Goal: Information Seeking & Learning: Learn about a topic

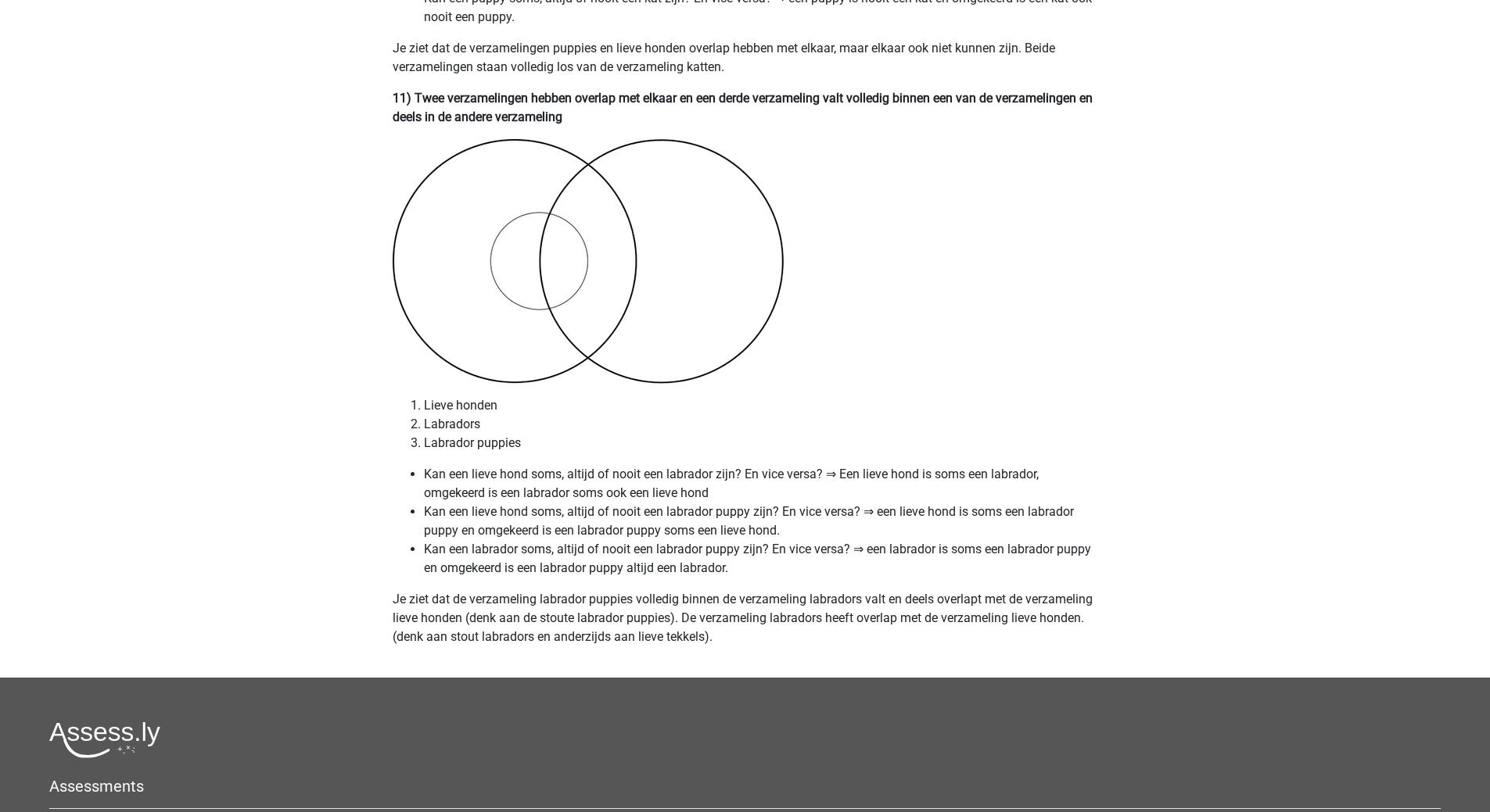
scroll to position [6611, 0]
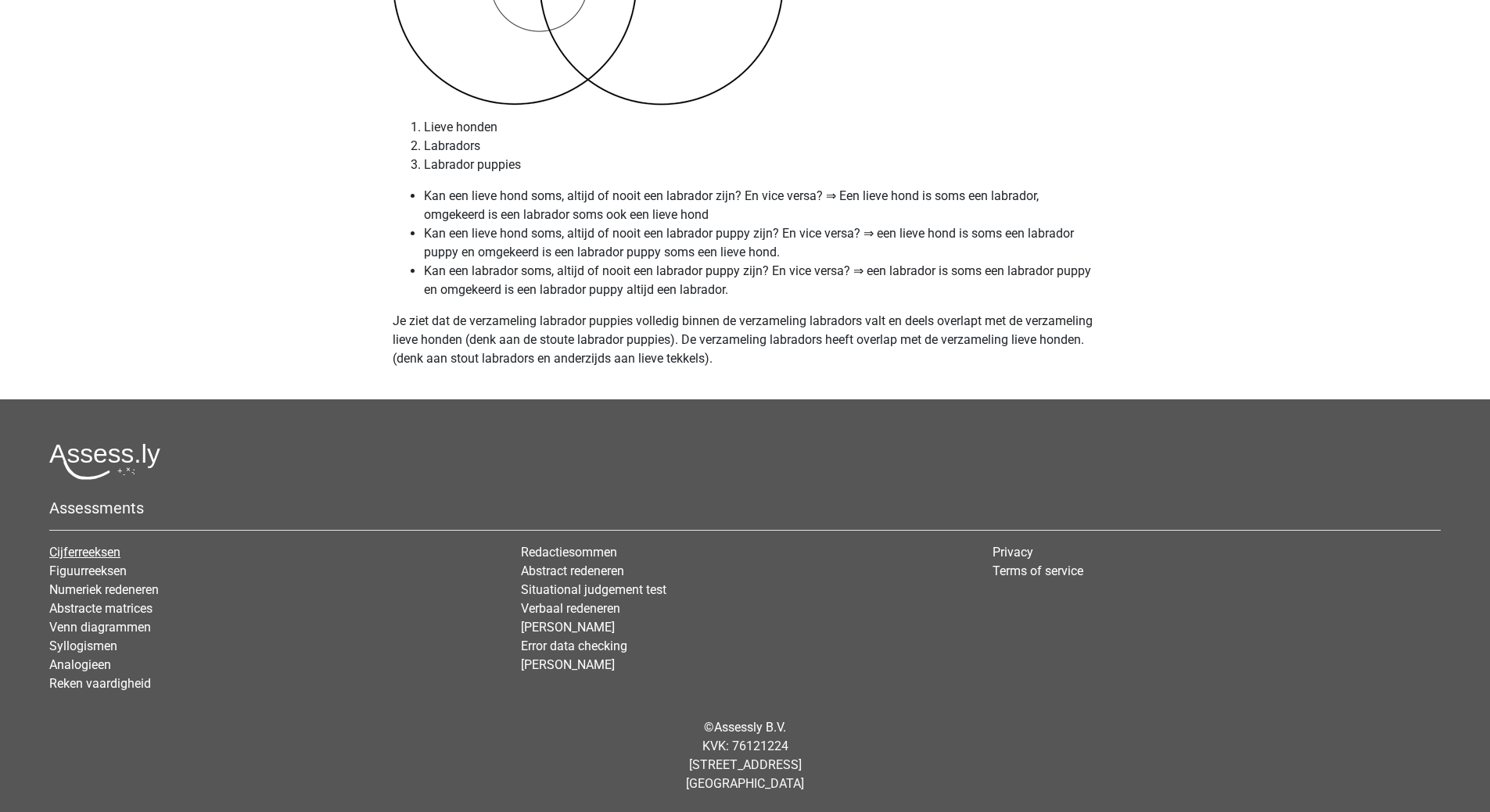
click at [95, 551] on link "Cijferreeksen" at bounding box center [85, 553] width 71 height 15
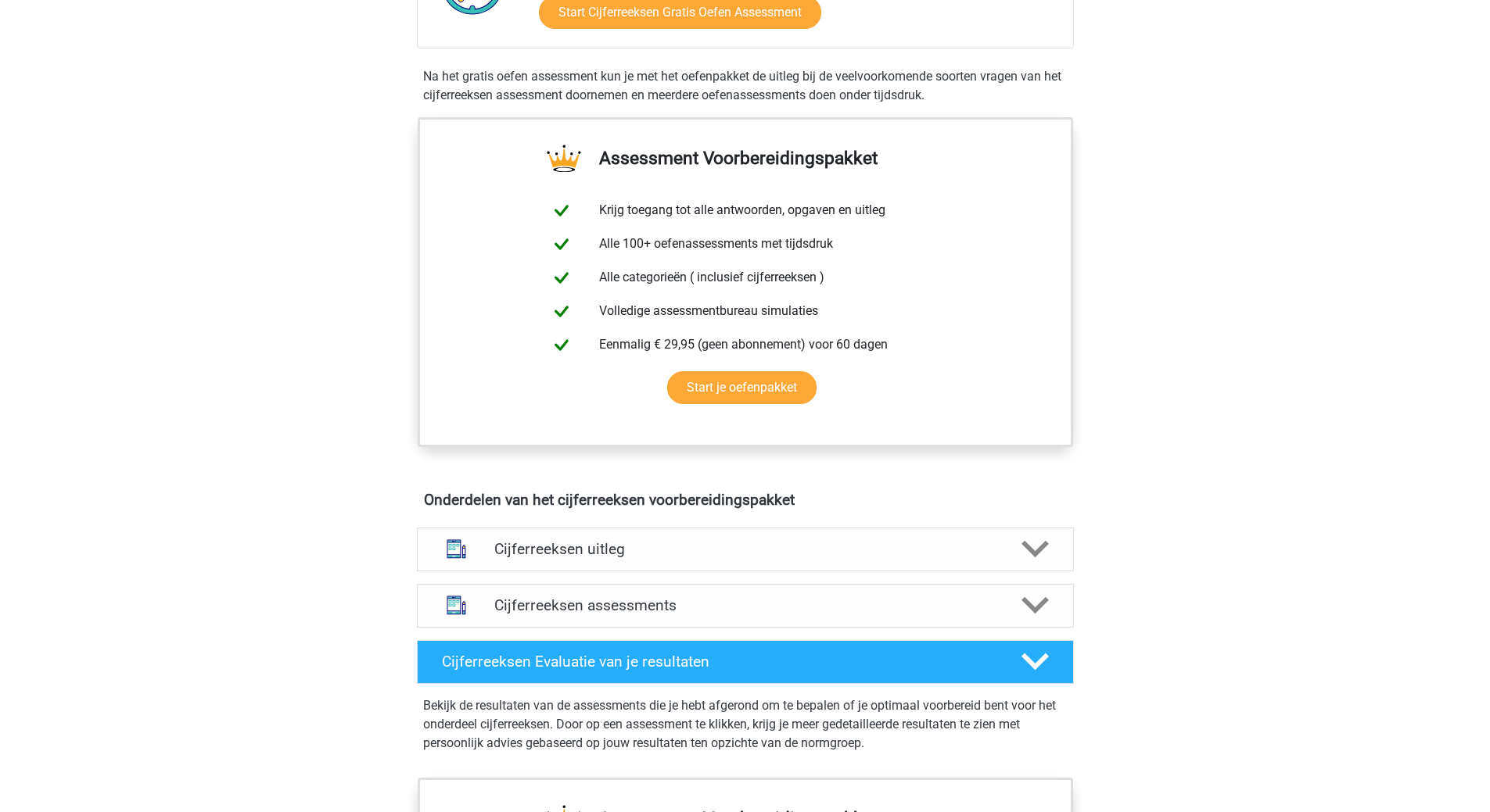
scroll to position [938, 0]
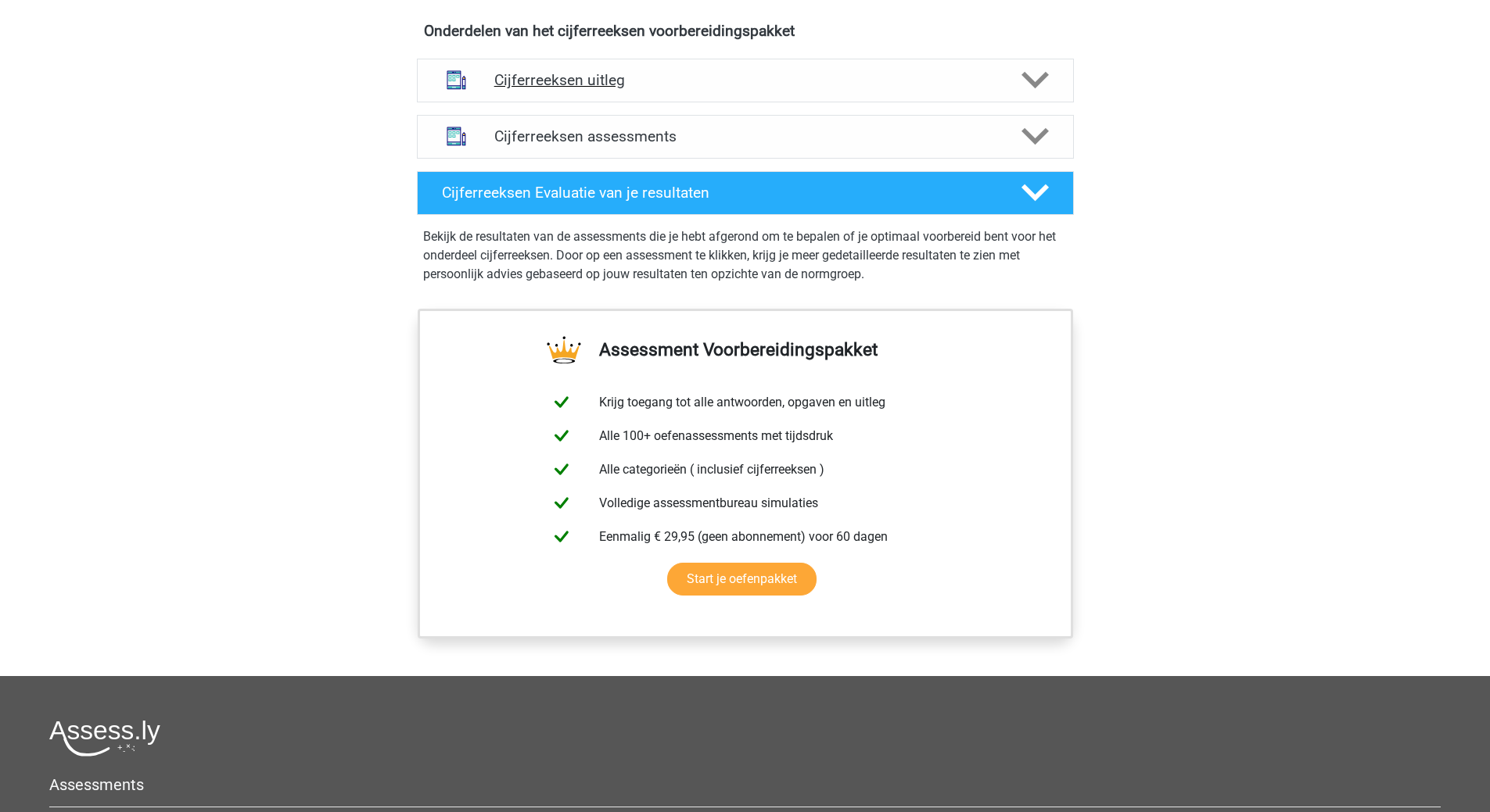
click at [1029, 94] on icon at bounding box center [1034, 80] width 27 height 27
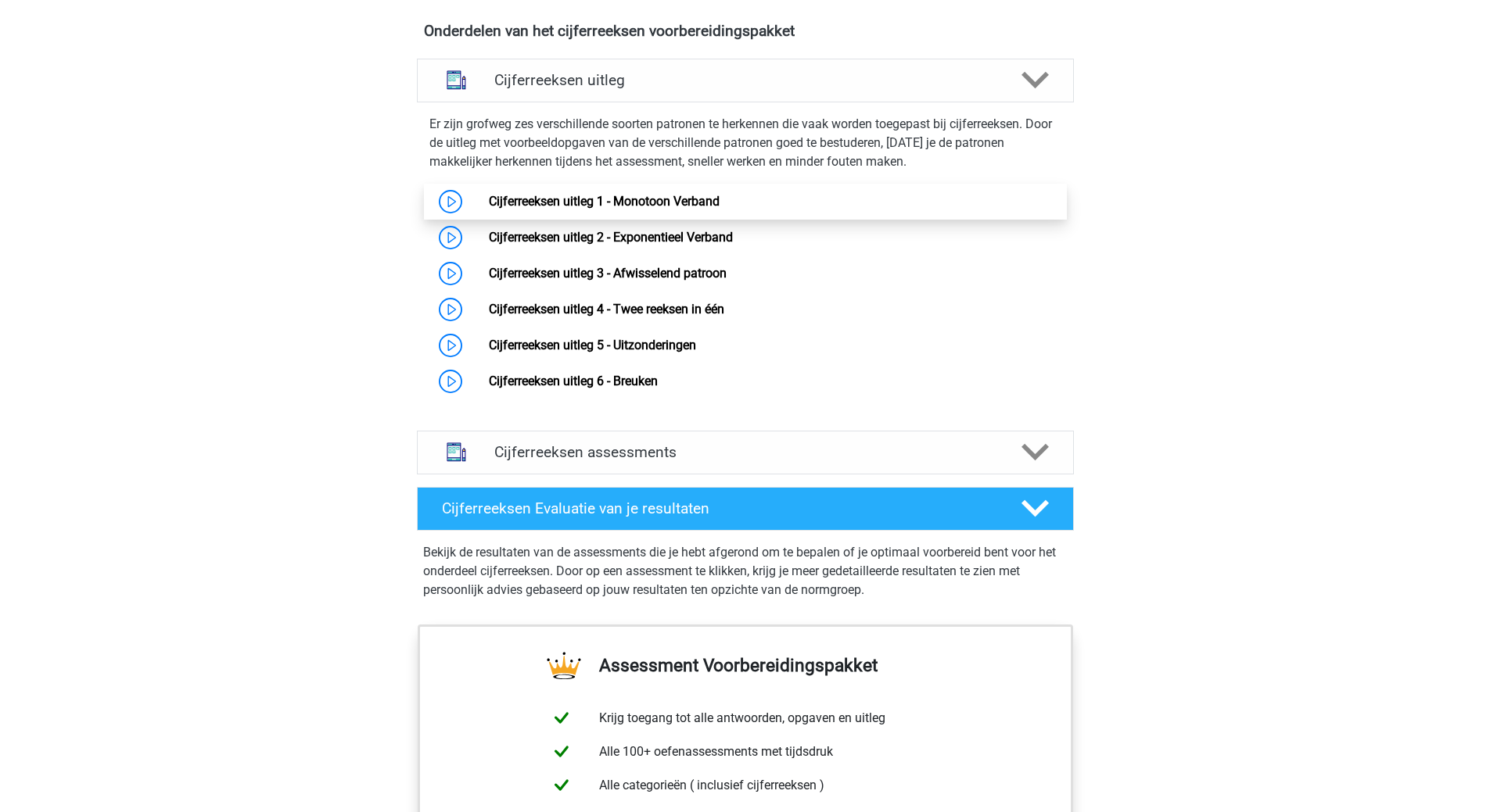
click at [489, 209] on link "Cijferreeksen uitleg 1 - Monotoon Verband" at bounding box center [604, 201] width 230 height 15
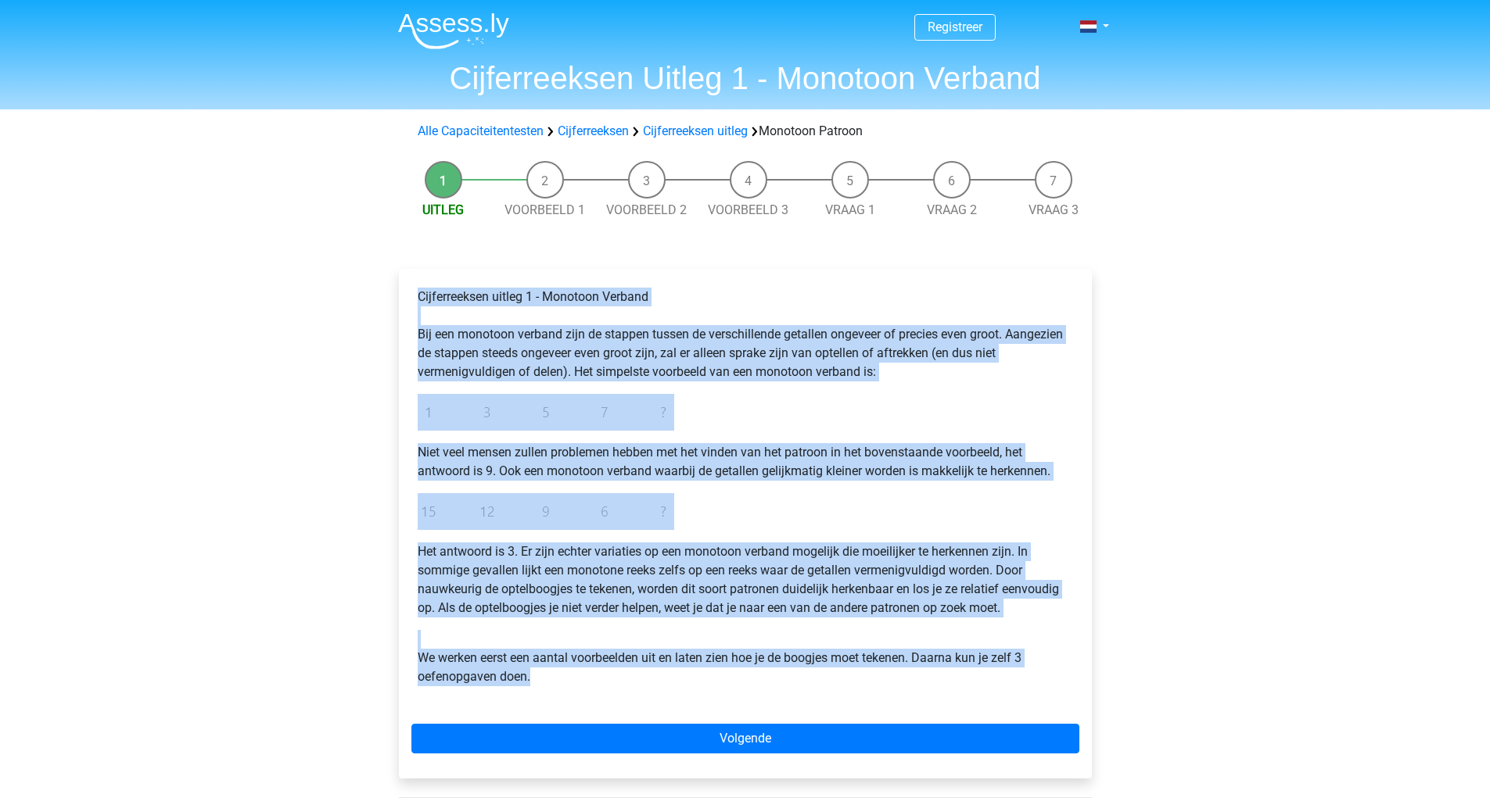
drag, startPoint x: 421, startPoint y: 298, endPoint x: 990, endPoint y: 689, distance: 690.4
click at [990, 689] on div "Cijferreeksen uitleg 1 - Monotoon Verband Bij een monotoon verband zijn de stap…" at bounding box center [745, 493] width 668 height 423
copy div "Cijferreeksen uitleg 1 - Monotoon Verband Bij een monotoon verband zijn de stap…"
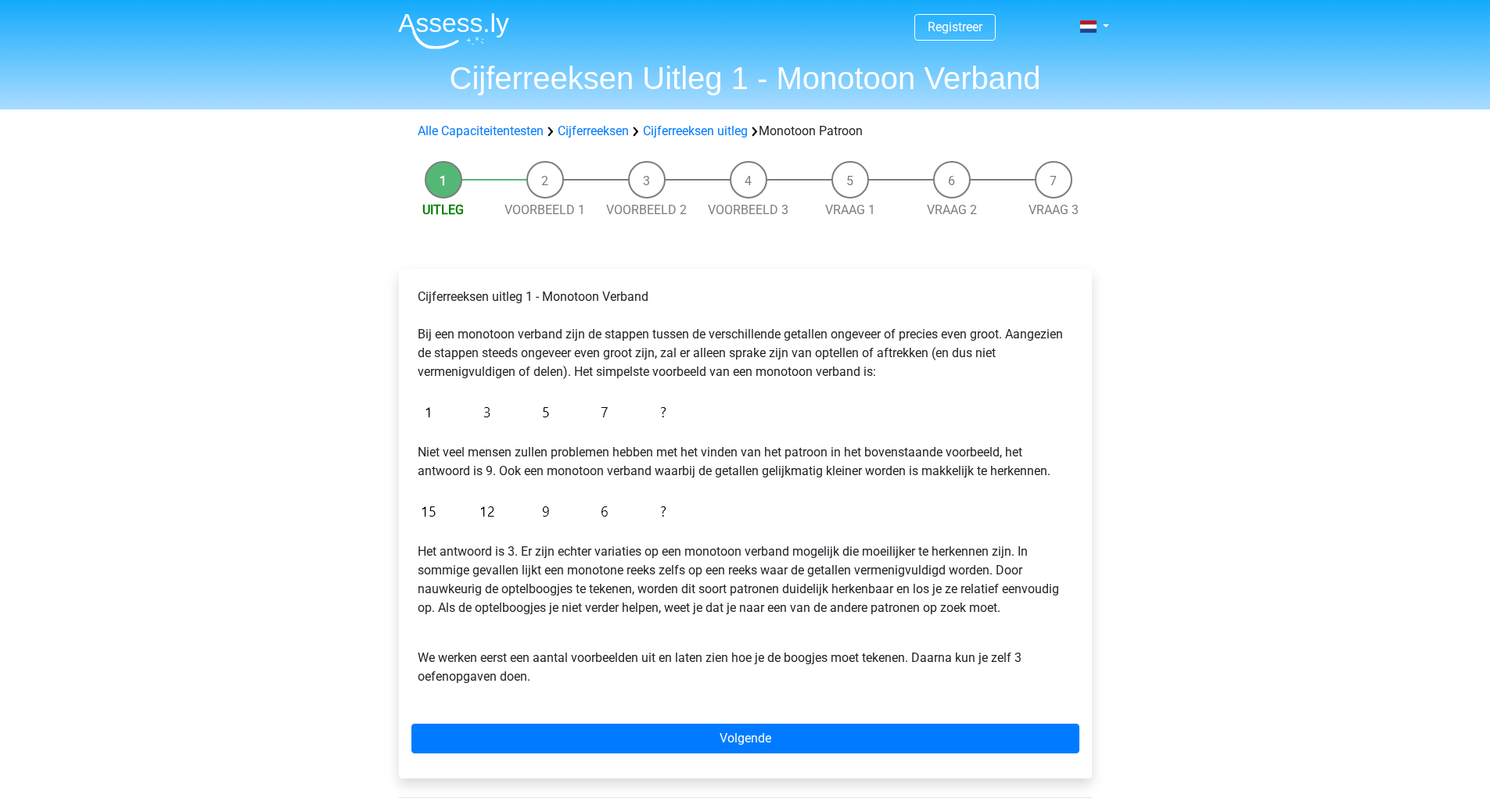
click at [545, 185] on li "Voorbeeld 1" at bounding box center [544, 190] width 102 height 59
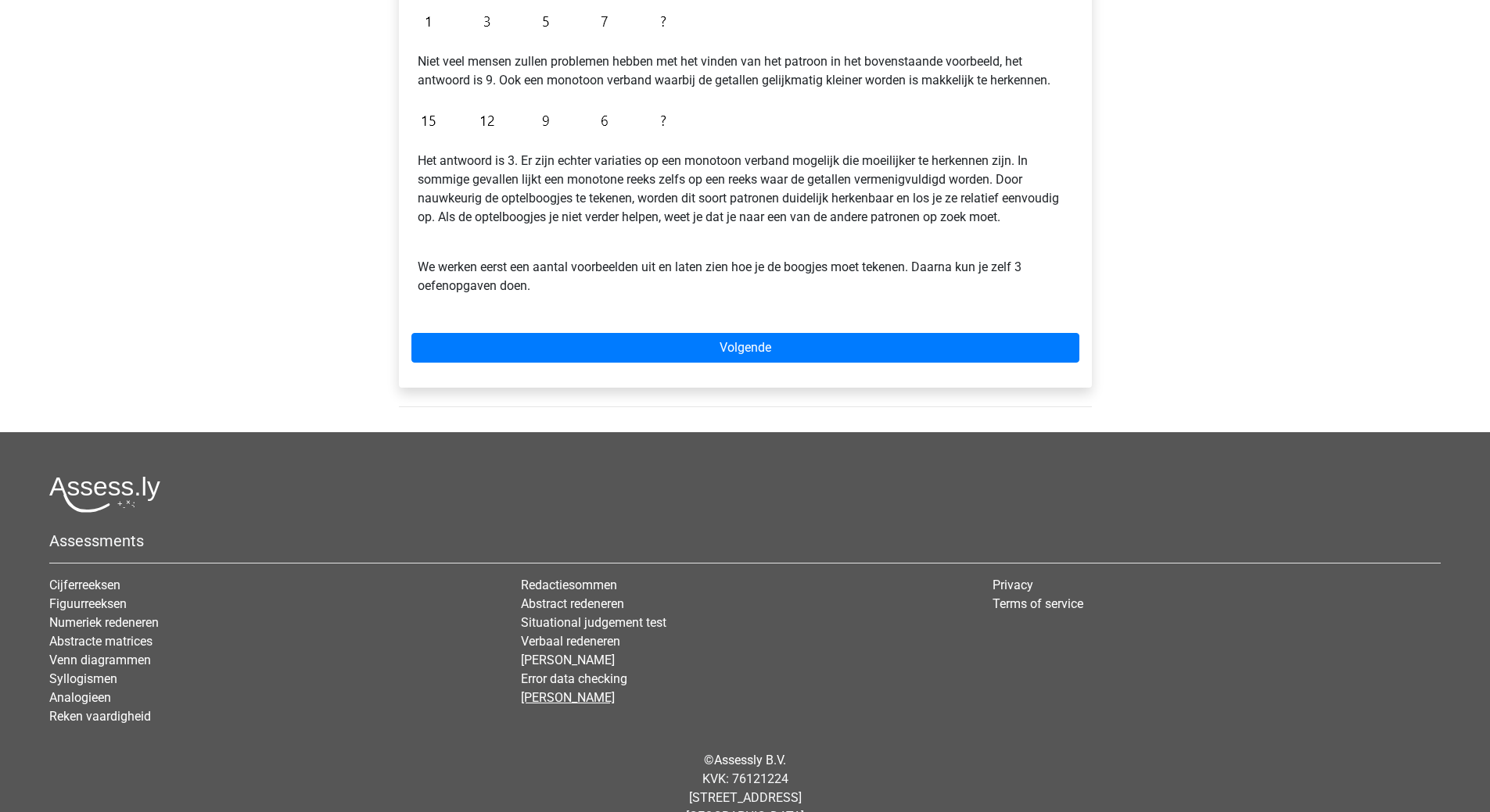
scroll to position [423, 0]
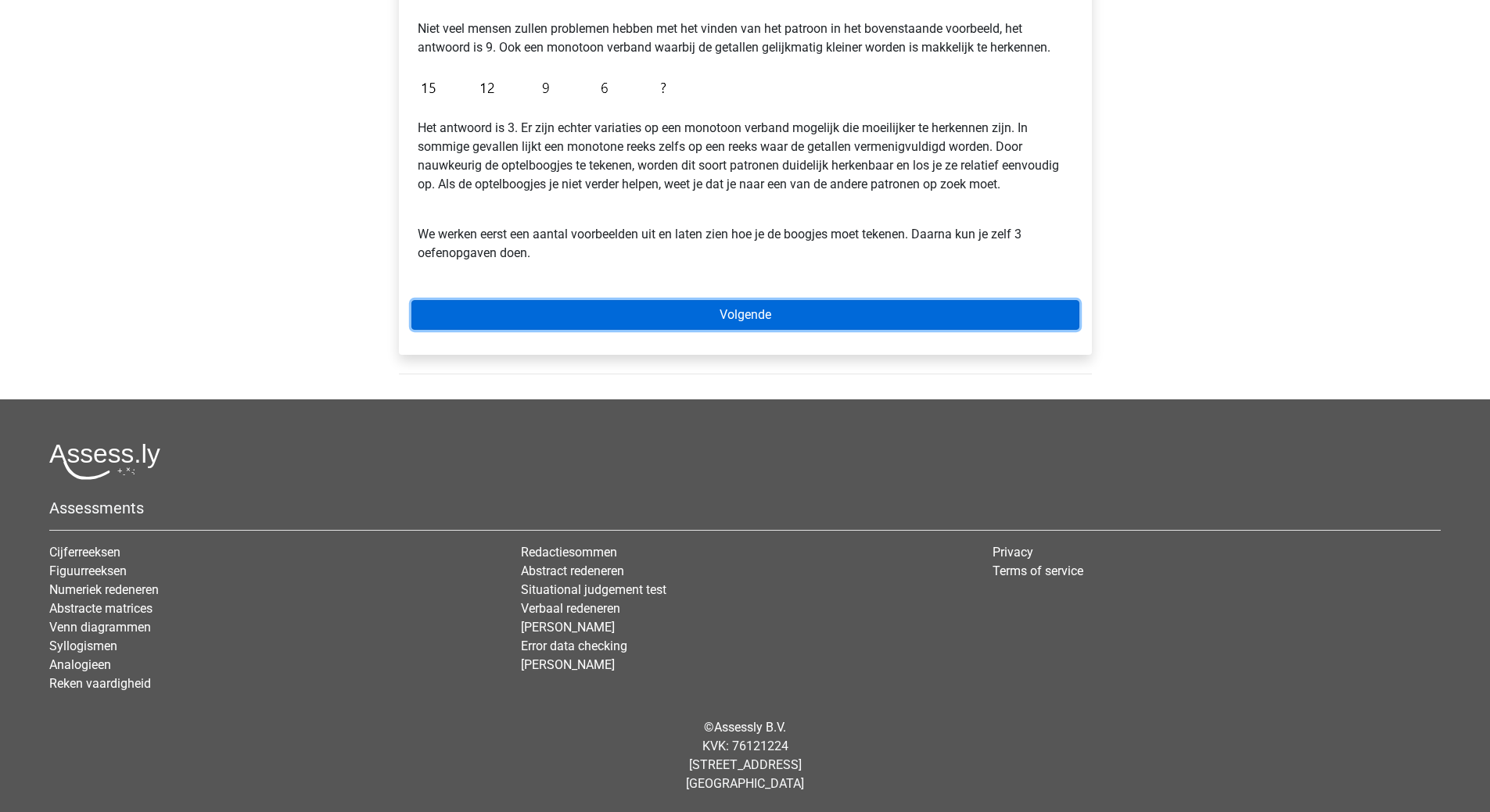
click at [757, 311] on link "Volgende" at bounding box center [745, 315] width 668 height 30
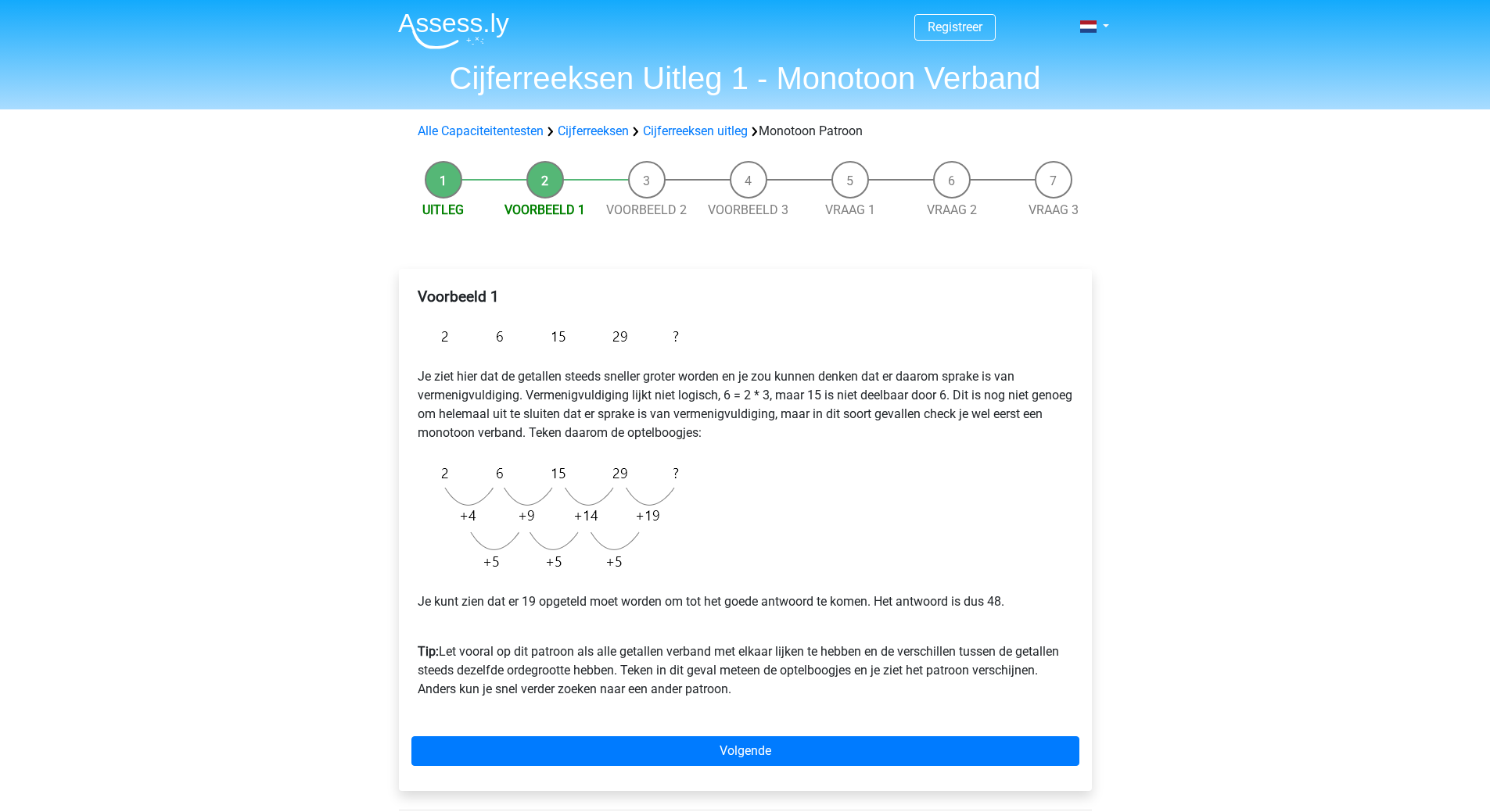
drag, startPoint x: 418, startPoint y: 298, endPoint x: 816, endPoint y: 689, distance: 557.9
click at [828, 704] on div "Voorbeeld 1 Je ziet hier dat de getallen steeds sneller groter worden en je zou…" at bounding box center [745, 500] width 668 height 437
copy div "Voorbeeld 1 Je ziet hier dat de getallen steeds sneller groter worden en je zou…"
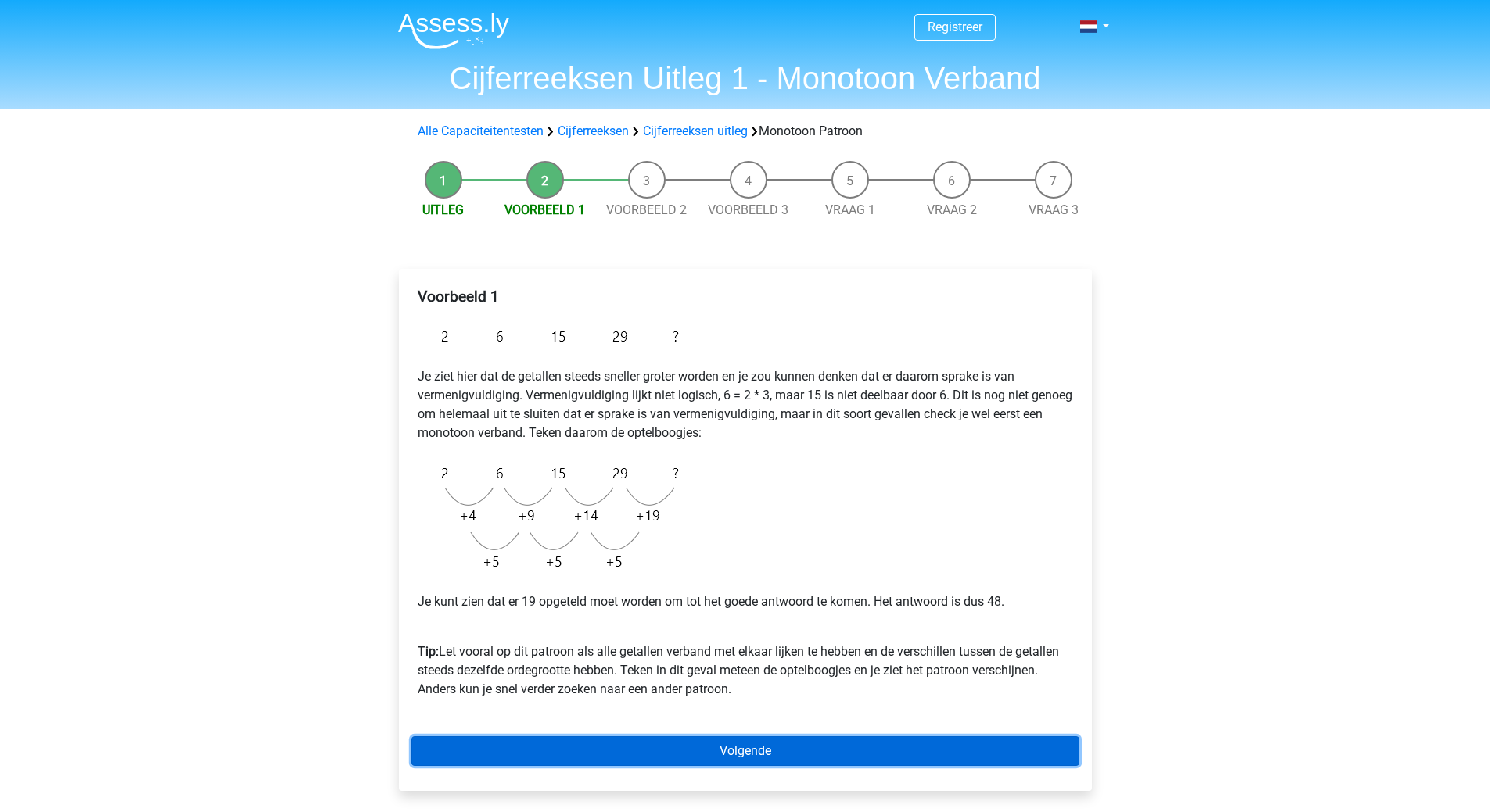
click at [747, 752] on link "Volgende" at bounding box center [745, 752] width 668 height 30
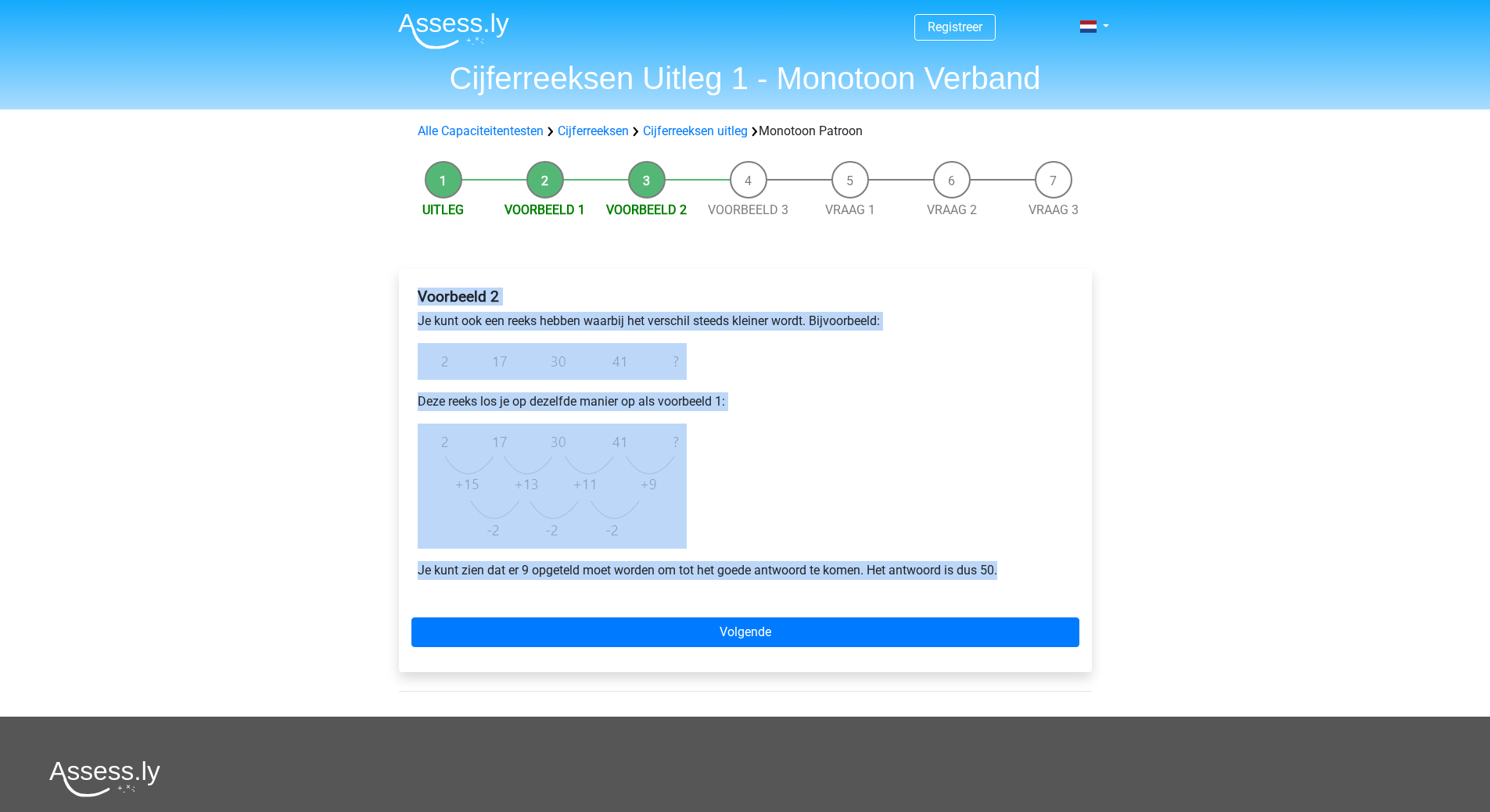
drag, startPoint x: 415, startPoint y: 295, endPoint x: 1059, endPoint y: 576, distance: 702.6
click at [1062, 578] on div "Voorbeeld 2 Je kunt ook een reeks hebben waarbij het verschil steeds kleiner wo…" at bounding box center [745, 440] width 668 height 317
copy div "Voorbeeld 2 Je kunt ook een reeks hebben waarbij het verschil steeds kleiner wo…"
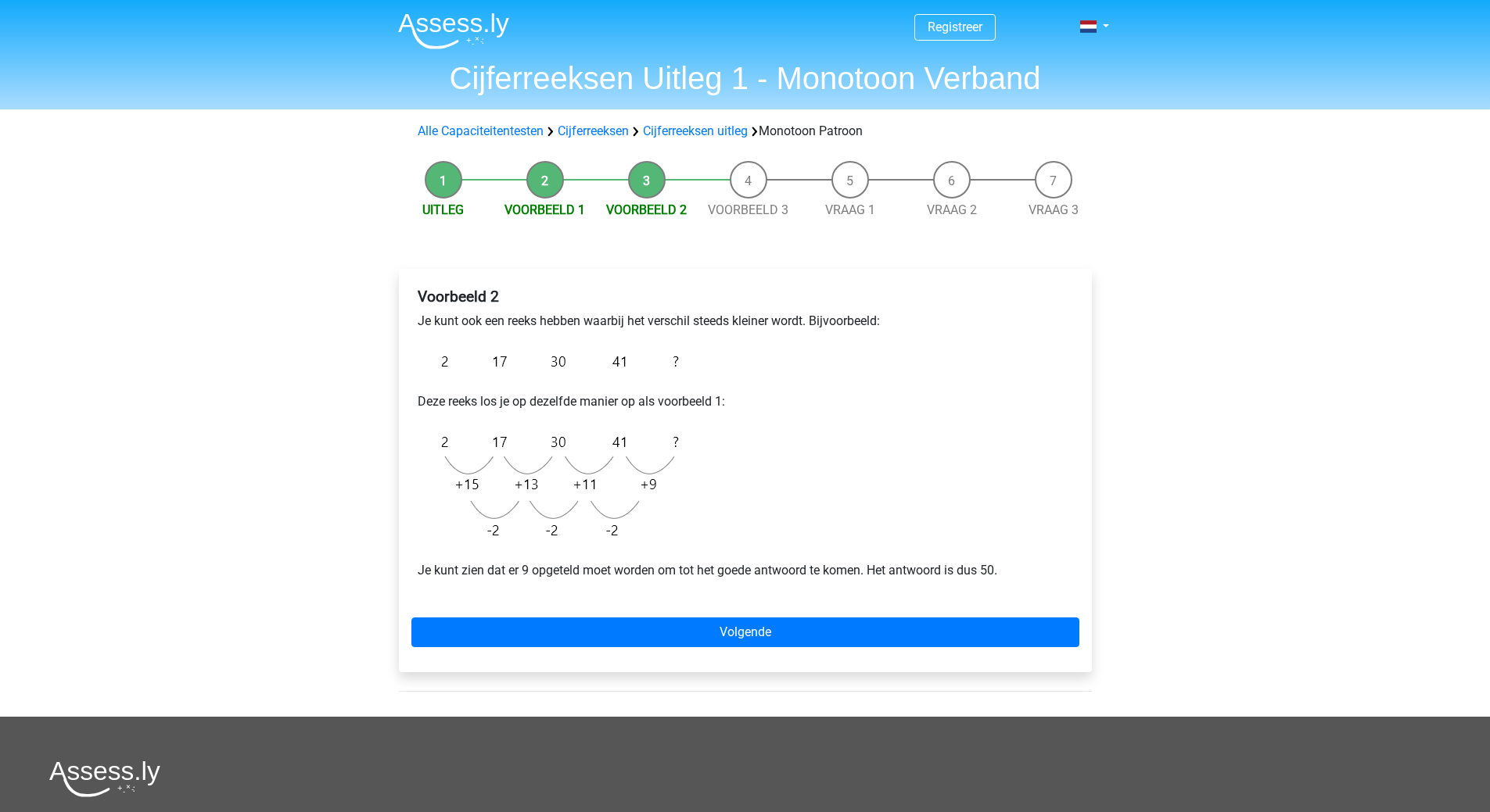
click at [747, 181] on li "Voorbeeld 3" at bounding box center [748, 190] width 102 height 59
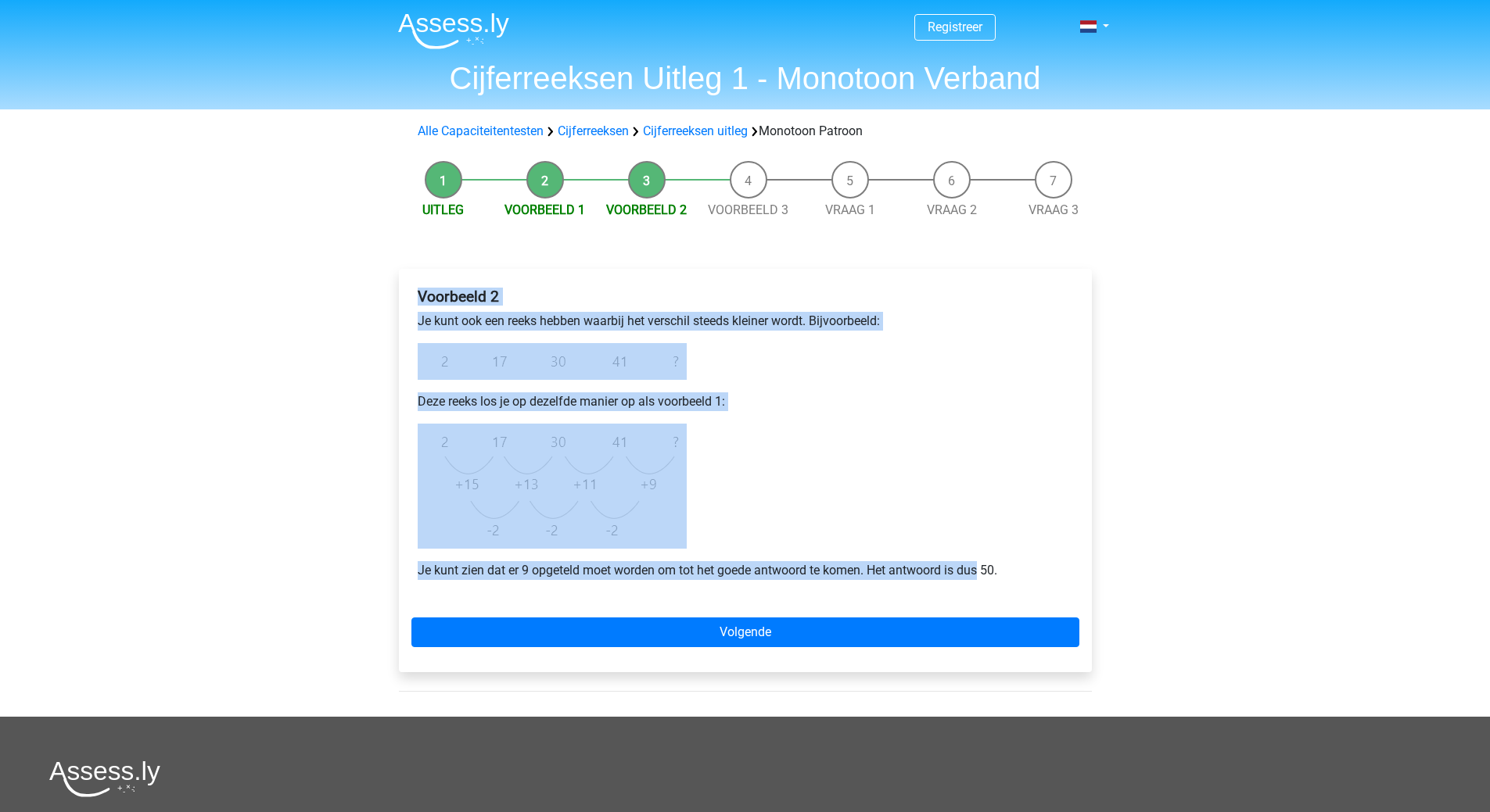
drag, startPoint x: 418, startPoint y: 293, endPoint x: 981, endPoint y: 568, distance: 626.6
click at [981, 568] on div "Voorbeeld 2 Je kunt ook een reeks hebben waarbij het verschil steeds kleiner wo…" at bounding box center [745, 440] width 668 height 317
click at [930, 451] on div "Voorbeeld 2 Je kunt ook een reeks hebben waarbij het verschil steeds kleiner wo…" at bounding box center [745, 440] width 668 height 317
drag, startPoint x: 423, startPoint y: 289, endPoint x: 922, endPoint y: 510, distance: 545.7
click at [1030, 557] on div "Voorbeeld 2 Je kunt ook een reeks hebben waarbij het verschil steeds kleiner wo…" at bounding box center [745, 440] width 668 height 317
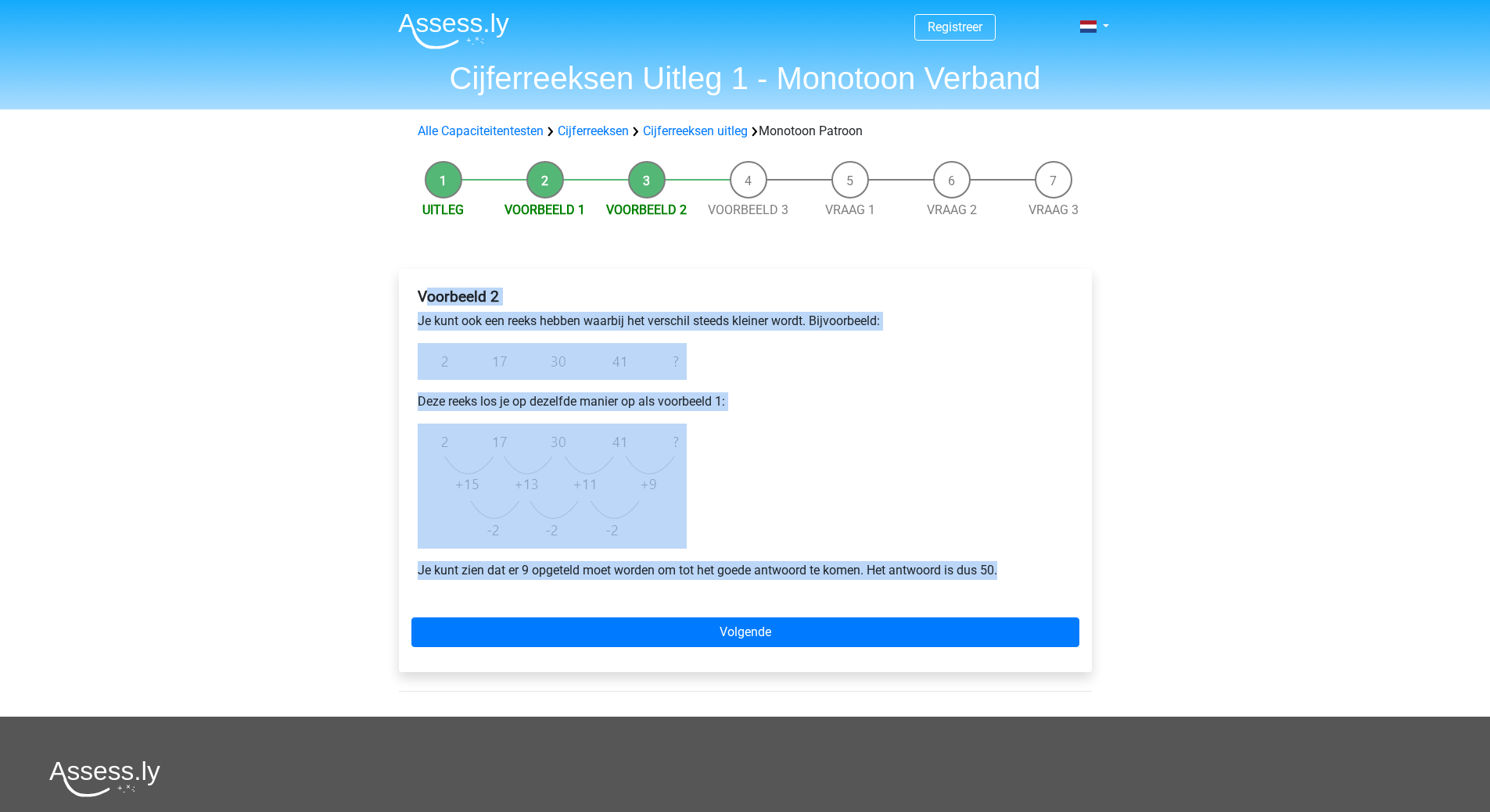
click at [895, 394] on div "Voorbeeld 2 Je kunt ook een reeks hebben waarbij het verschil steeds kleiner wo…" at bounding box center [745, 440] width 668 height 317
click at [796, 353] on div "Voorbeeld 2 Je kunt ook een reeks hebben waarbij het verschil steeds kleiner wo…" at bounding box center [745, 440] width 668 height 317
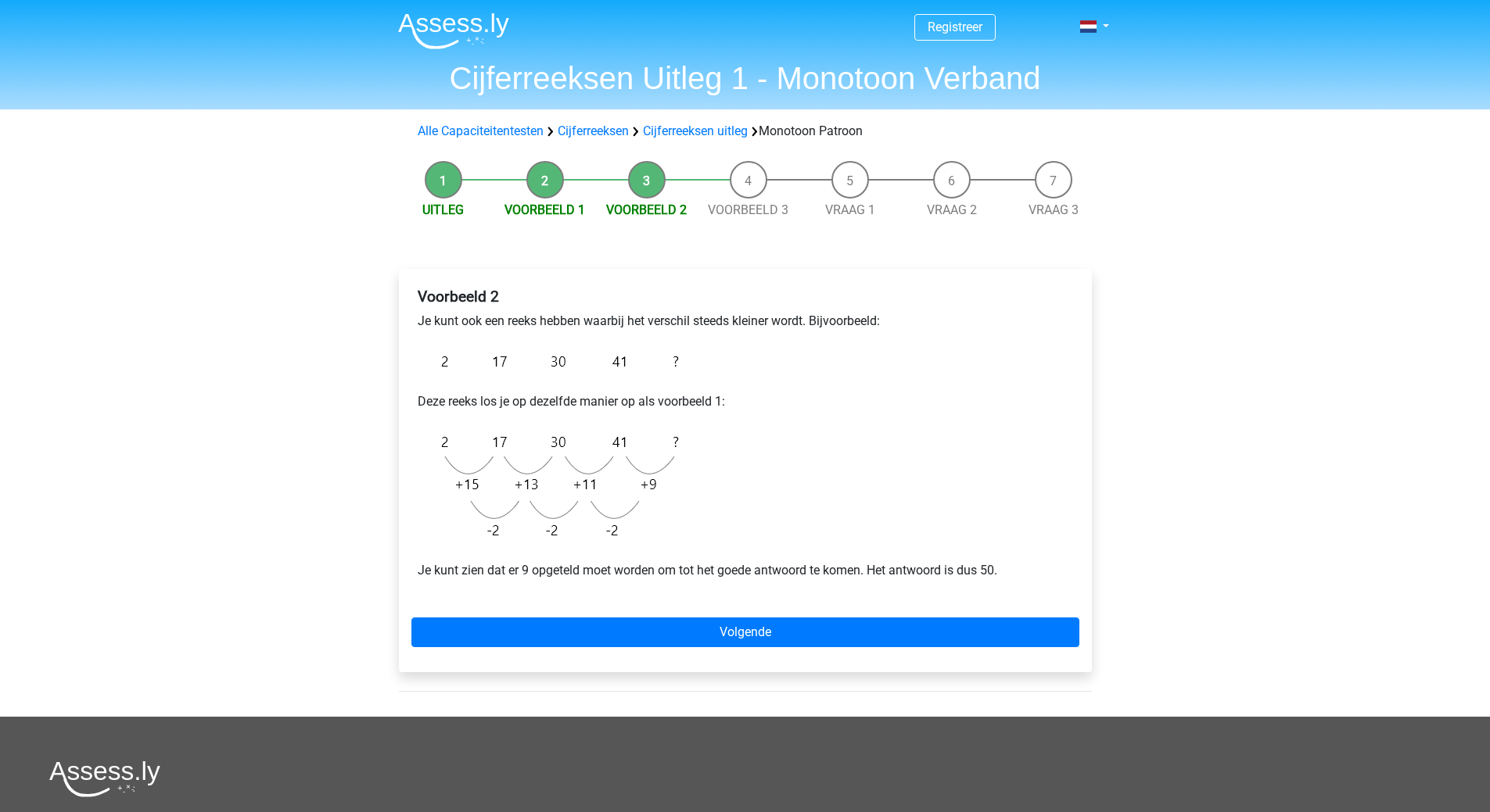
click at [742, 181] on li "Voorbeeld 3" at bounding box center [748, 190] width 102 height 59
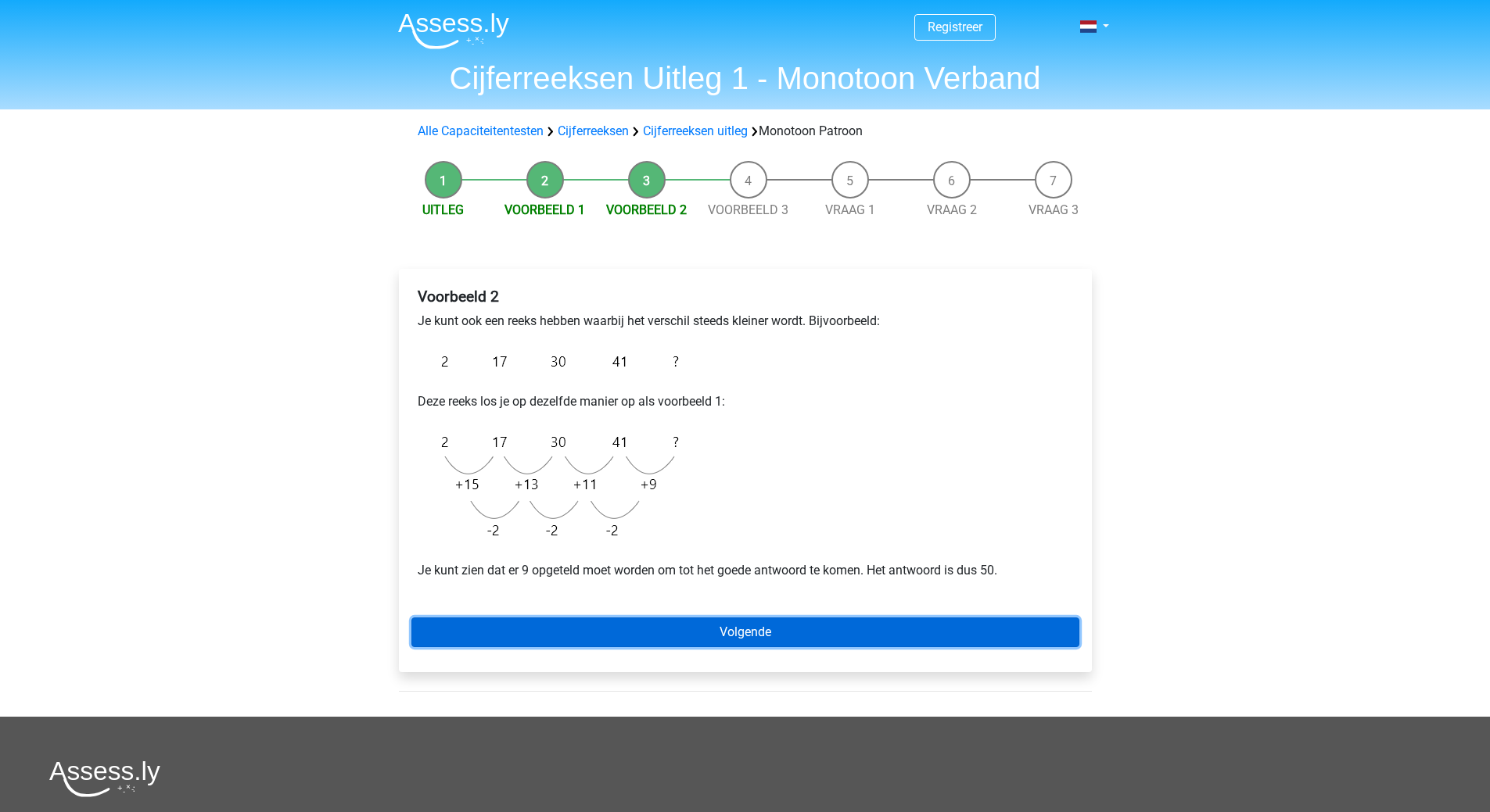
click at [820, 635] on link "Volgende" at bounding box center [745, 632] width 668 height 30
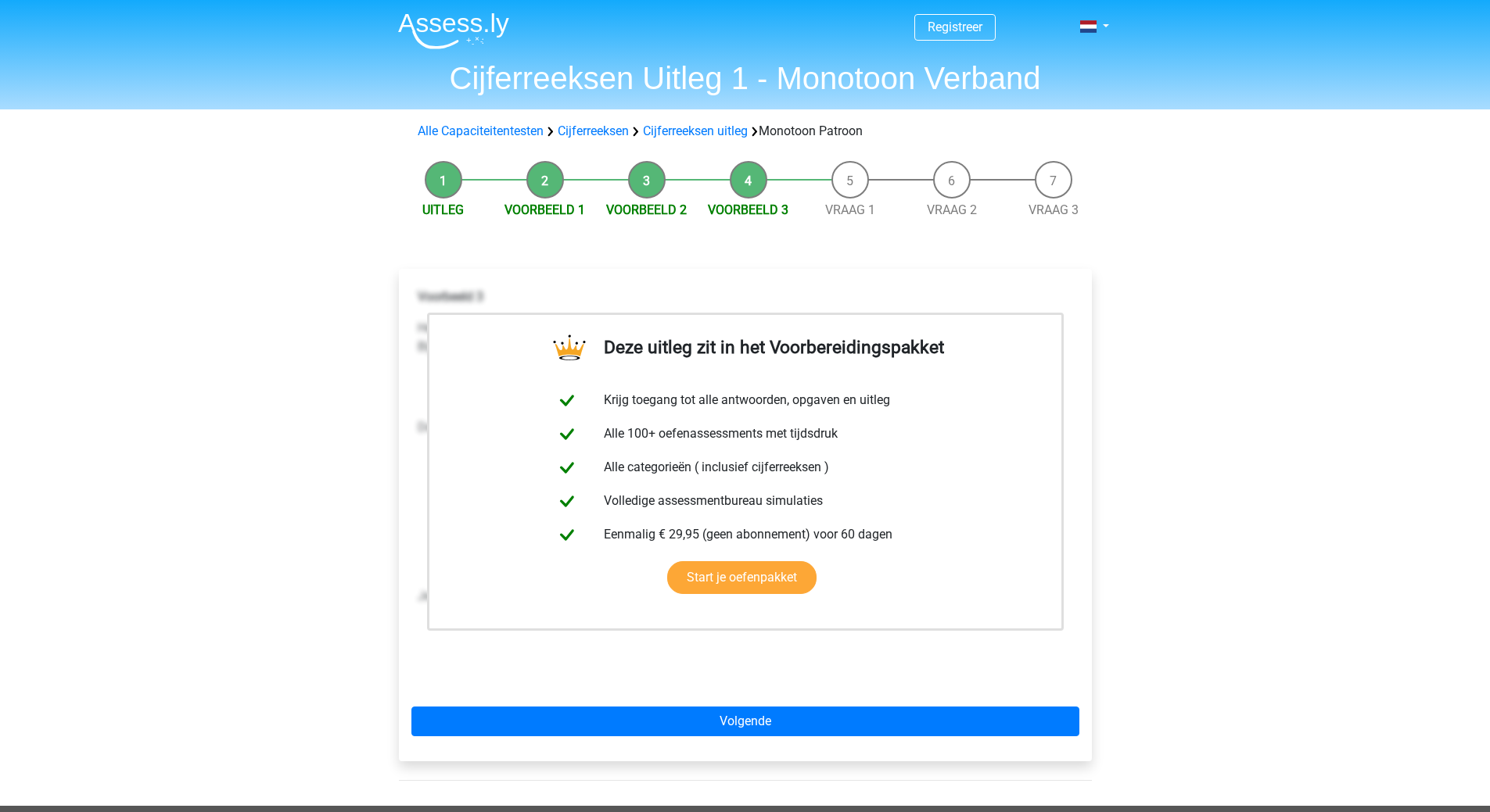
click at [183, 276] on div "Registreer Nederlands English" at bounding box center [745, 609] width 1490 height 1219
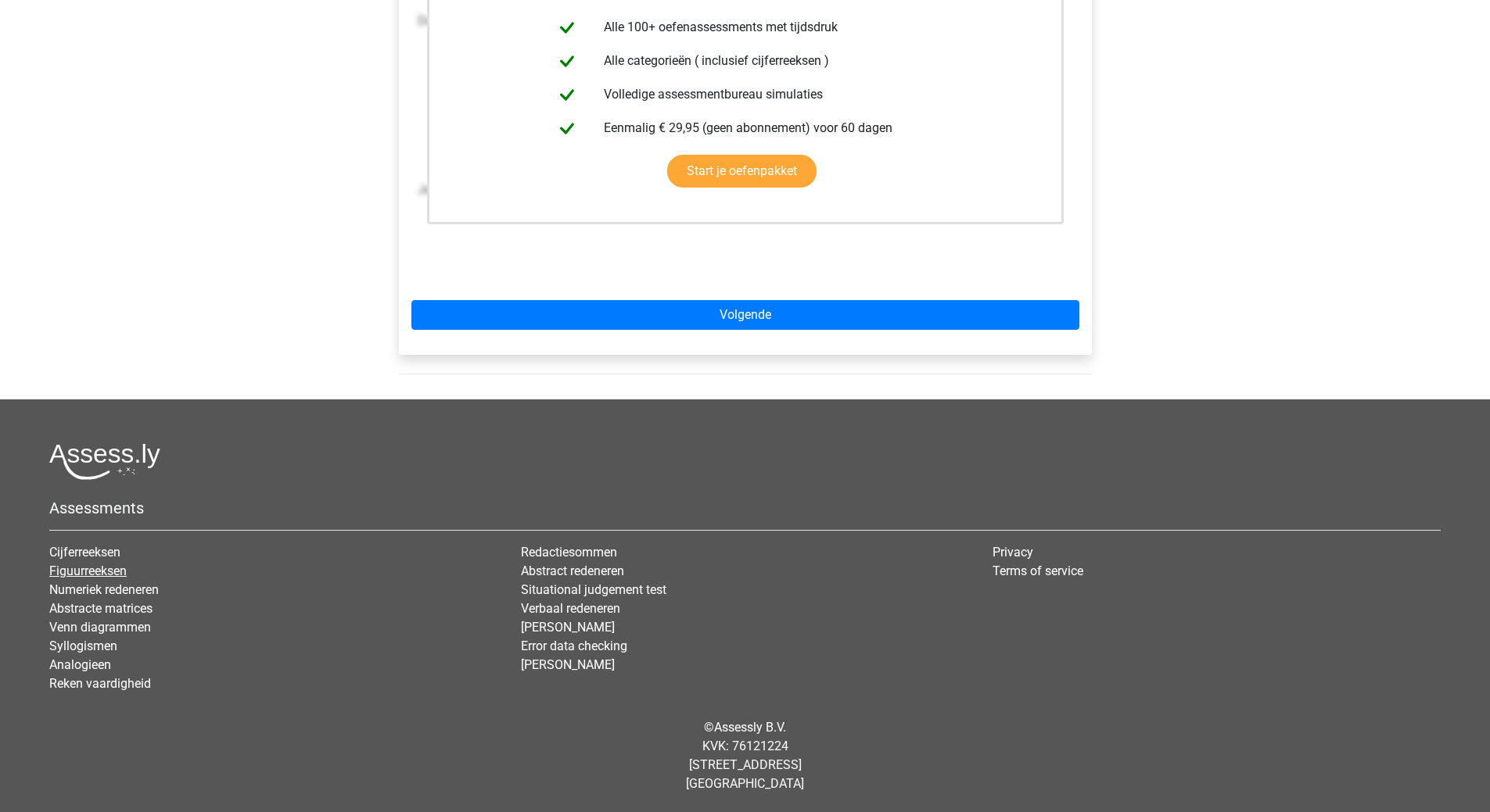
click at [104, 573] on link "Figuurreeksen" at bounding box center [87, 571] width 77 height 15
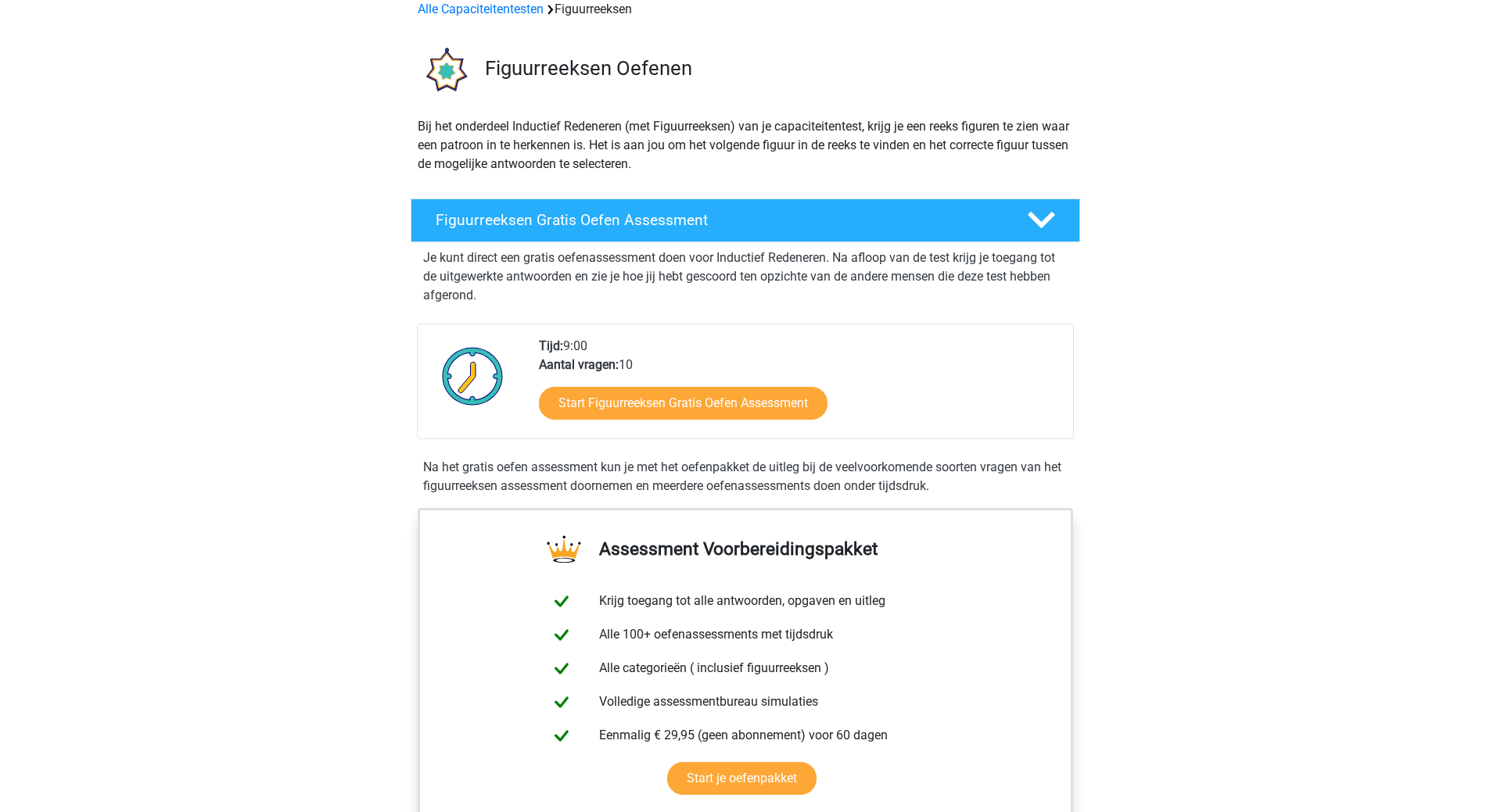
scroll to position [469, 0]
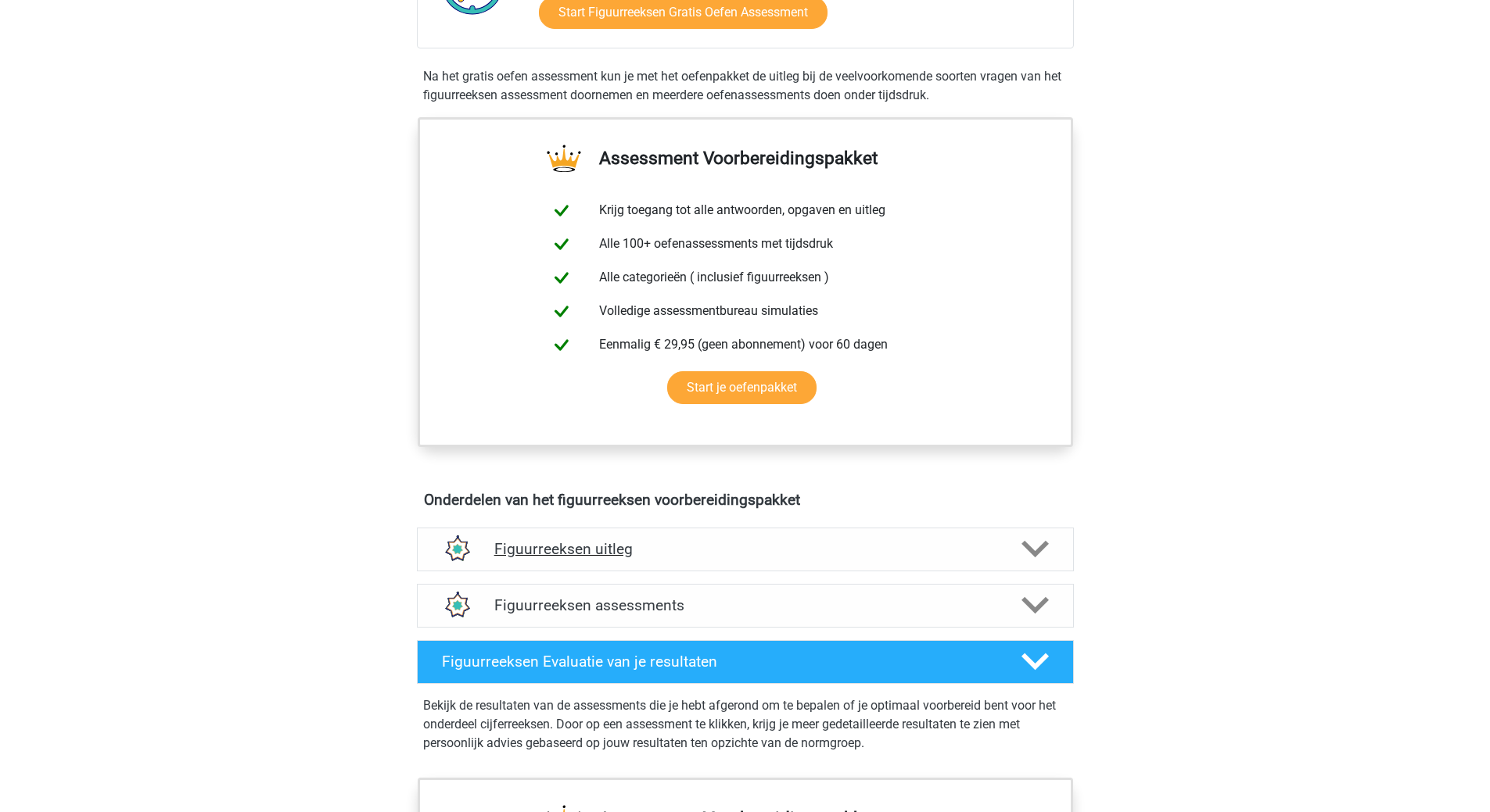
click at [1033, 546] on icon at bounding box center [1034, 549] width 27 height 27
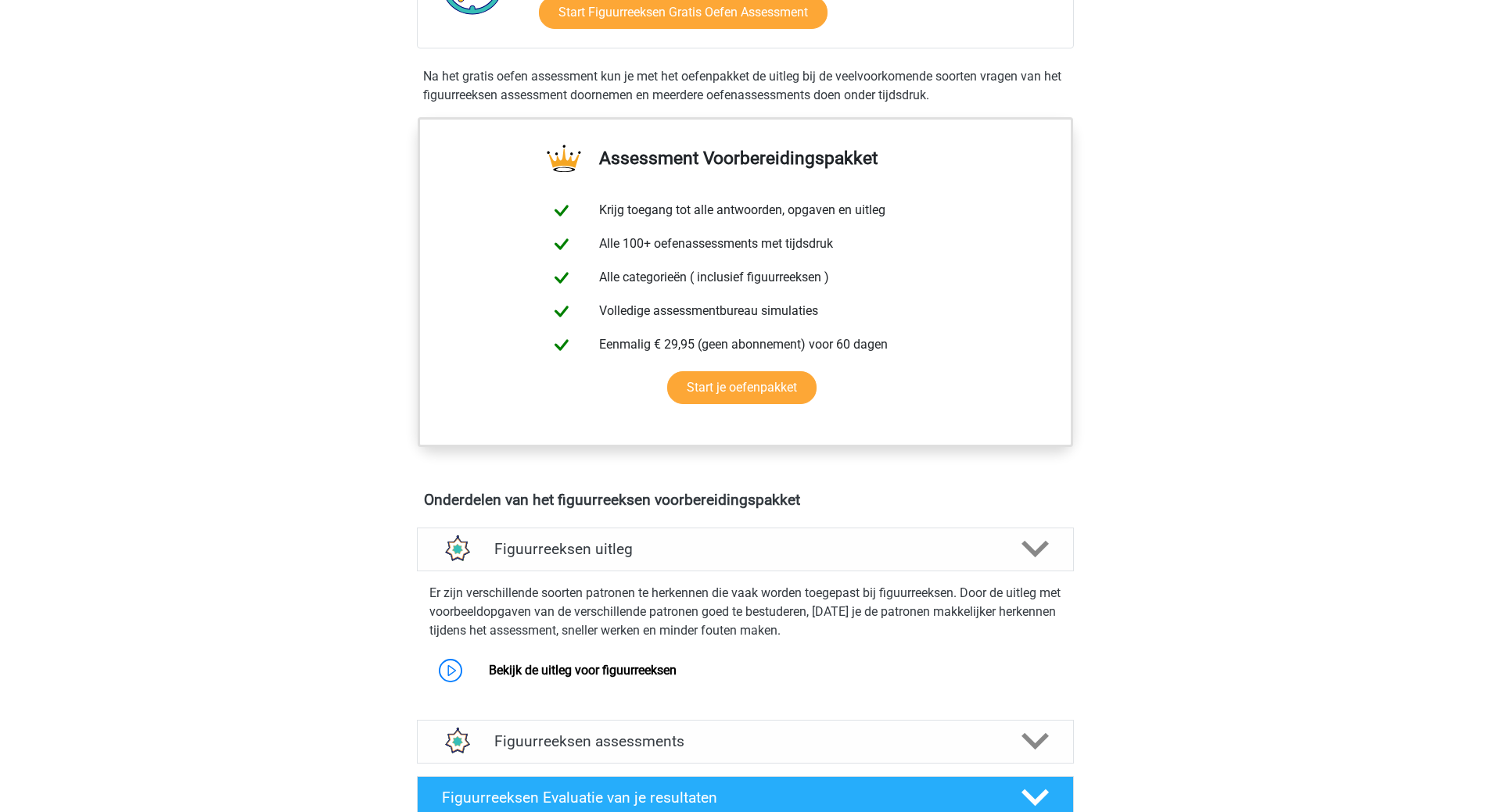
scroll to position [548, 0]
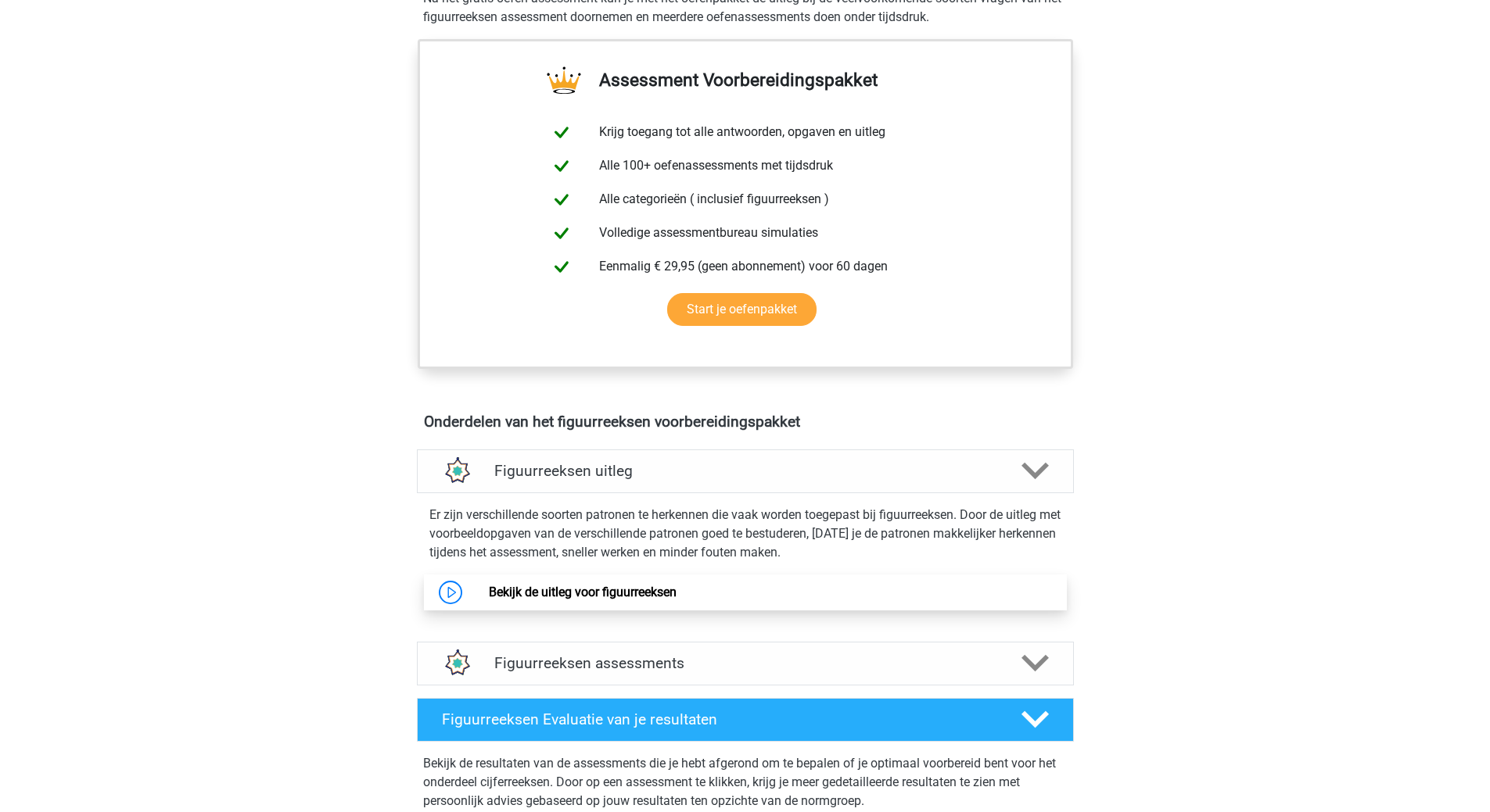
click at [569, 594] on link "Bekijk de uitleg voor figuurreeksen" at bounding box center [583, 592] width 187 height 15
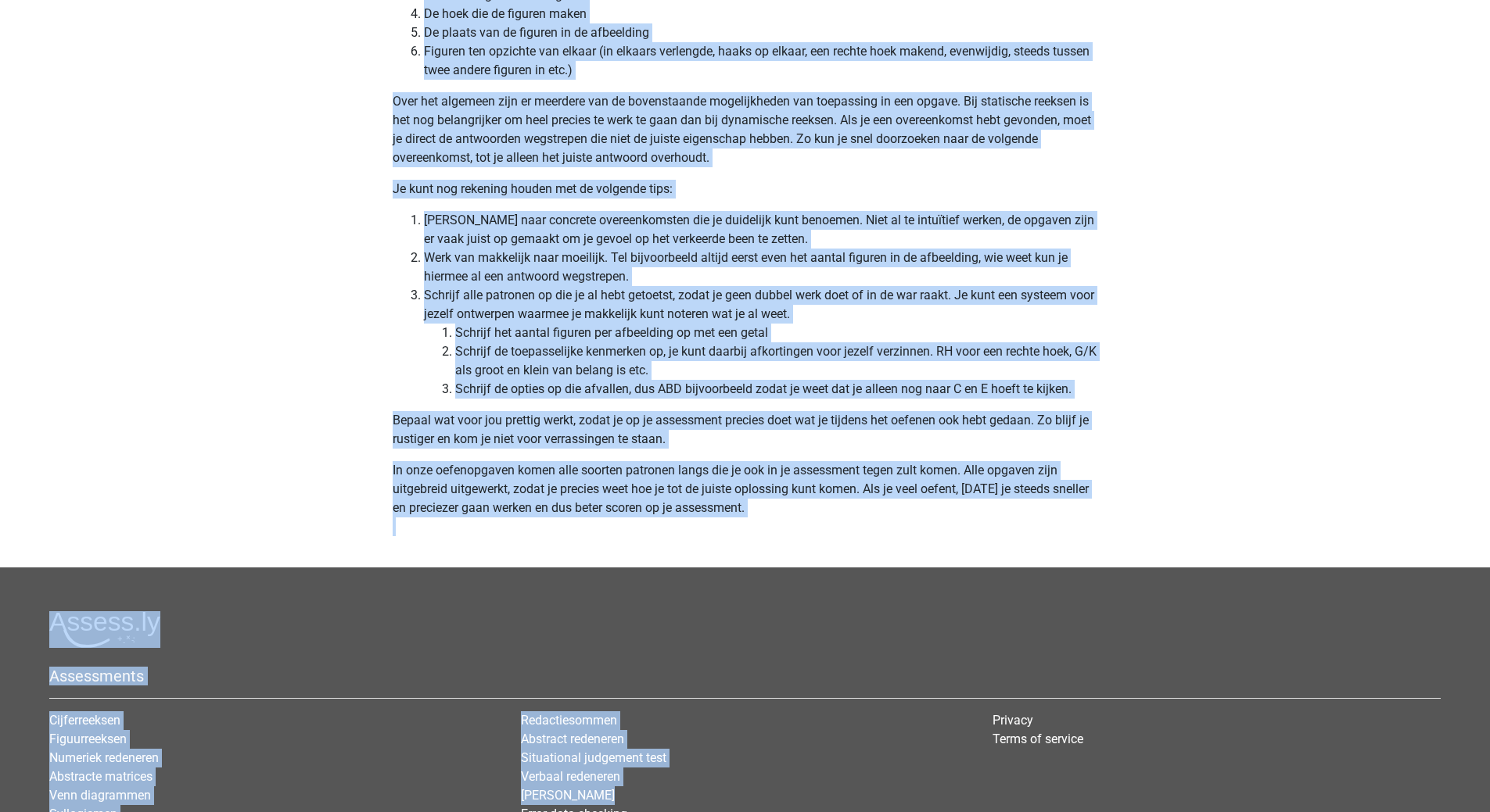
scroll to position [4639, 0]
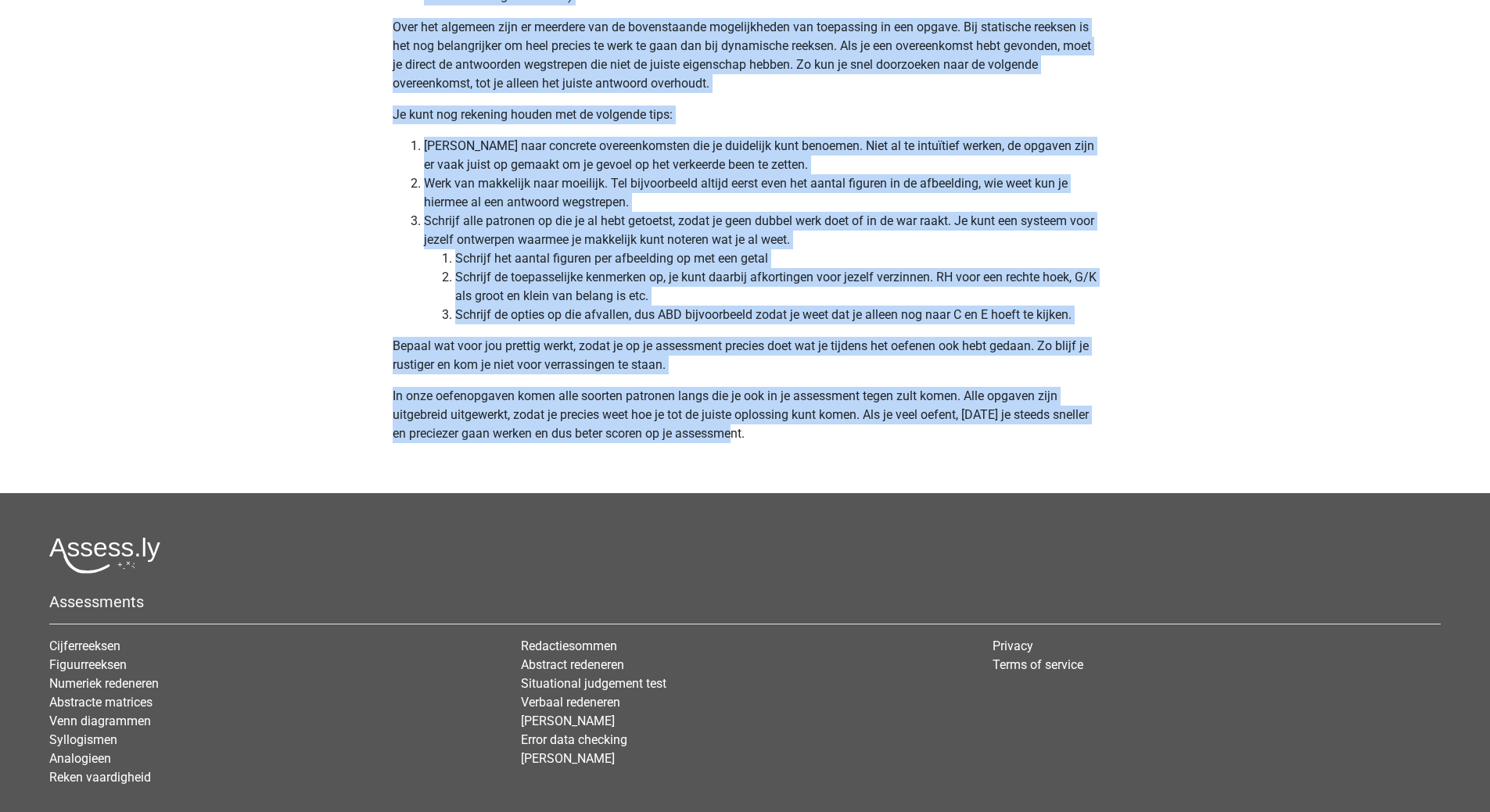
drag, startPoint x: 395, startPoint y: 374, endPoint x: 846, endPoint y: 453, distance: 457.9
copy div "ests voor picturale informatie, ook wel figuurreeksen of soms abstract of induc…"
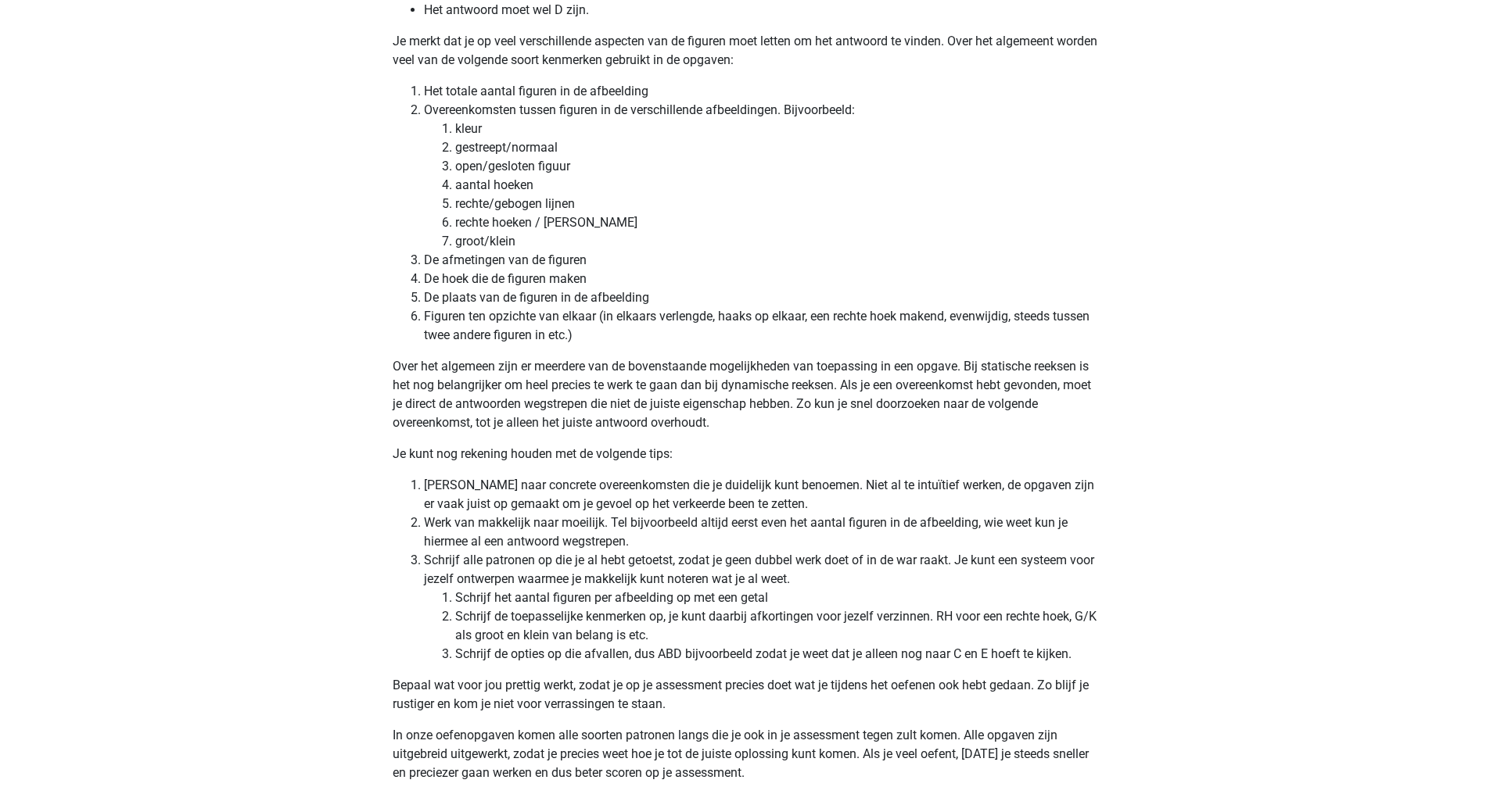
scroll to position [4733, 0]
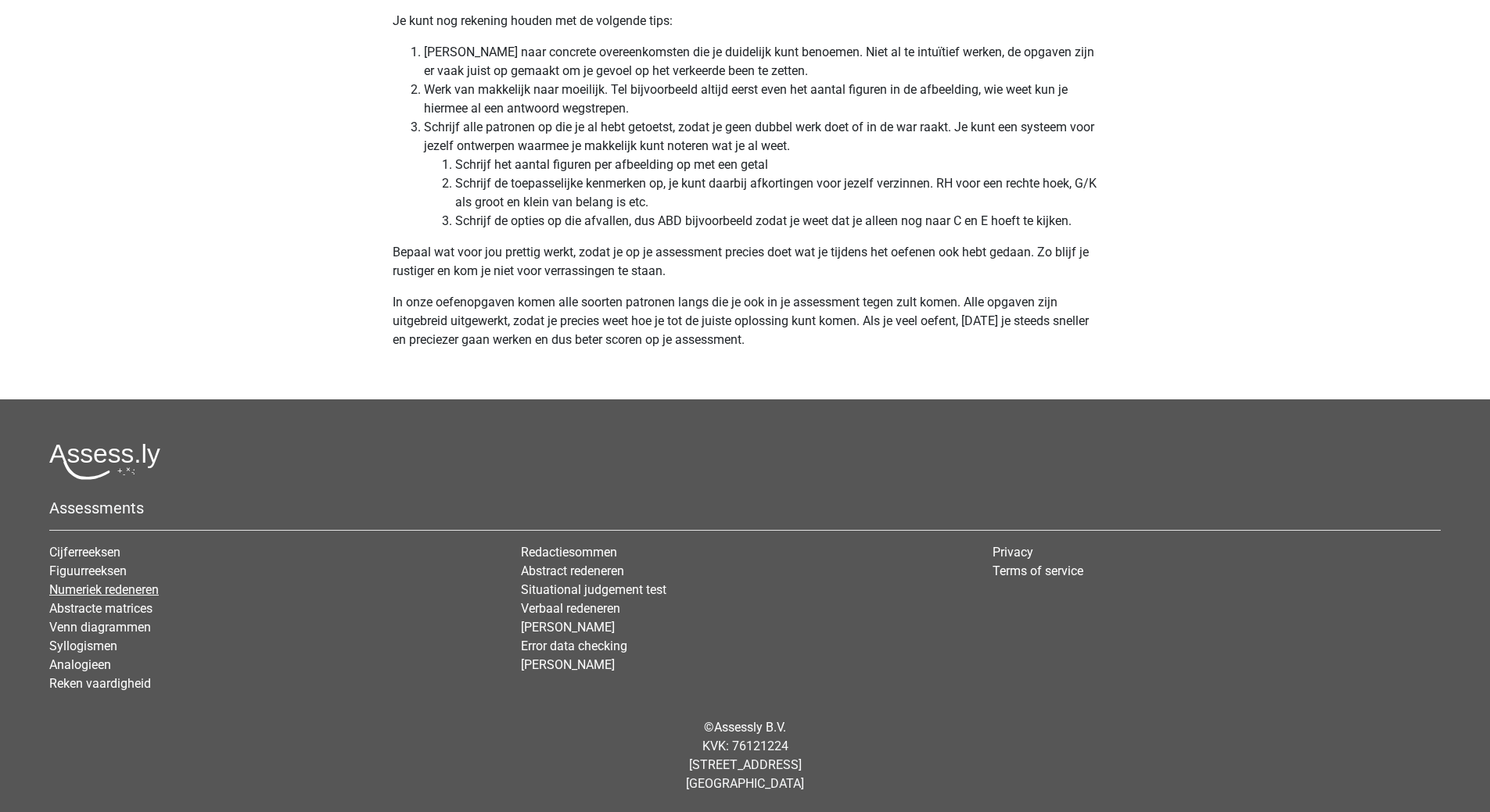
click at [110, 592] on link "Numeriek redeneren" at bounding box center [104, 590] width 109 height 15
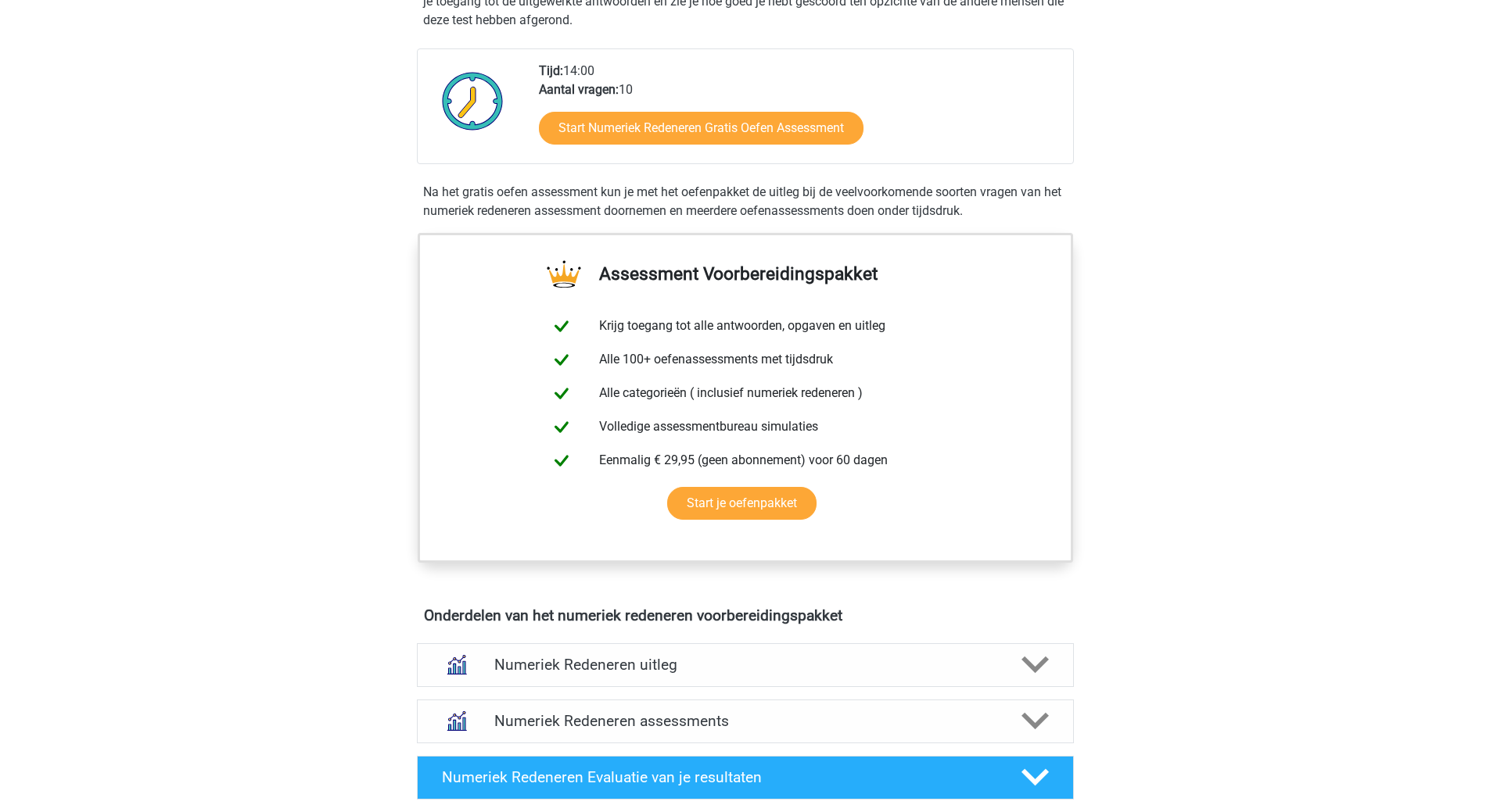
scroll to position [548, 0]
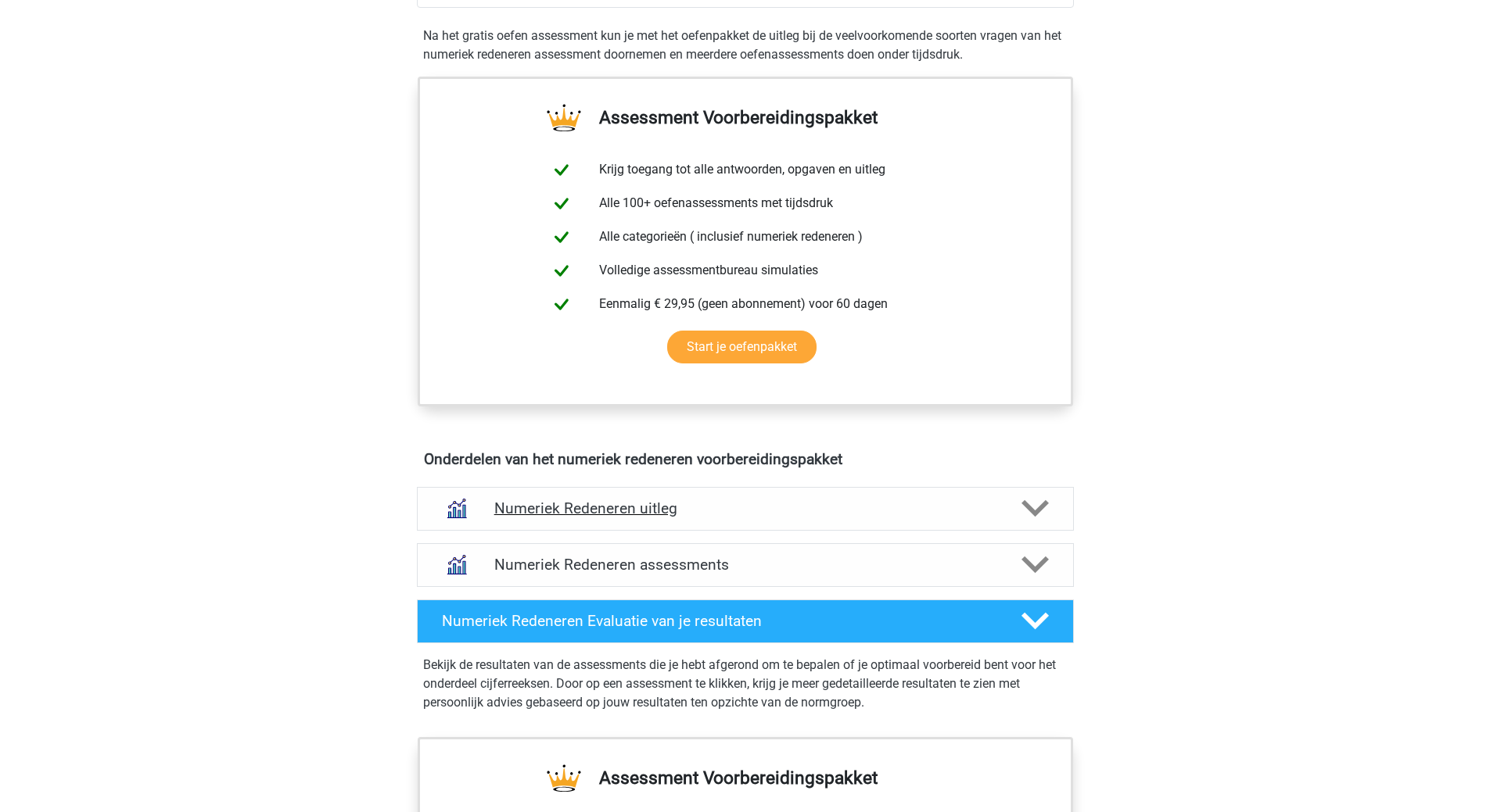
click at [638, 509] on h4 "Numeriek Redeneren uitleg" at bounding box center [745, 509] width 502 height 18
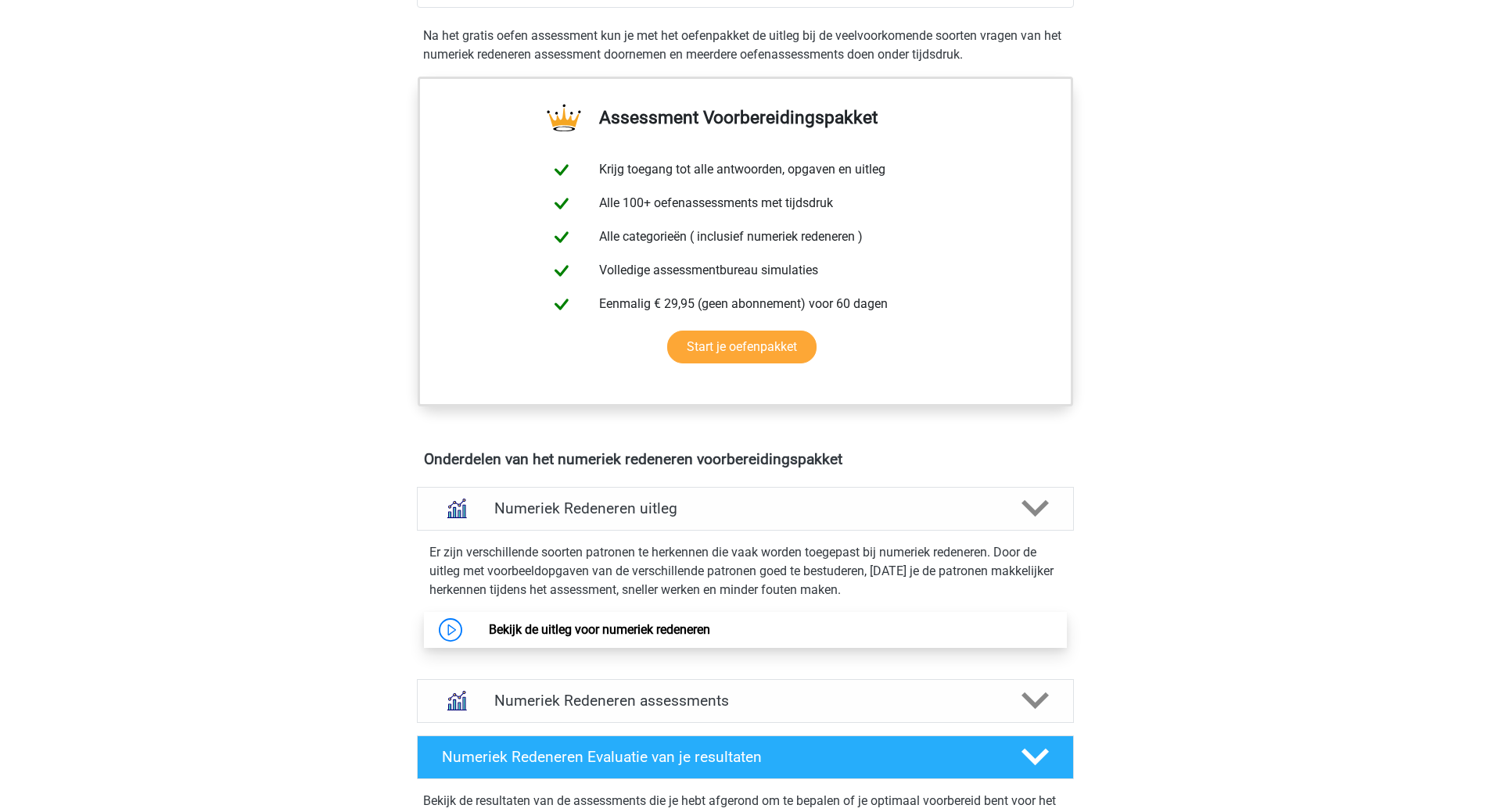
click at [660, 629] on link "Bekijk de uitleg voor numeriek redeneren" at bounding box center [599, 630] width 221 height 15
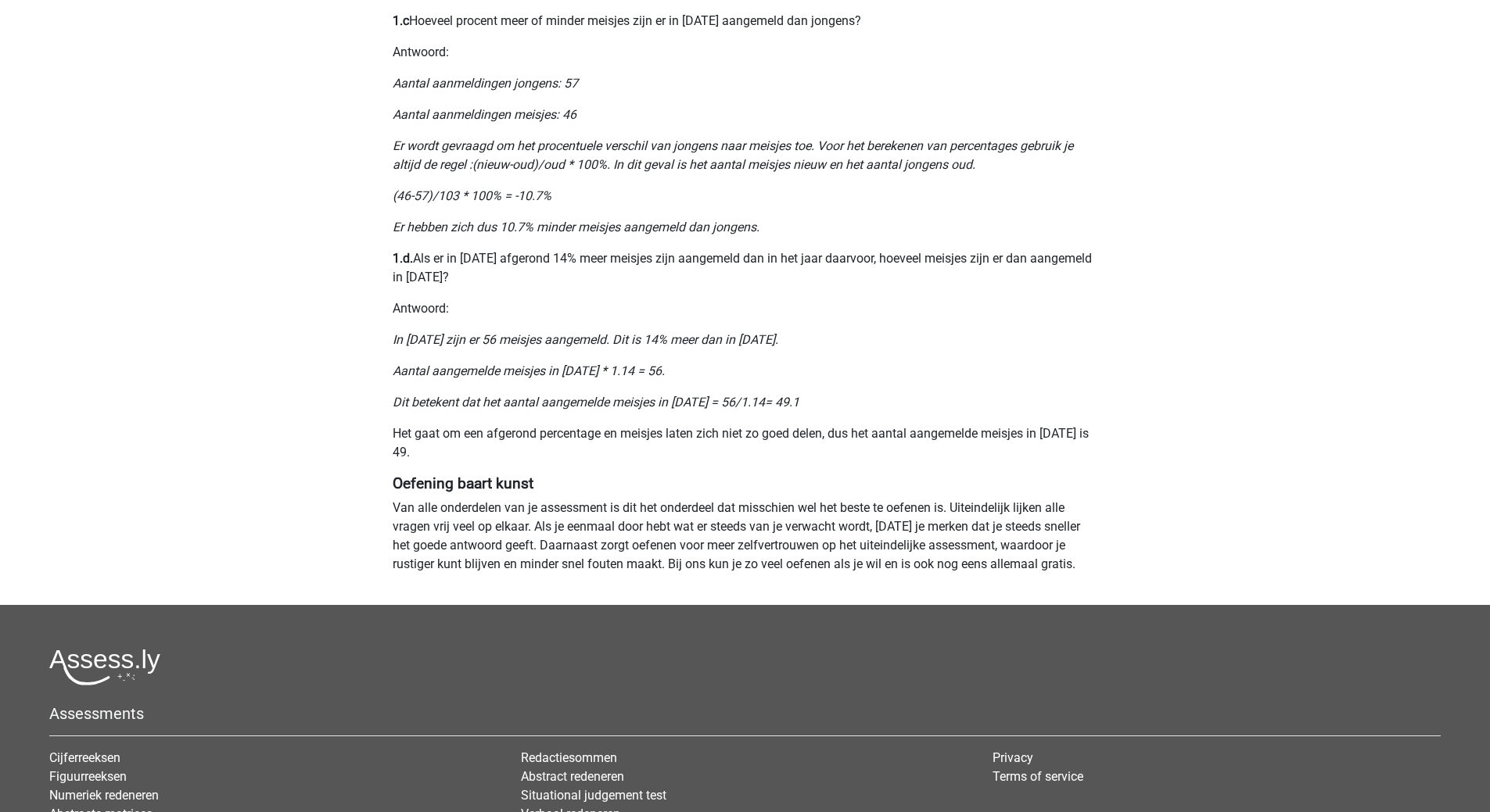
scroll to position [1172, 0]
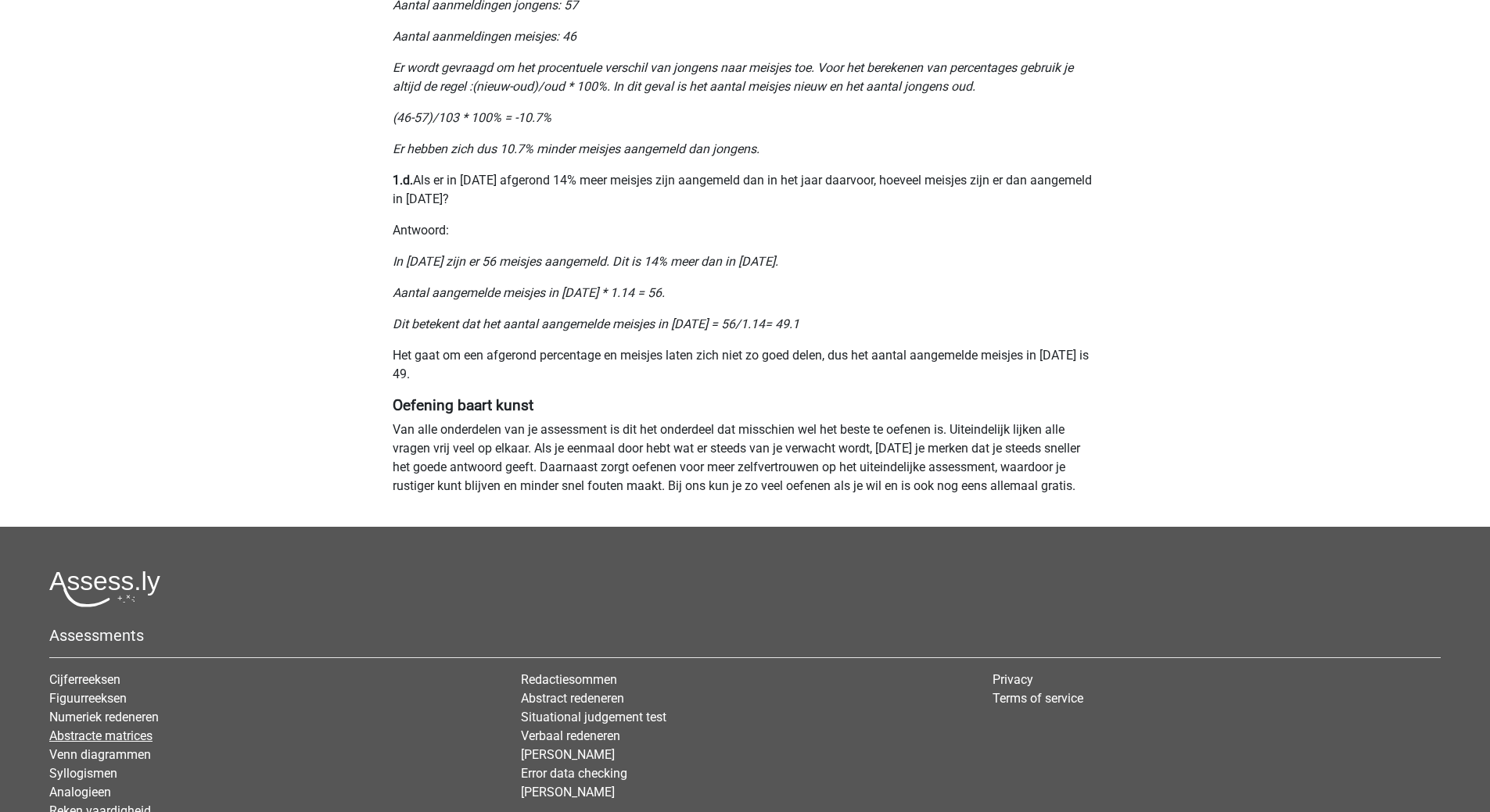
click at [118, 733] on link "Abstracte matrices" at bounding box center [100, 736] width 104 height 15
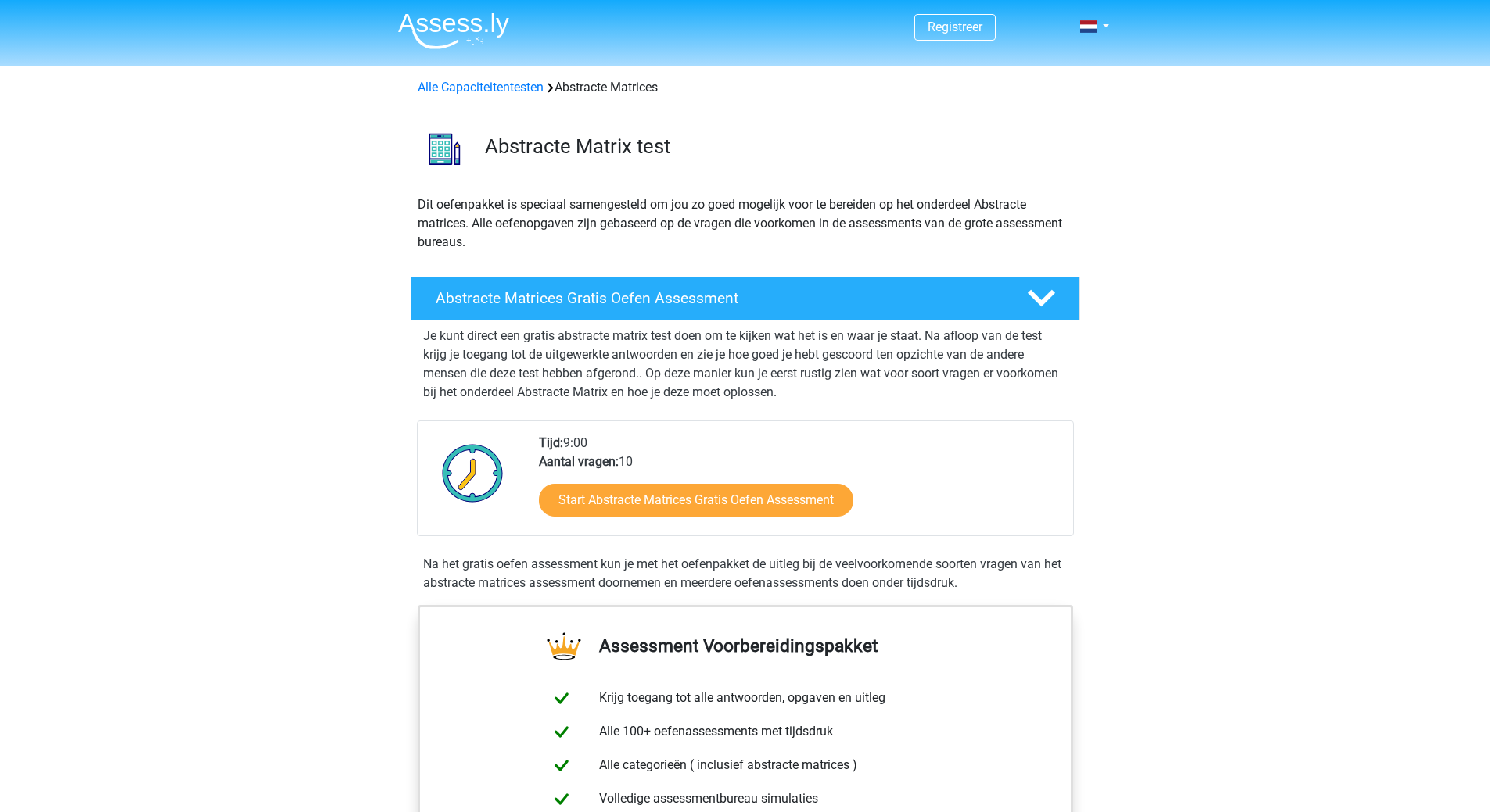
scroll to position [391, 0]
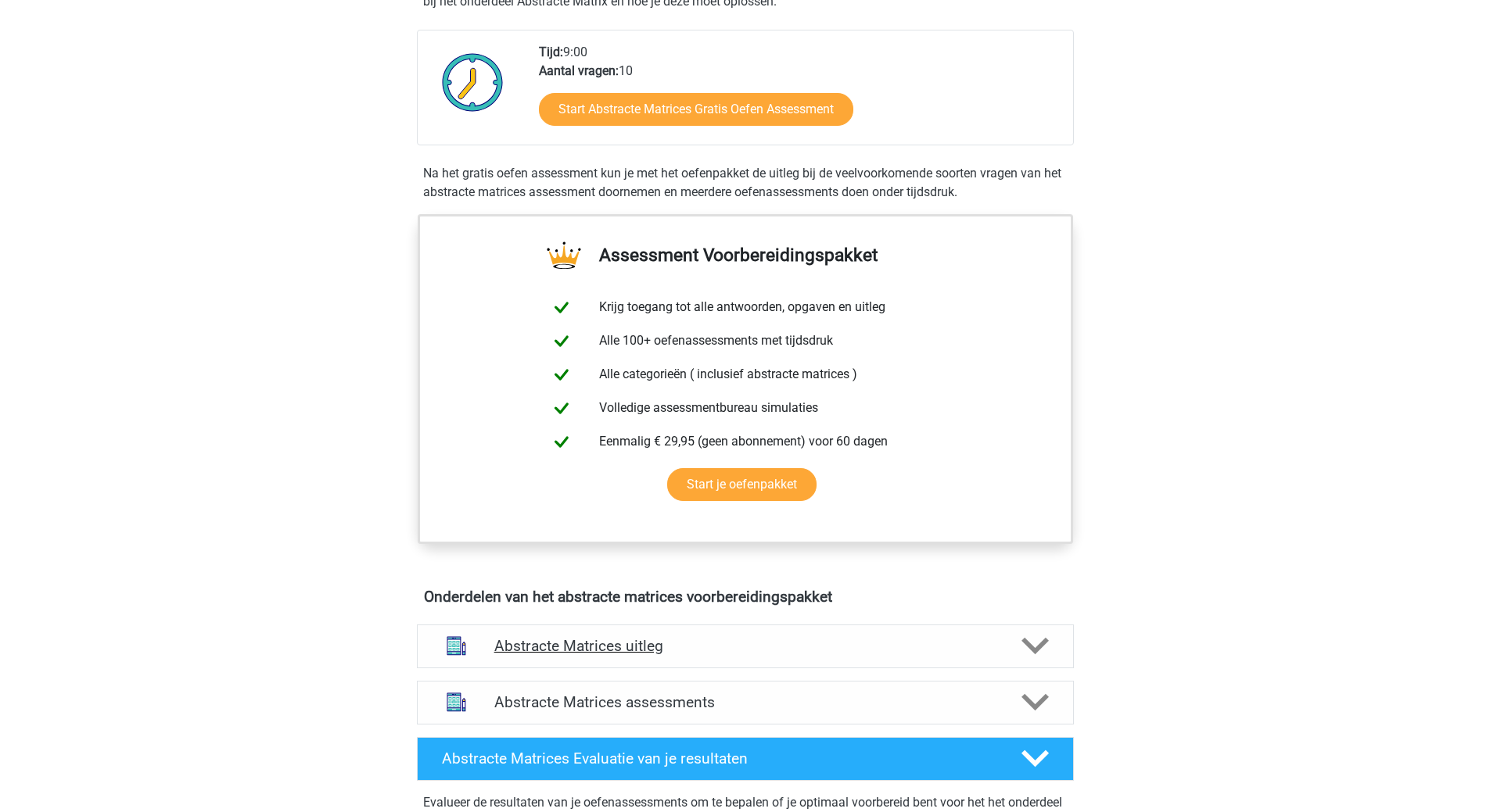
click at [1035, 645] on icon at bounding box center [1034, 645] width 27 height 27
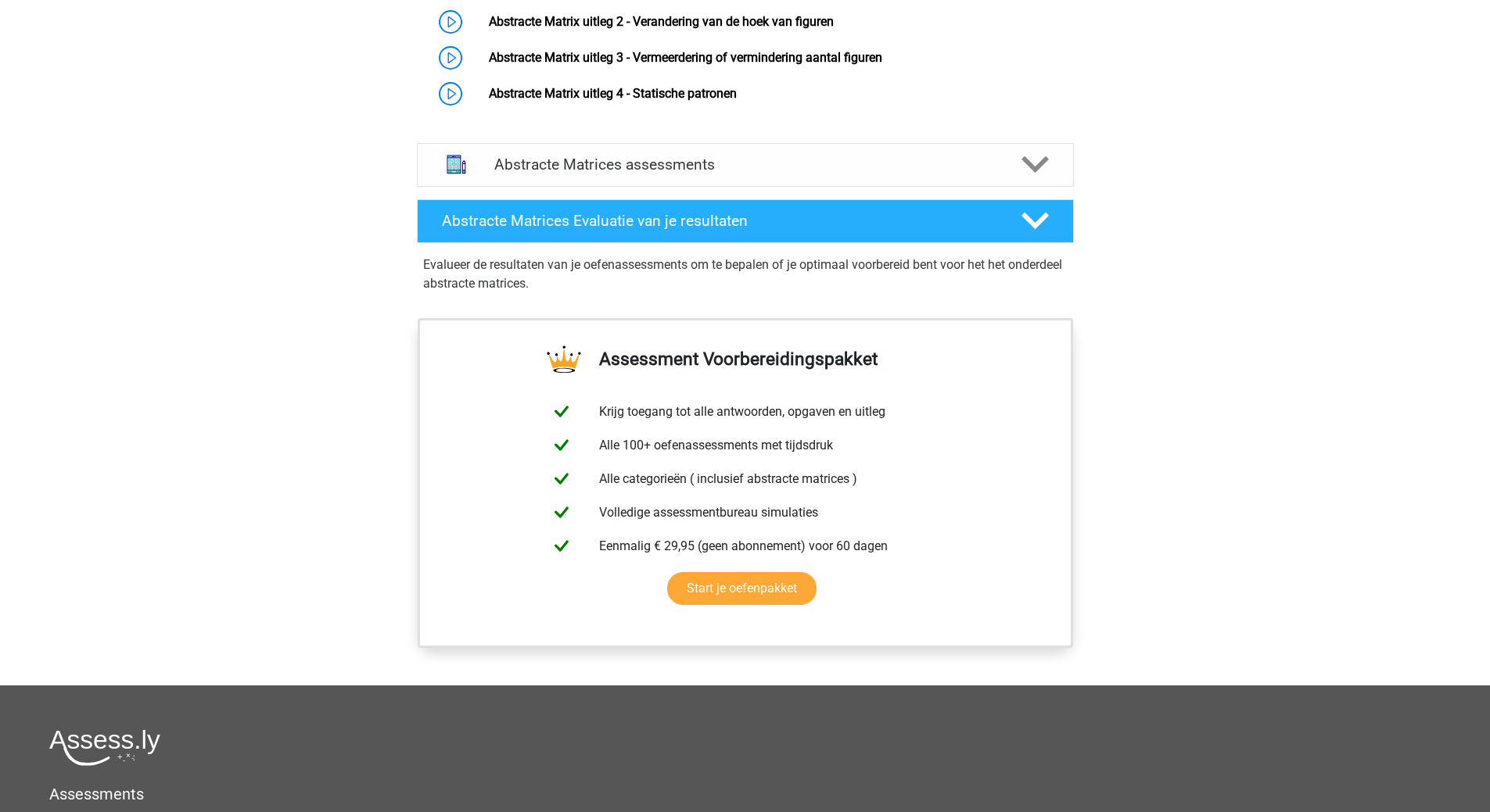
scroll to position [1017, 0]
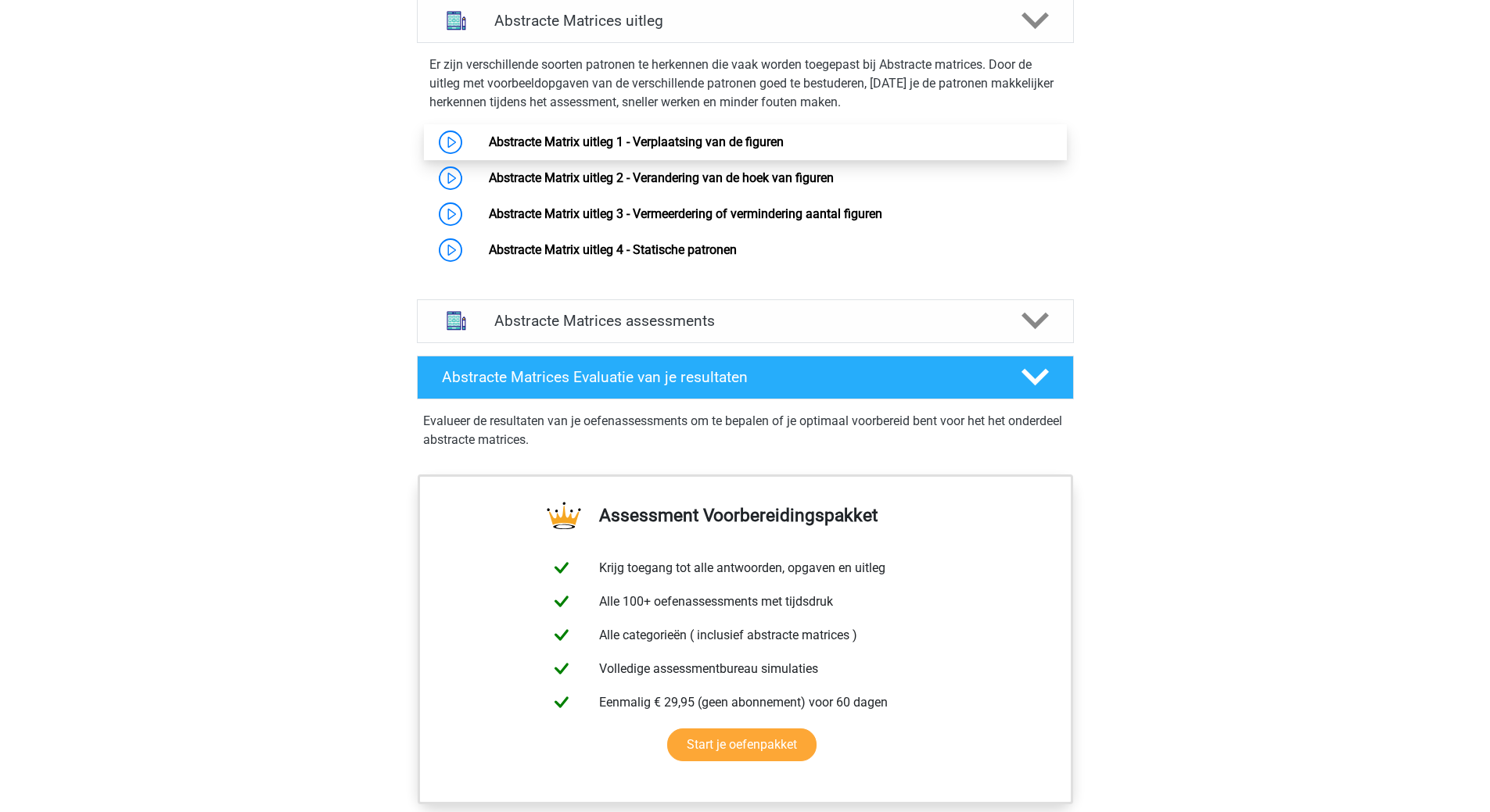
click at [520, 138] on link "Abstracte Matrix uitleg 1 - Verplaatsing van de figuren" at bounding box center [636, 142] width 295 height 15
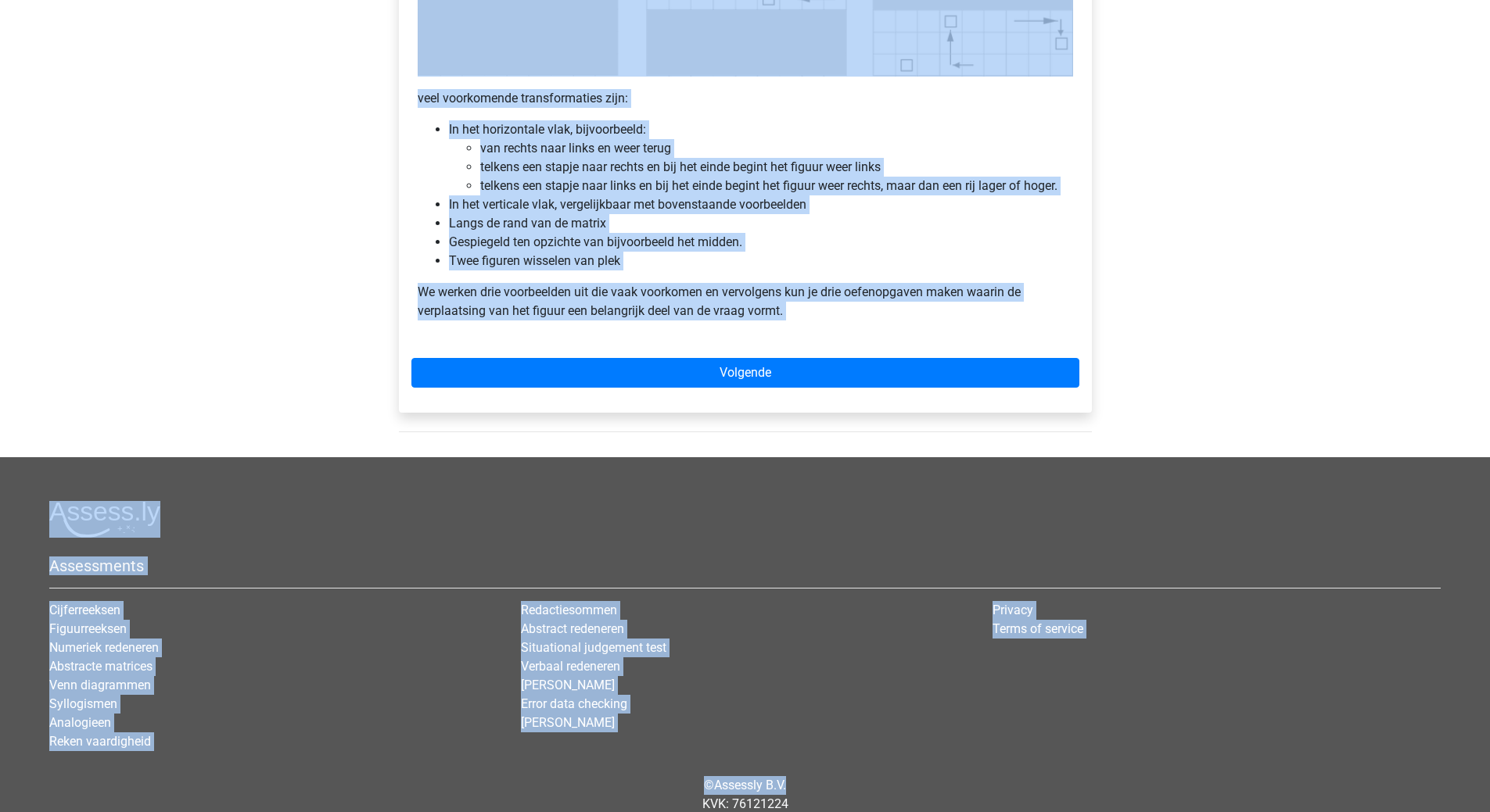
scroll to position [996, 0]
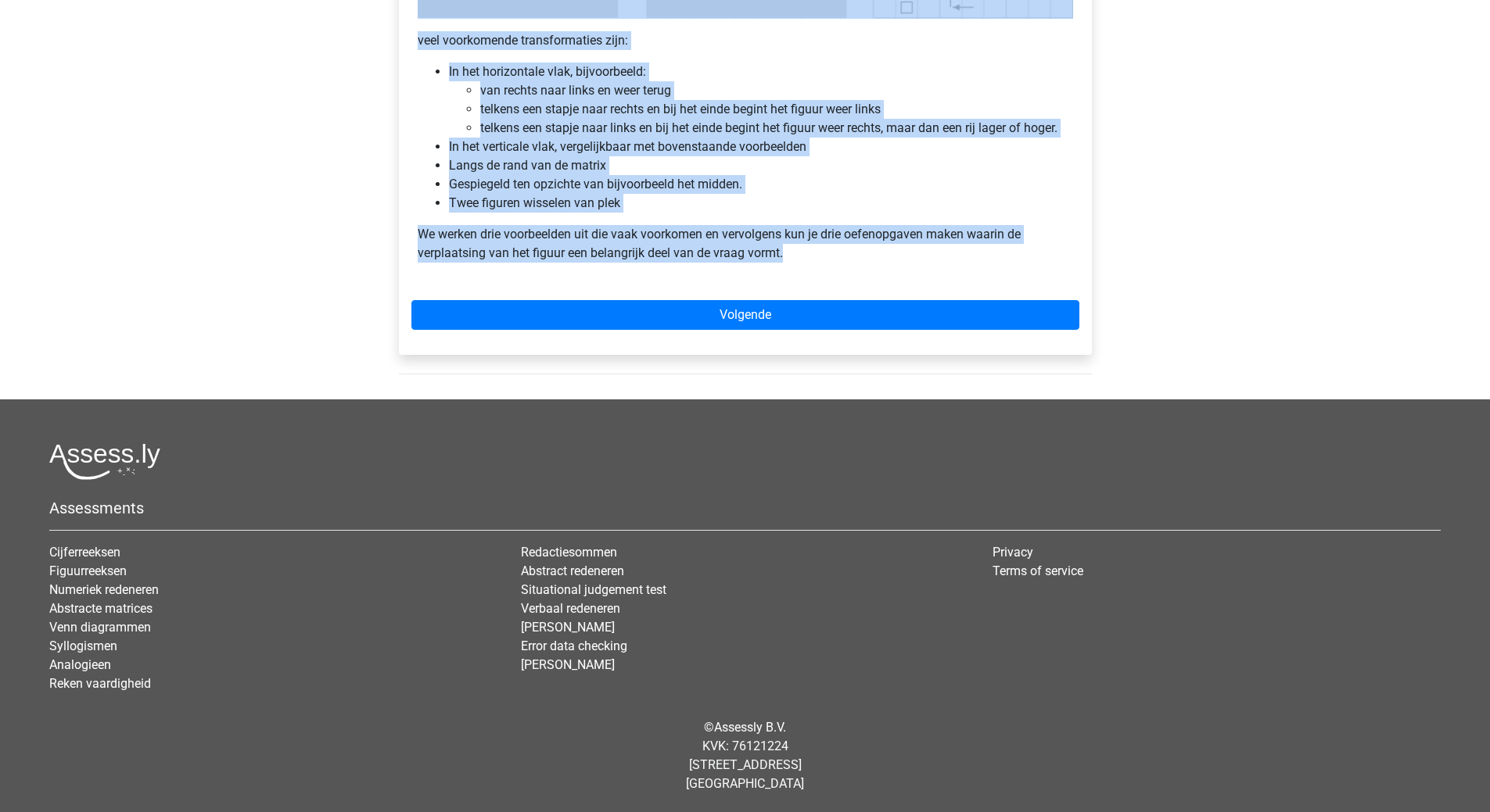
drag, startPoint x: 423, startPoint y: 333, endPoint x: 902, endPoint y: 269, distance: 483.3
copy div "bstracte Matrix uitleg - Verplaatsing van de figuren Veel van de vragen zullen …"
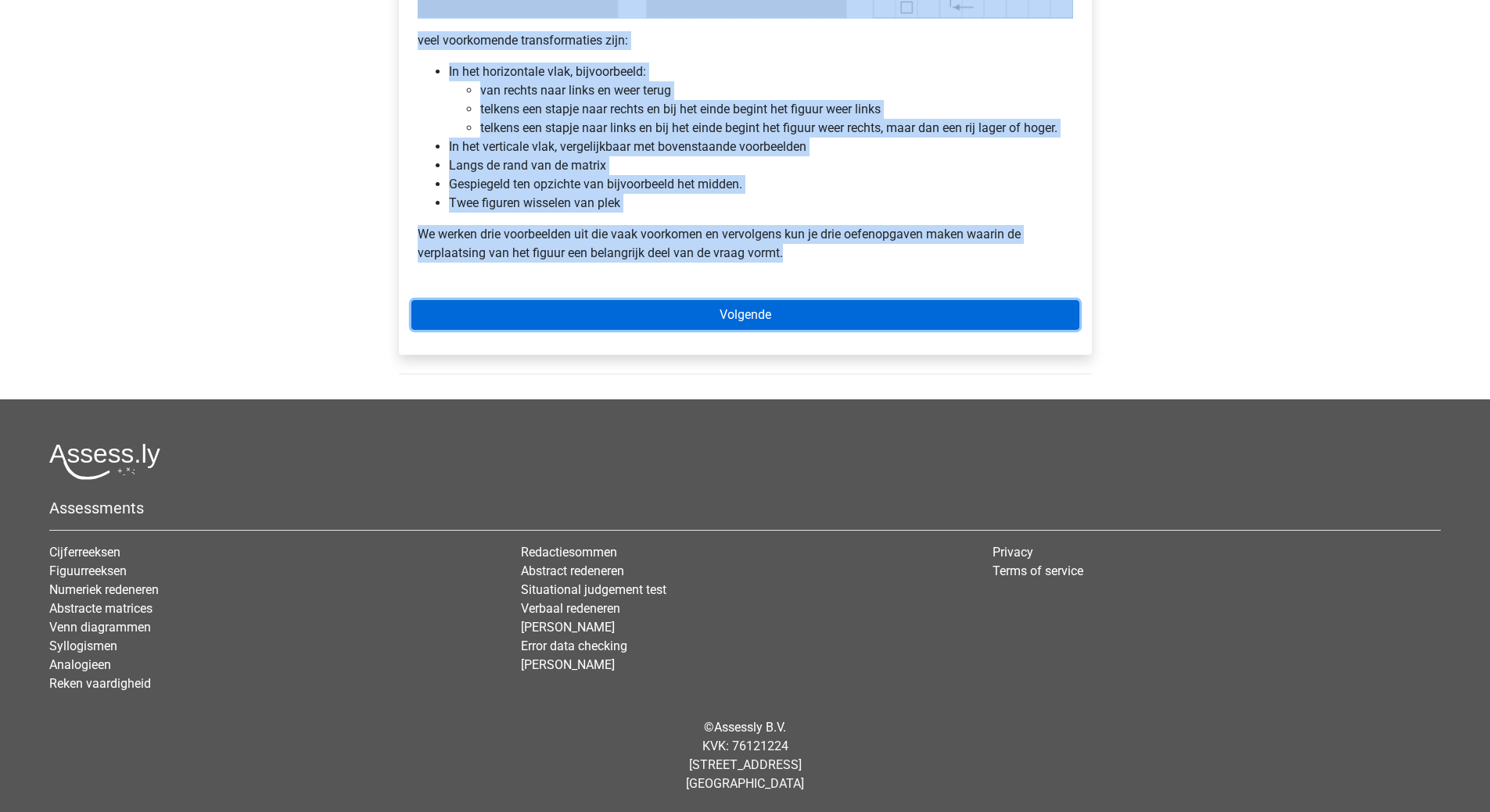
click at [770, 317] on link "Volgende" at bounding box center [745, 315] width 668 height 30
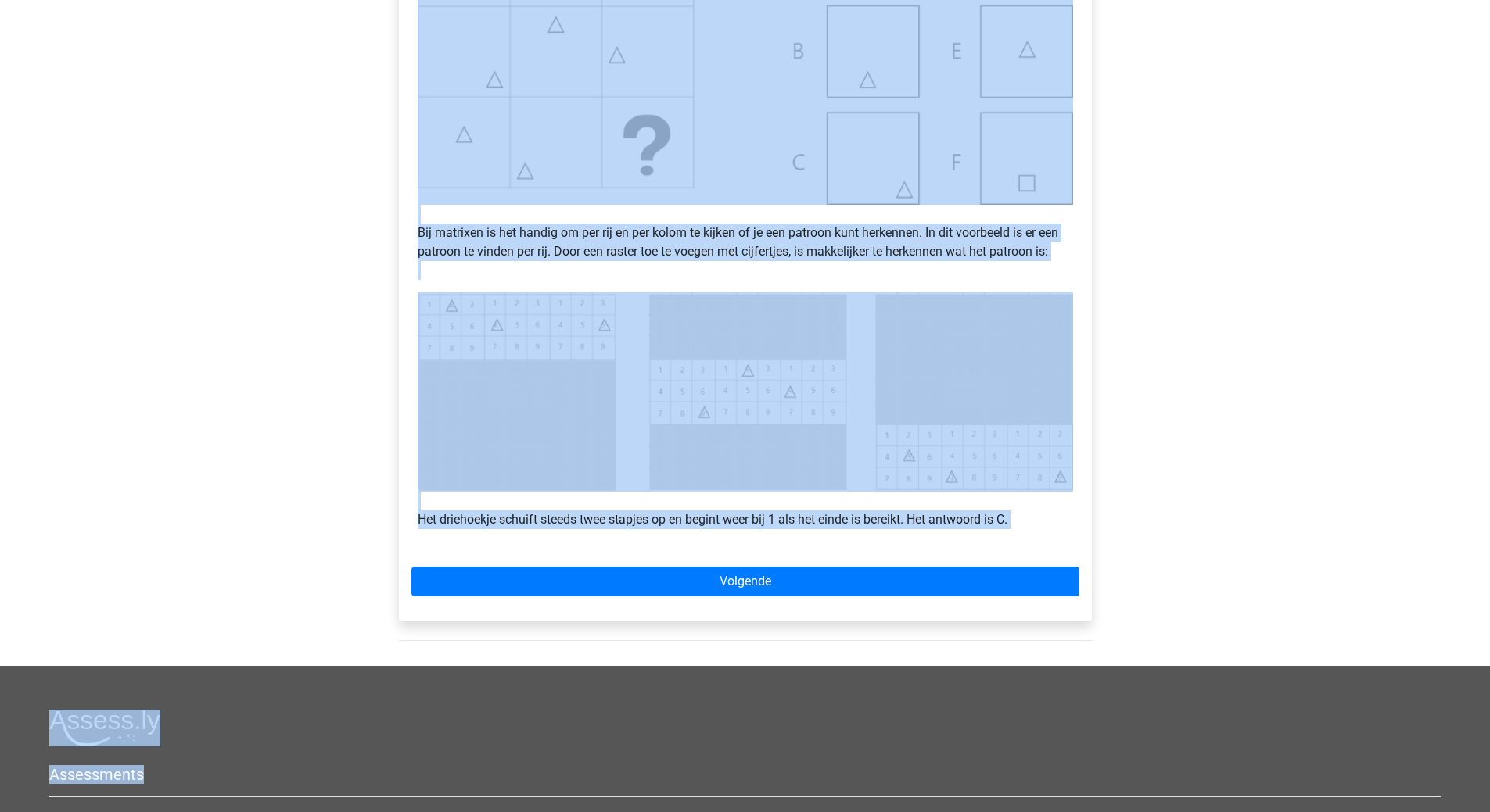
scroll to position [548, 0]
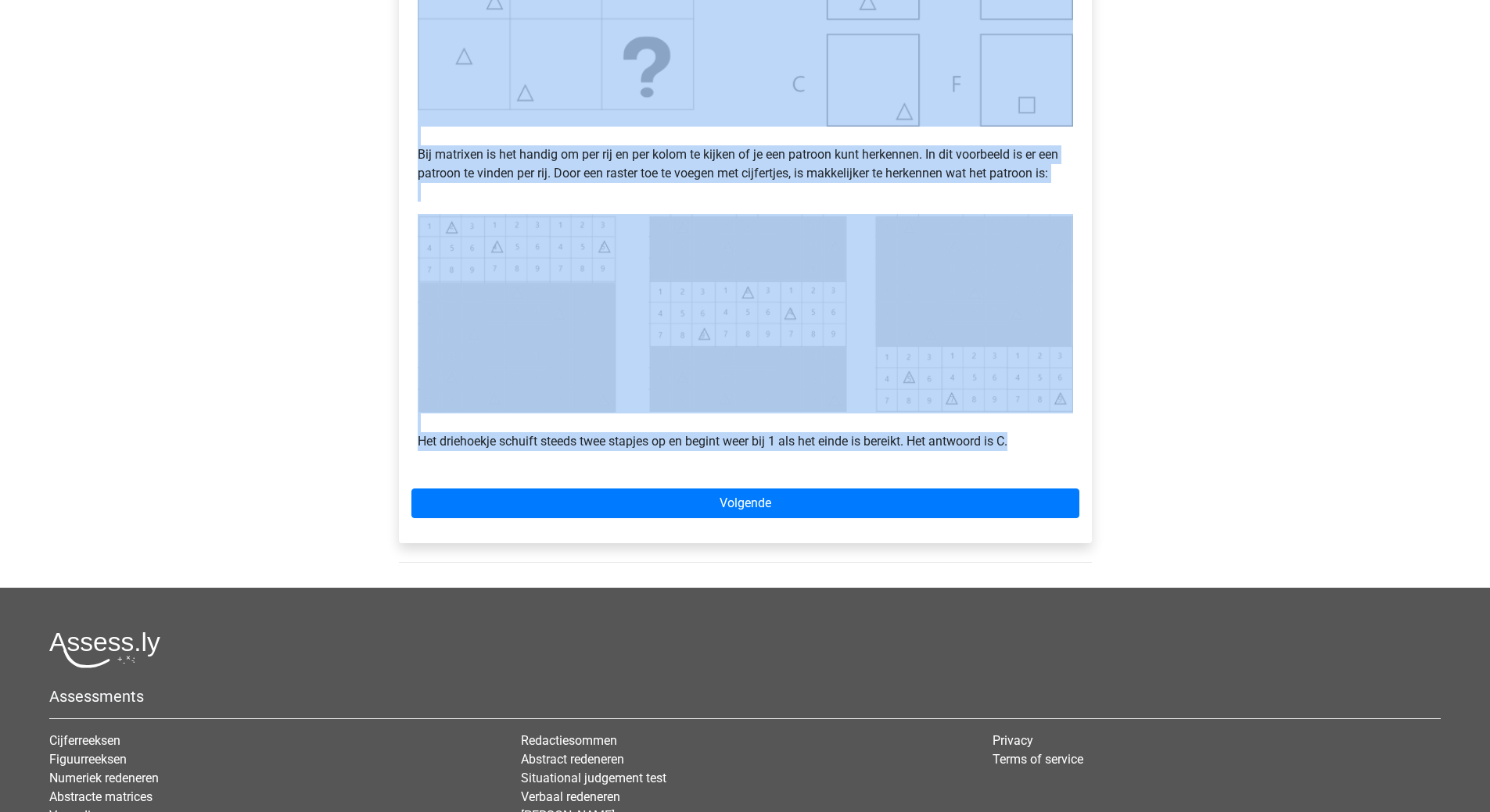
drag, startPoint x: 426, startPoint y: 178, endPoint x: 1040, endPoint y: 433, distance: 664.8
click at [1040, 433] on div "Voorbeeld 1 Bij matrixen is het handig om per rij en per kolom te kijken of je …" at bounding box center [745, 120] width 668 height 698
copy div "oorbeeld 1 Bij matrixen is het handig om per rij en per kolom te kijken of je e…"
click at [727, 469] on div "Voorbeeld 1 Bij matrixen is het handig om per rij en per kolom te kijken of je …" at bounding box center [745, 120] width 668 height 698
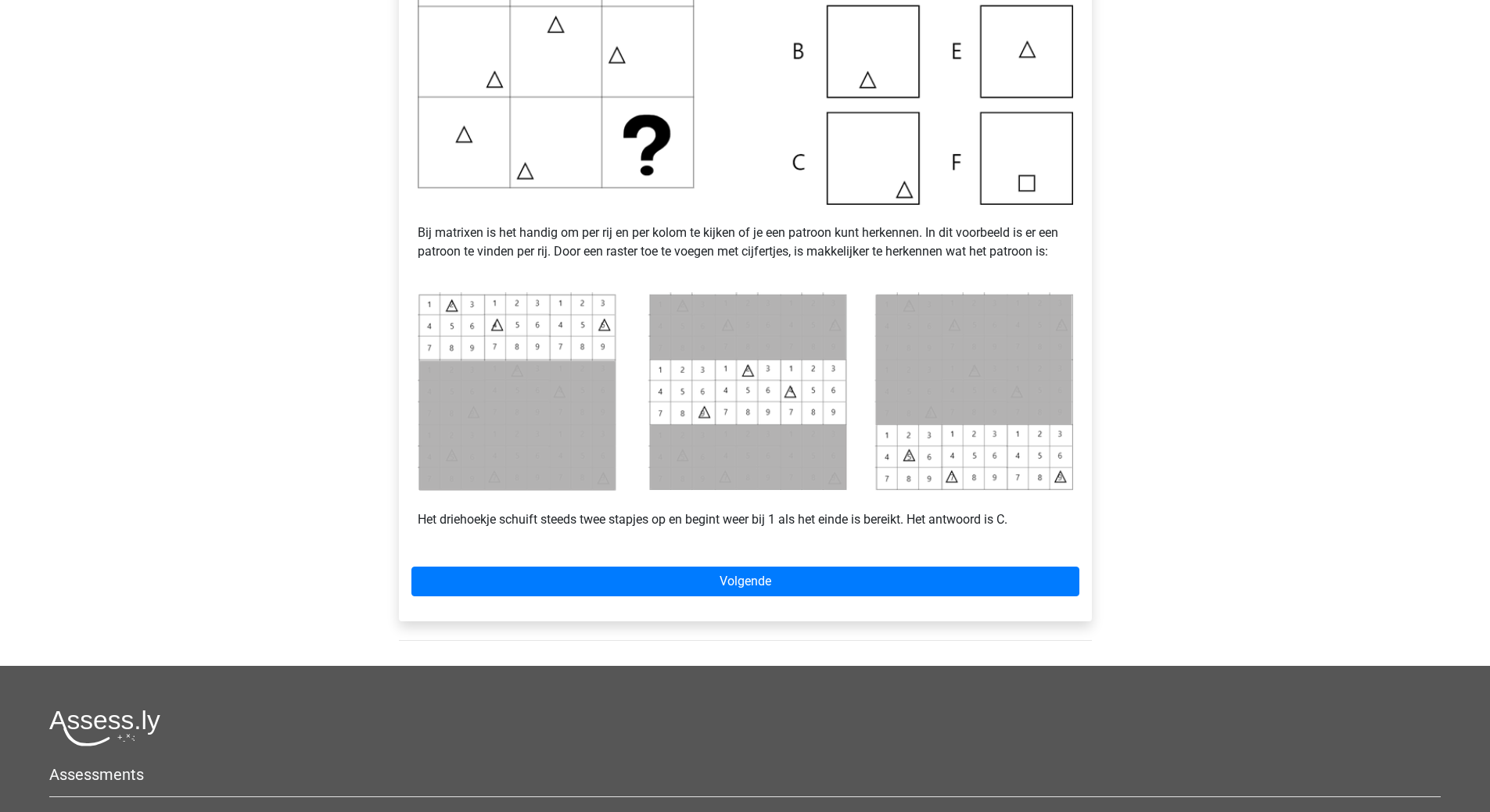
scroll to position [626, 0]
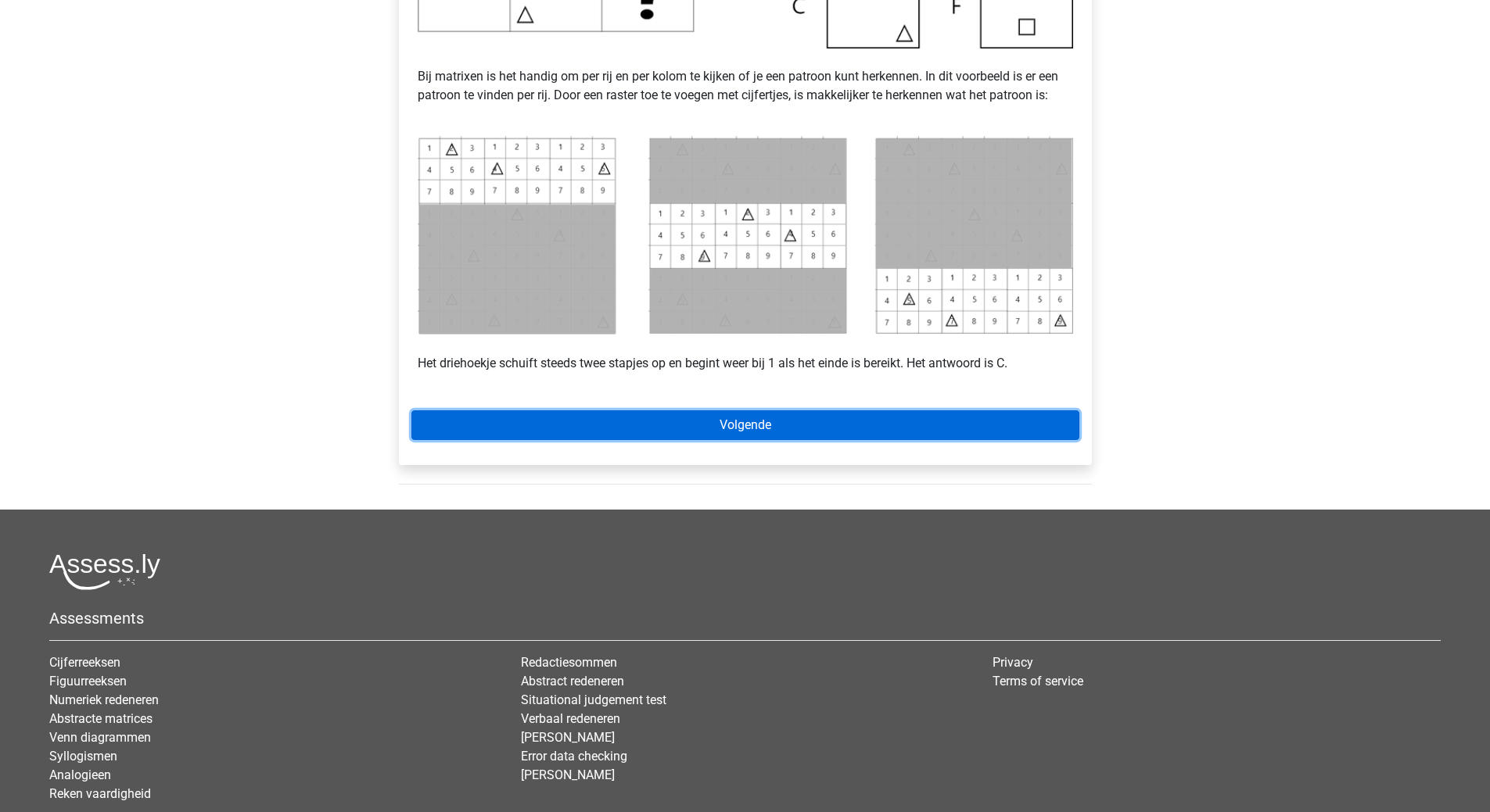
click at [739, 422] on link "Volgende" at bounding box center [745, 425] width 668 height 30
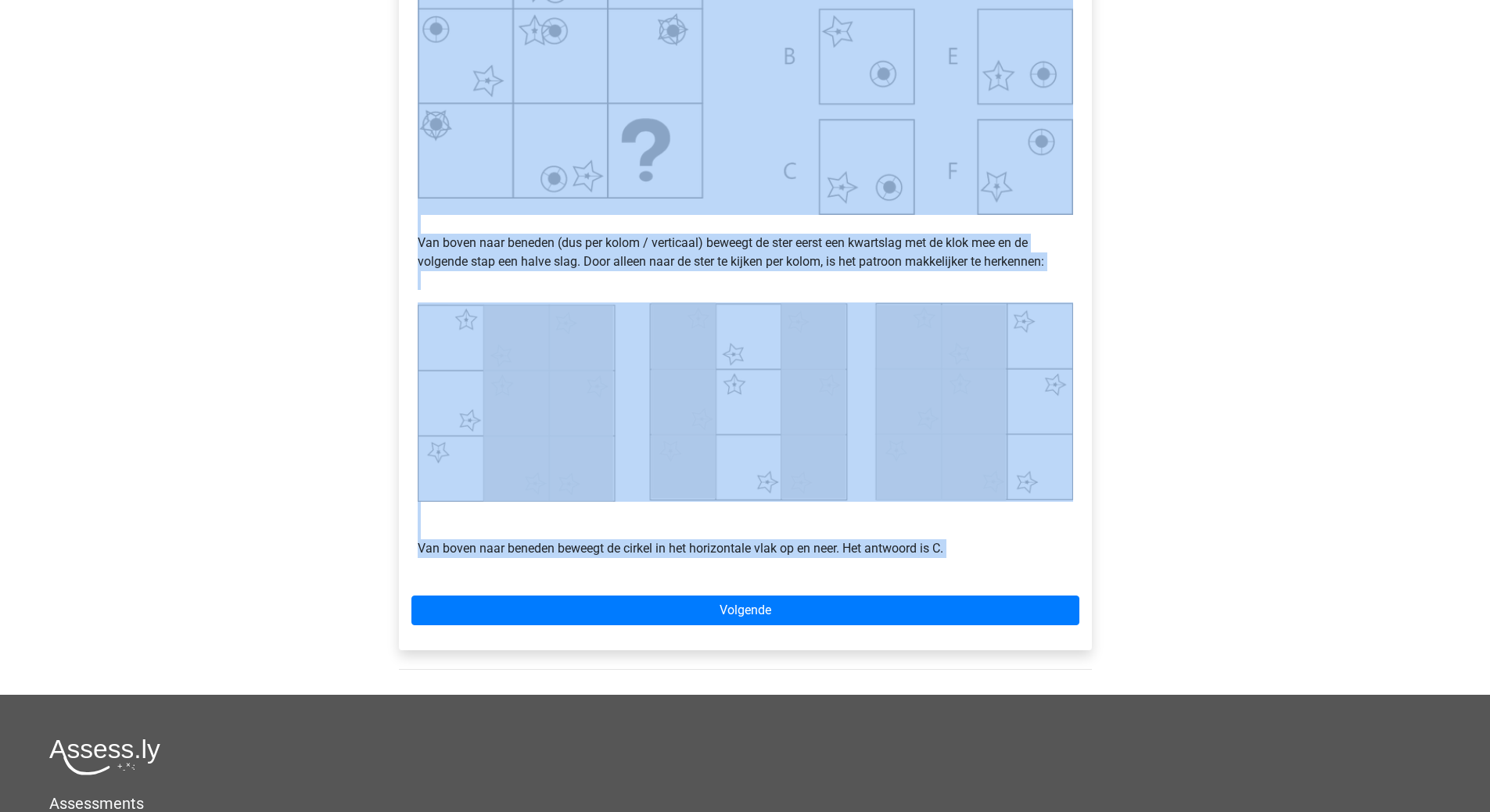
scroll to position [548, 0]
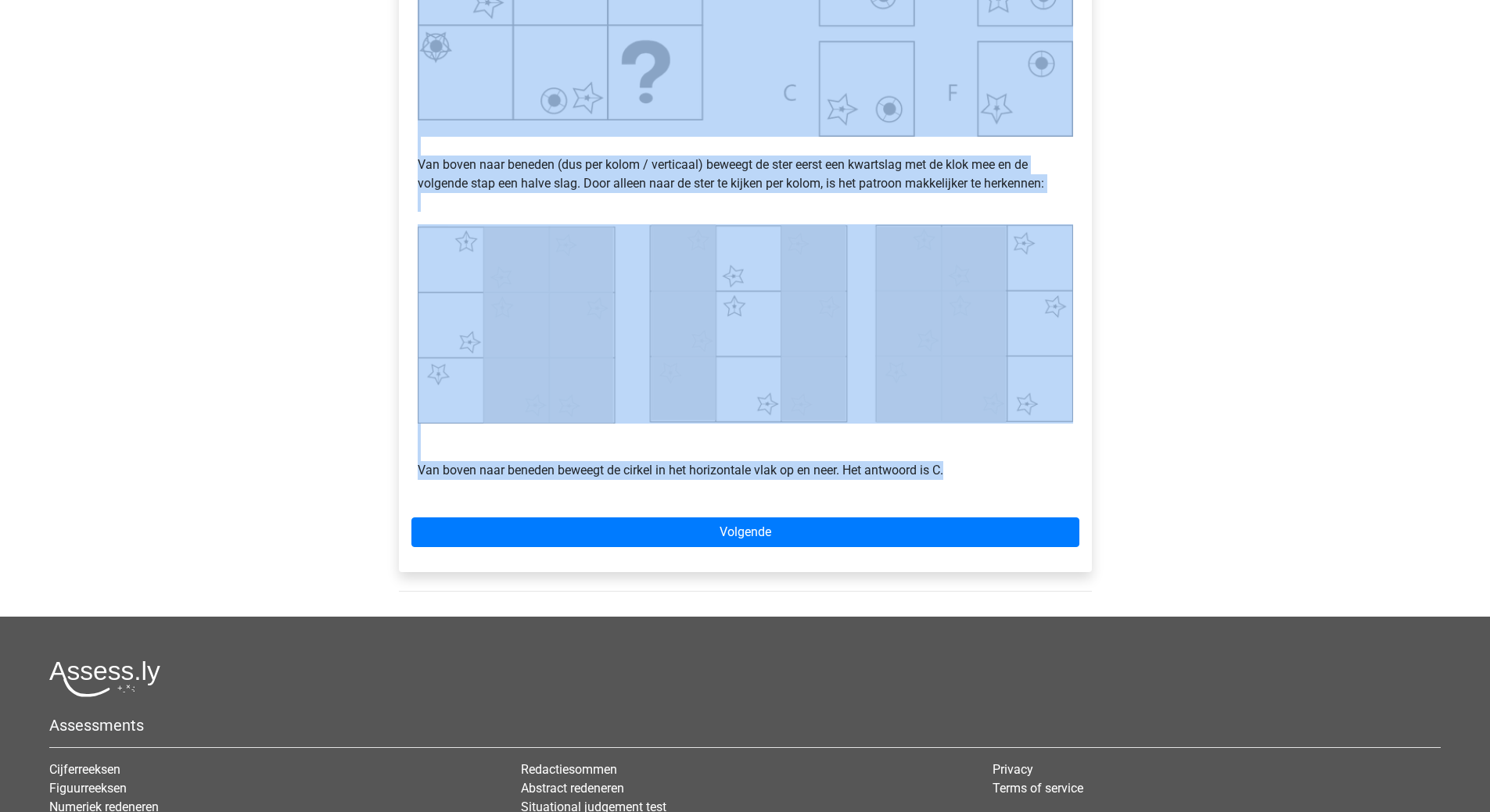
drag, startPoint x: 423, startPoint y: 173, endPoint x: 966, endPoint y: 462, distance: 615.1
click at [966, 462] on div "Voorbeeld 2 Van boven naar beneden (dus per kolom / verticaal) beweegt de ster …" at bounding box center [745, 135] width 668 height 727
copy div "oorbeeld 2 Van boven naar beneden (dus per kolom / verticaal) beweegt de ster e…"
click at [967, 464] on p "Van boven naar beneden beweegt de cirkel in het horizontale vlak op en neer. He…" at bounding box center [745, 452] width 656 height 56
click at [976, 476] on p "Van boven naar beneden beweegt de cirkel in het horizontale vlak op en neer. He…" at bounding box center [745, 452] width 656 height 56
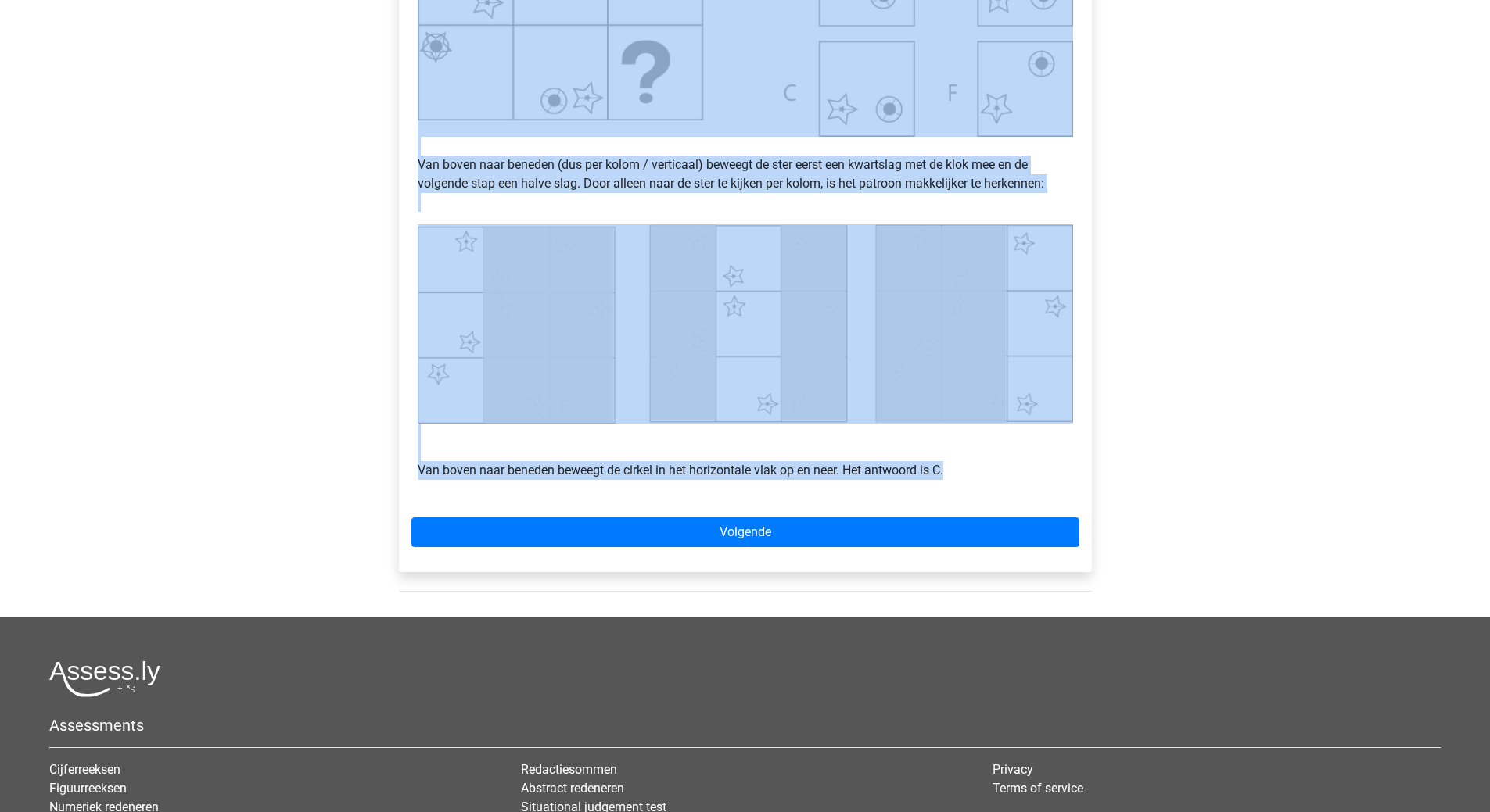
click at [1013, 462] on p "Van boven naar beneden beweegt de cirkel in het horizontale vlak op en neer. He…" at bounding box center [745, 452] width 656 height 56
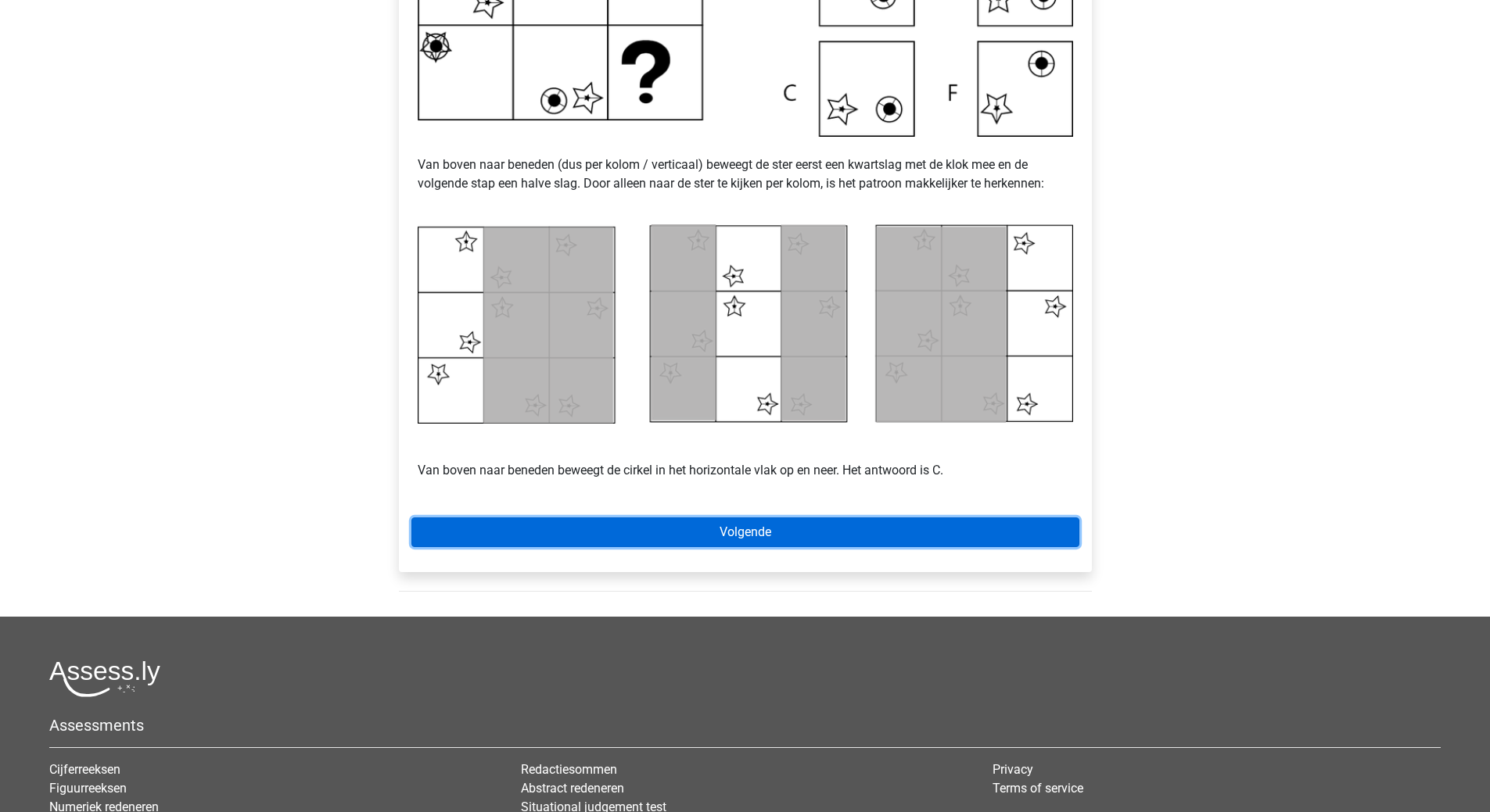
click at [735, 534] on link "Volgende" at bounding box center [745, 533] width 668 height 30
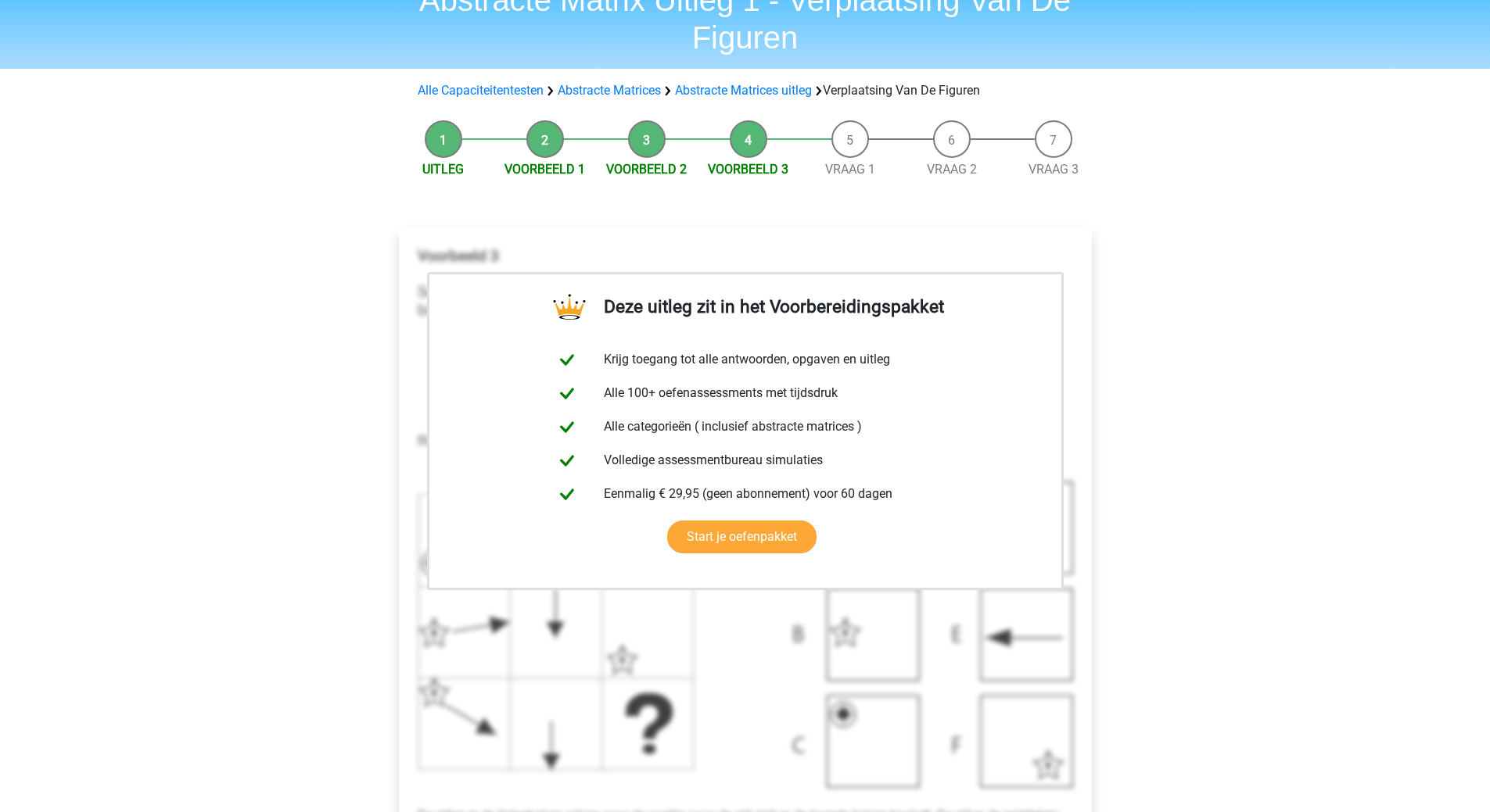
scroll to position [548, 0]
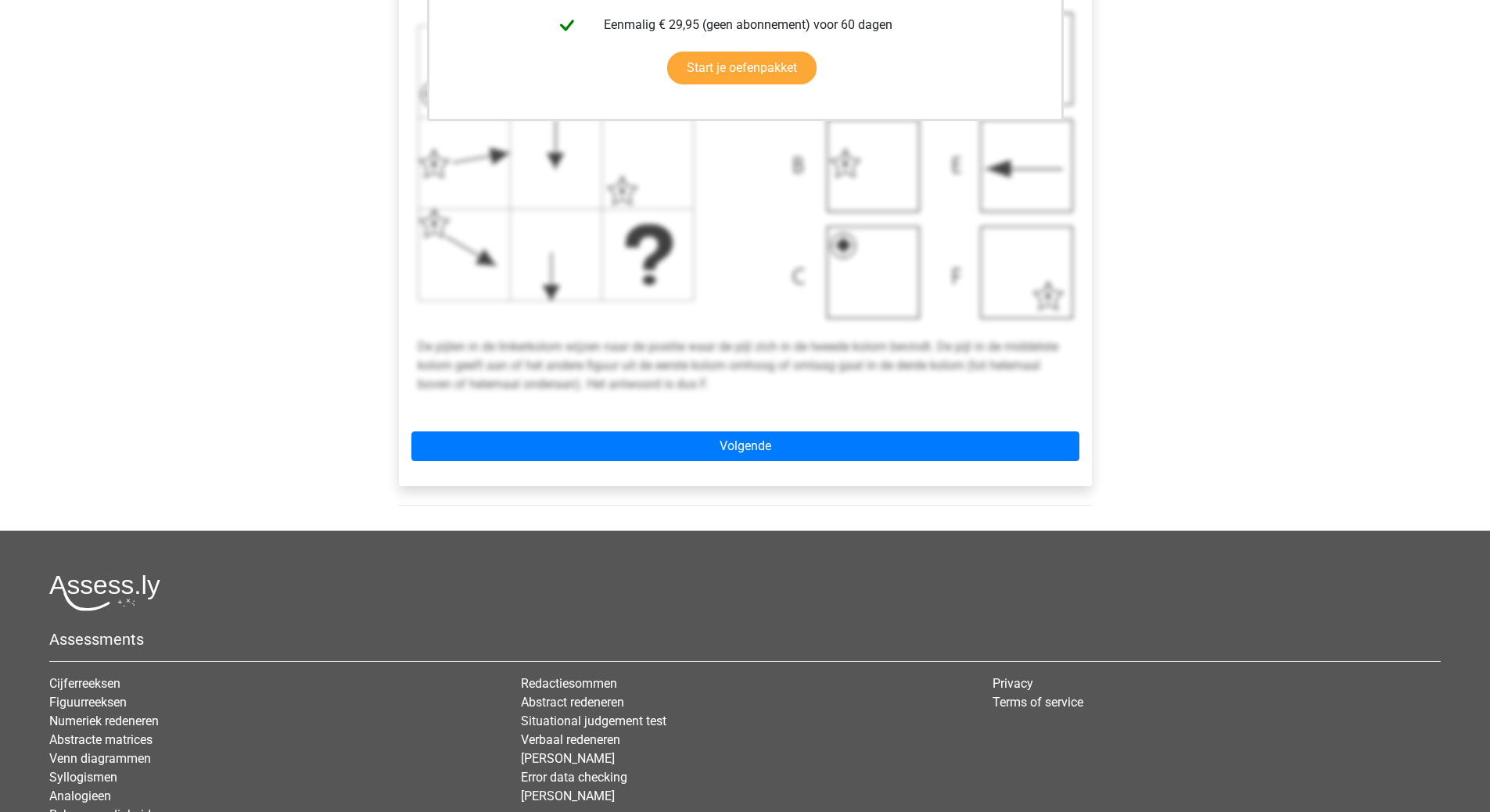
click at [172, 442] on div "Registreer Nederlands English" at bounding box center [745, 197] width 1490 height 1491
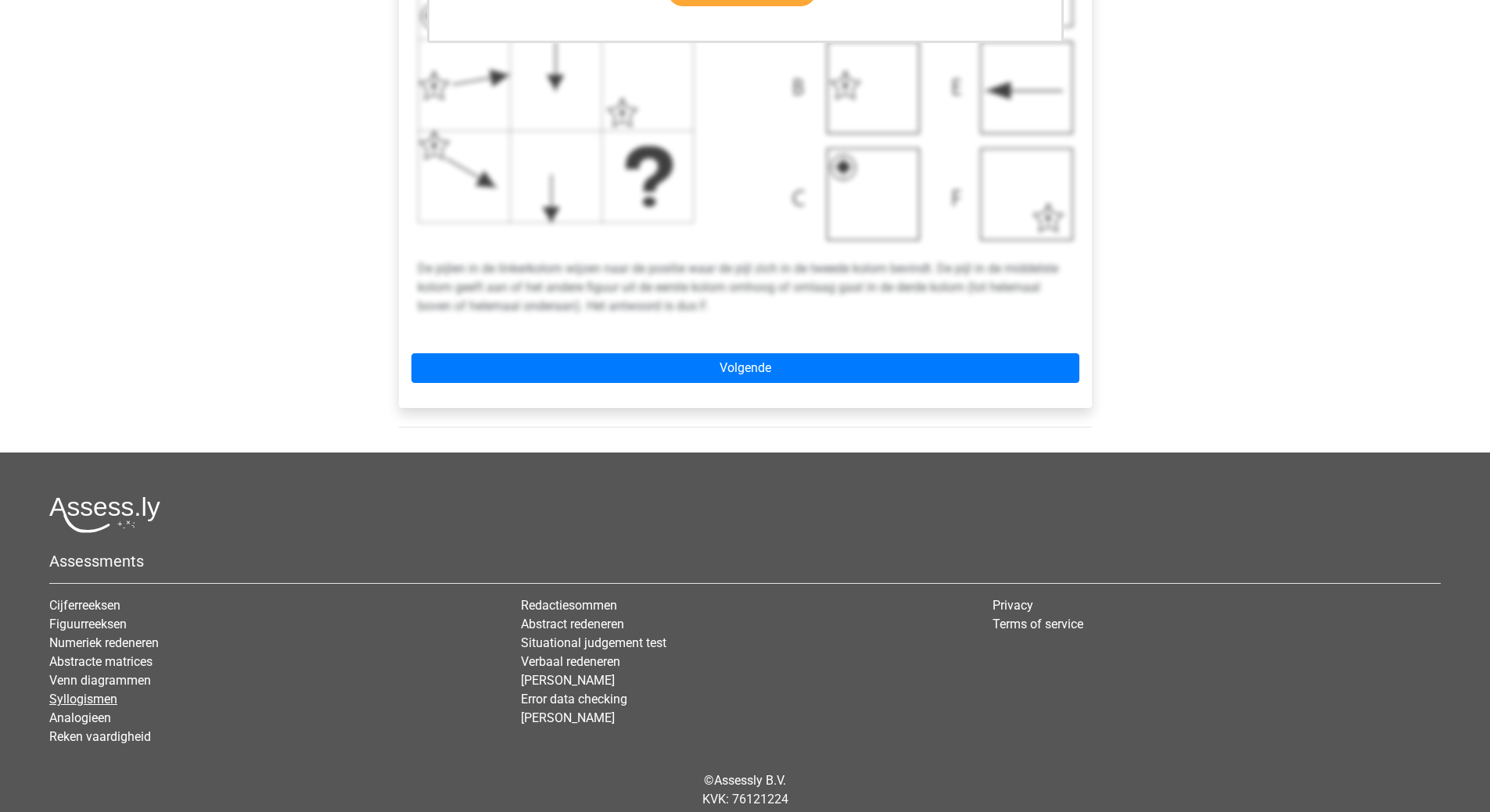
click at [94, 700] on link "Syllogismen" at bounding box center [83, 699] width 68 height 15
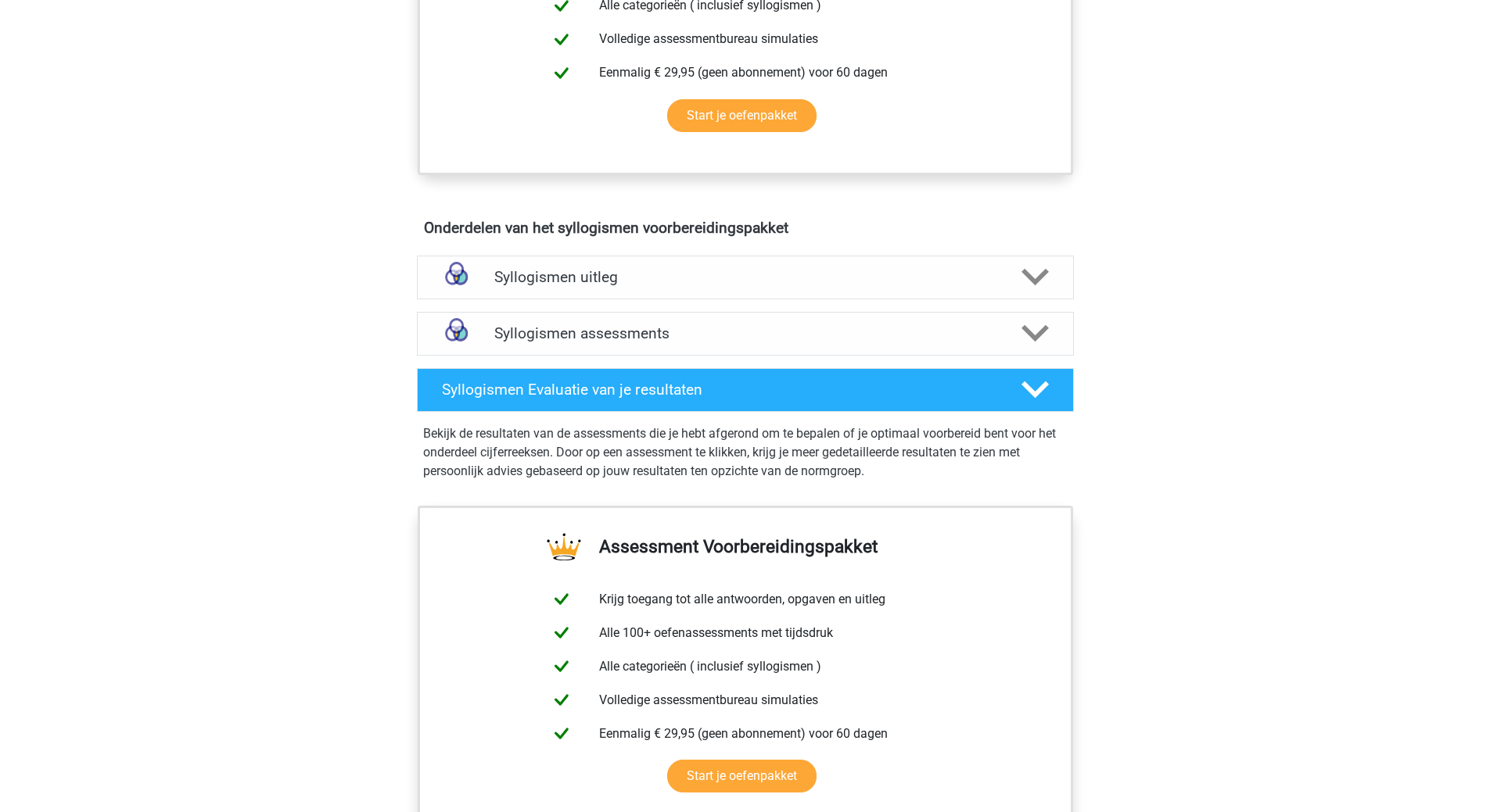
scroll to position [782, 0]
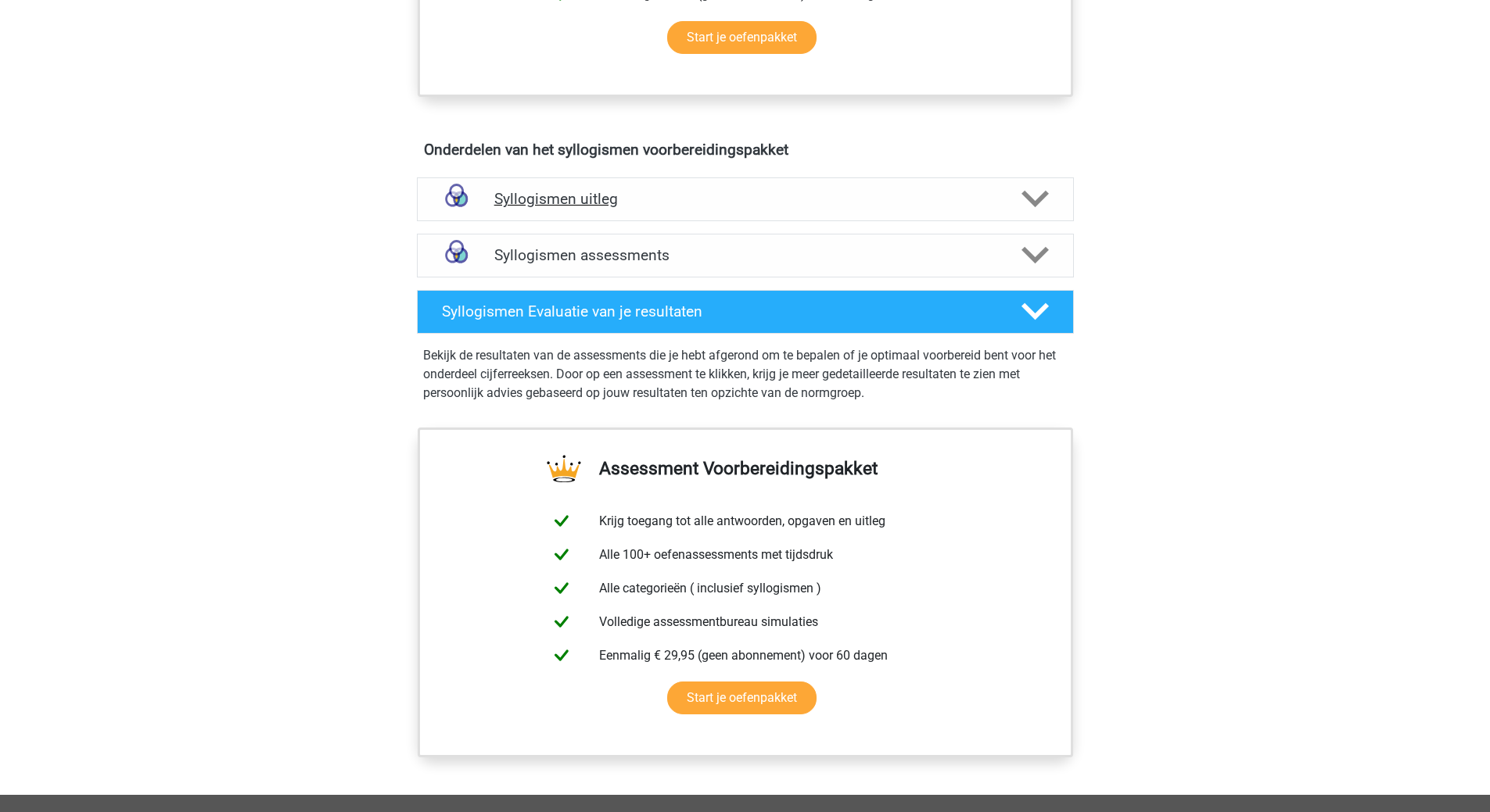
click at [564, 206] on h4 "Syllogismen uitleg" at bounding box center [745, 199] width 502 height 18
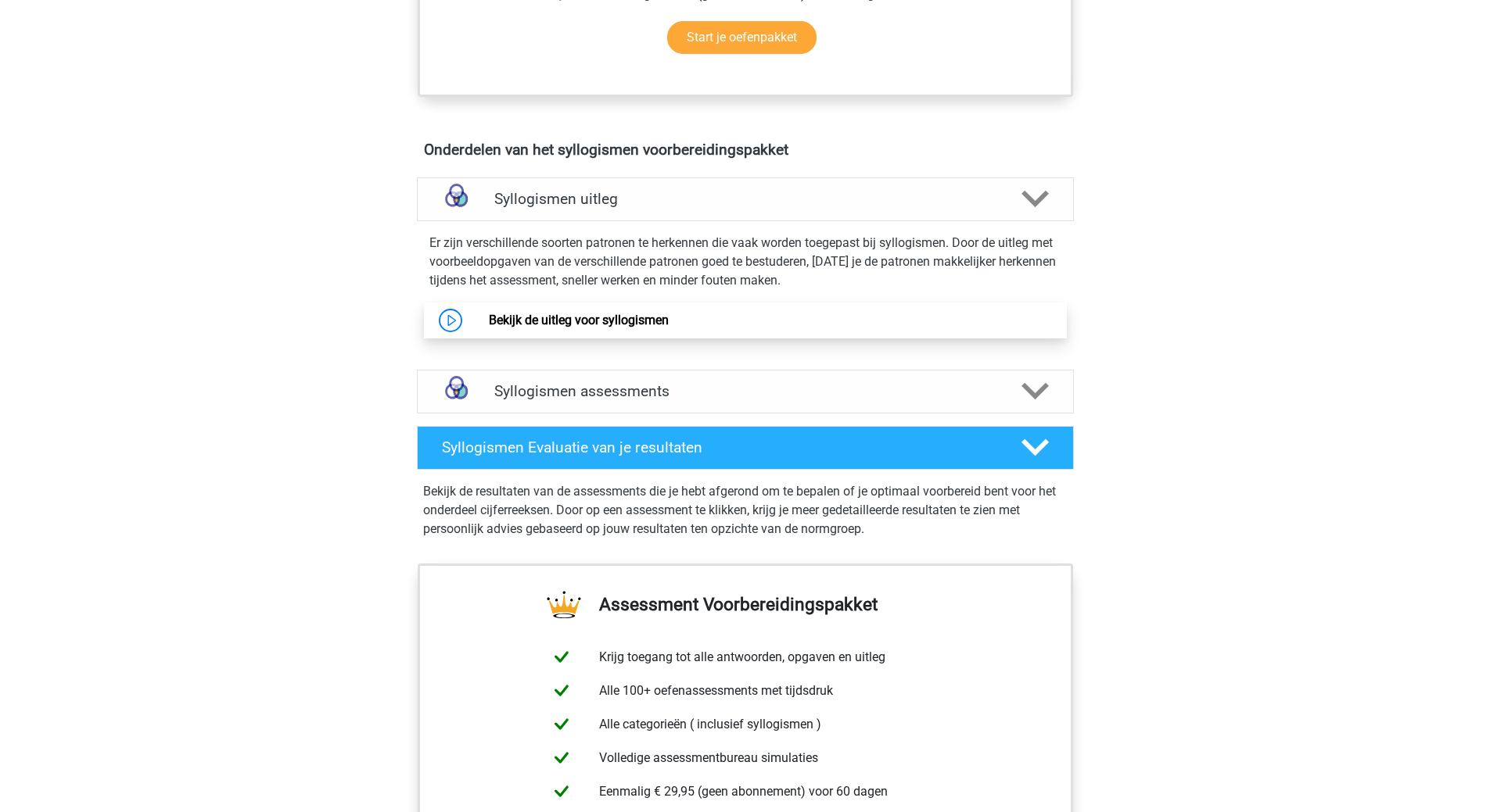
click at [616, 322] on link "Bekijk de uitleg voor syllogismen" at bounding box center [578, 320] width 180 height 15
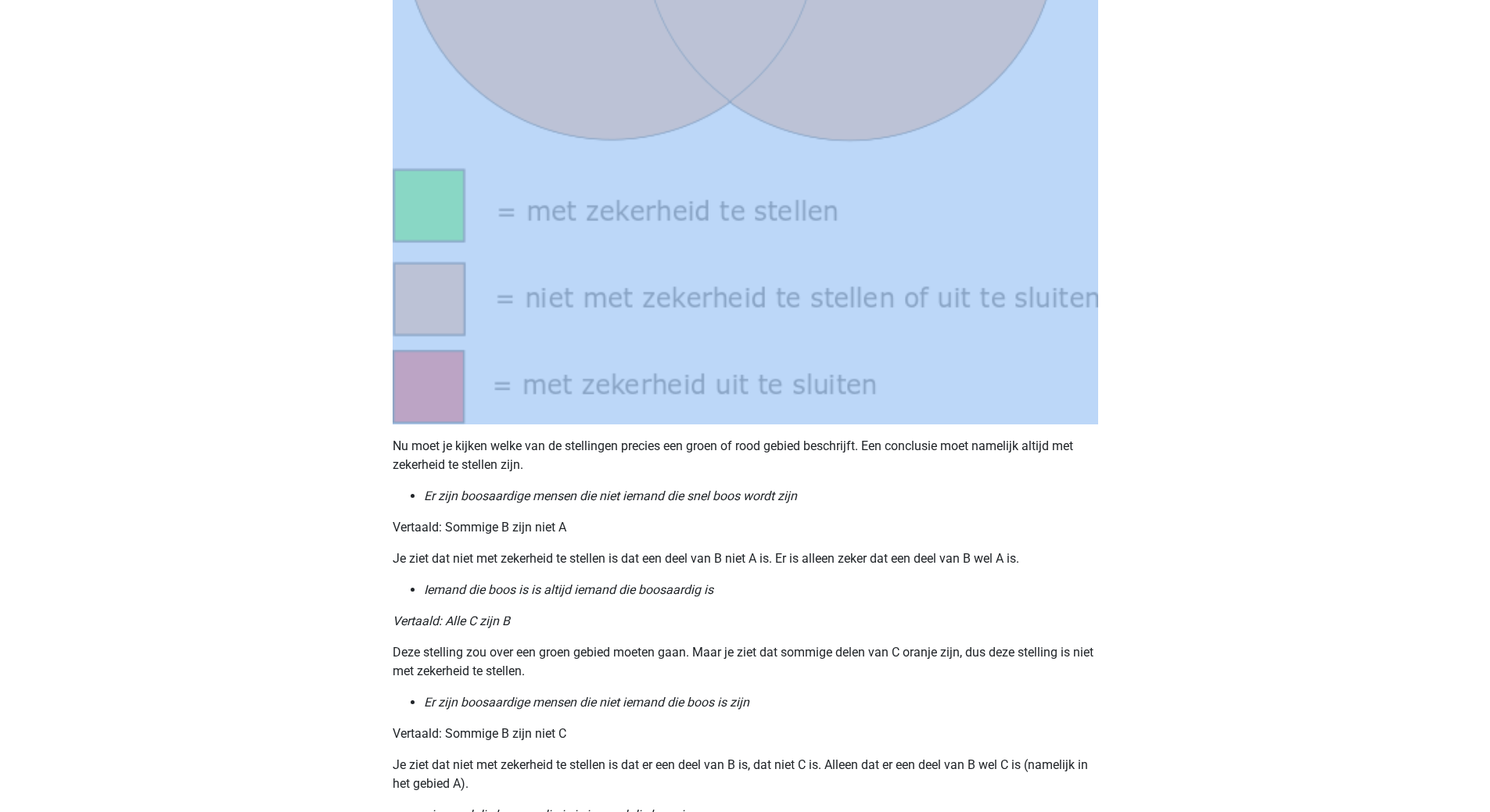
scroll to position [1486, 0]
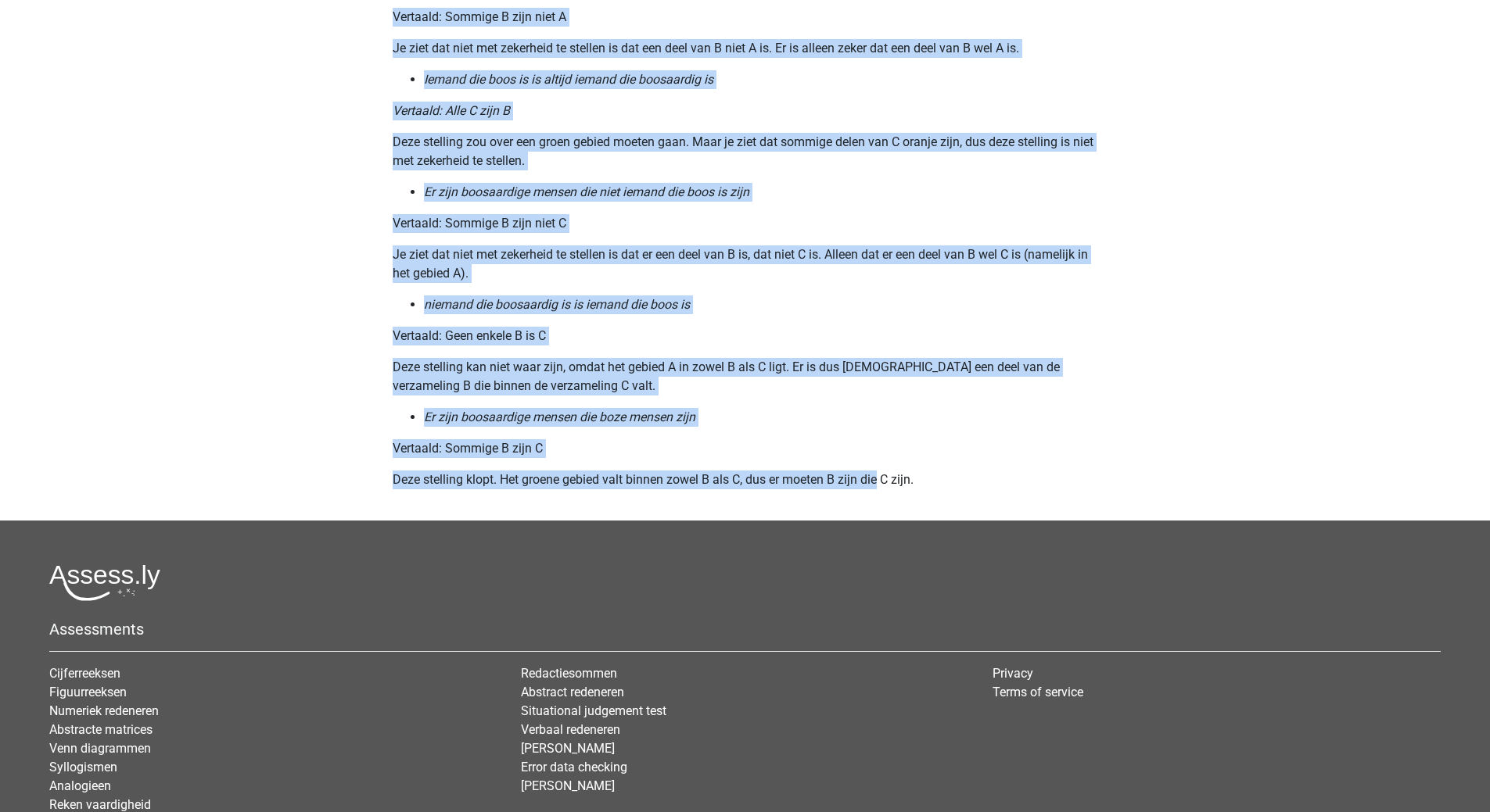
scroll to position [1960, 0]
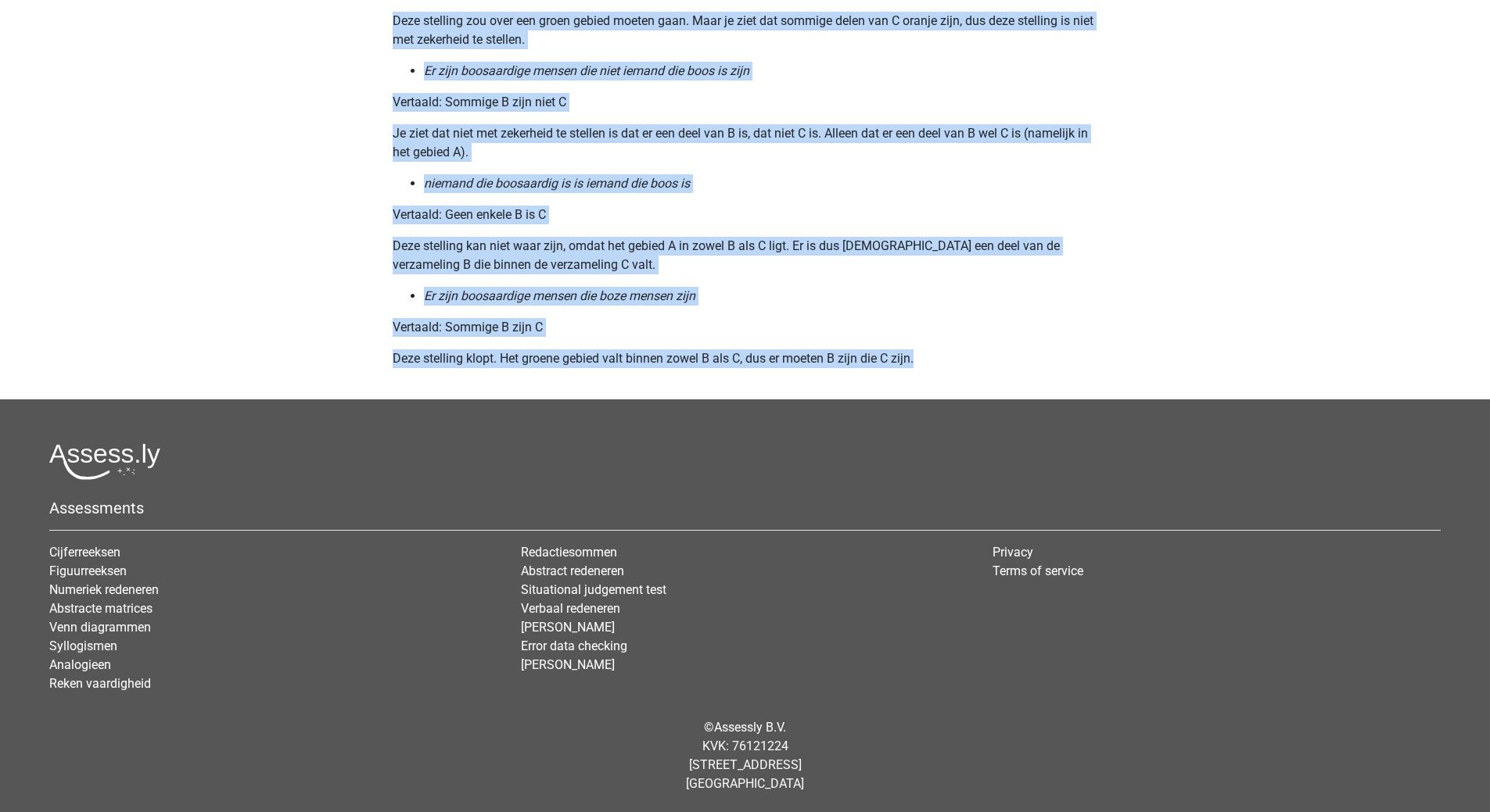
drag, startPoint x: 395, startPoint y: 147, endPoint x: 965, endPoint y: 344, distance: 603.1
copy div "Syllogismen vormen een deel van het Assessment waar veel mensen het moeilijk me…"
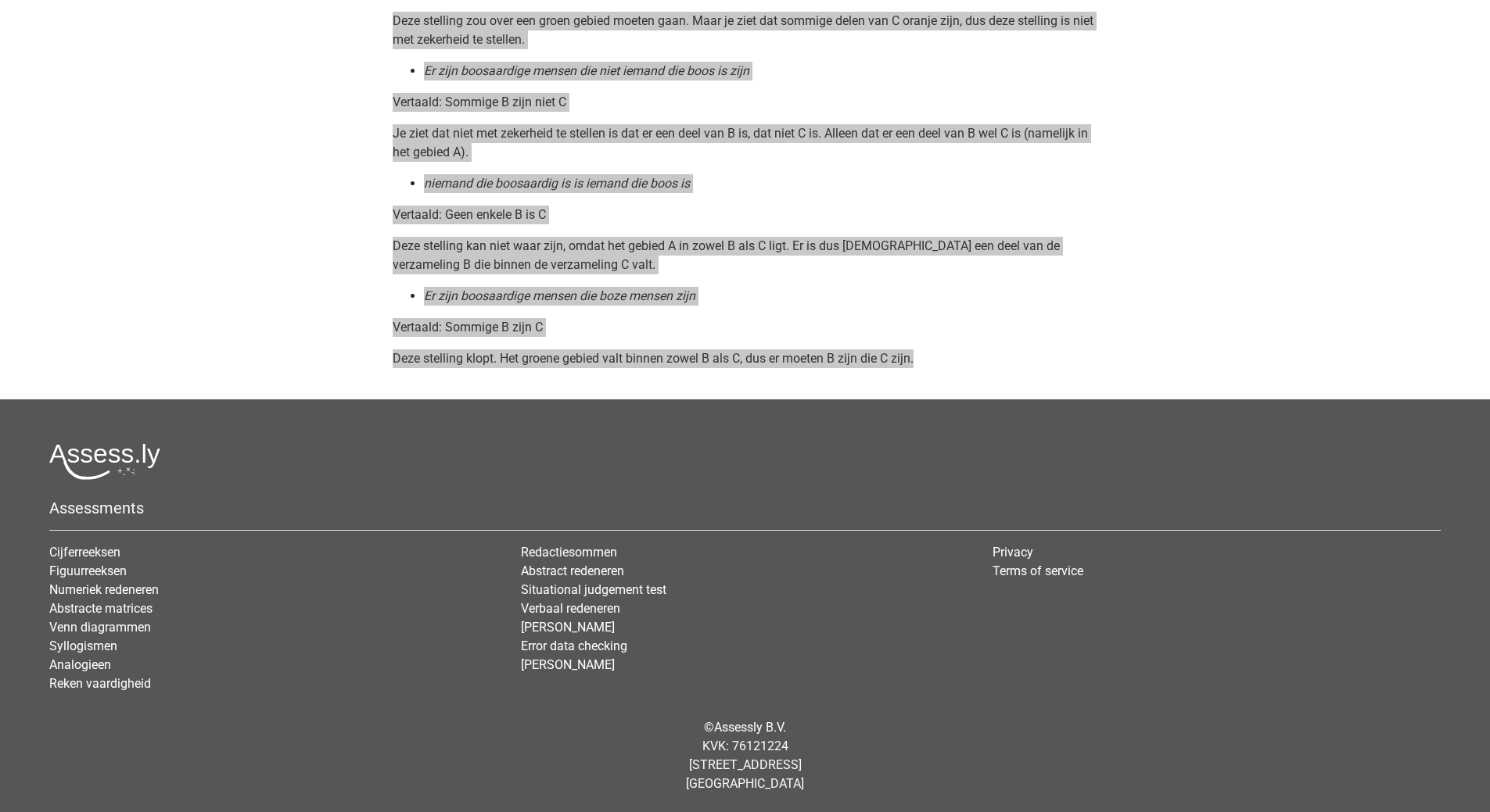
scroll to position [1491, 0]
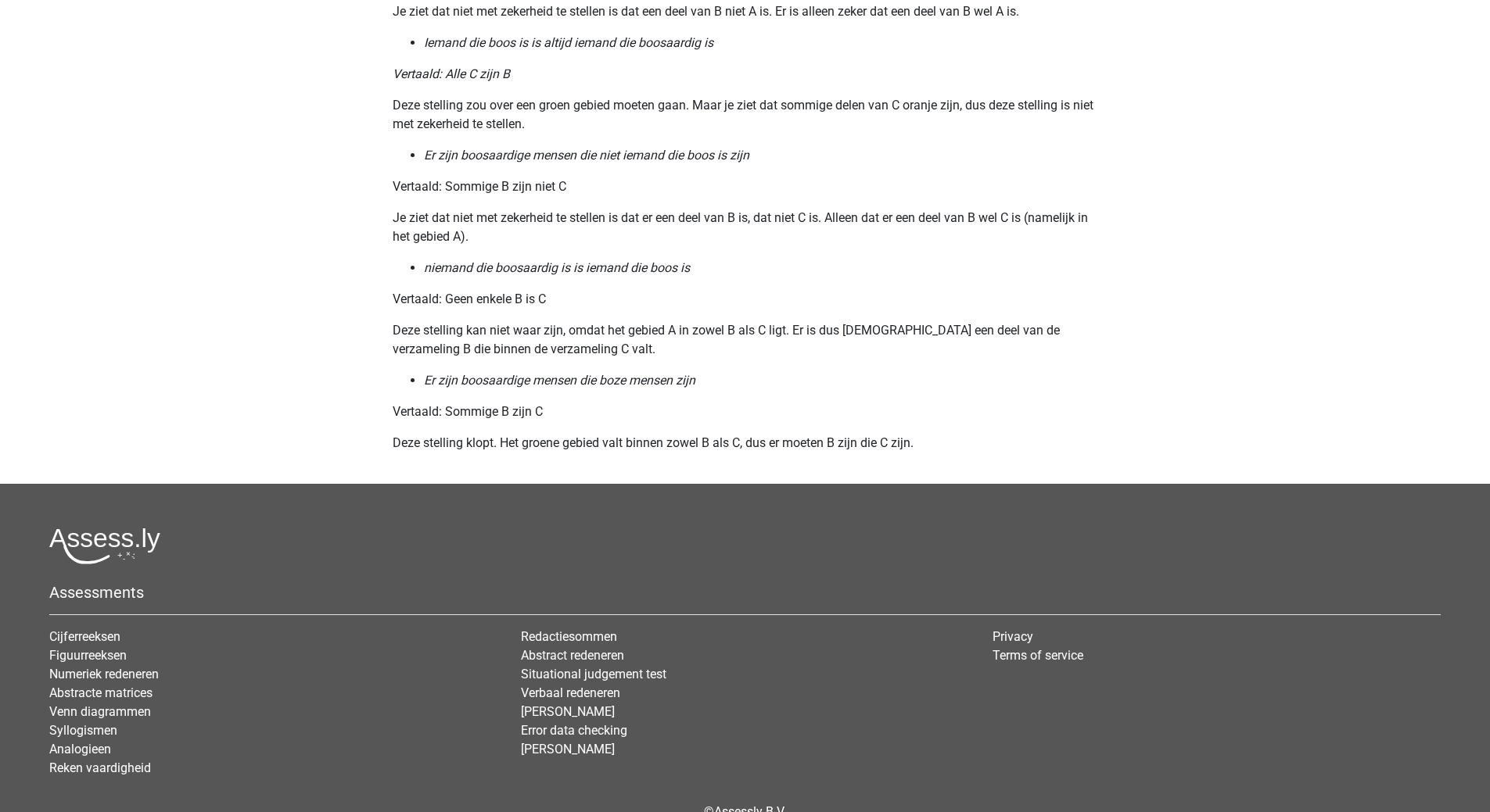
scroll to position [1960, 0]
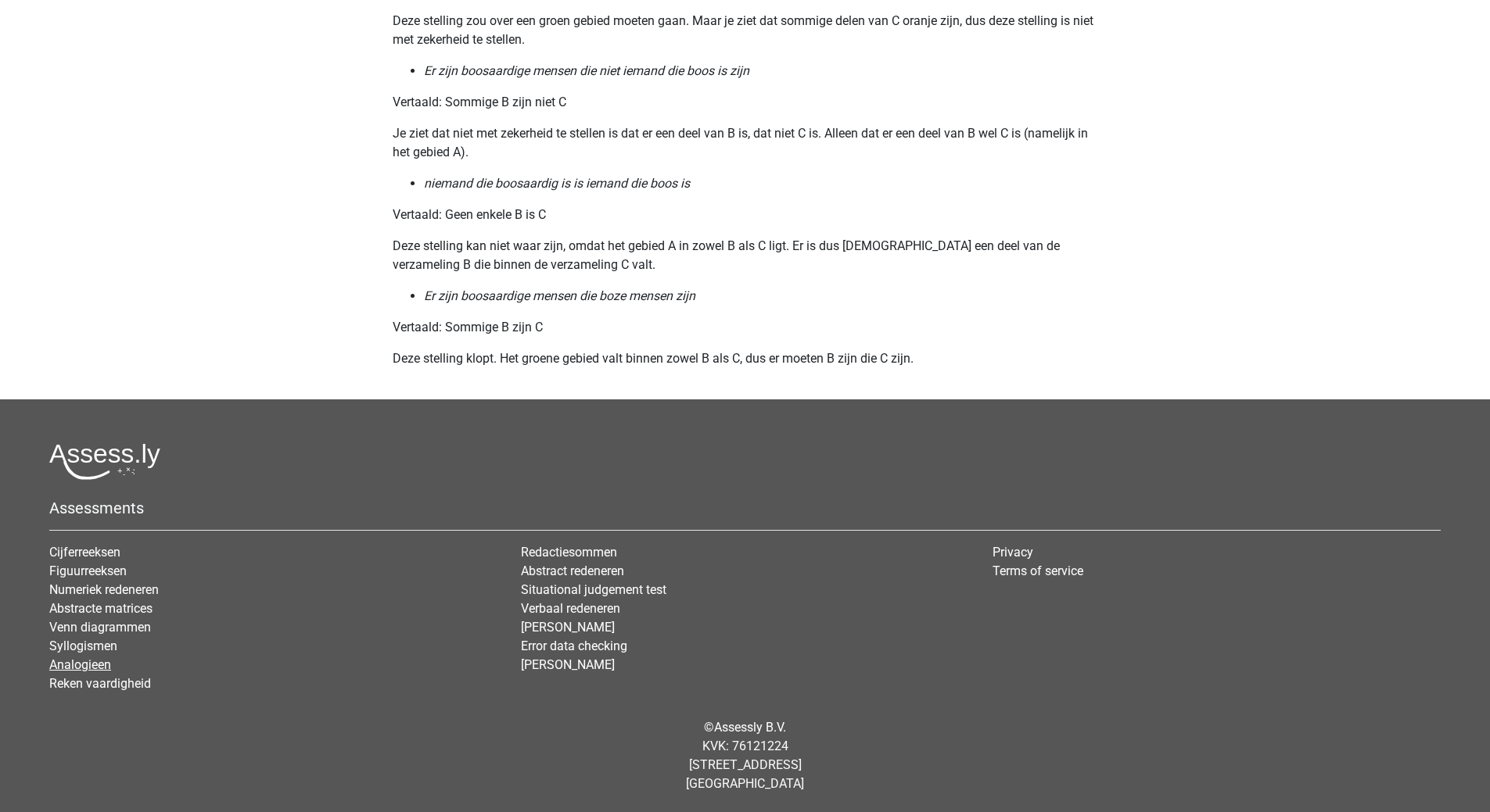
click at [85, 667] on link "Analogieen" at bounding box center [80, 665] width 62 height 15
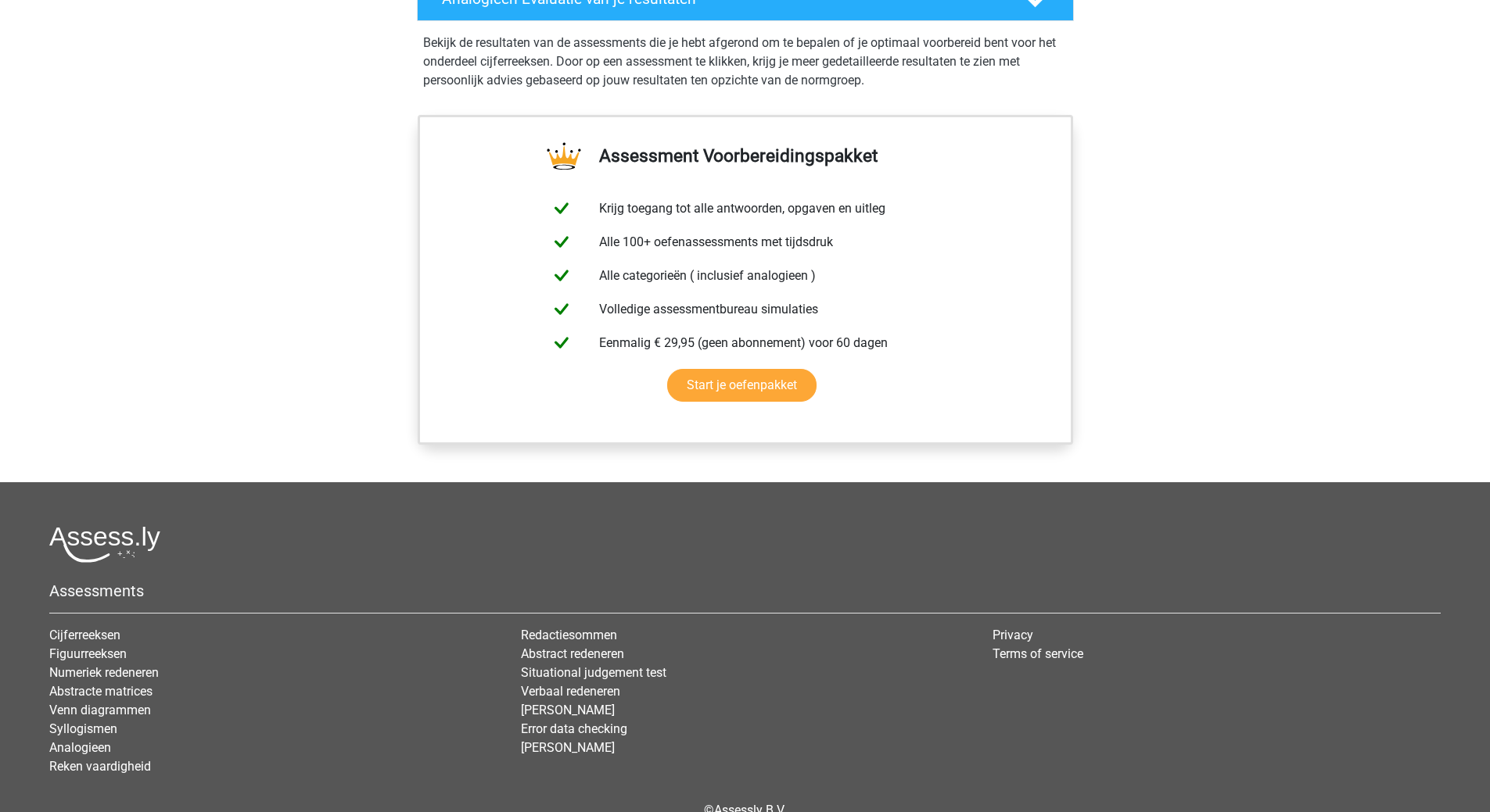
scroll to position [703, 0]
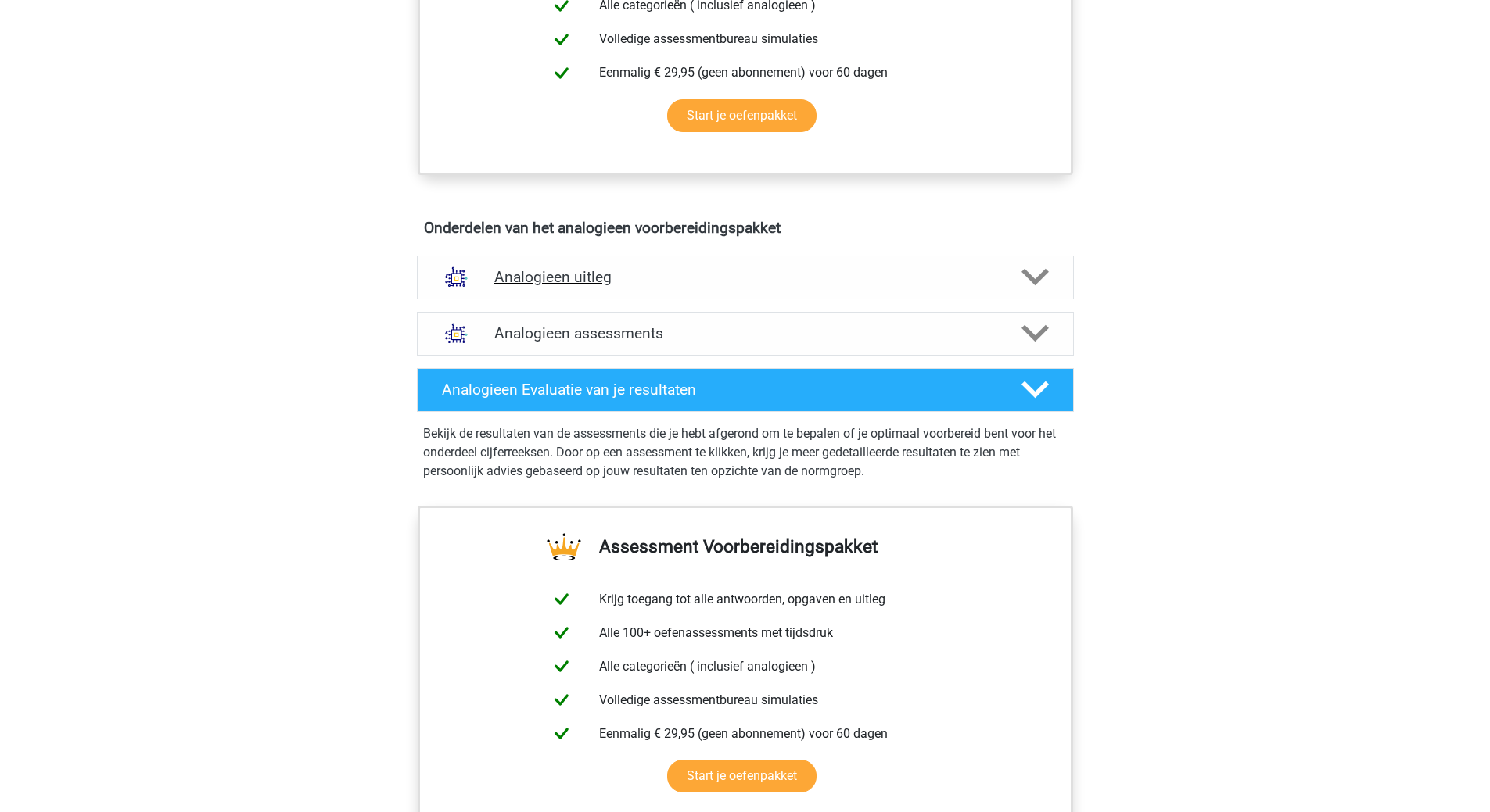
click at [589, 275] on h4 "Analogieen uitleg" at bounding box center [745, 278] width 502 height 18
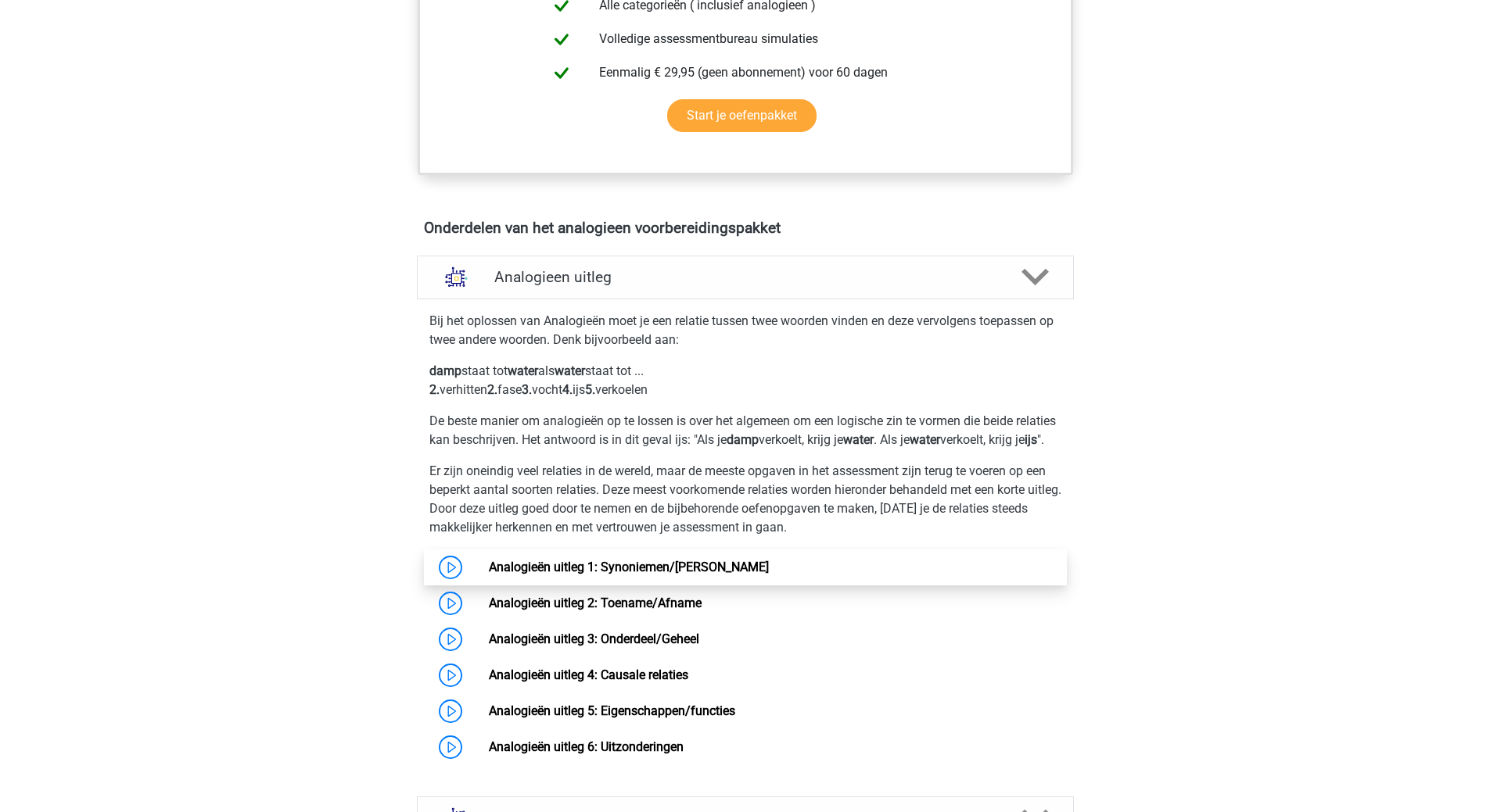
click at [489, 575] on link "Analogieën uitleg 1: Synoniemen/[PERSON_NAME]" at bounding box center [629, 568] width 280 height 15
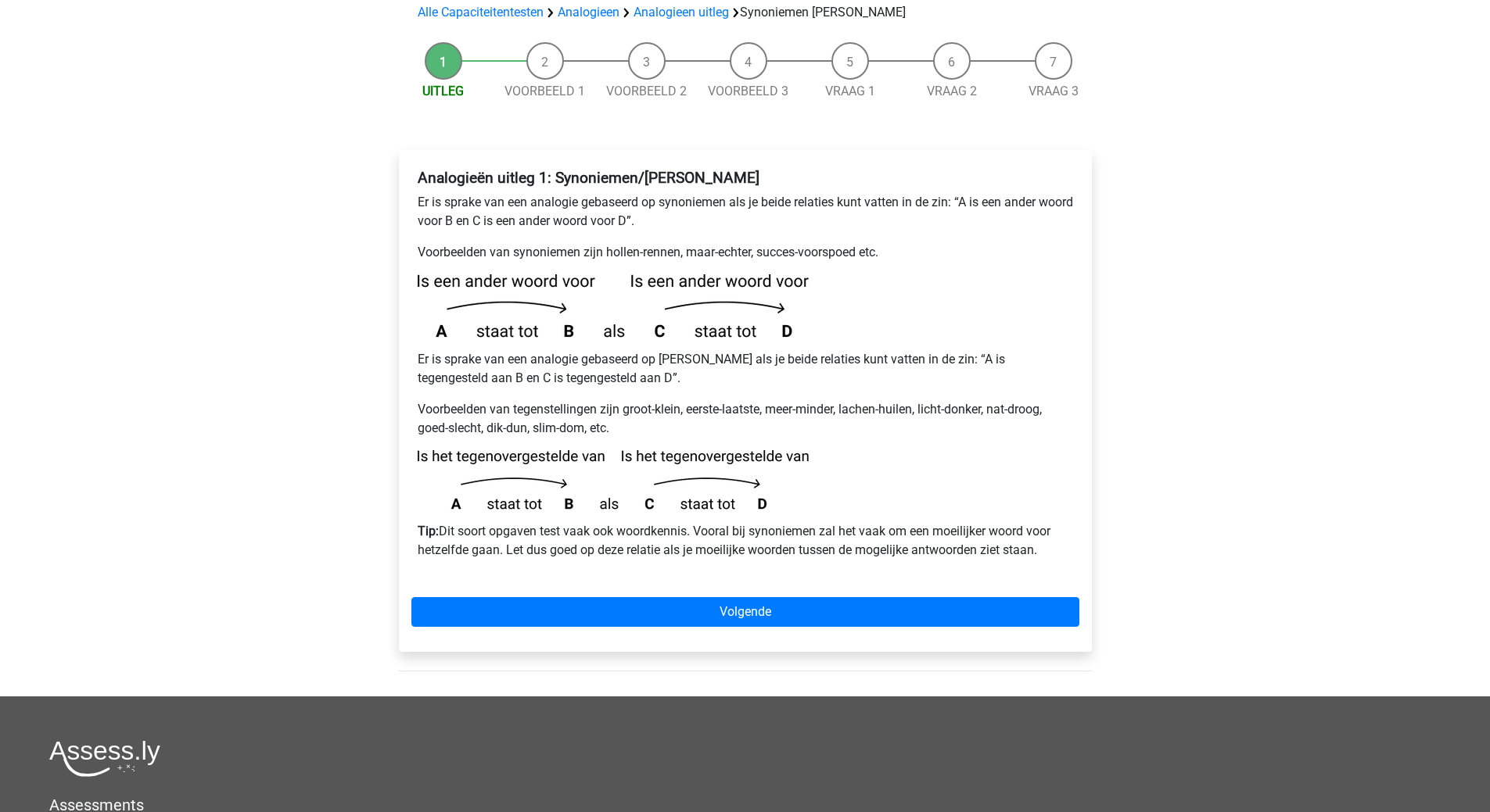
scroll to position [78, 0]
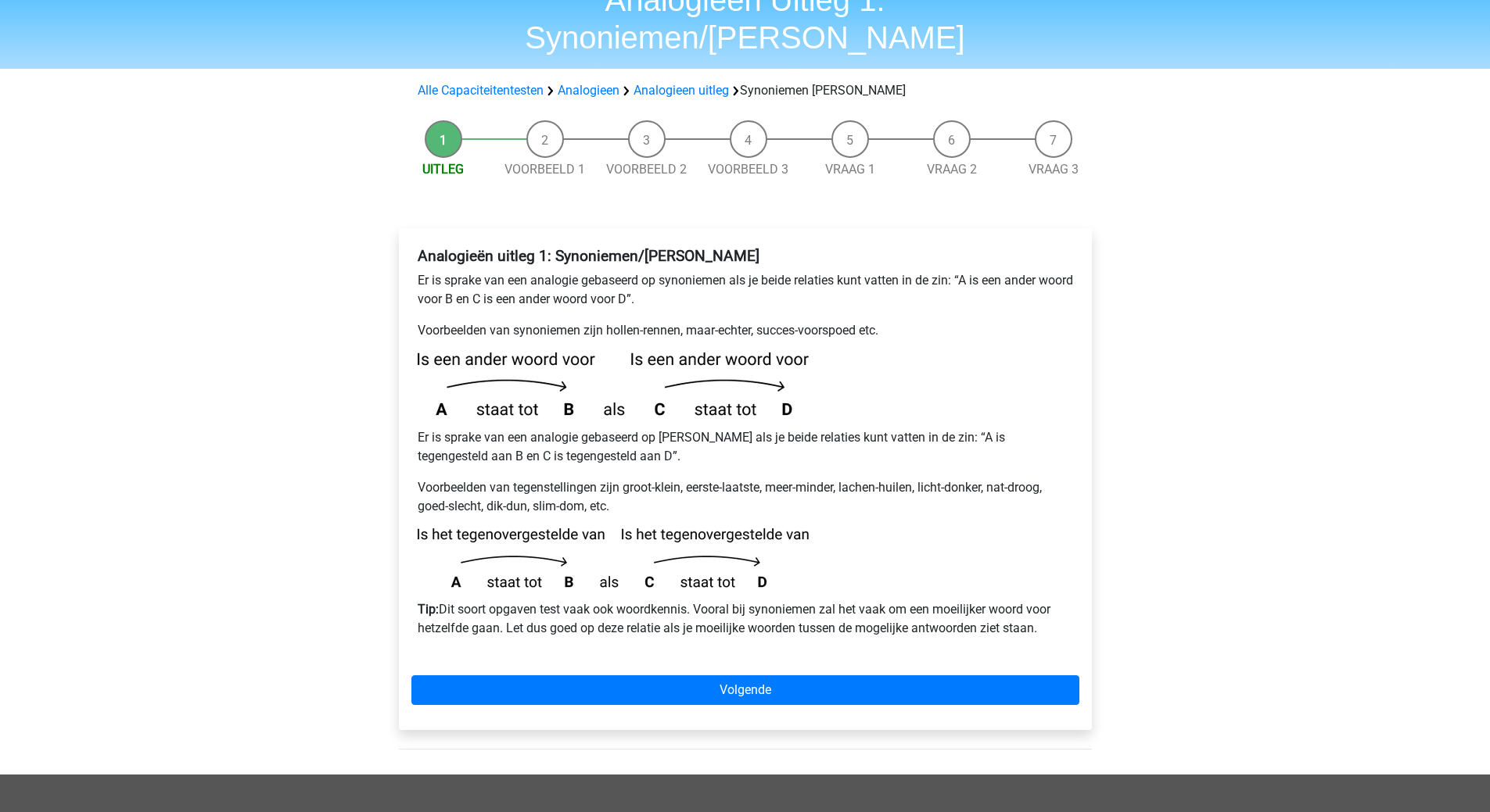
drag, startPoint x: 425, startPoint y: 221, endPoint x: 920, endPoint y: 559, distance: 599.4
click at [1084, 611] on div "Analogieën uitleg 1: Synoniemen/Antoniemen Er is sprake van een analogie gebase…" at bounding box center [745, 480] width 693 height 502
copy div "nalogieën uitleg 1: Synoniemen/Antoniemen Er is sprake van een analogie gebasee…"
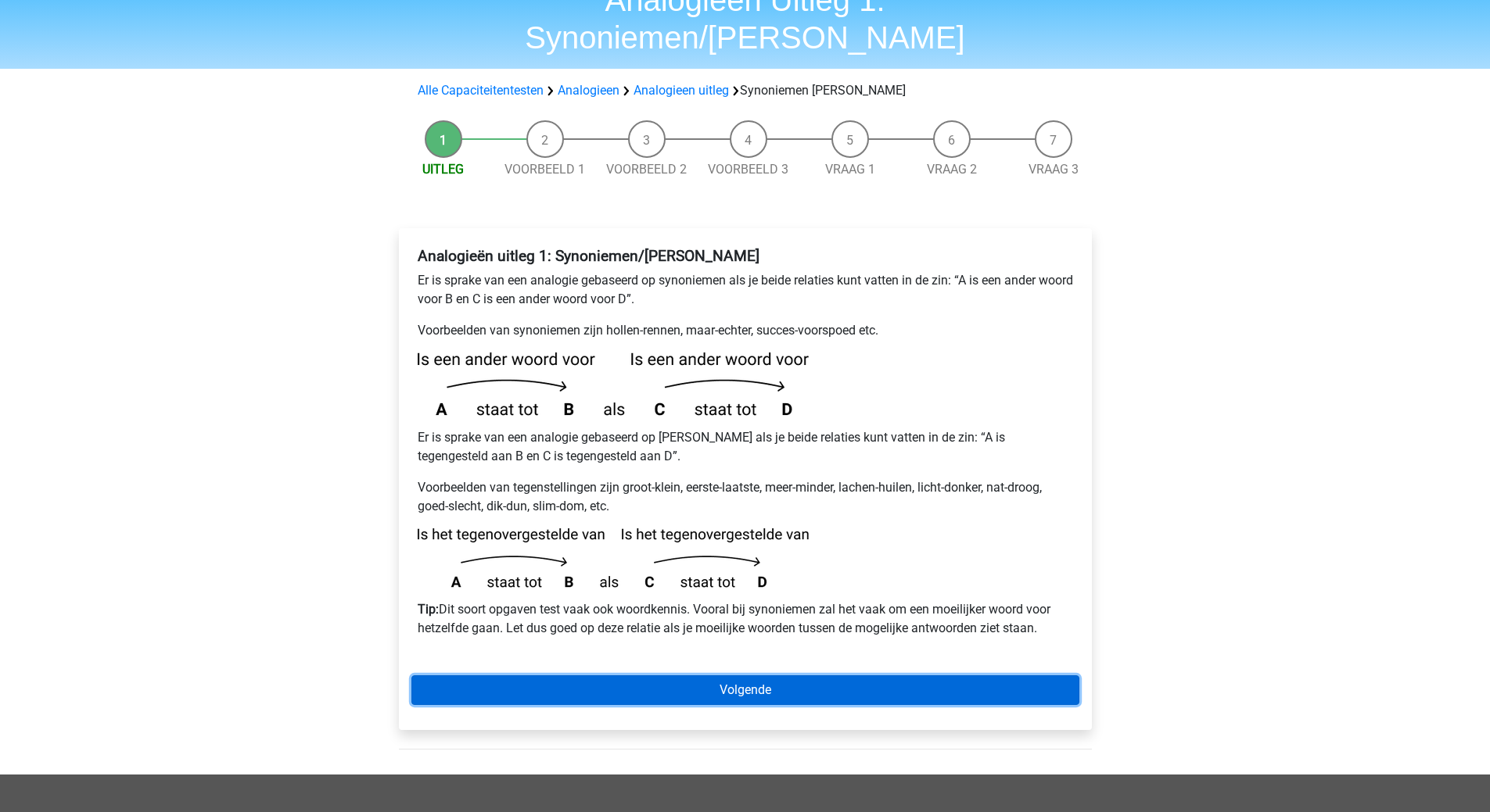
click at [750, 675] on link "Volgende" at bounding box center [745, 690] width 668 height 30
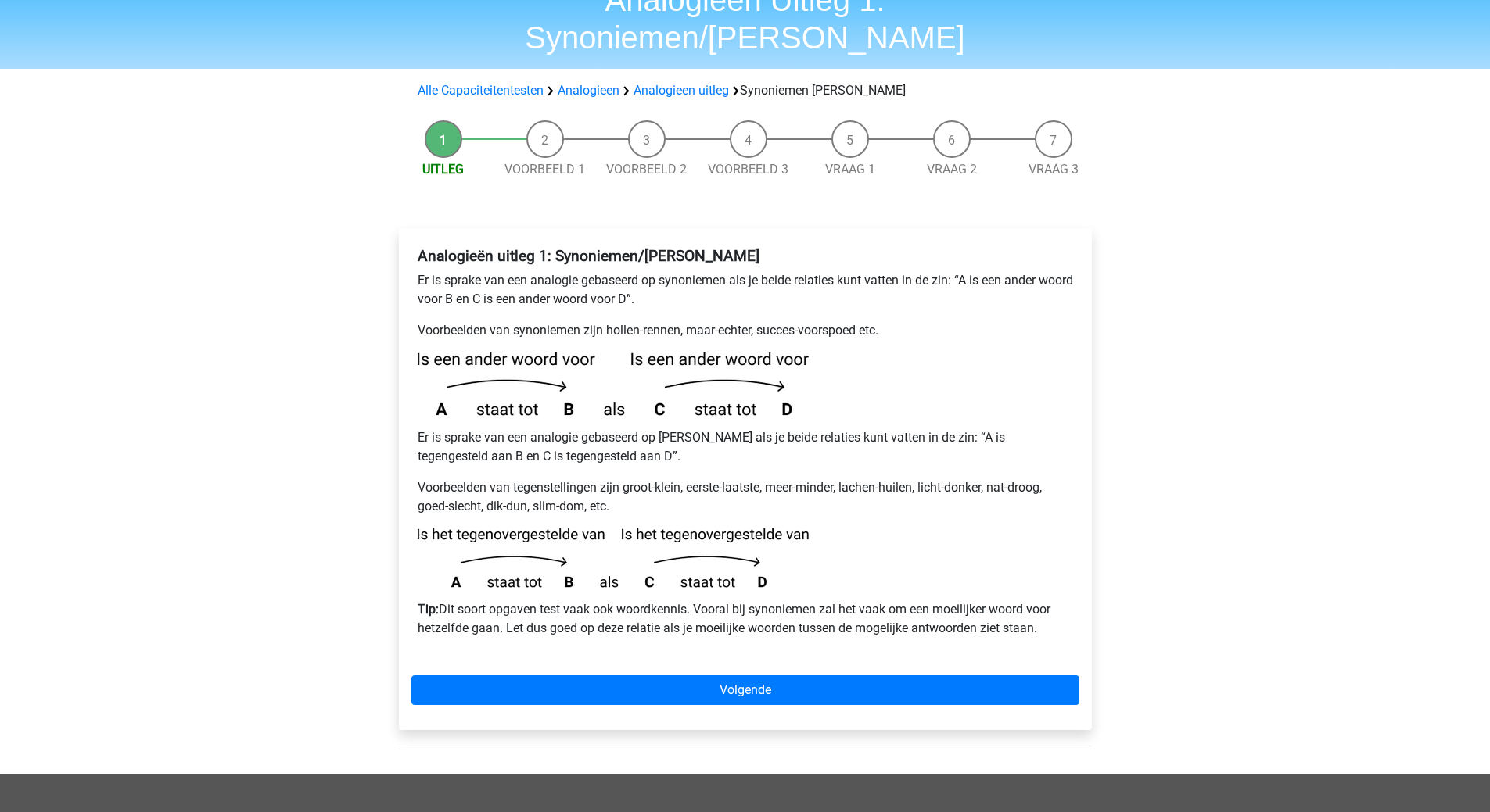
click at [941, 511] on div "Analogieën uitleg 1: Synoniemen/Antoniemen Er is sprake van een analogie gebase…" at bounding box center [745, 449] width 668 height 416
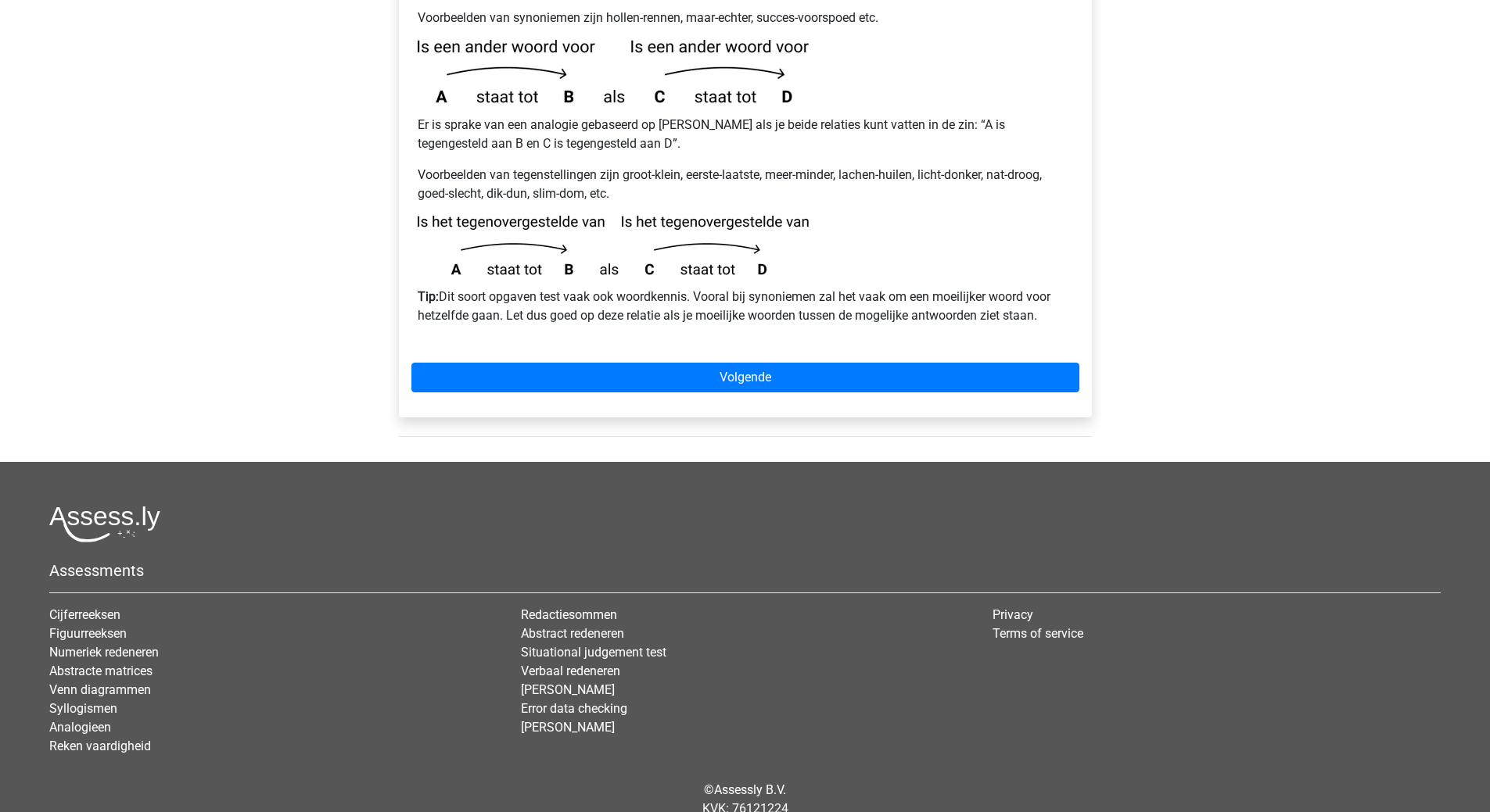
scroll to position [416, 0]
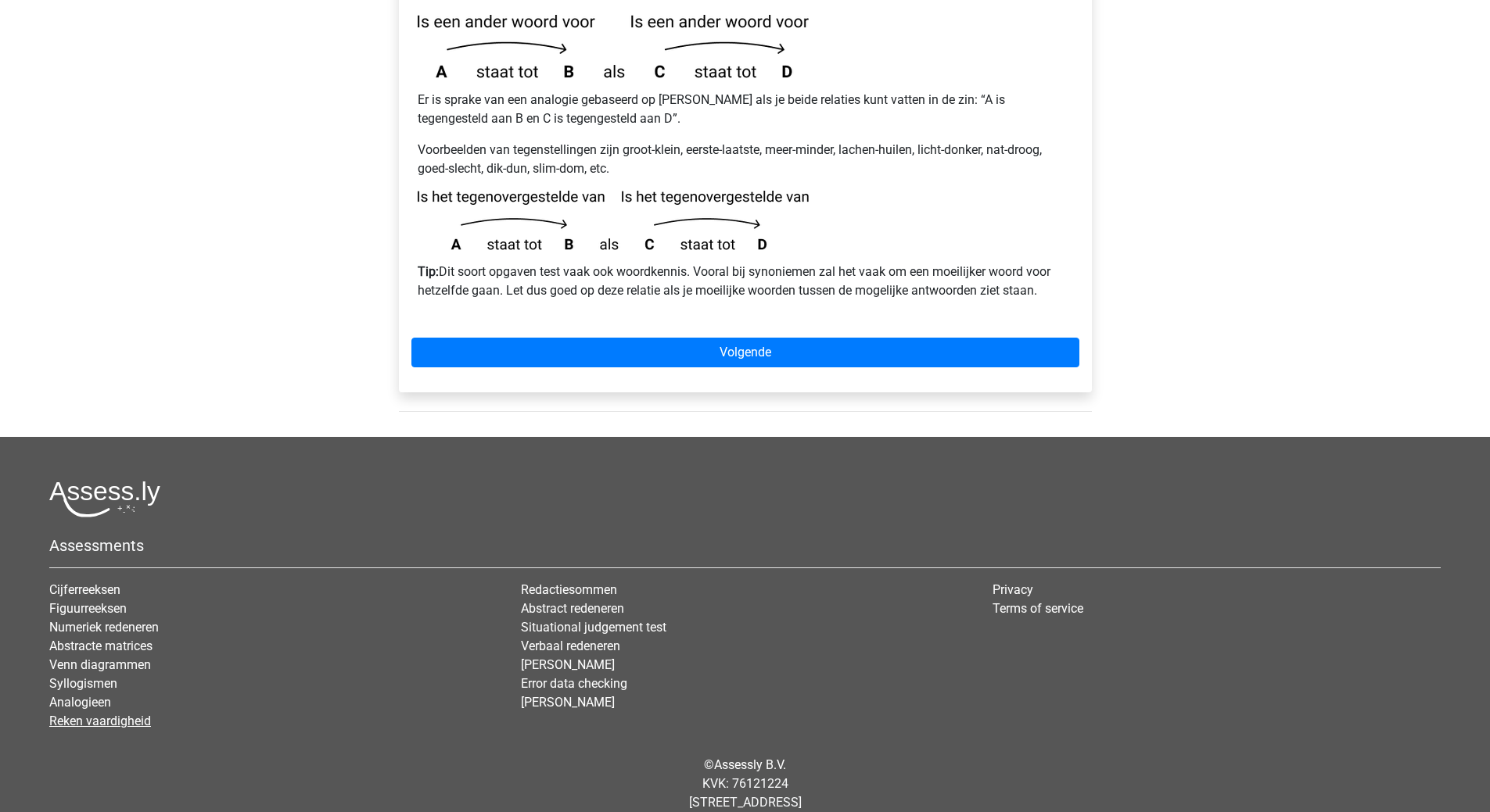
click at [123, 713] on link "Reken vaardigheid" at bounding box center [99, 721] width 102 height 15
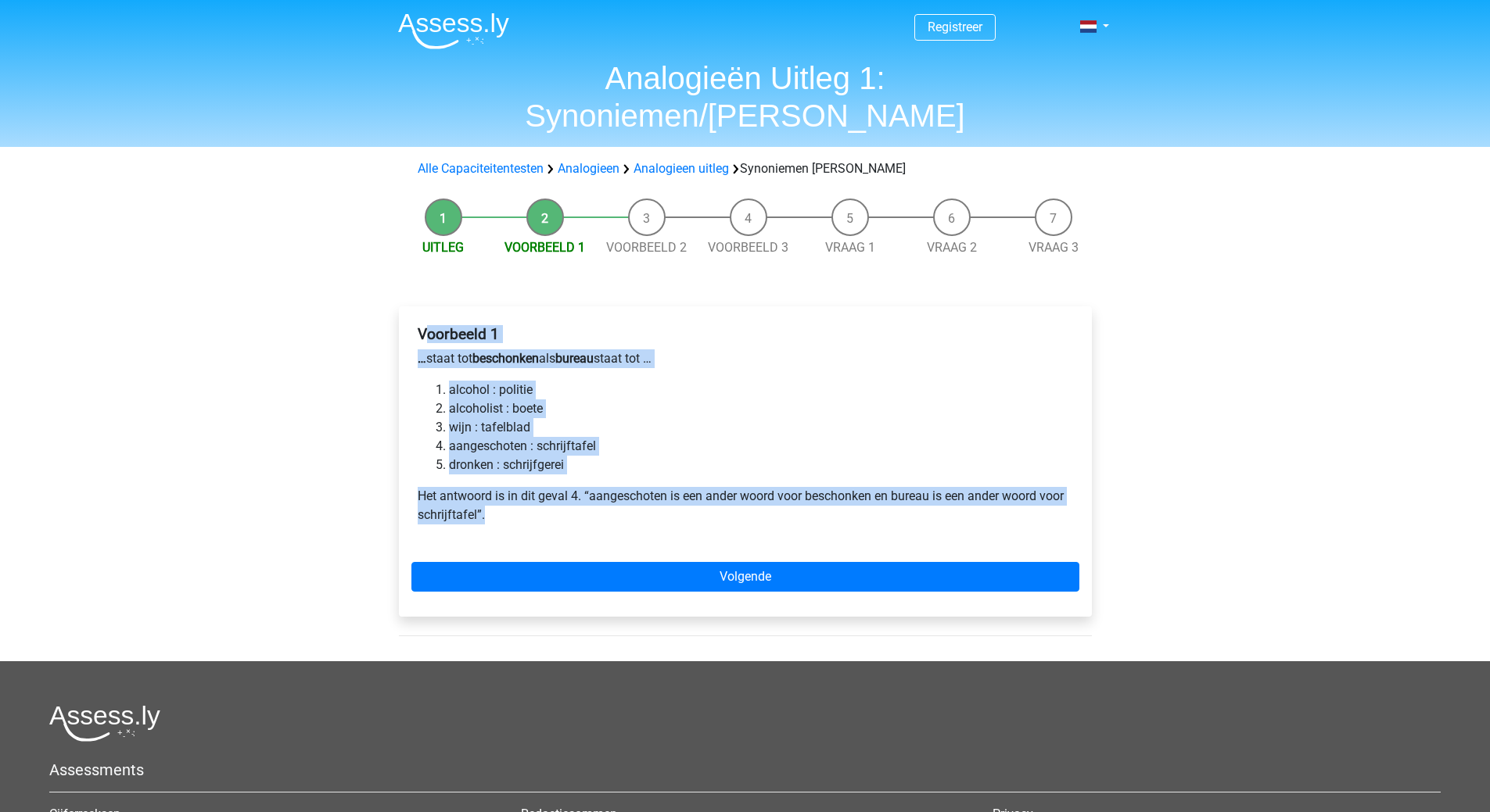
drag, startPoint x: 423, startPoint y: 300, endPoint x: 557, endPoint y: 486, distance: 229.2
click at [557, 486] on div "Voorbeeld 1 … staat tot beschonken als bureau staat tot … alcohol : politie alc…" at bounding box center [745, 431] width 668 height 225
copy div "oorbeeld 1 … staat tot beschonken als bureau staat tot … alcohol : politie alco…"
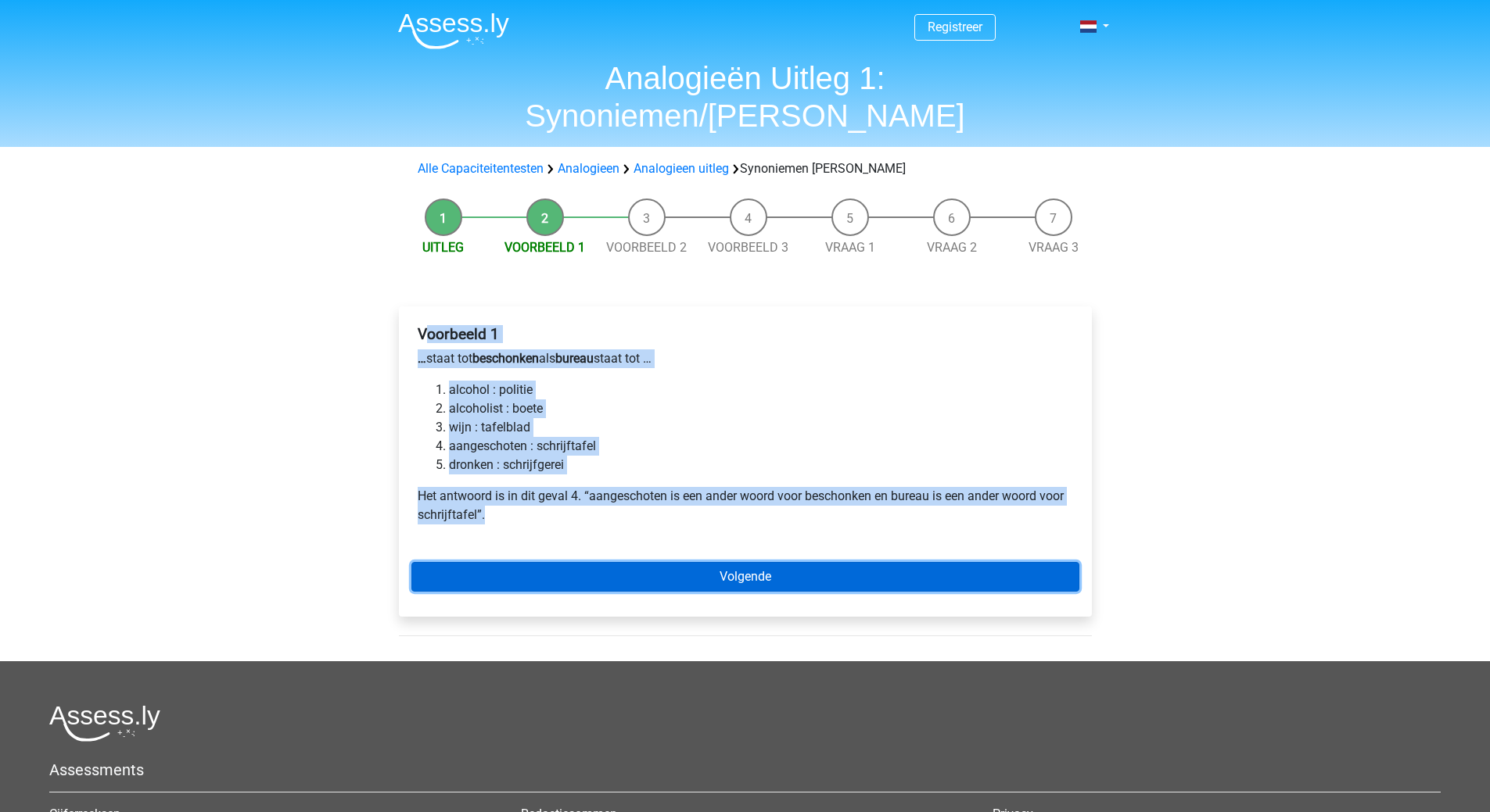
click at [757, 562] on link "Volgende" at bounding box center [745, 577] width 668 height 30
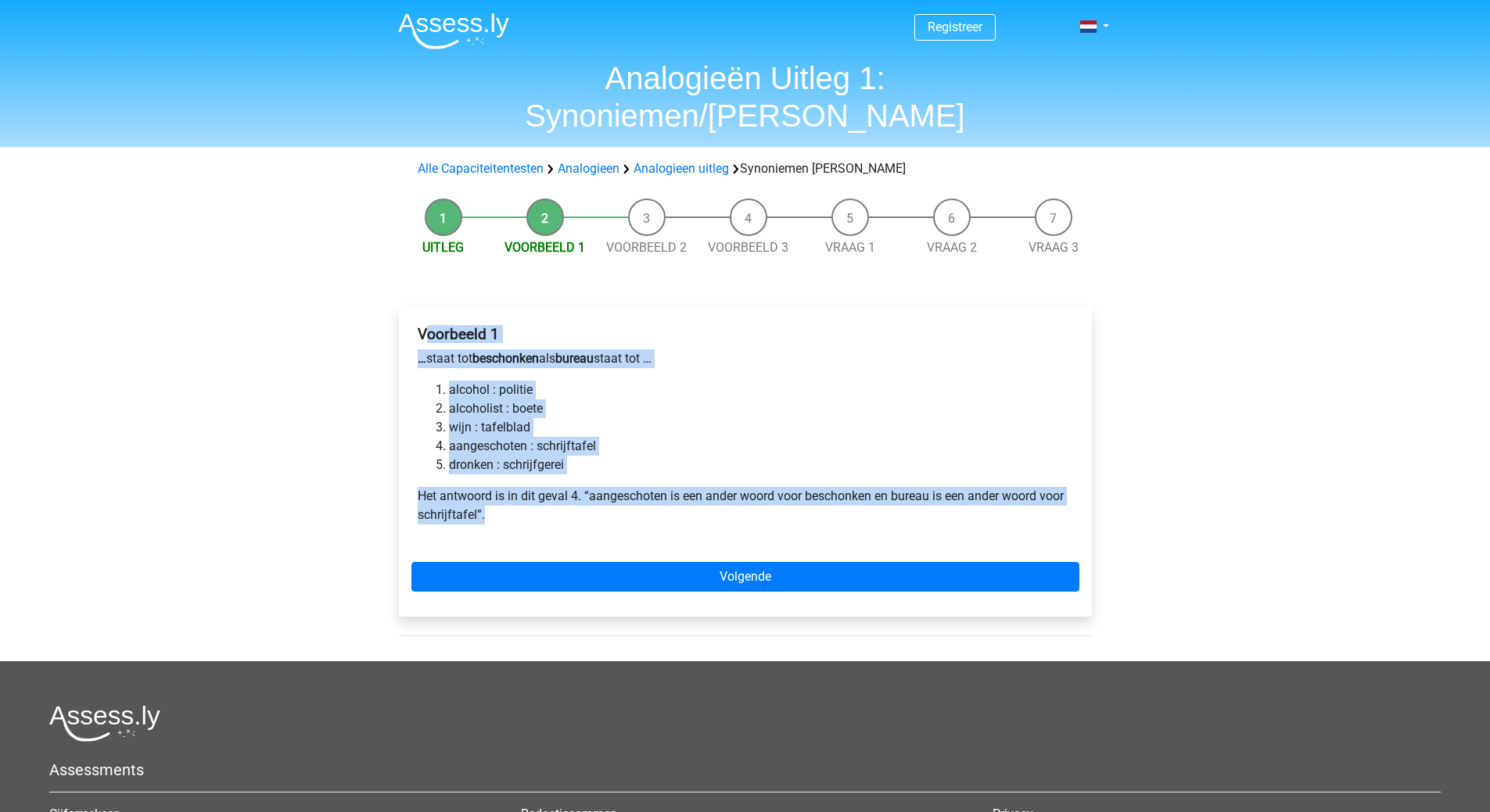
click at [532, 489] on div "Voorbeeld 1 … staat tot beschonken als bureau staat tot … alcohol : politie alc…" at bounding box center [745, 431] width 668 height 225
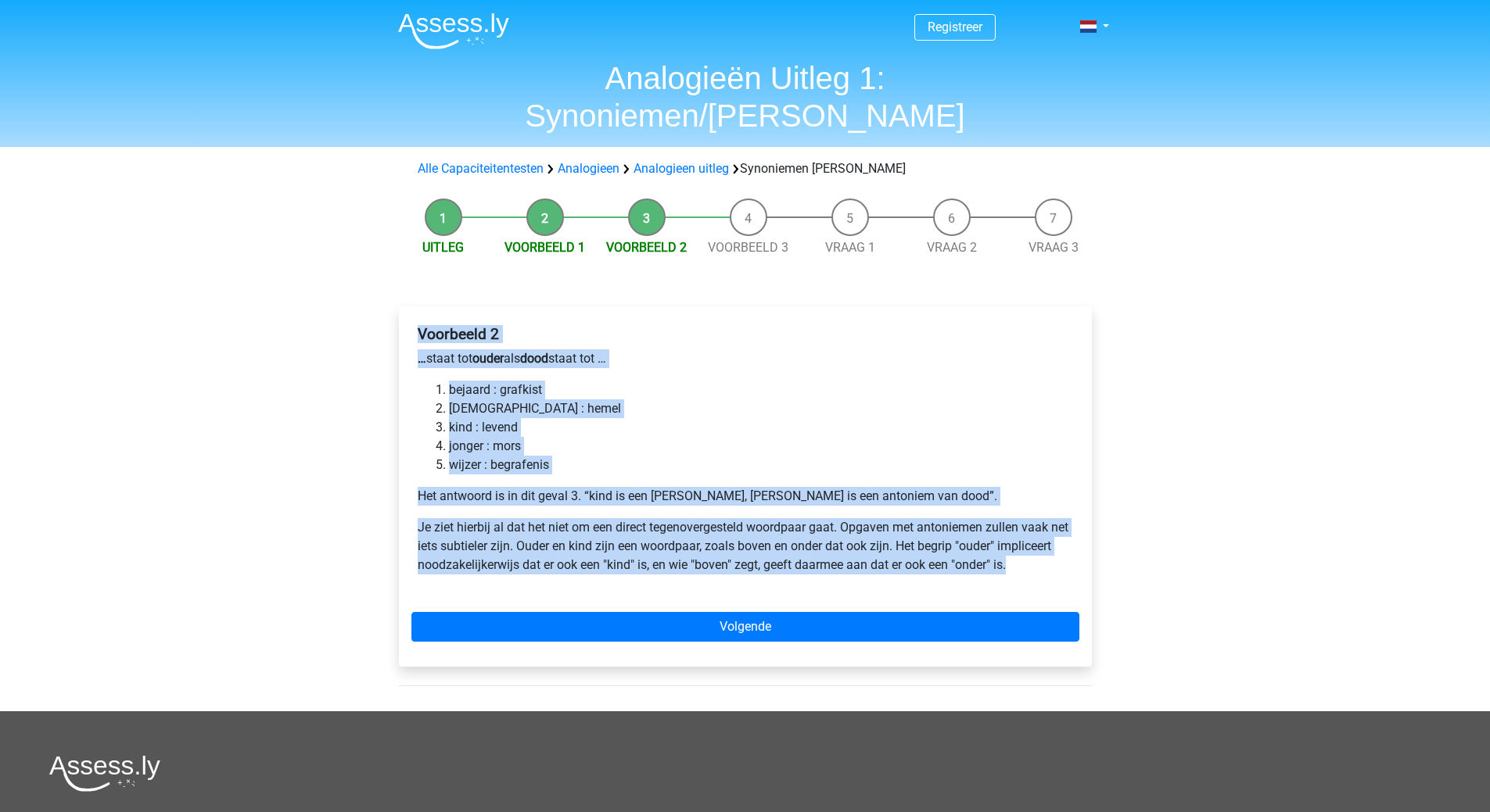
drag, startPoint x: 418, startPoint y: 294, endPoint x: 1078, endPoint y: 523, distance: 698.6
click at [1081, 525] on div "Voorbeeld 2 … staat tot ouder als dood staat tot … bejaard : grafkist [DEMOGRAP…" at bounding box center [745, 486] width 693 height 360
copy div "Voorbeeld 2 … staat tot ouder als dood staat tot … bejaard : grafkist [DEMOGRAP…"
drag, startPoint x: 704, startPoint y: 394, endPoint x: 726, endPoint y: 455, distance: 64.8
click at [706, 418] on li "kind : levend" at bounding box center [761, 428] width 624 height 19
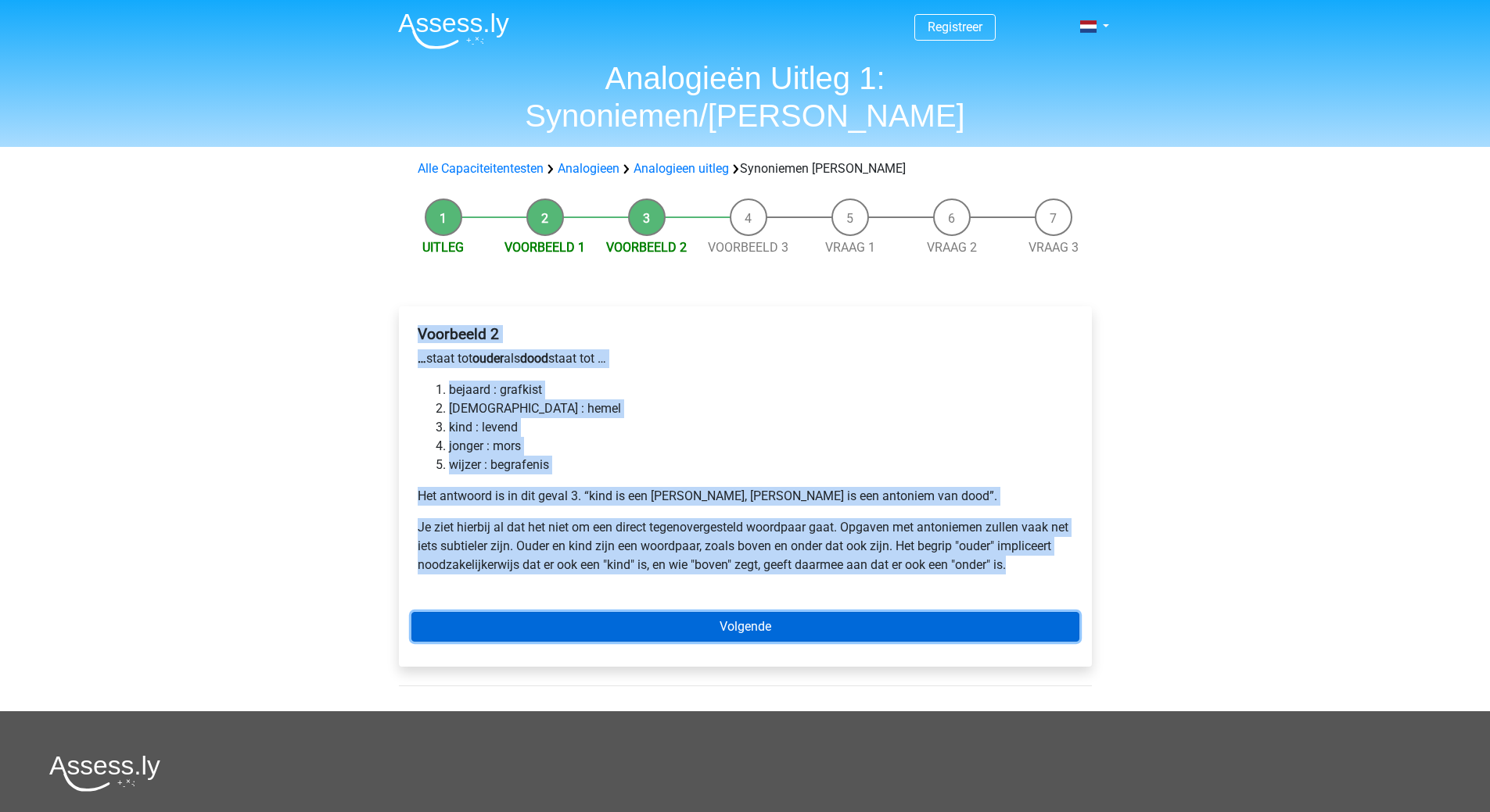
click at [743, 612] on link "Volgende" at bounding box center [745, 627] width 668 height 30
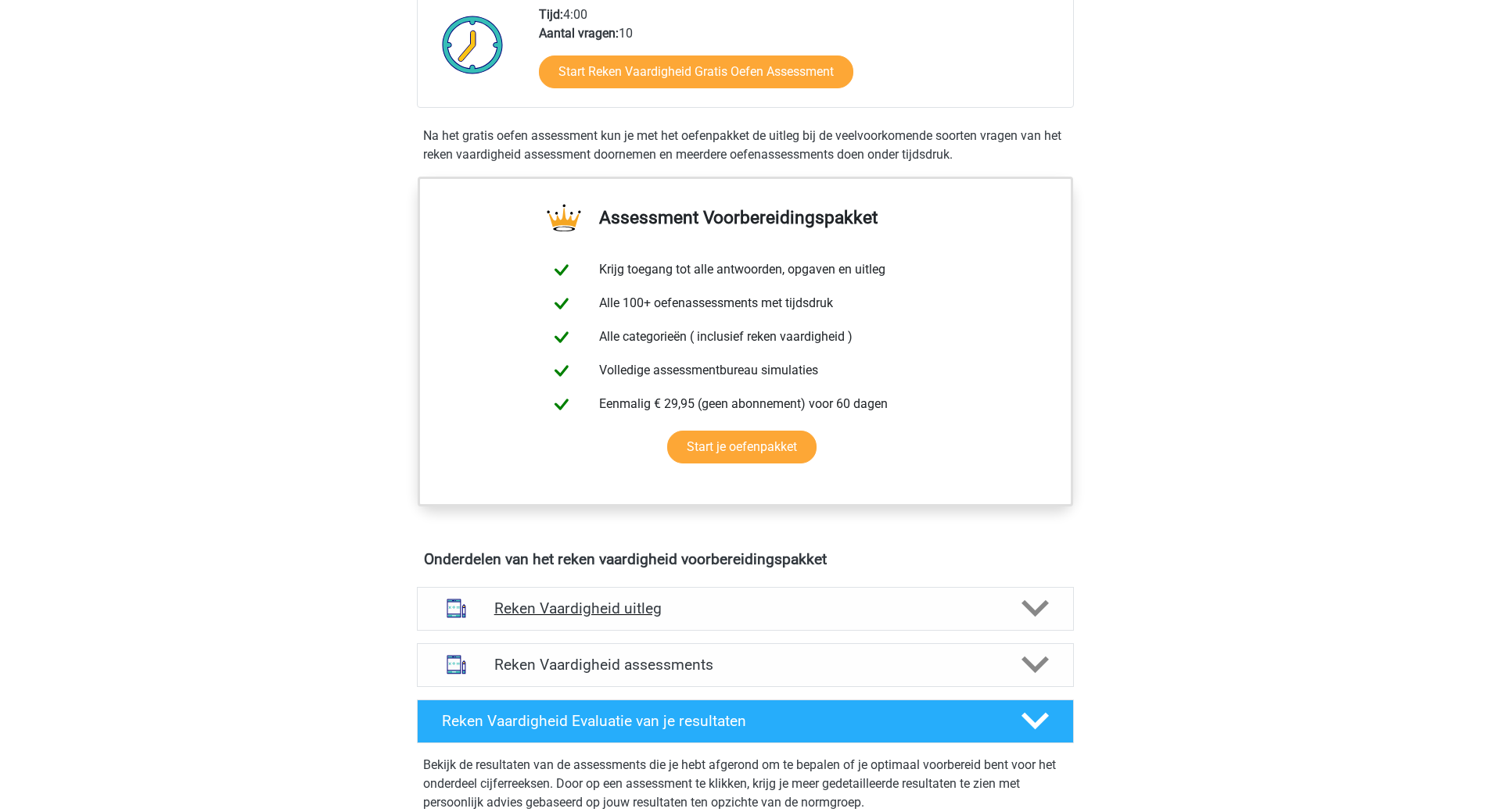
scroll to position [469, 0]
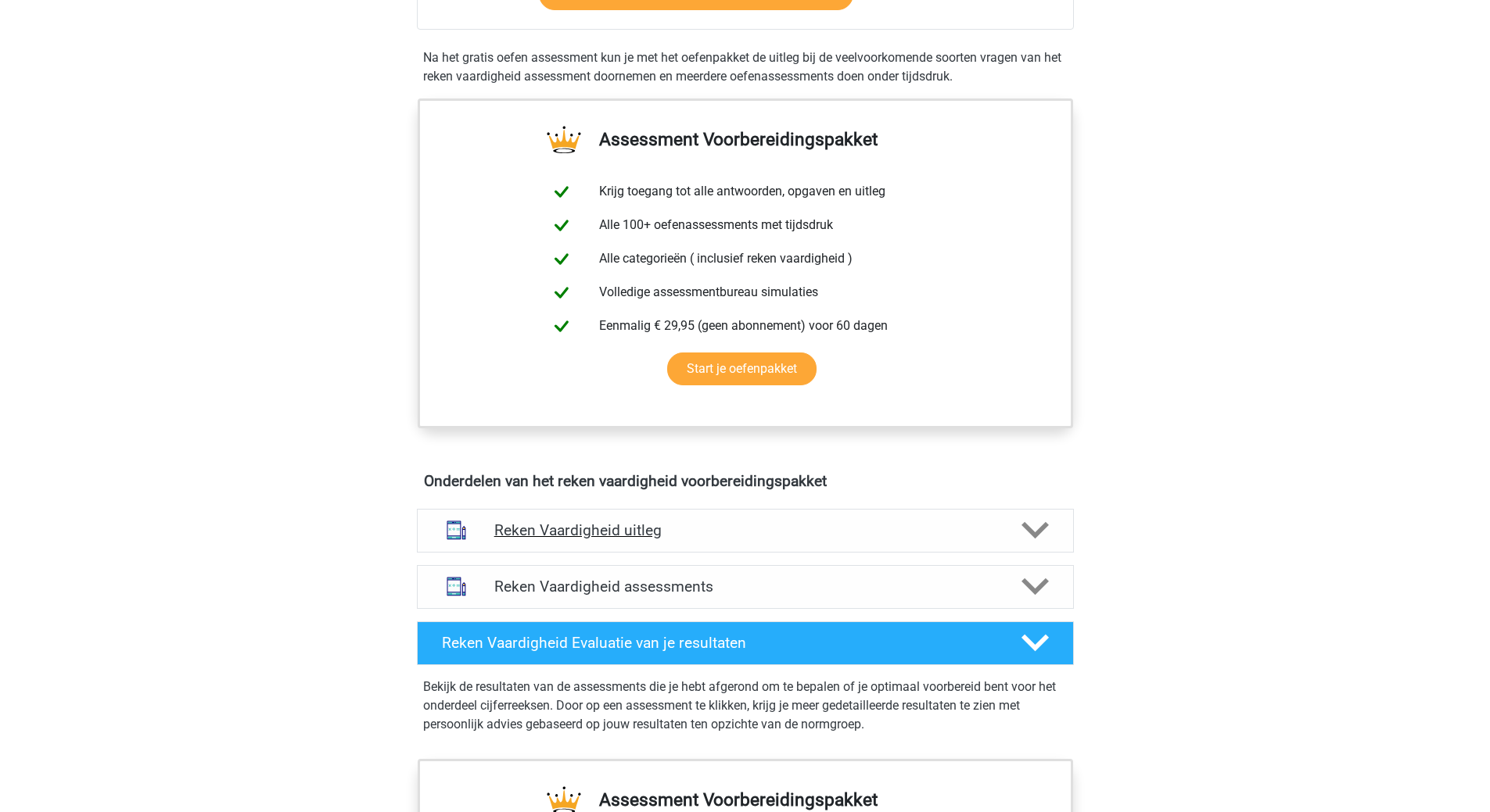
click at [569, 534] on h4 "Reken Vaardigheid uitleg" at bounding box center [745, 530] width 502 height 18
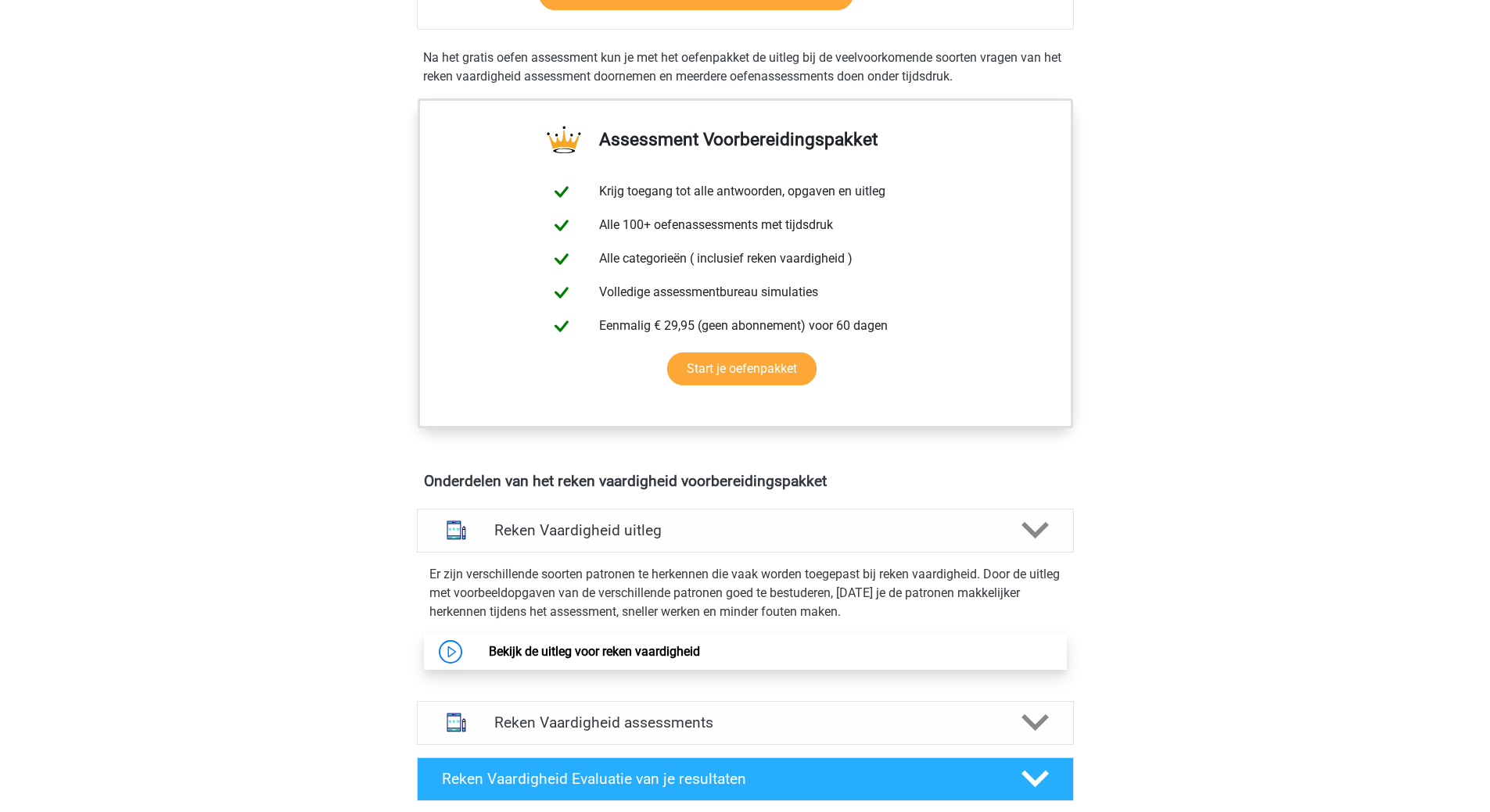
click at [612, 654] on link "Bekijk de uitleg voor reken vaardigheid" at bounding box center [594, 652] width 211 height 15
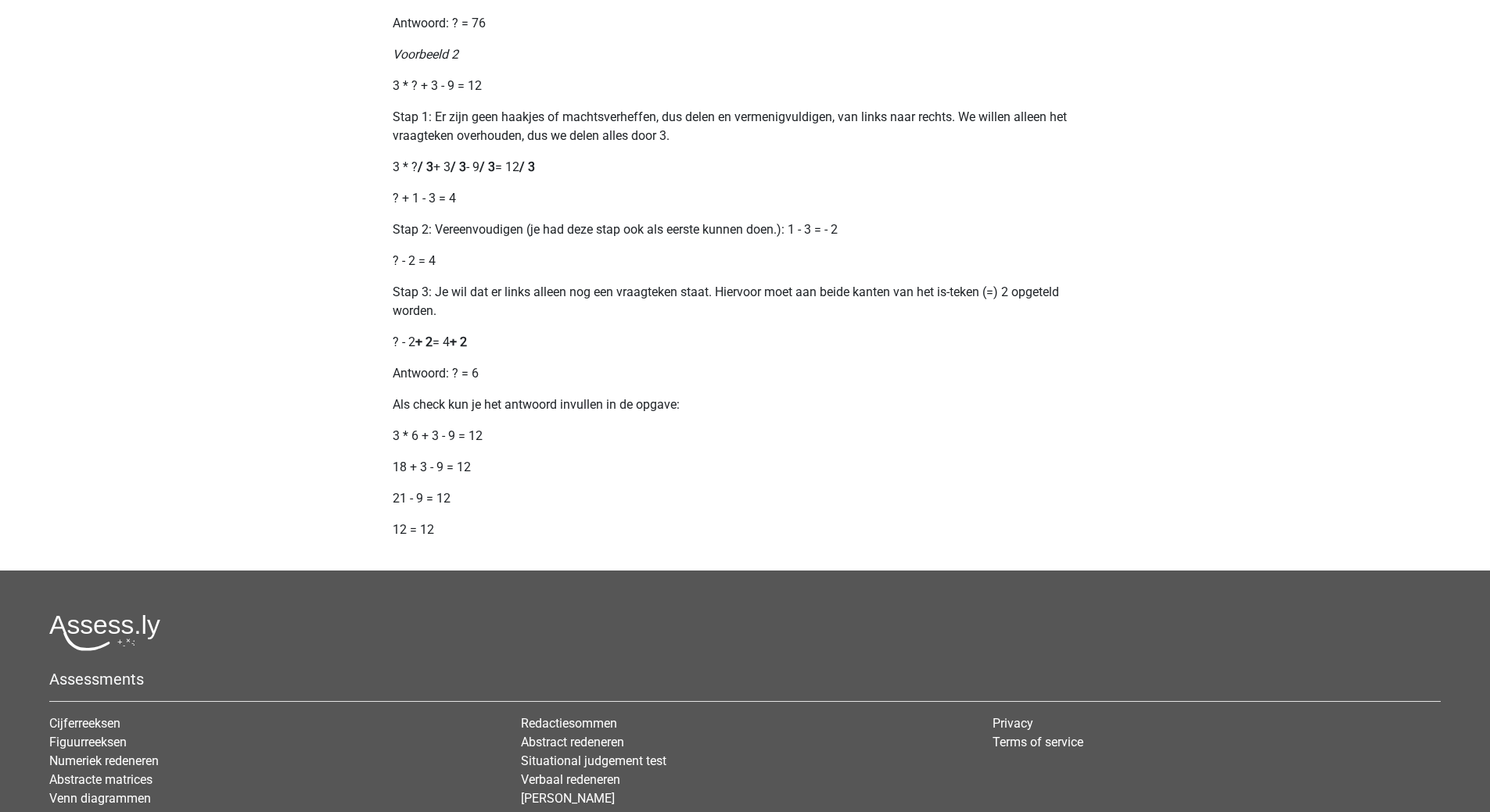
scroll to position [1910, 0]
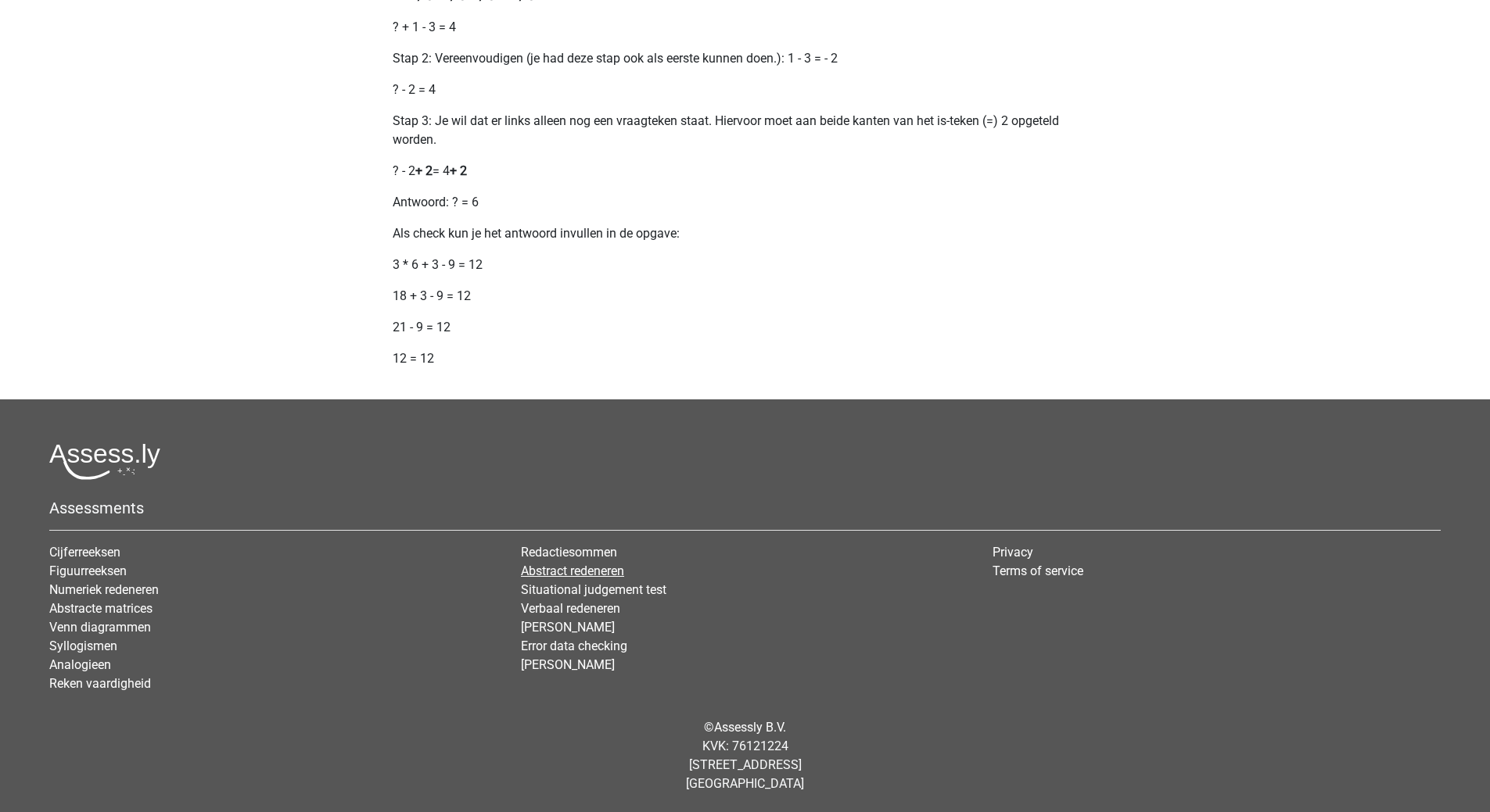
click at [584, 570] on link "Abstract redeneren" at bounding box center [572, 571] width 104 height 15
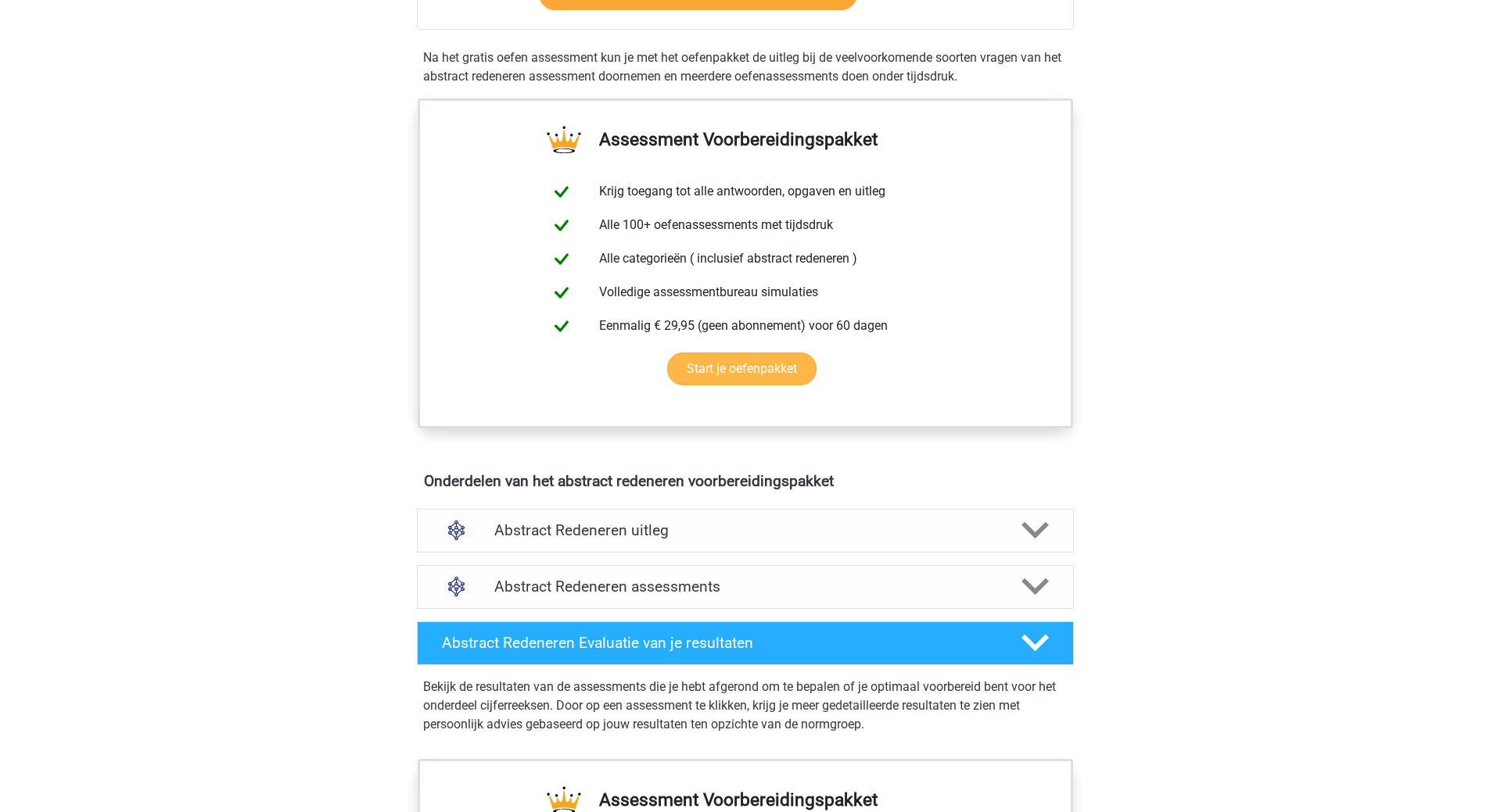
scroll to position [548, 0]
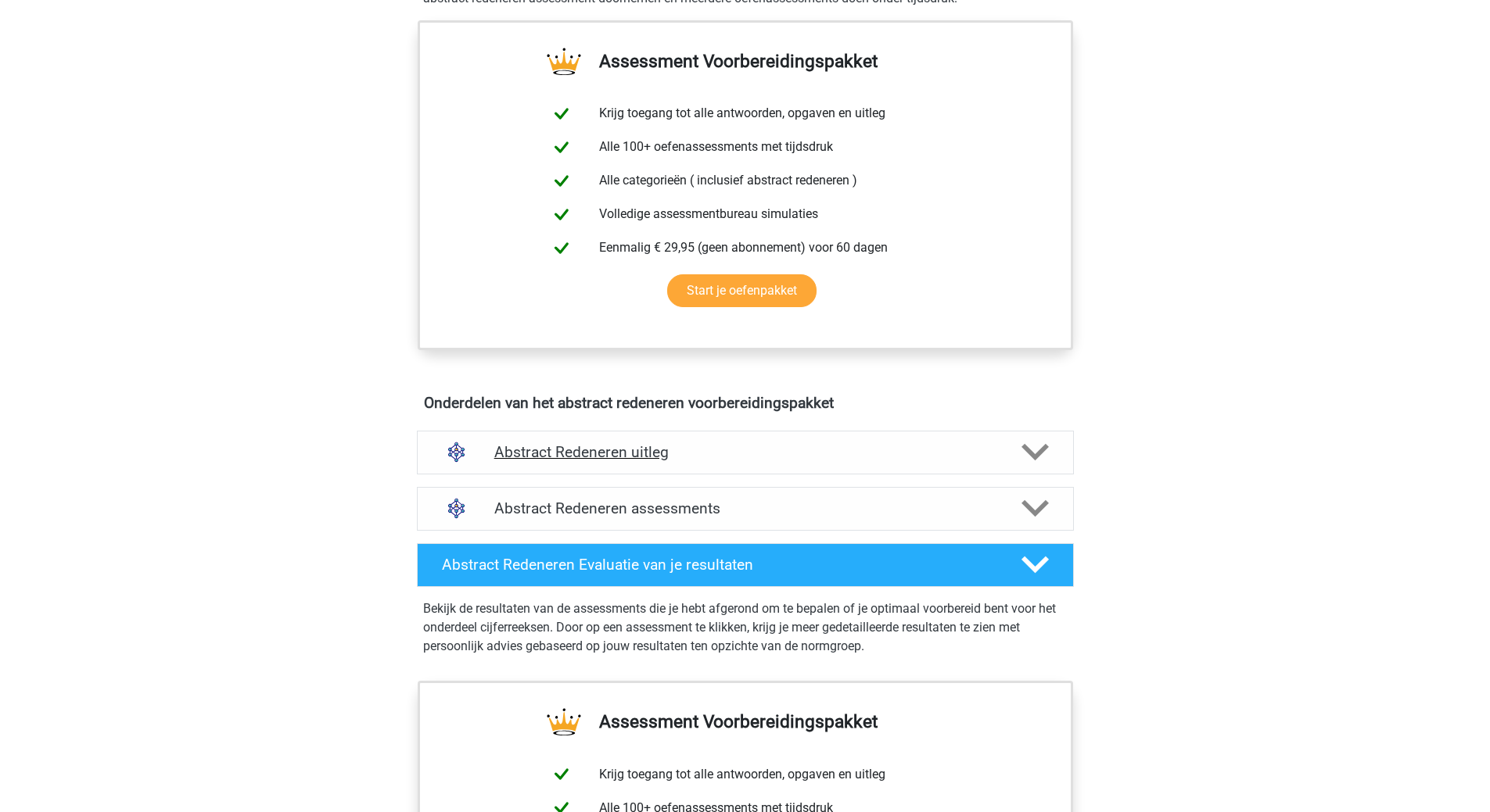
click at [588, 451] on h4 "Abstract Redeneren uitleg" at bounding box center [745, 452] width 502 height 18
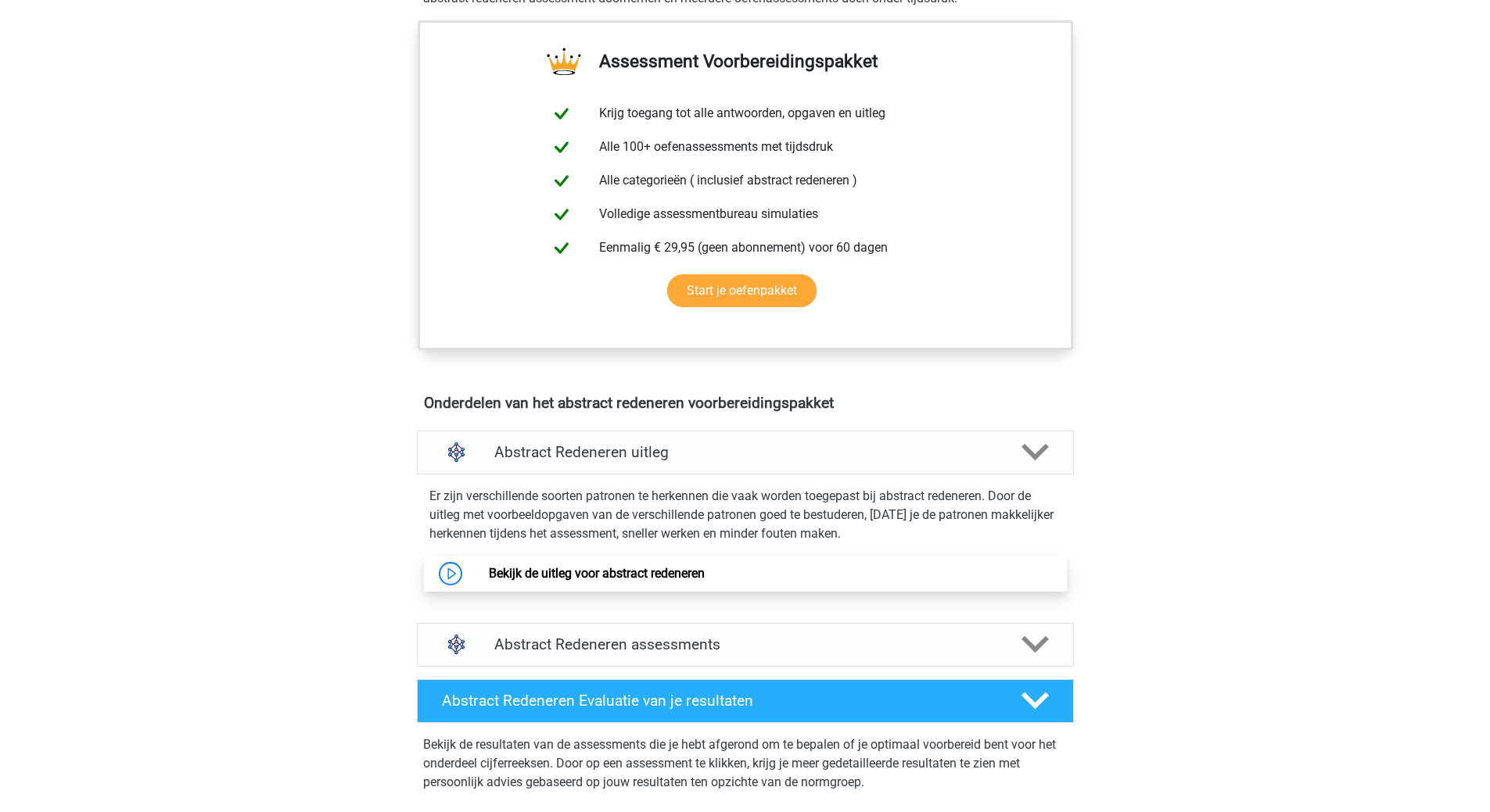
click at [619, 578] on link "Bekijk de uitleg voor abstract redeneren" at bounding box center [597, 573] width 215 height 15
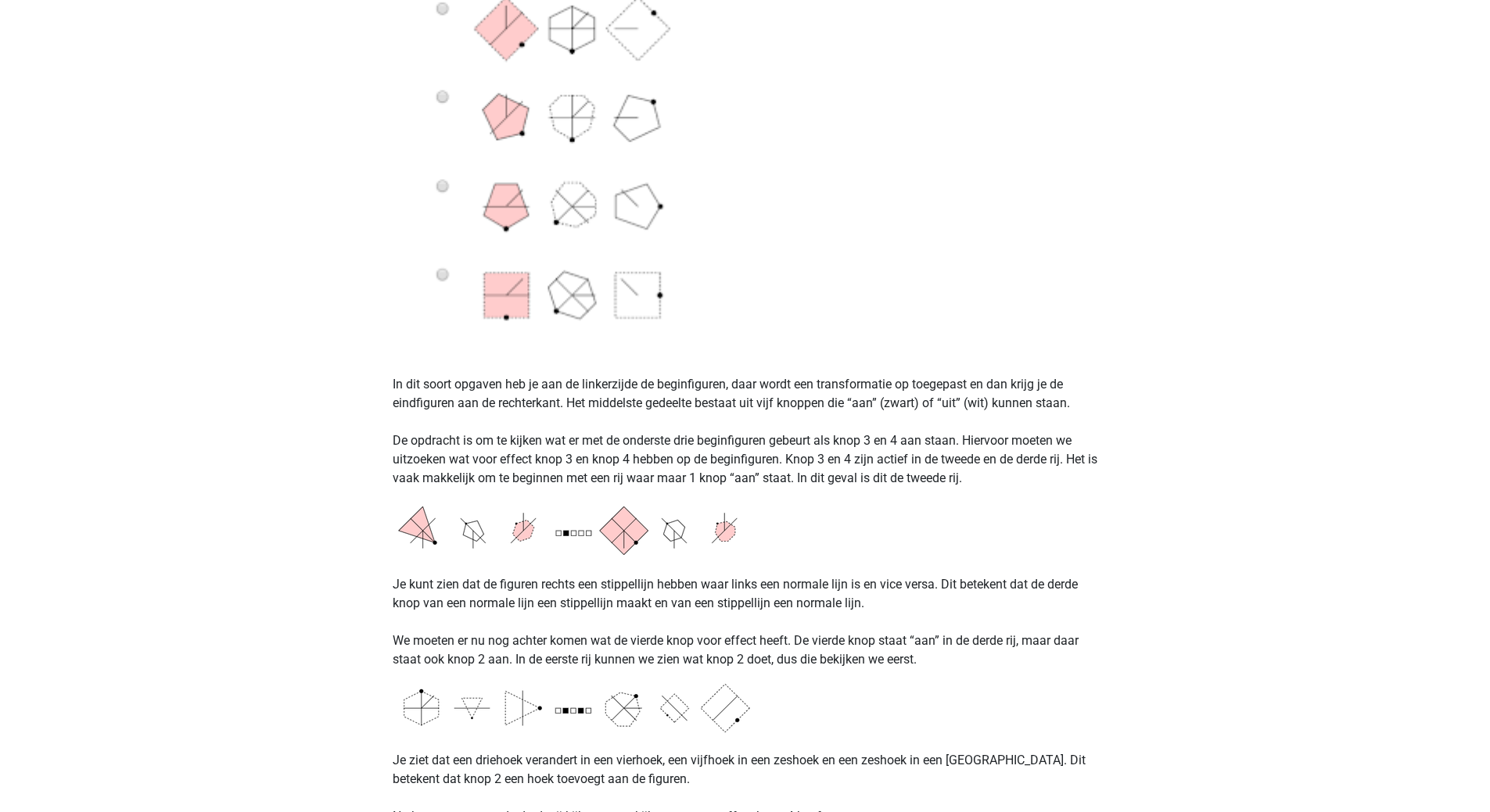
scroll to position [1251, 0]
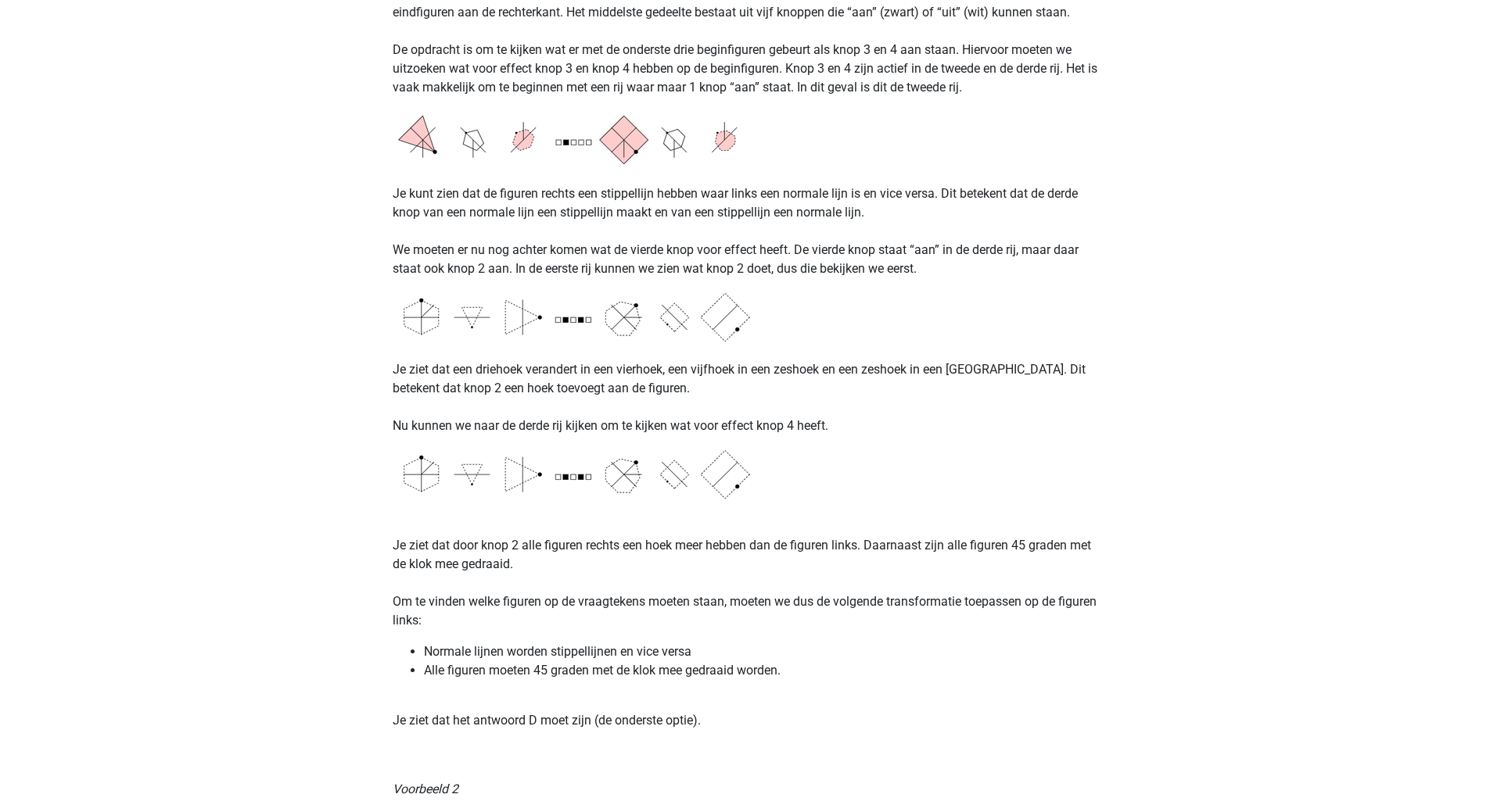
drag, startPoint x: 794, startPoint y: 675, endPoint x: 802, endPoint y: 676, distance: 8.1
click at [802, 676] on li "Alle figuren moeten 45 graden met de klok mee gedraaid worden." at bounding box center [760, 670] width 674 height 19
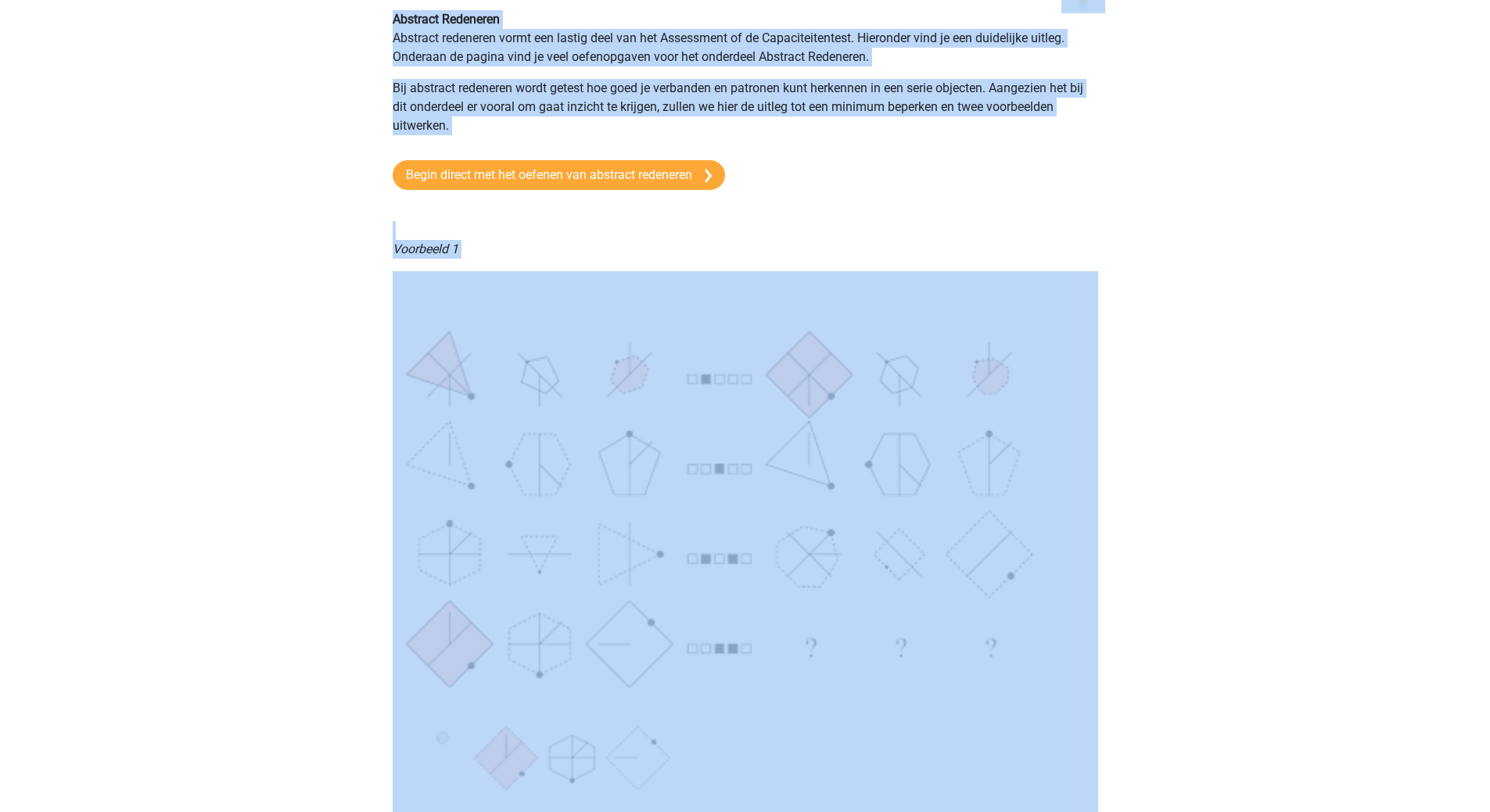
scroll to position [0, 0]
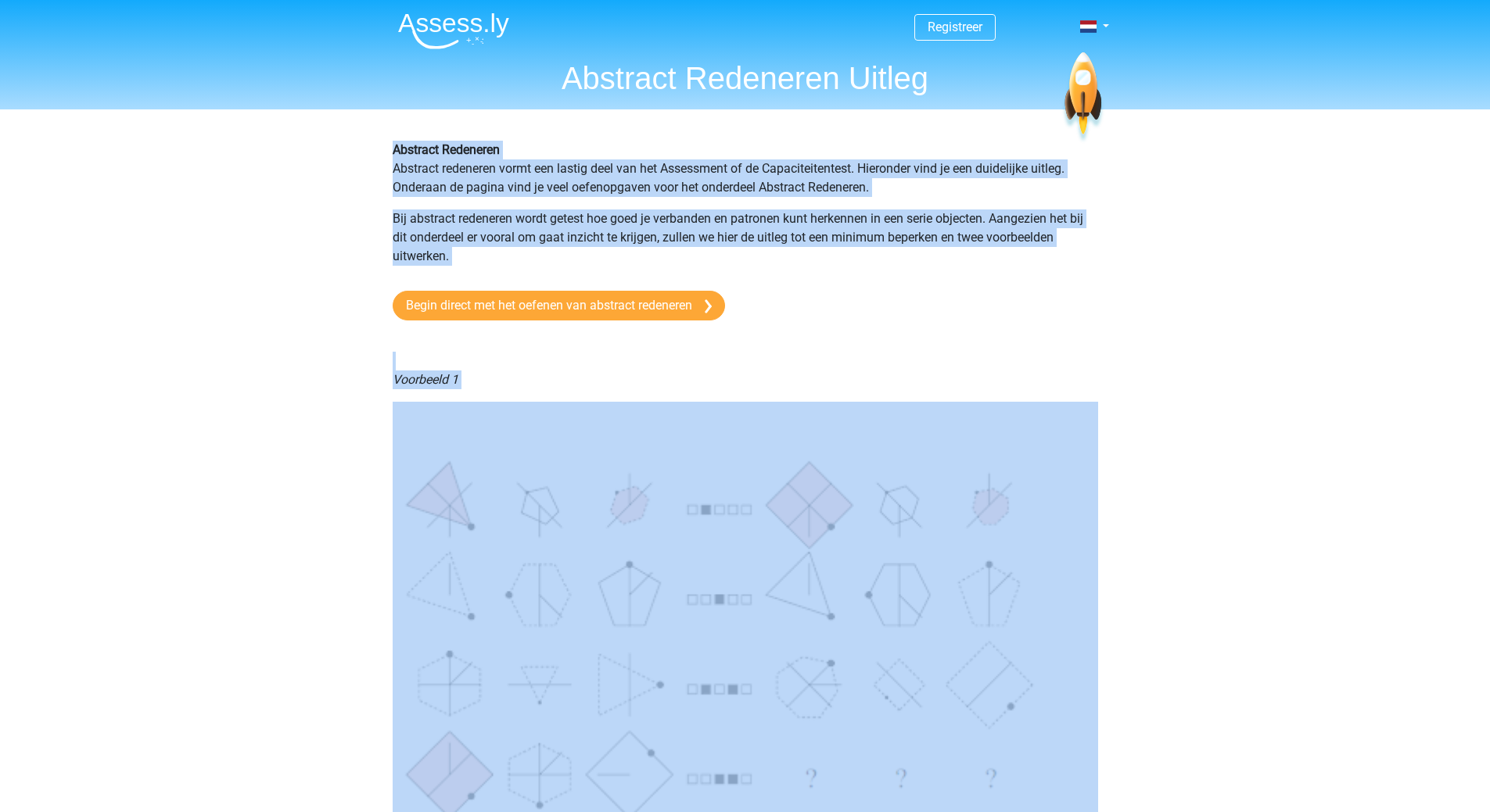
drag, startPoint x: 892, startPoint y: 354, endPoint x: 382, endPoint y: 146, distance: 550.8
copy div "Abstract Redeneren Abstract redeneren vormt een lastig deel van het Assessment …"
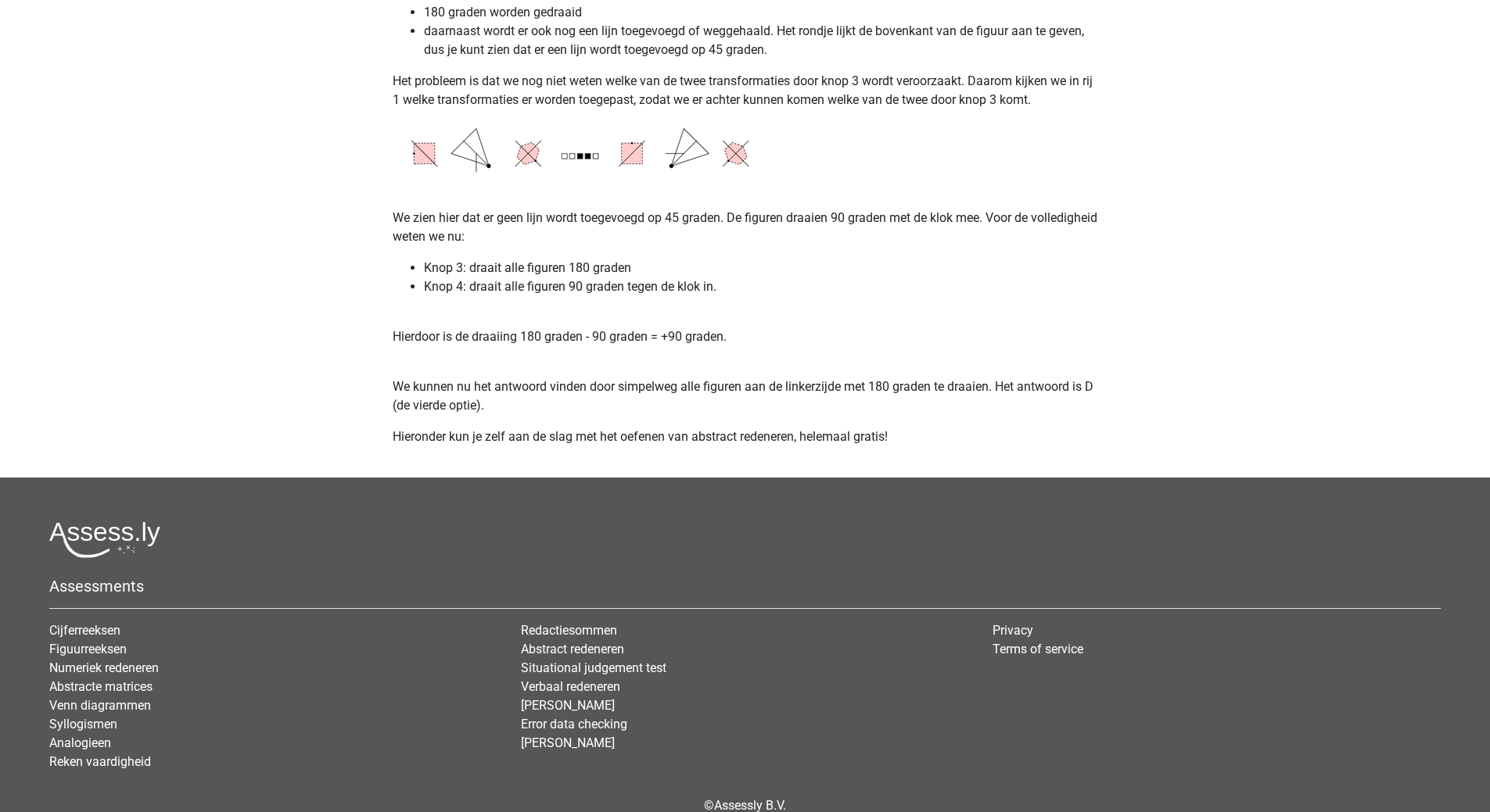
scroll to position [2834, 0]
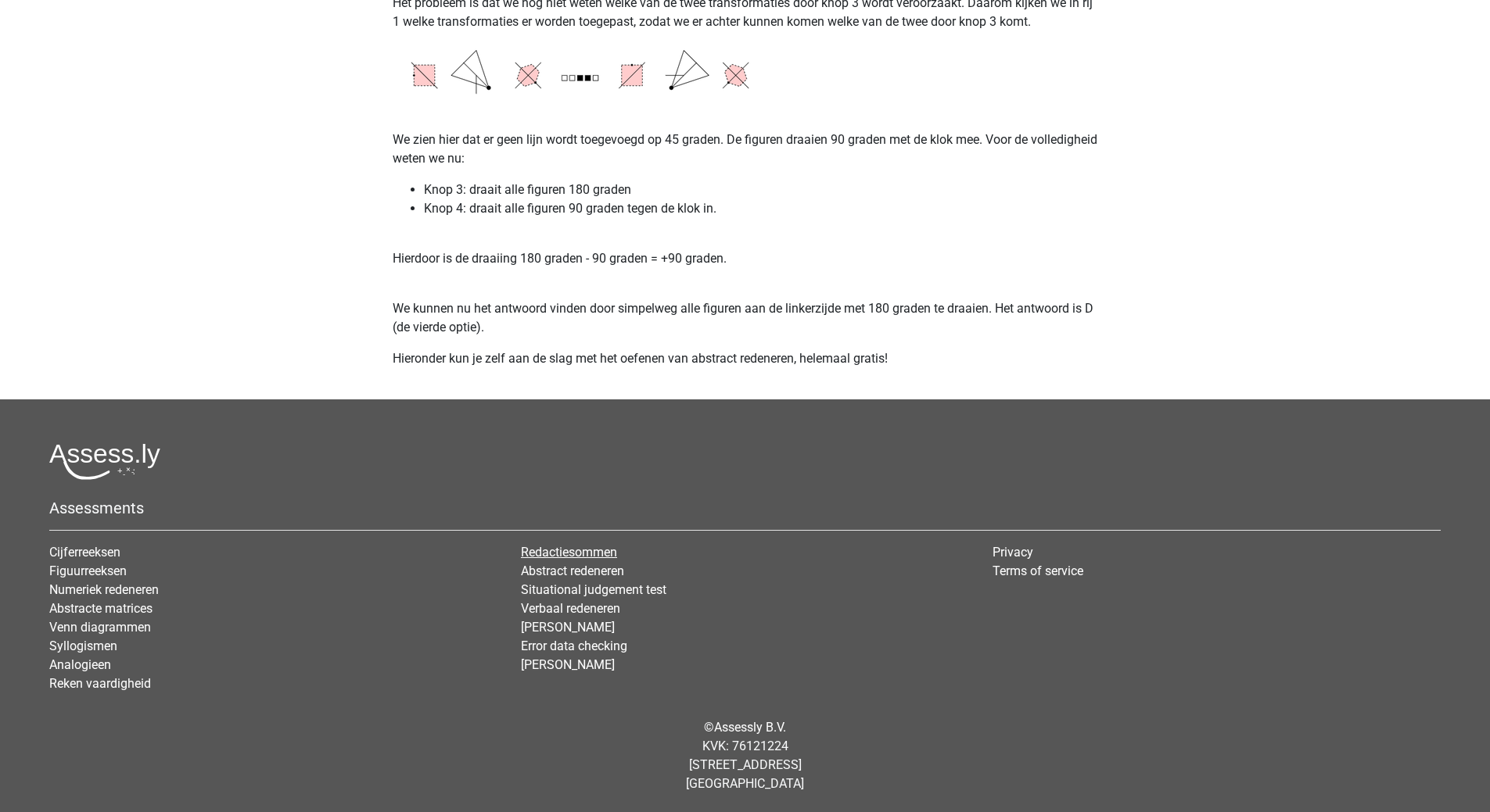
click at [554, 551] on link "Redactiesommen" at bounding box center [568, 553] width 96 height 15
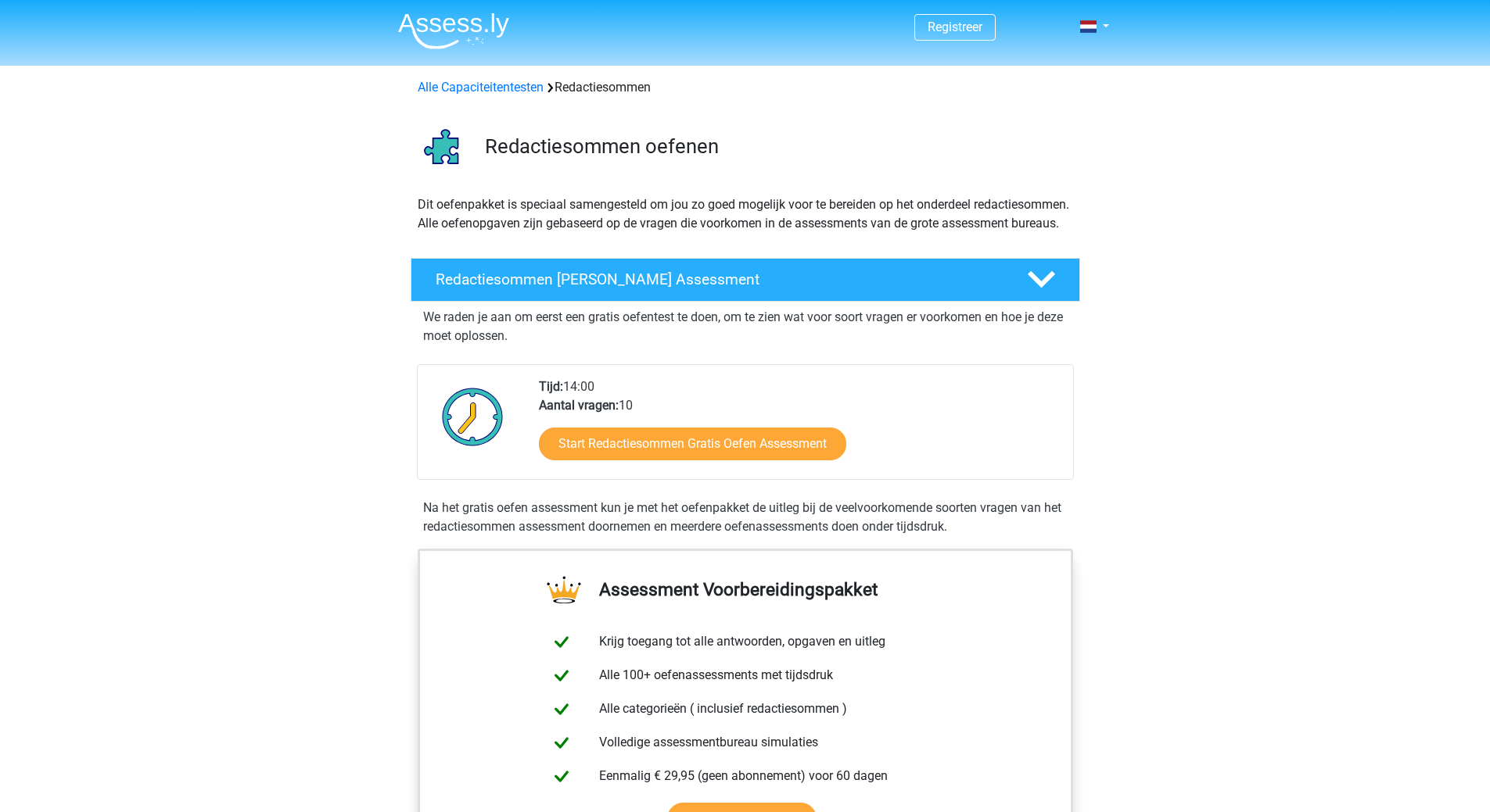
scroll to position [391, 0]
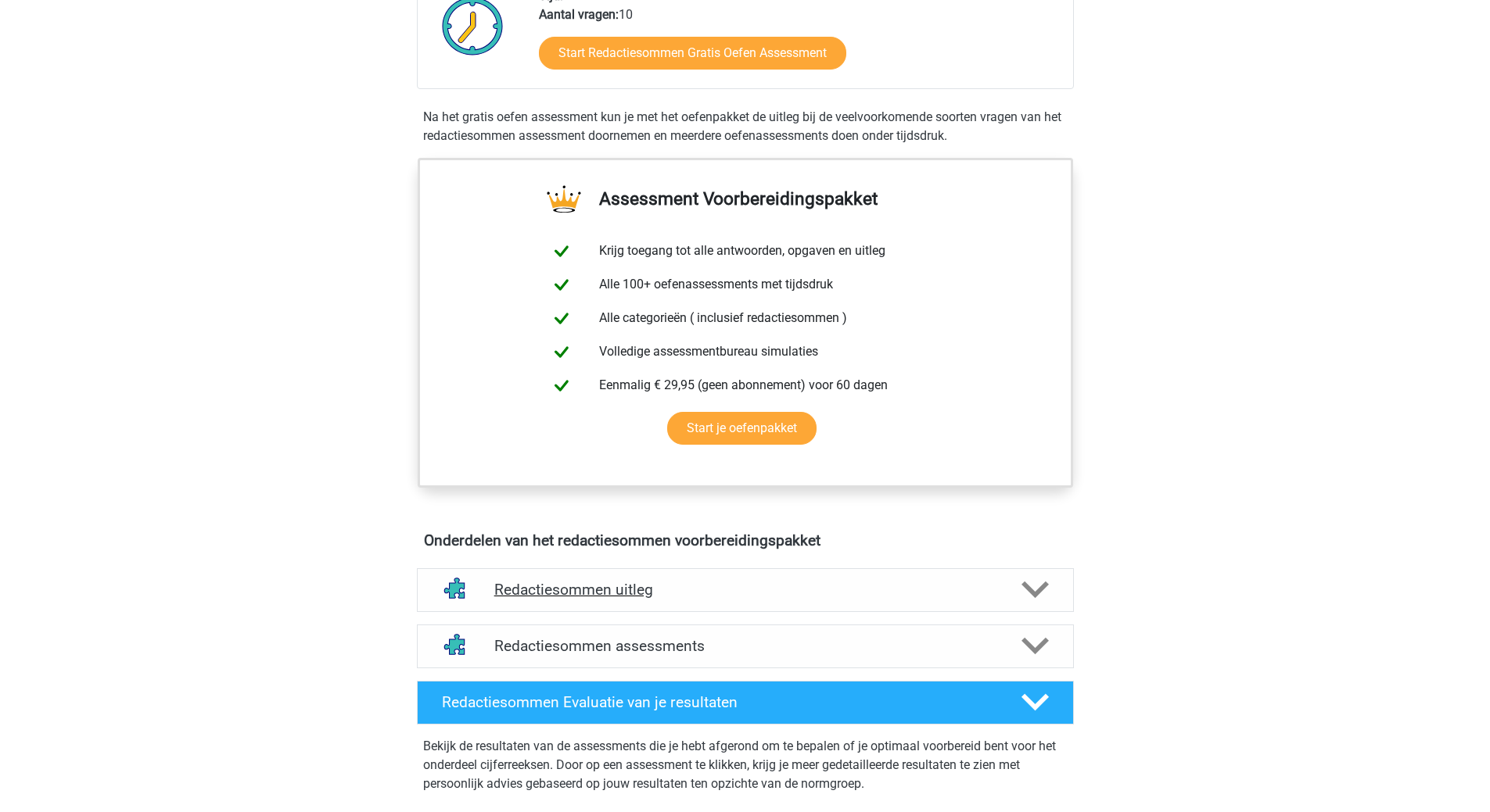
click at [629, 599] on h4 "Redactiesommen uitleg" at bounding box center [745, 590] width 502 height 18
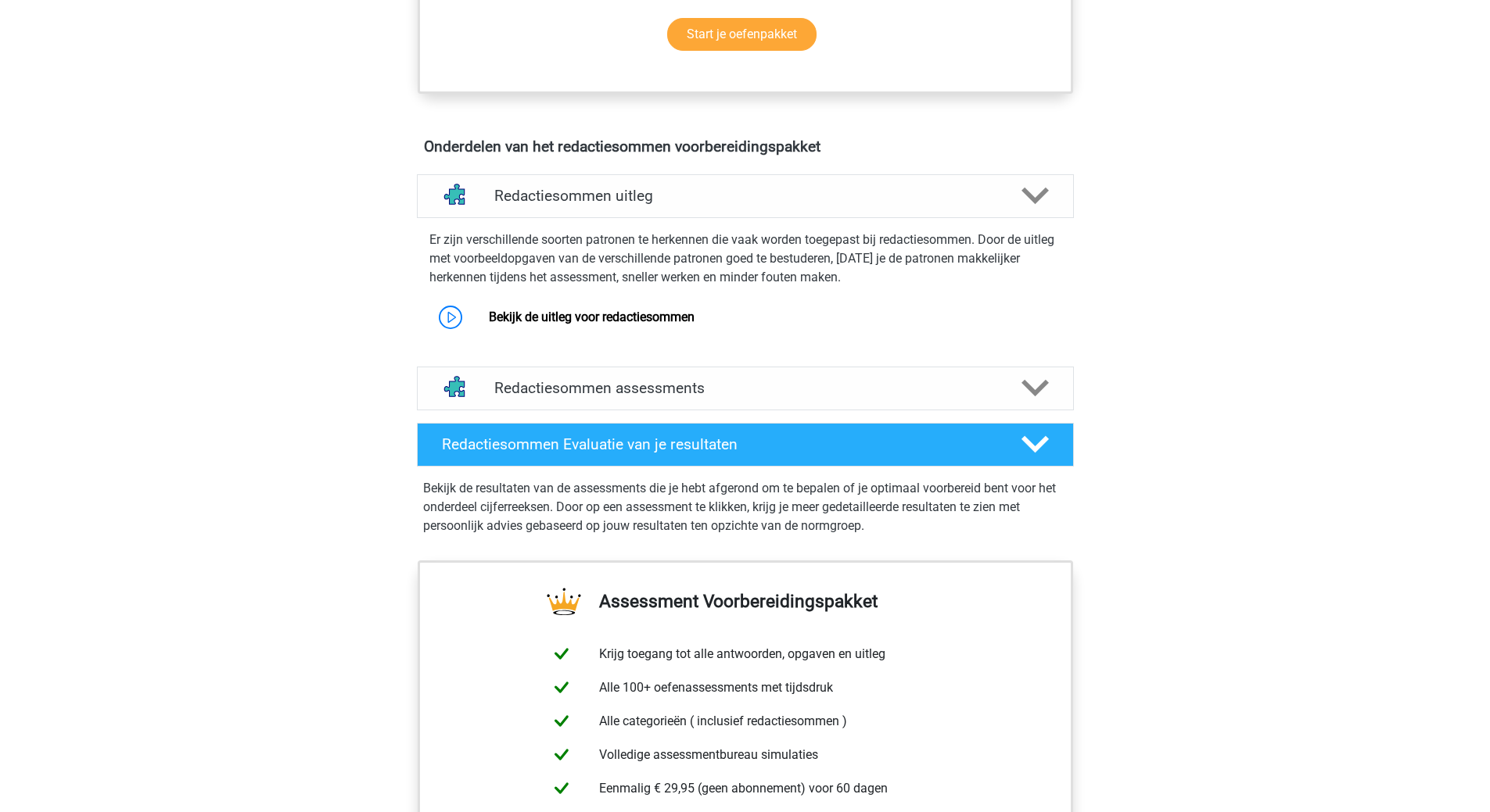
scroll to position [472, 0]
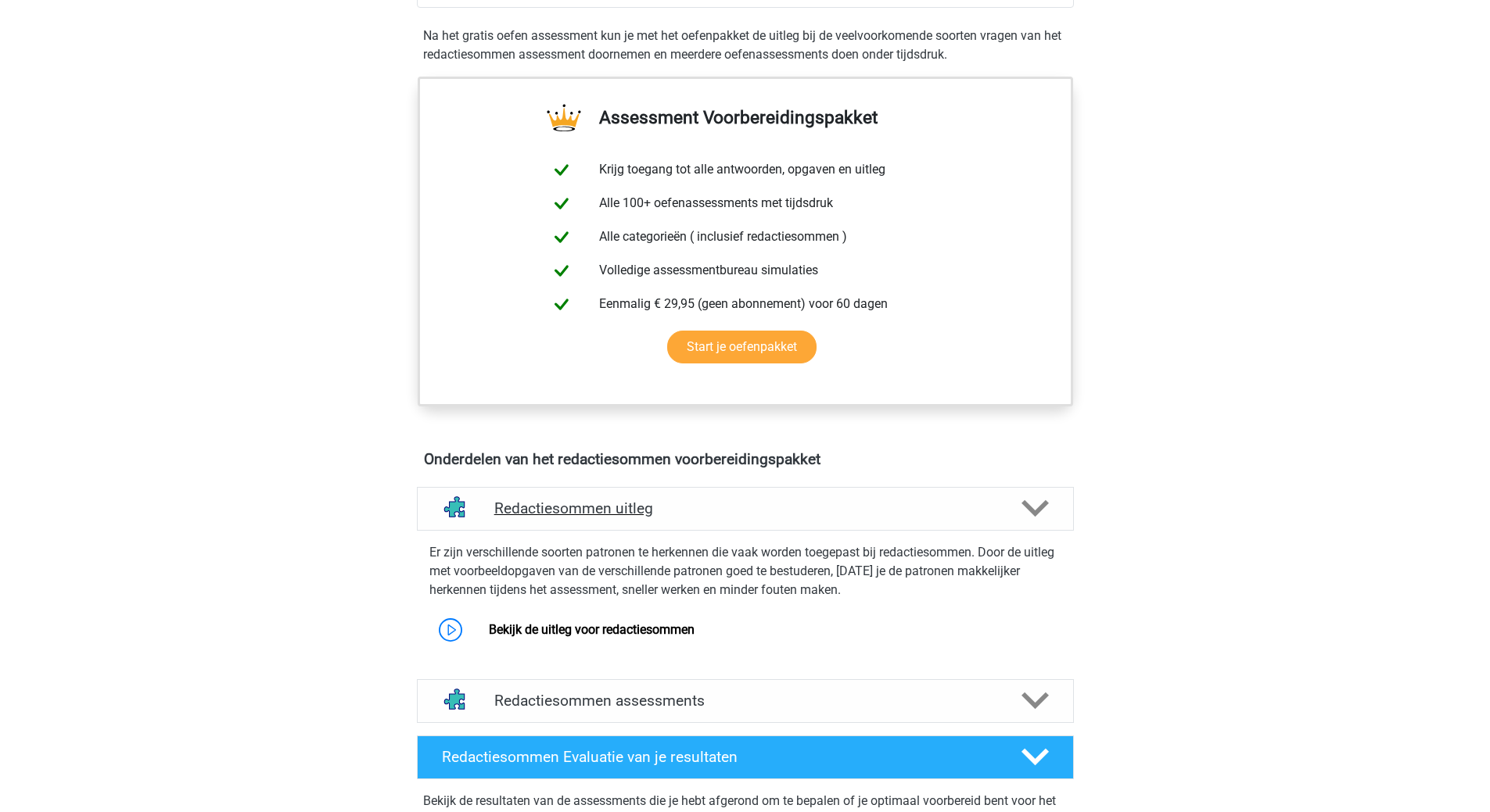
click at [609, 518] on h4 "Redactiesommen uitleg" at bounding box center [745, 509] width 502 height 18
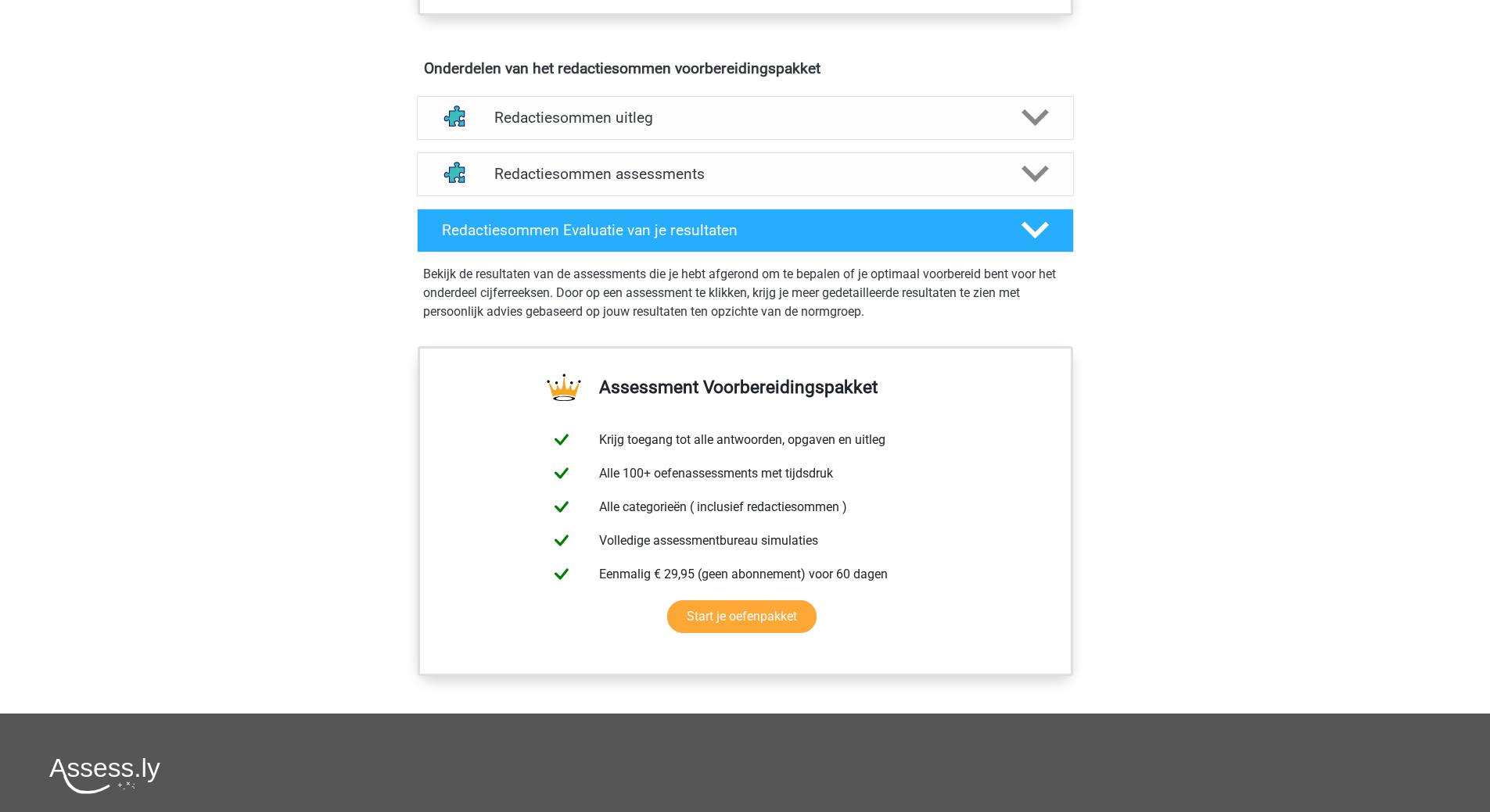
scroll to position [1196, 0]
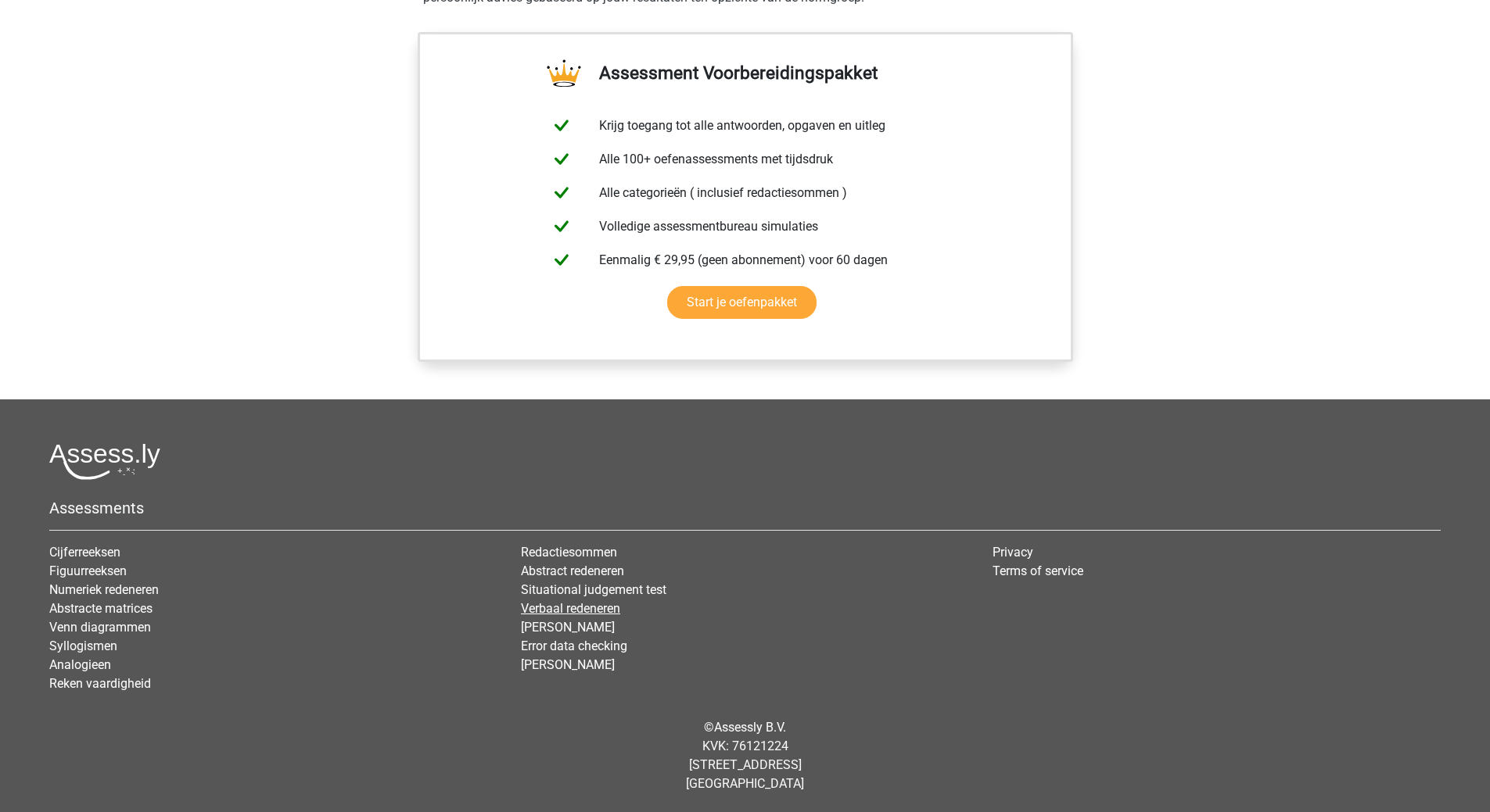
click at [570, 609] on link "Verbaal redeneren" at bounding box center [570, 609] width 99 height 15
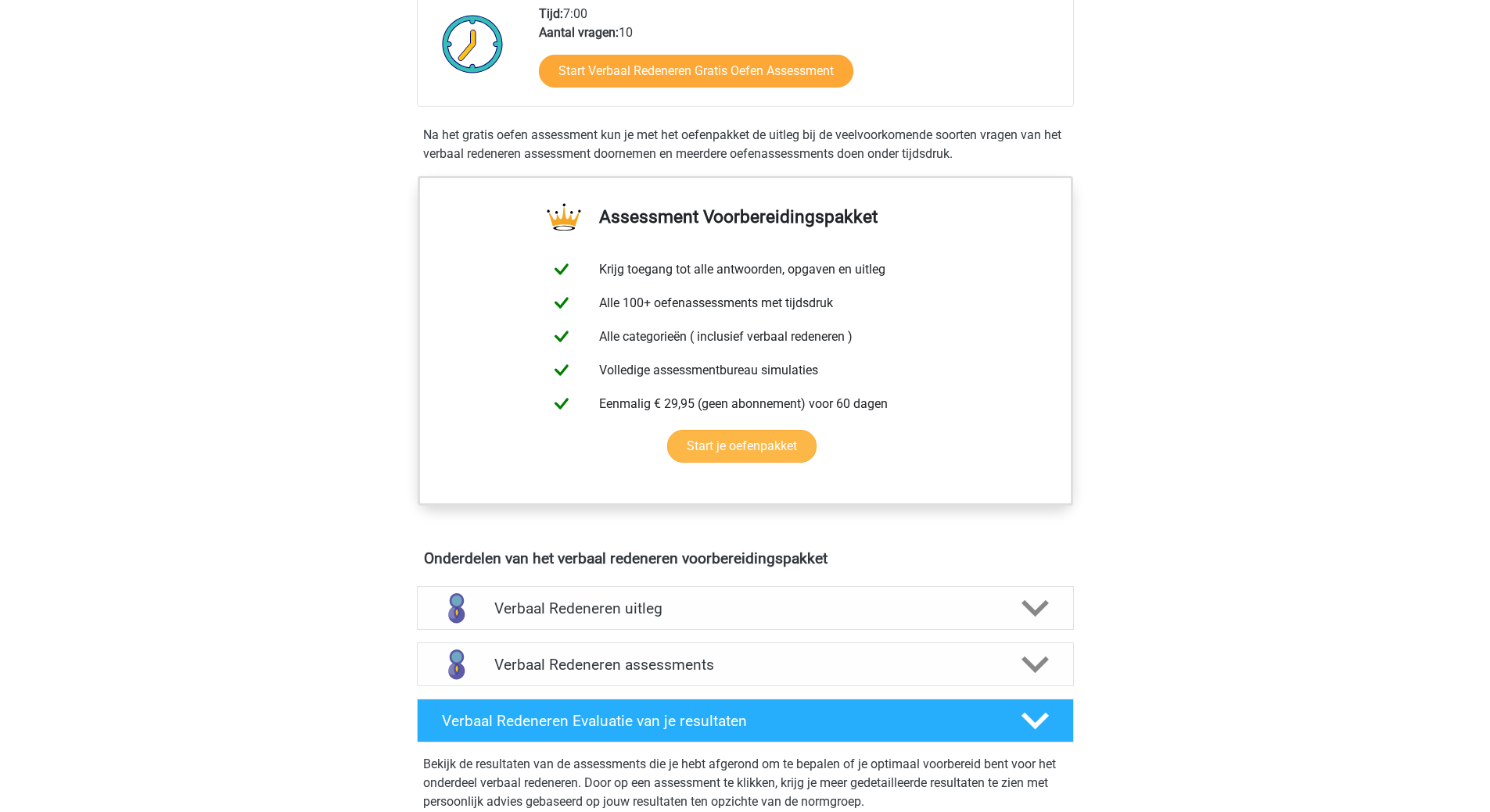
scroll to position [703, 0]
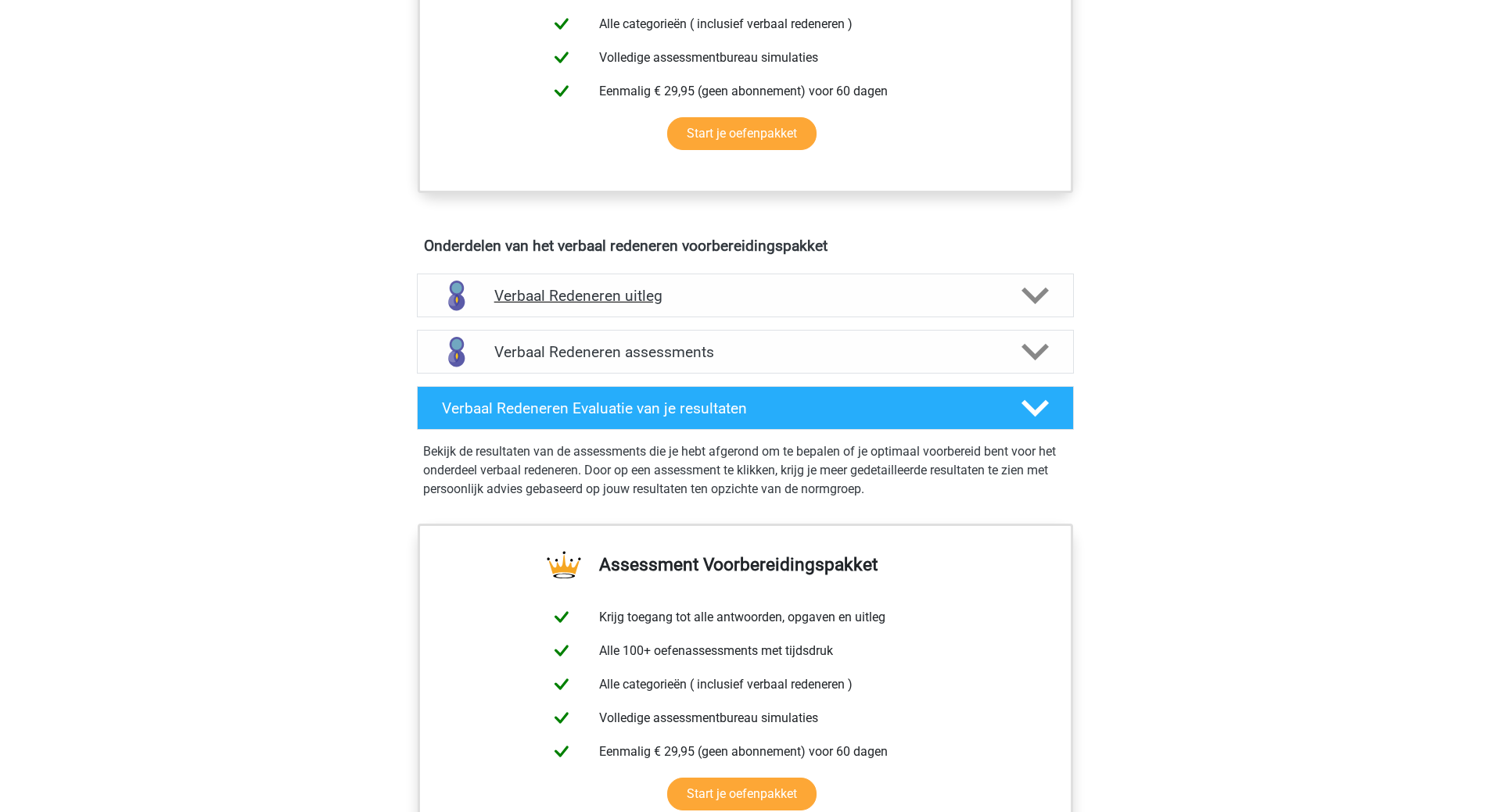
click at [580, 302] on h4 "Verbaal Redeneren uitleg" at bounding box center [745, 296] width 502 height 18
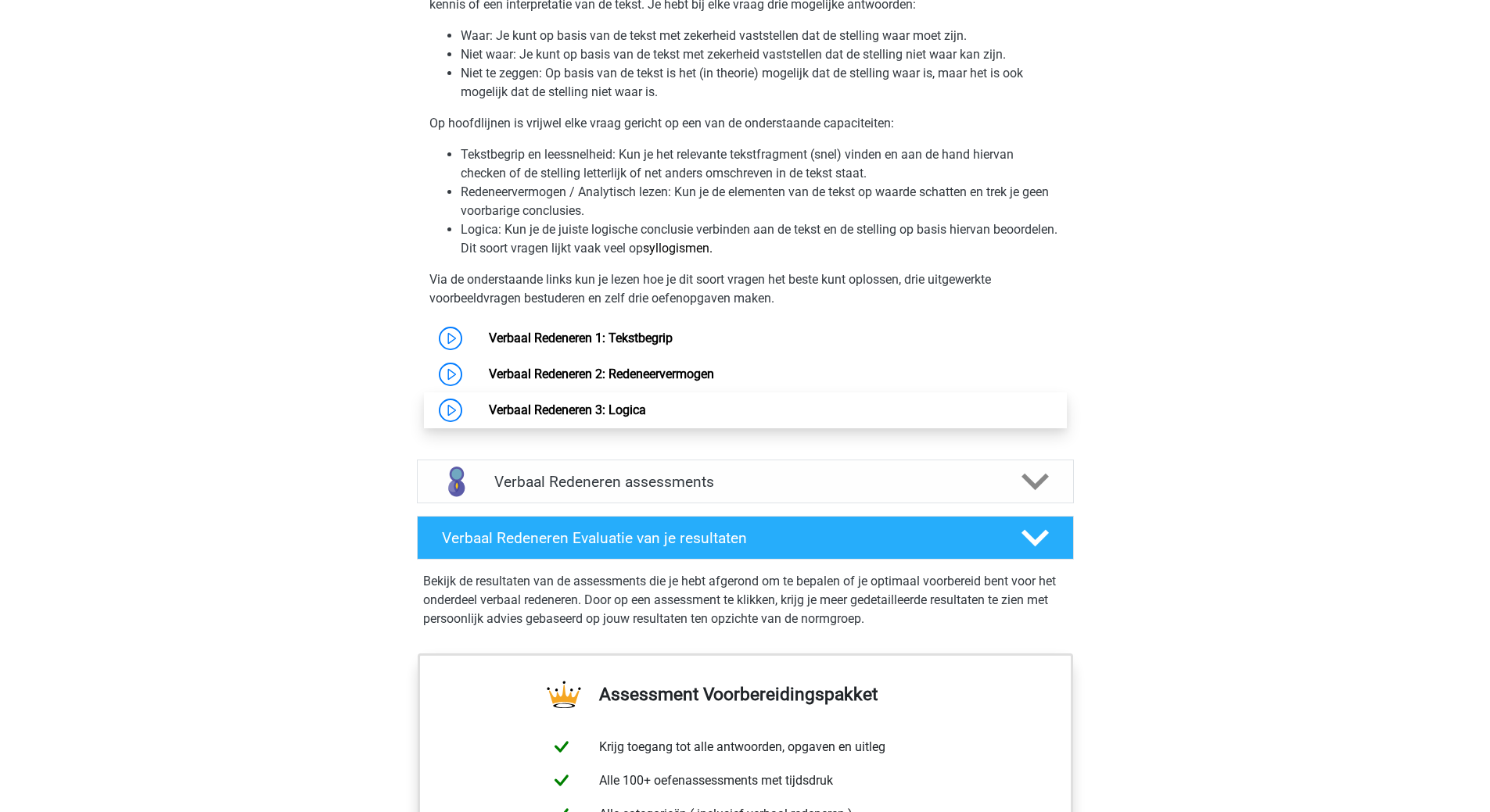
scroll to position [1172, 0]
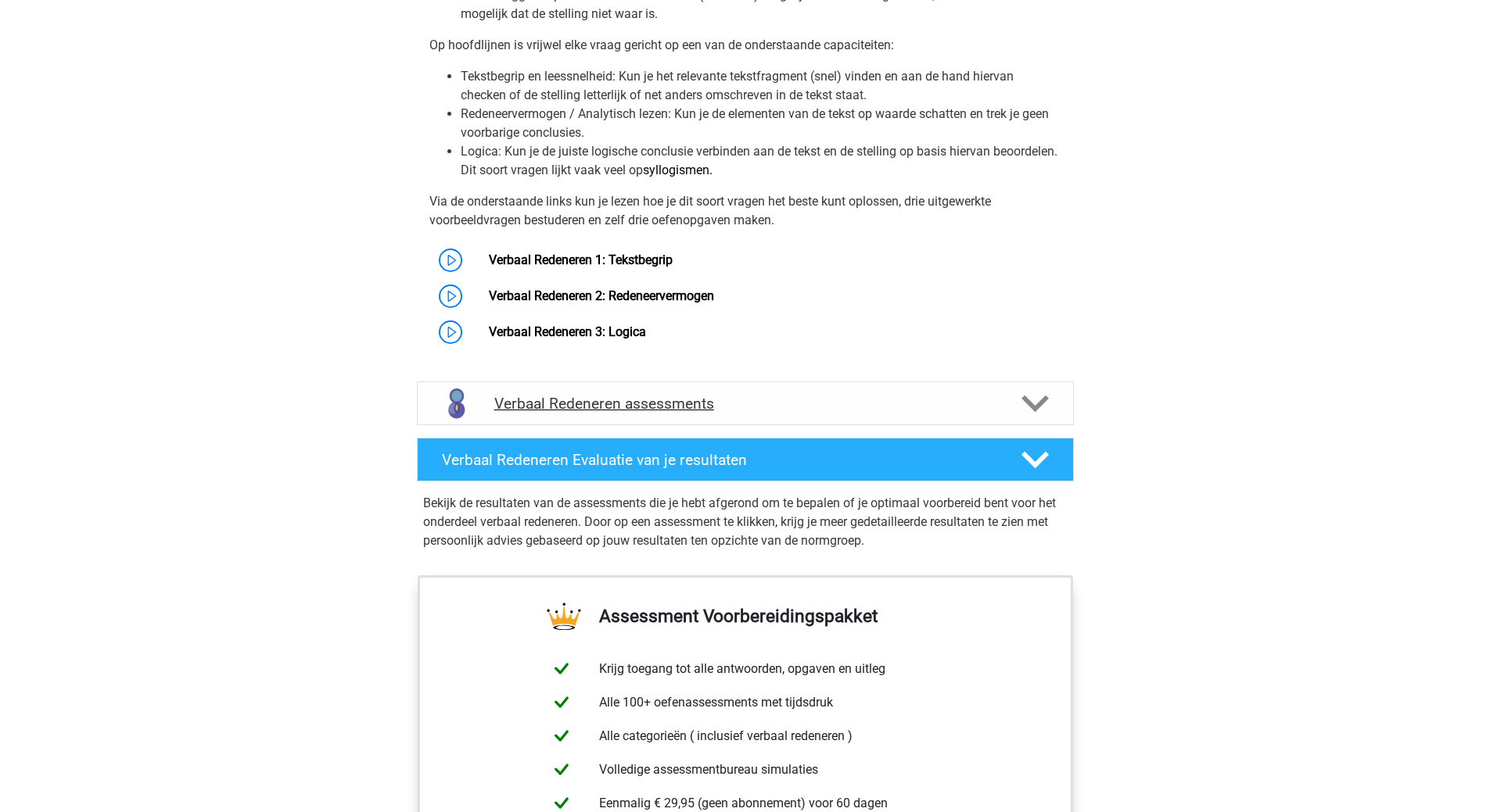
click at [684, 404] on h4 "Verbaal Redeneren assessments" at bounding box center [745, 404] width 502 height 18
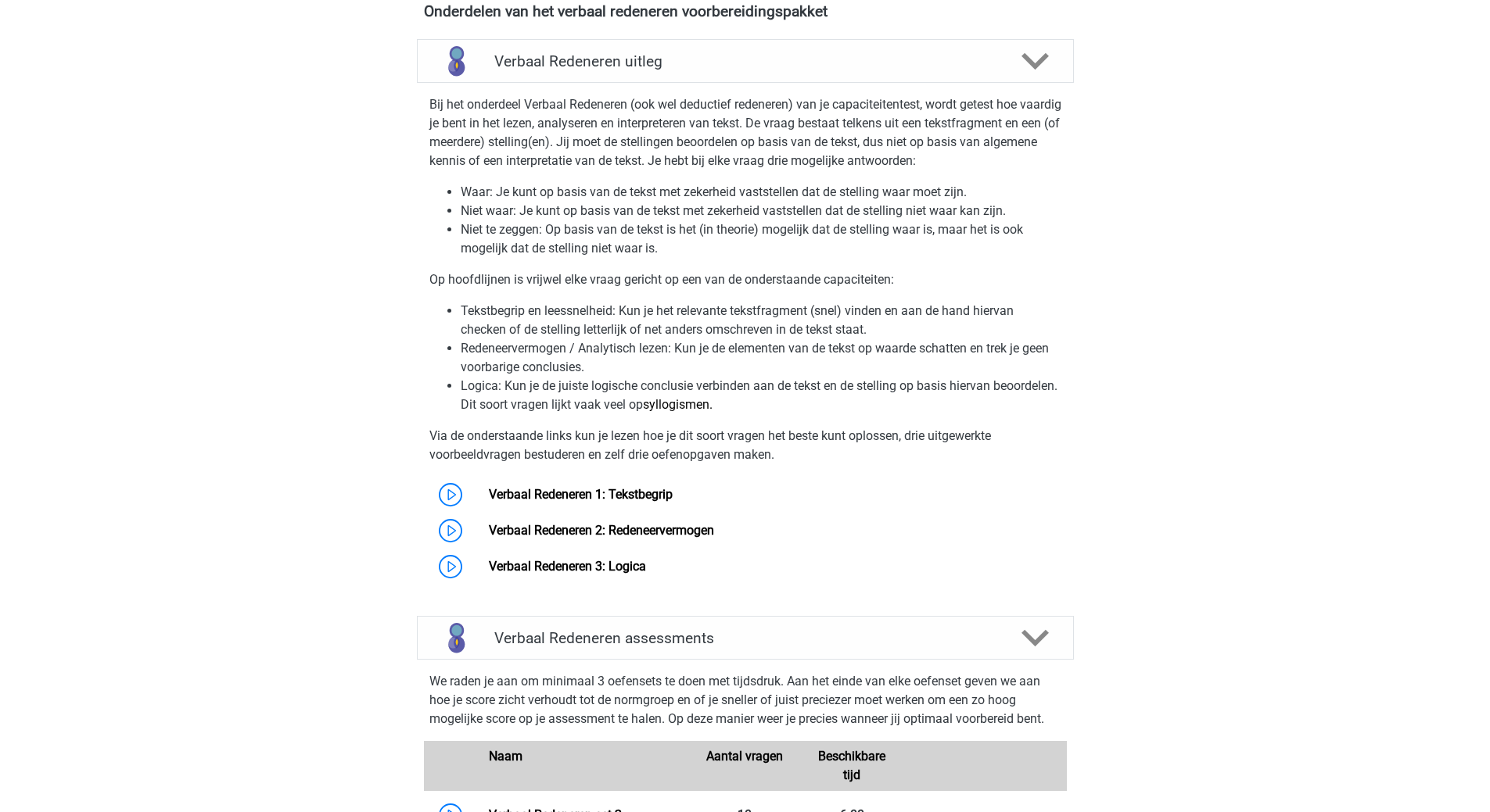
scroll to position [860, 0]
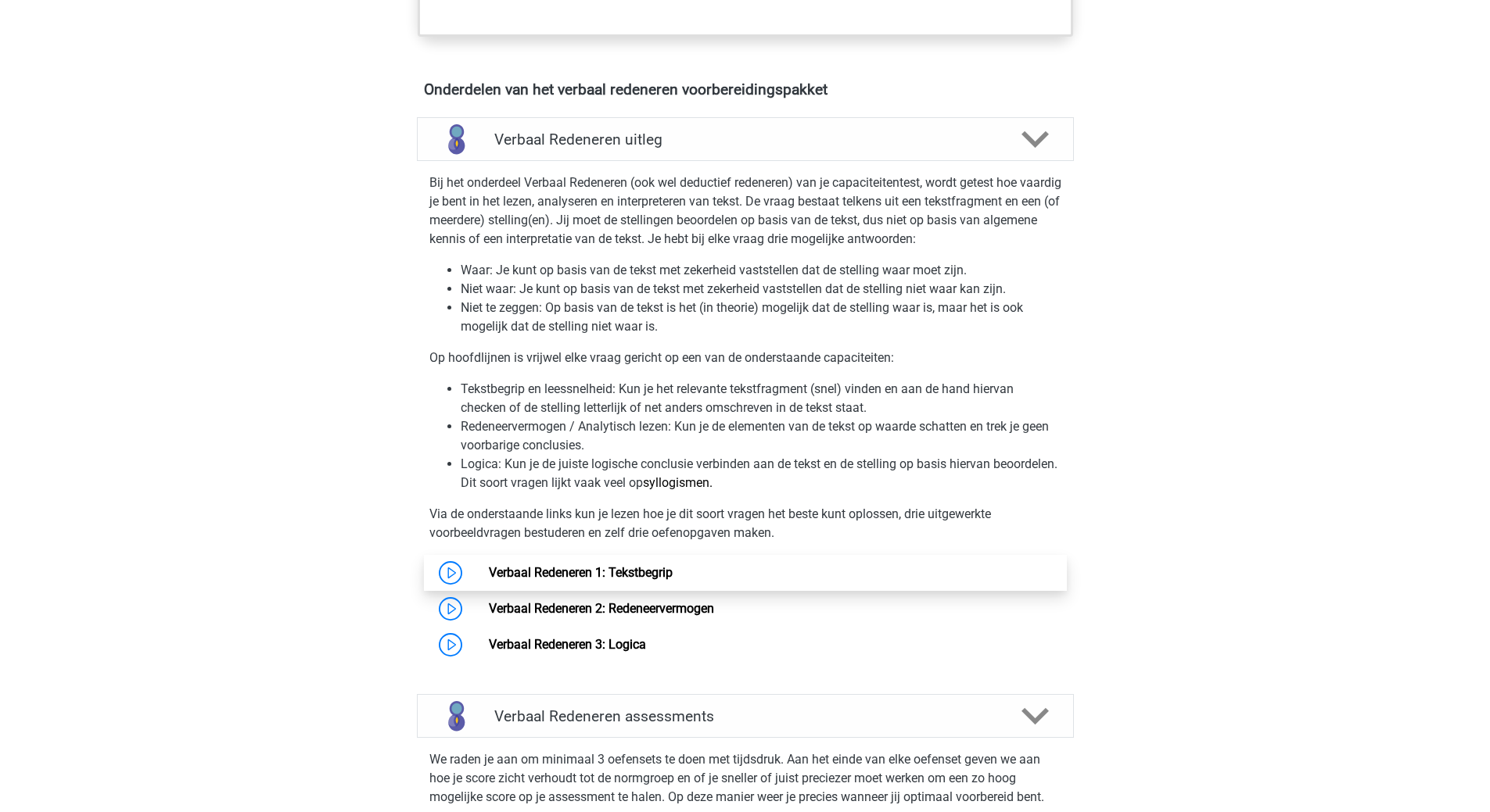
click at [580, 569] on link "Verbaal Redeneren 1: Tekstbegrip" at bounding box center [581, 573] width 184 height 15
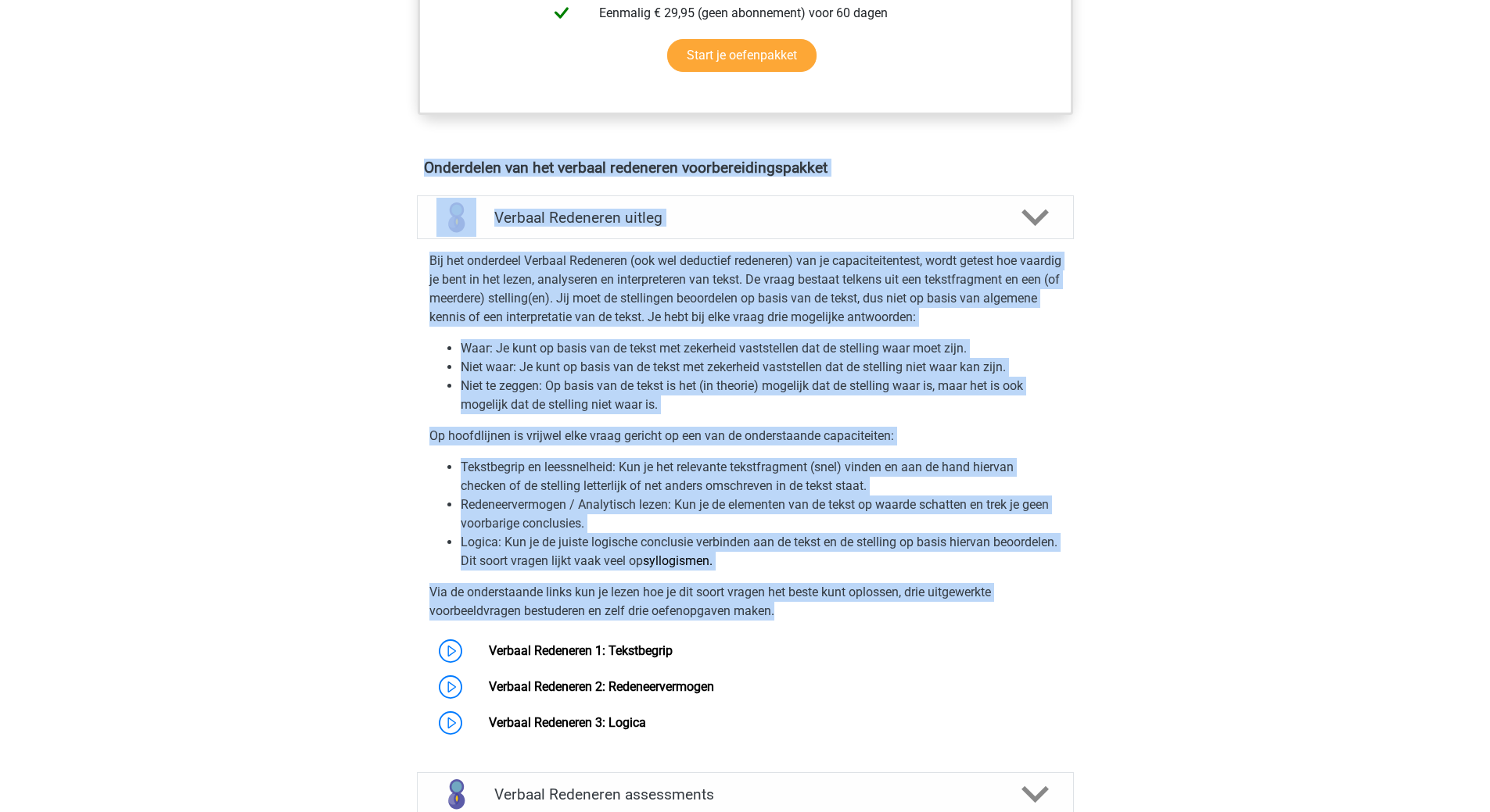
drag, startPoint x: 424, startPoint y: 167, endPoint x: 1012, endPoint y: 607, distance: 734.4
copy div "Onderdelen van het verbaal redeneren voorbereidingspakket Verbaal Redeneren uit…"
click at [690, 690] on link "Verbaal Redeneren 2: Redeneervermogen" at bounding box center [602, 687] width 225 height 15
click at [1251, 580] on div "Registreer Nederlands English" at bounding box center [745, 809] width 1490 height 3182
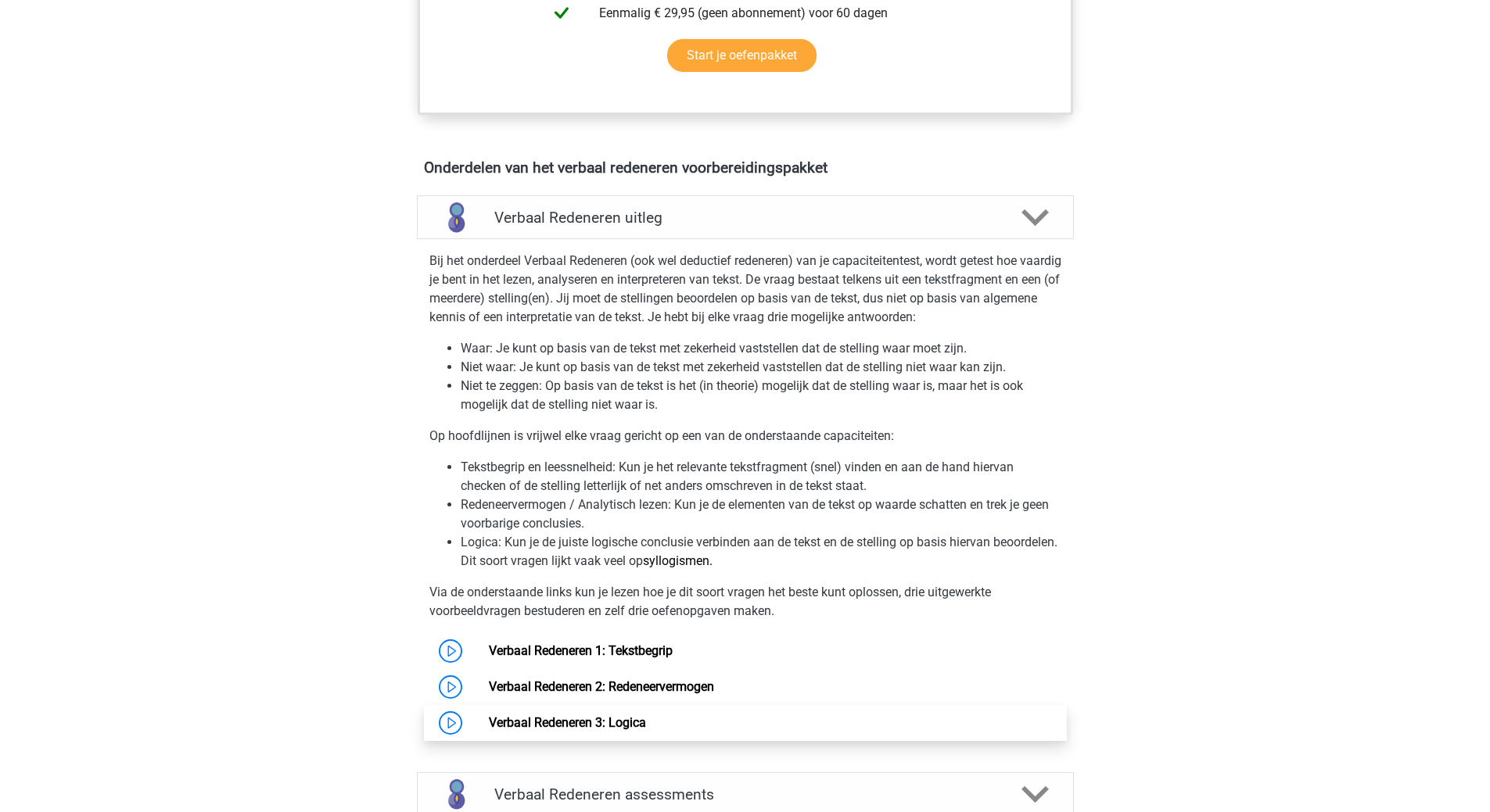
click at [637, 721] on link "Verbaal Redeneren 3: Logica" at bounding box center [568, 723] width 157 height 15
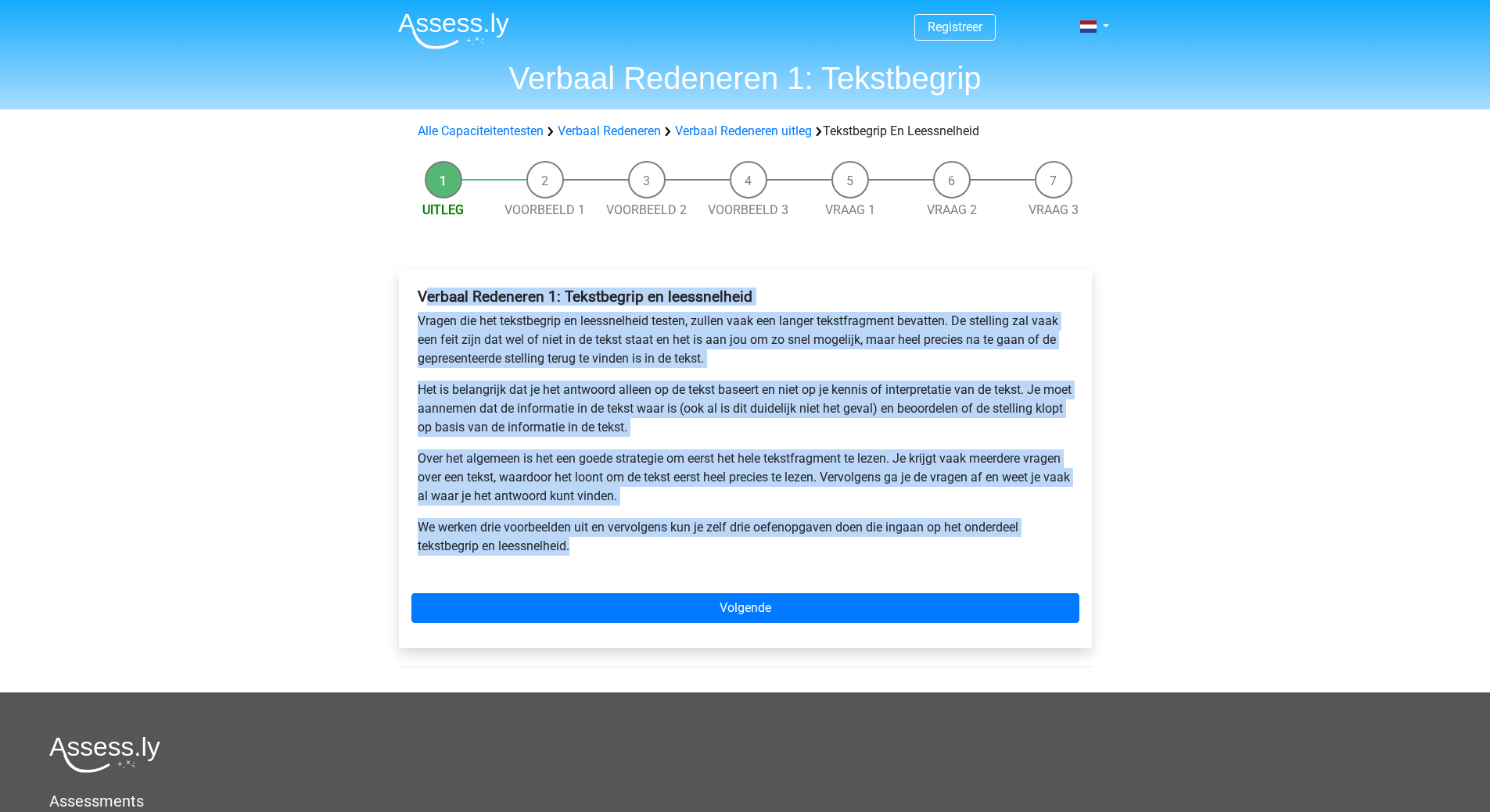
drag, startPoint x: 424, startPoint y: 301, endPoint x: 597, endPoint y: 527, distance: 284.6
click at [598, 551] on div "Verbaal Redeneren 1: Tekstbegrip en leessnelheid Vragen die het tekstbegrip en …" at bounding box center [745, 428] width 668 height 293
click at [770, 563] on div "Verbaal Redeneren 1: Tekstbegrip en leessnelheid Vragen die het tekstbegrip en …" at bounding box center [745, 428] width 668 height 293
drag, startPoint x: 419, startPoint y: 296, endPoint x: 578, endPoint y: 442, distance: 215.9
click at [622, 544] on div "Verbaal Redeneren 1: Tekstbegrip en leessnelheid Vragen die het tekstbegrip en …" at bounding box center [745, 428] width 668 height 293
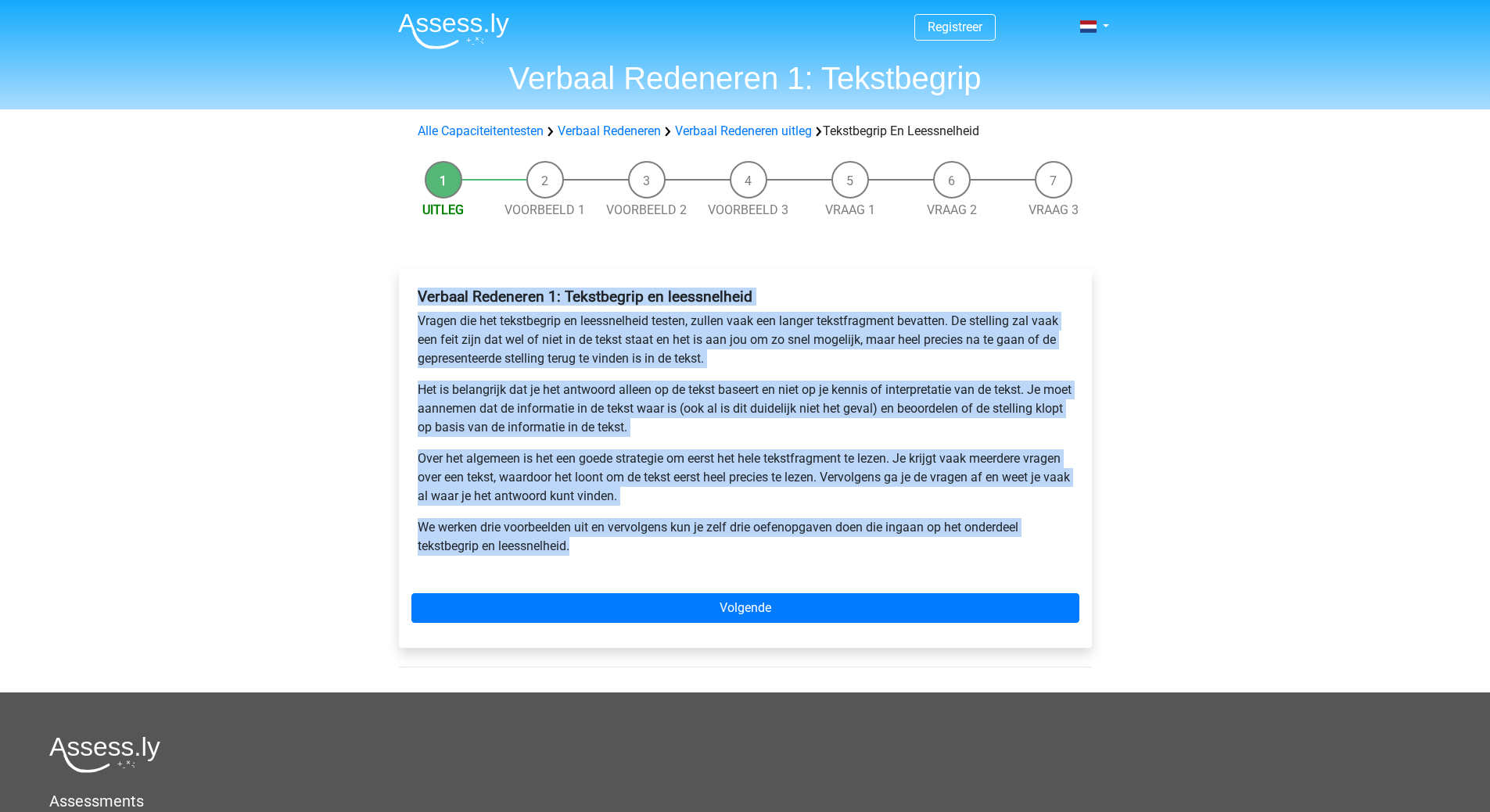
copy div "Verbaal Redeneren 1: Tekstbegrip en leessnelheid Vragen die het tekstbegrip en …"
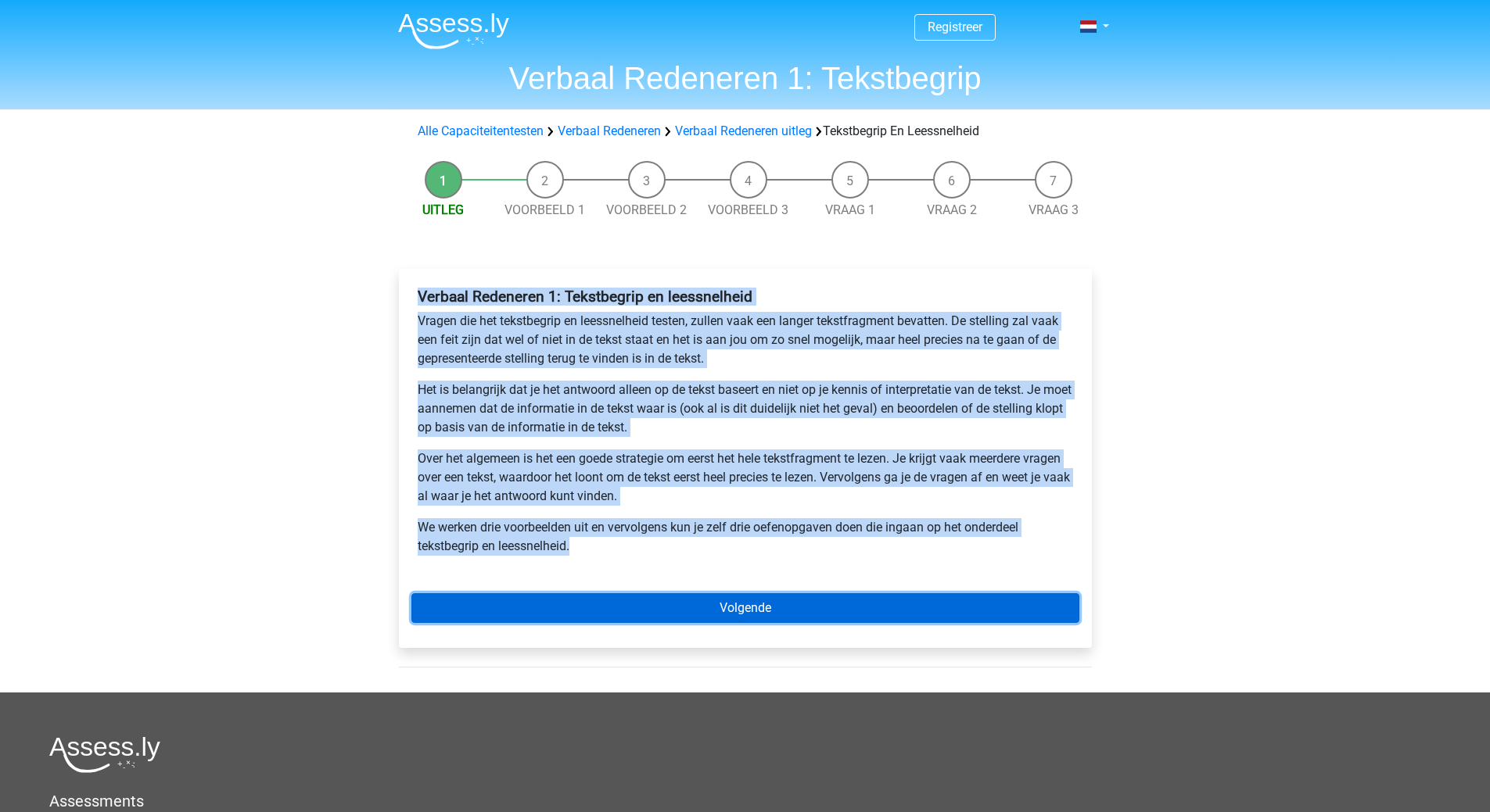
click at [719, 603] on link "Volgende" at bounding box center [745, 608] width 668 height 30
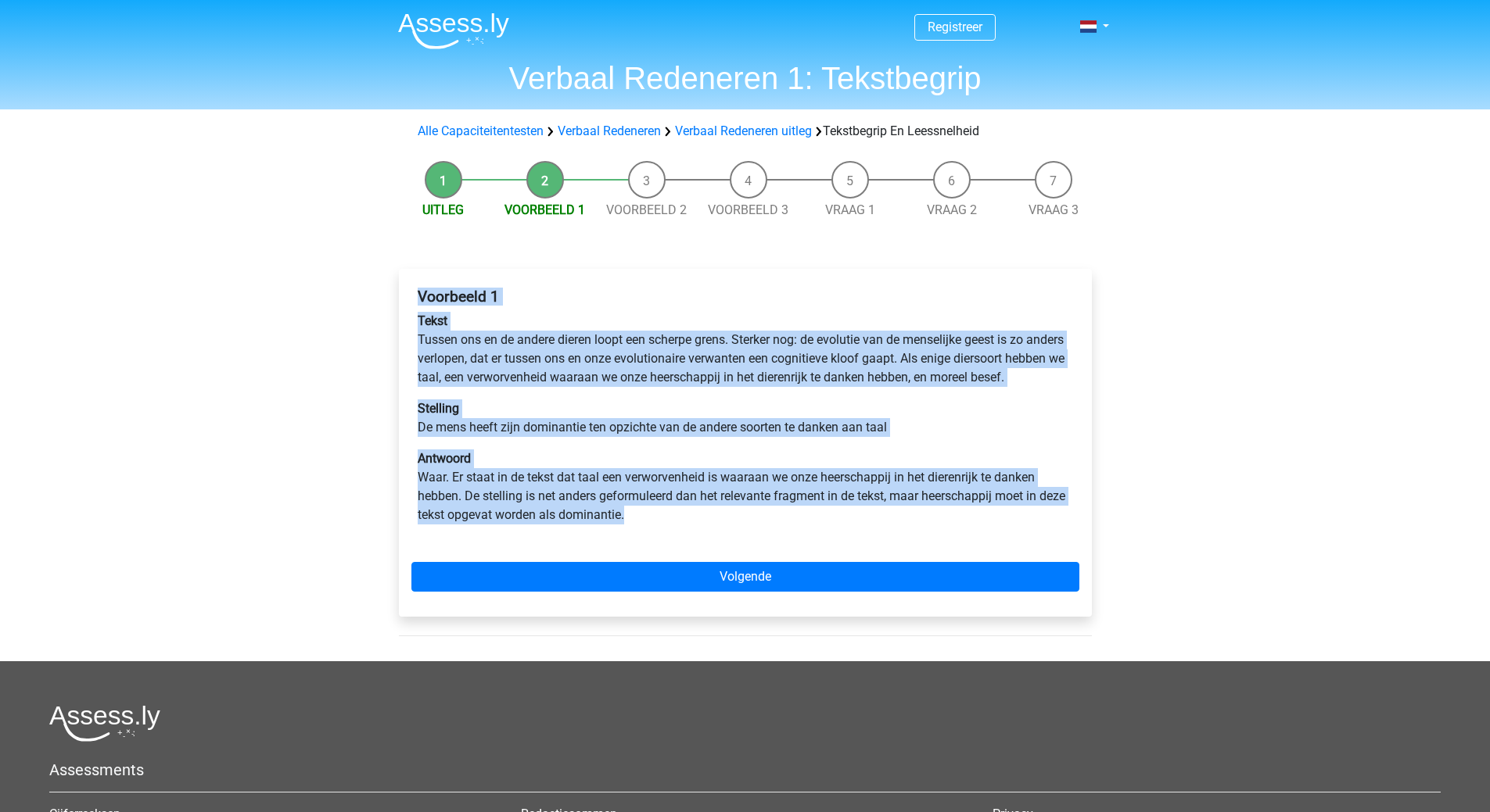
drag, startPoint x: 417, startPoint y: 301, endPoint x: 689, endPoint y: 511, distance: 343.6
click at [703, 544] on div "Voorbeeld 1 Tekst Tussen ons en de andere dieren loopt een scherpe grens. Sterk…" at bounding box center [745, 413] width 668 height 262
copy div "Voorbeeld 1 Tekst Tussen ons en de andere dieren loopt een scherpe grens. Sterk…"
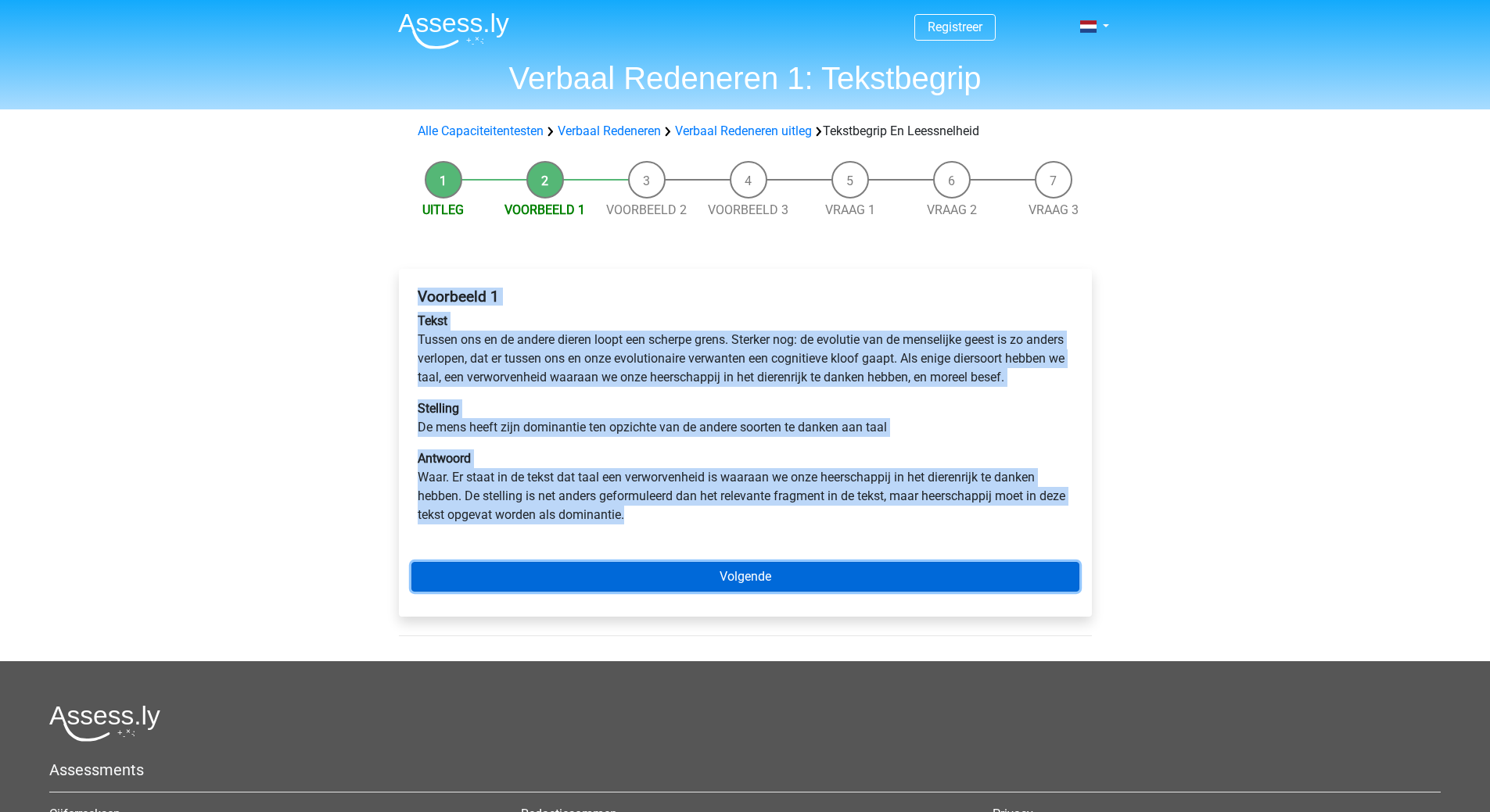
click at [778, 592] on link "Volgende" at bounding box center [745, 577] width 668 height 30
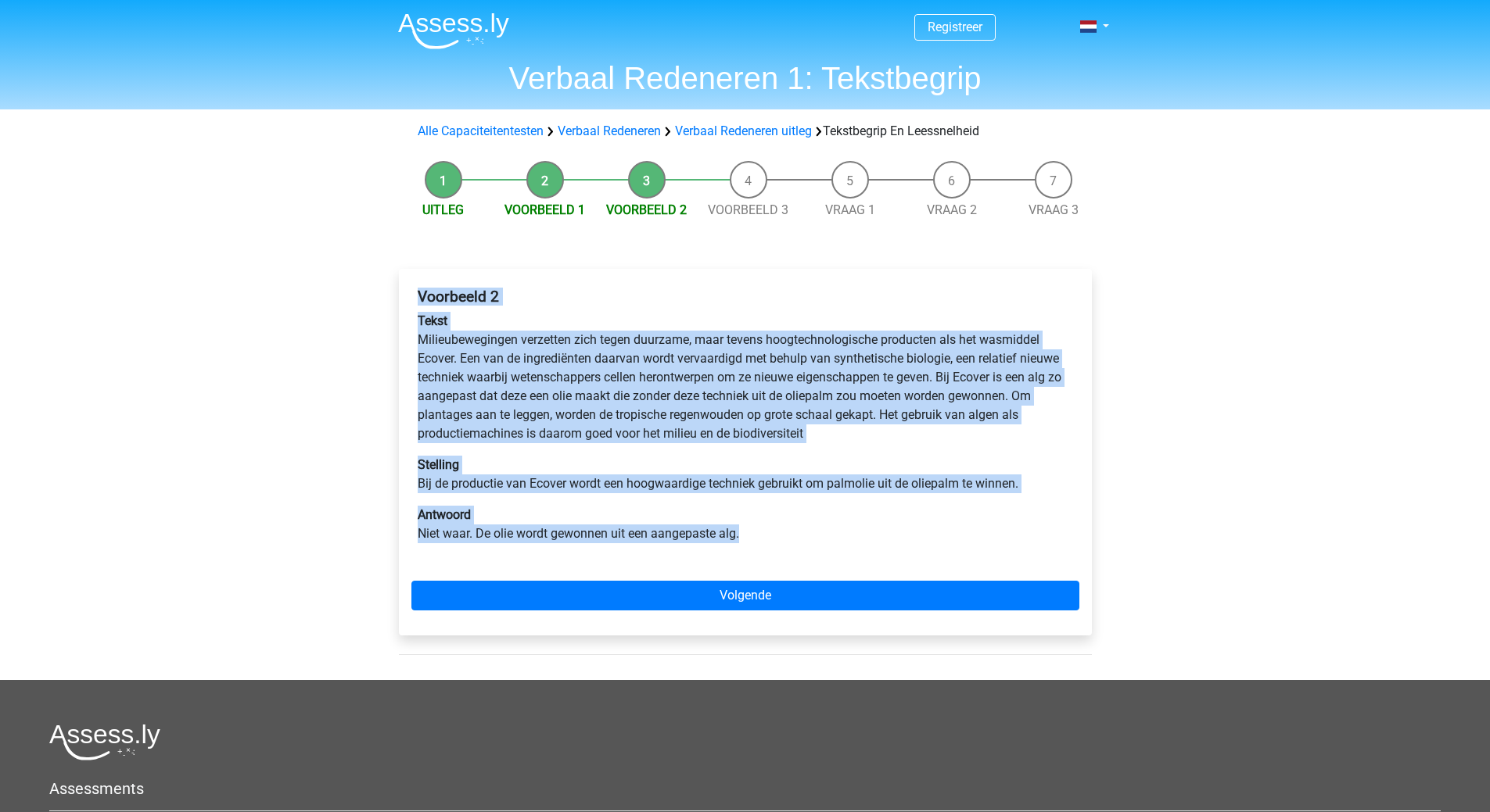
drag, startPoint x: 420, startPoint y: 306, endPoint x: 781, endPoint y: 534, distance: 427.0
click at [781, 534] on div "Voorbeeld 2 Tekst Milieubewegingen verzetten zich tegen duurzame, maar tevens h…" at bounding box center [745, 422] width 668 height 281
copy div "Voorbeeld 2 Tekst Milieubewegingen verzetten zich tegen duurzame, maar tevens h…"
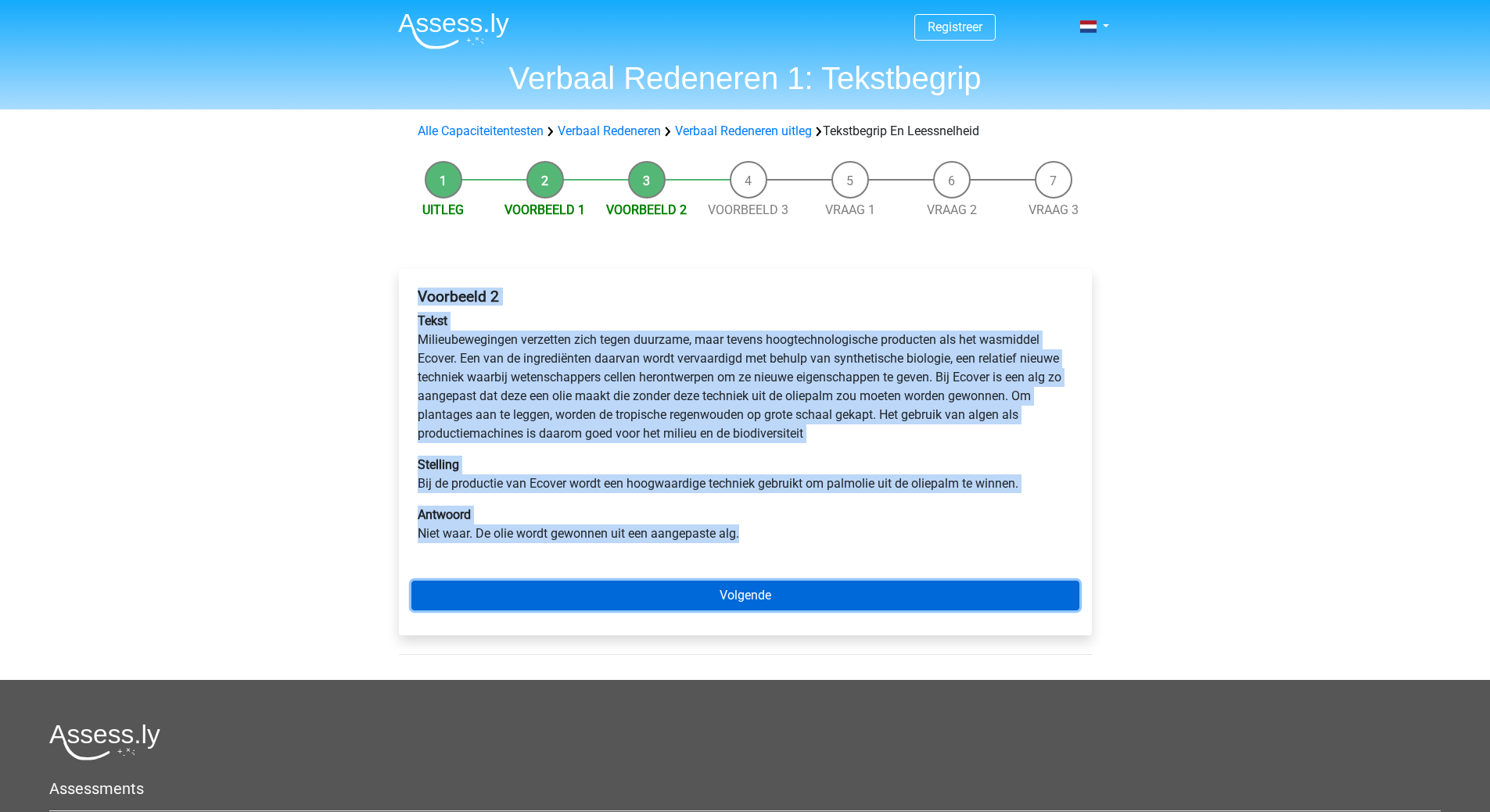
click at [851, 601] on link "Volgende" at bounding box center [745, 596] width 668 height 30
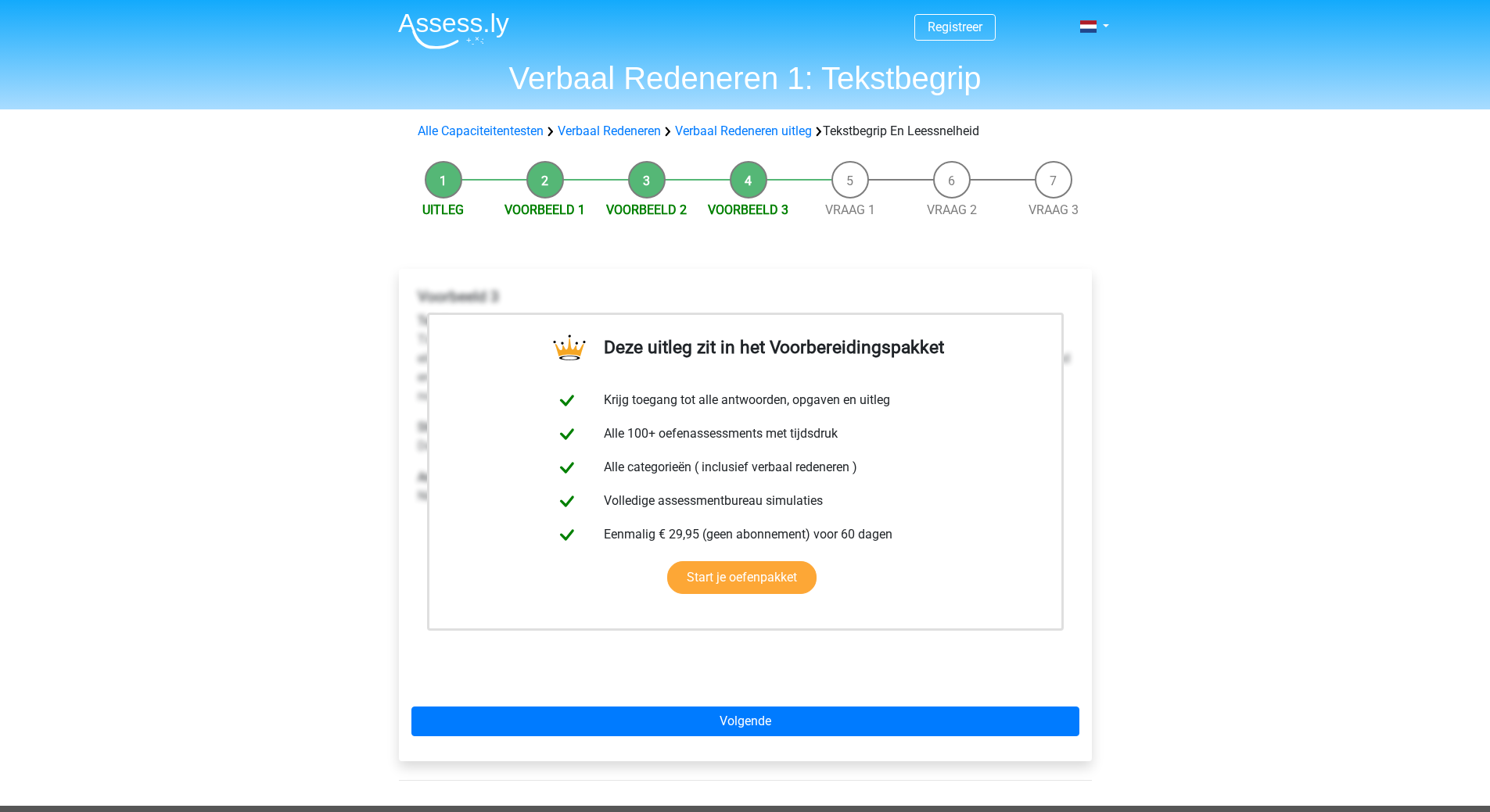
click at [251, 639] on div "Registreer Nederlands English" at bounding box center [745, 609] width 1490 height 1219
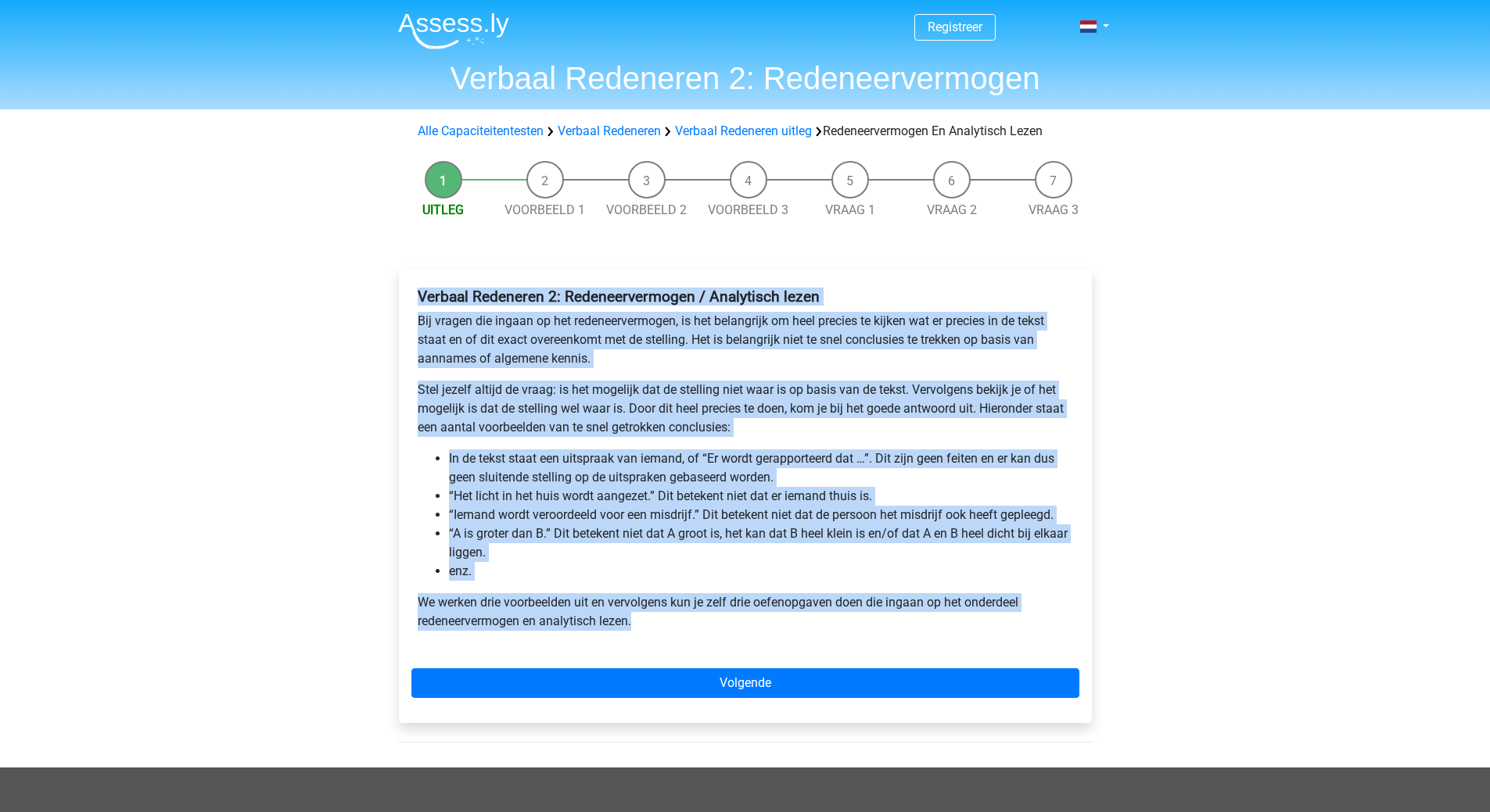
drag, startPoint x: 418, startPoint y: 296, endPoint x: 820, endPoint y: 637, distance: 527.1
click at [820, 637] on div "Verbaal Redeneren 2: Redeneervermogen / Analytisch lezen Bij vragen die ingaan …" at bounding box center [745, 466] width 668 height 368
copy div "Loremip Dolorsita 3: Consecteturadipi / Elitseddoe tempo Inc utlabo etd magnaa …"
click at [669, 563] on li "enz." at bounding box center [761, 571] width 624 height 19
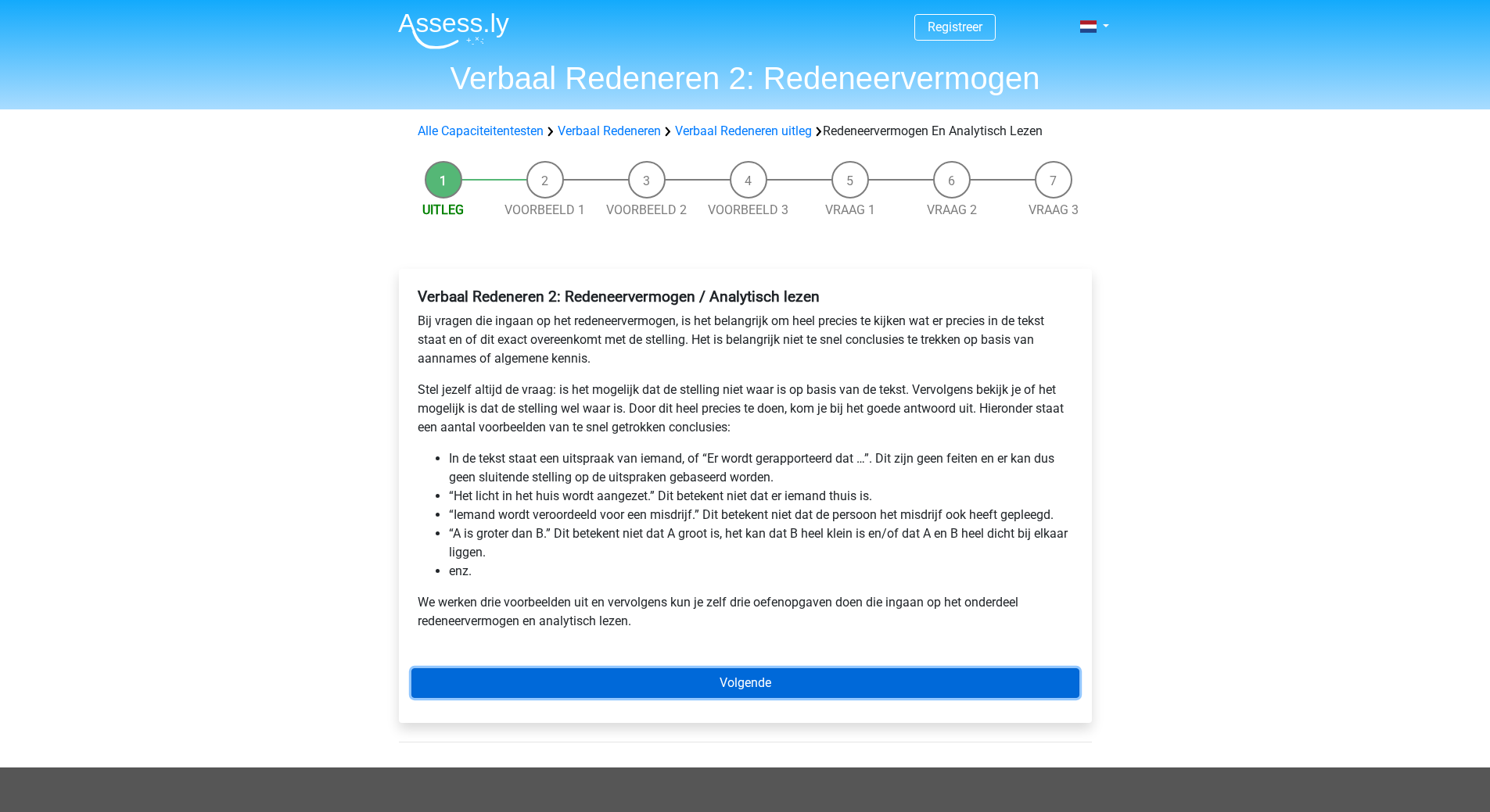
click at [747, 682] on link "Volgende" at bounding box center [745, 684] width 668 height 30
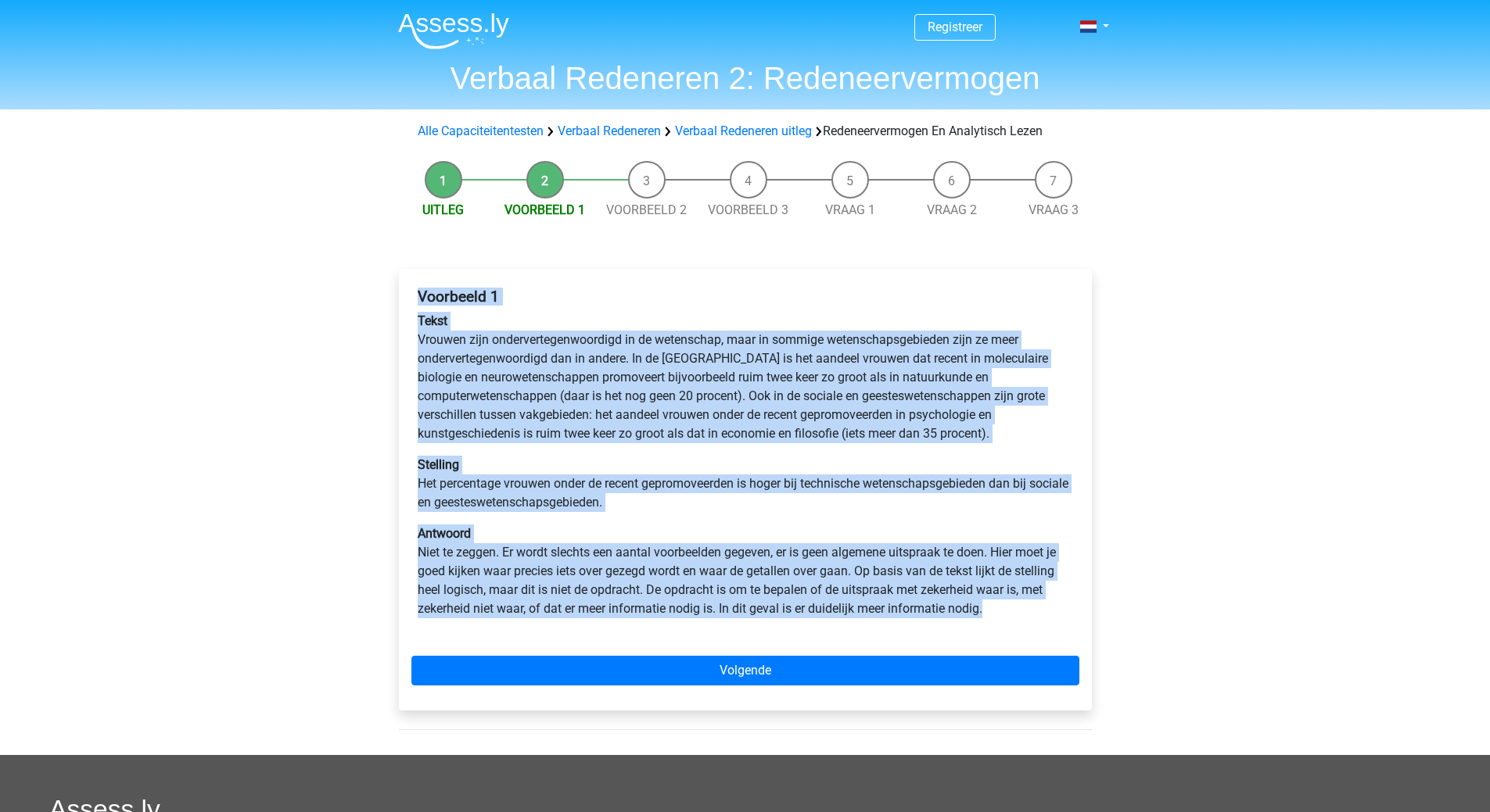
drag, startPoint x: 422, startPoint y: 292, endPoint x: 1023, endPoint y: 613, distance: 681.4
click at [1023, 613] on div "Voorbeeld 1 Tekst Vrouwen zijn ondervertegenwoordigd in de wetenschap, maar in …" at bounding box center [745, 459] width 668 height 355
copy div "Voorbeeld 1 Tekst Vrouwen zijn ondervertegenwoordigd in de wetenschap, maar in …"
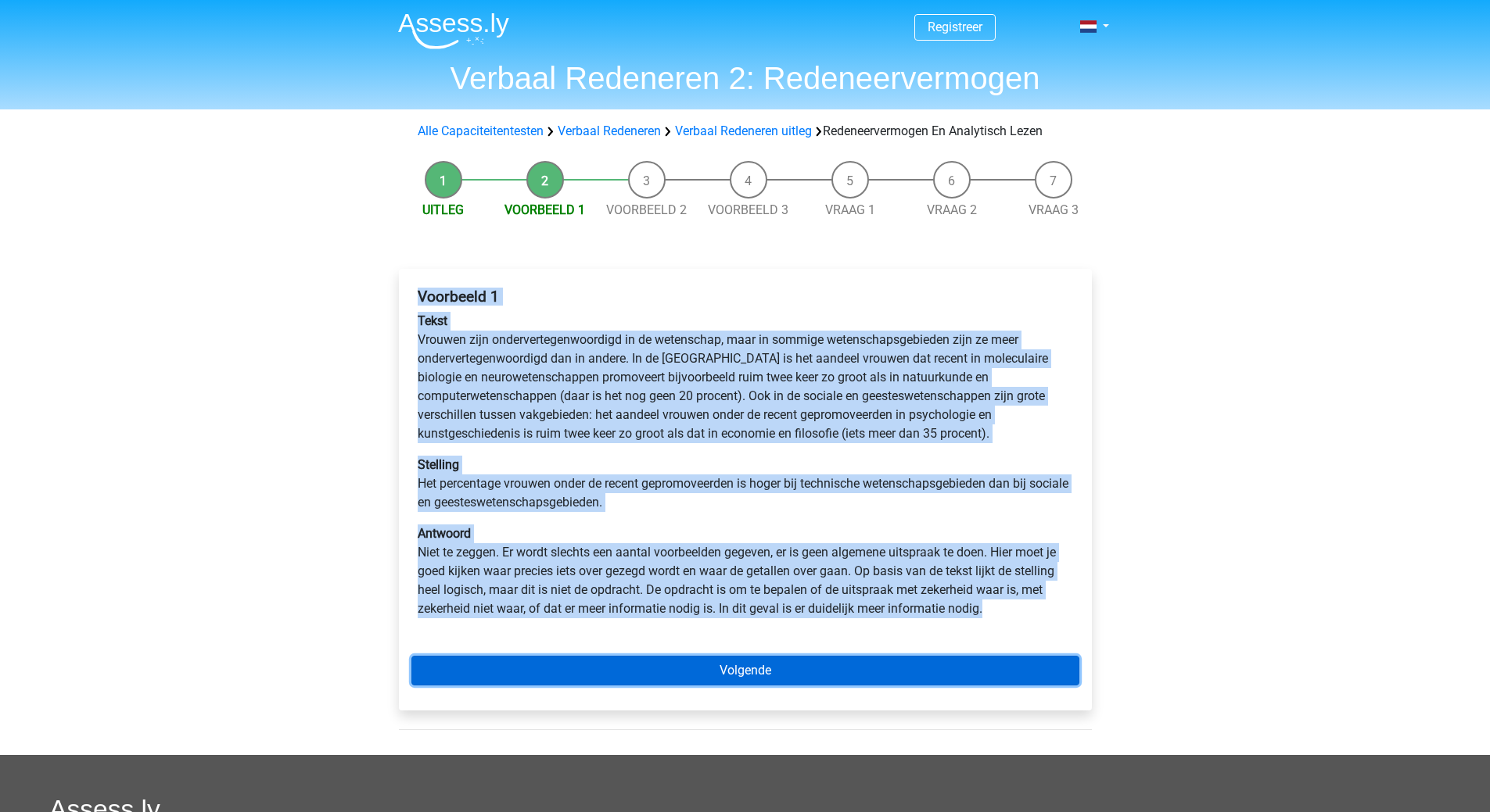
click at [770, 676] on link "Volgende" at bounding box center [745, 671] width 668 height 30
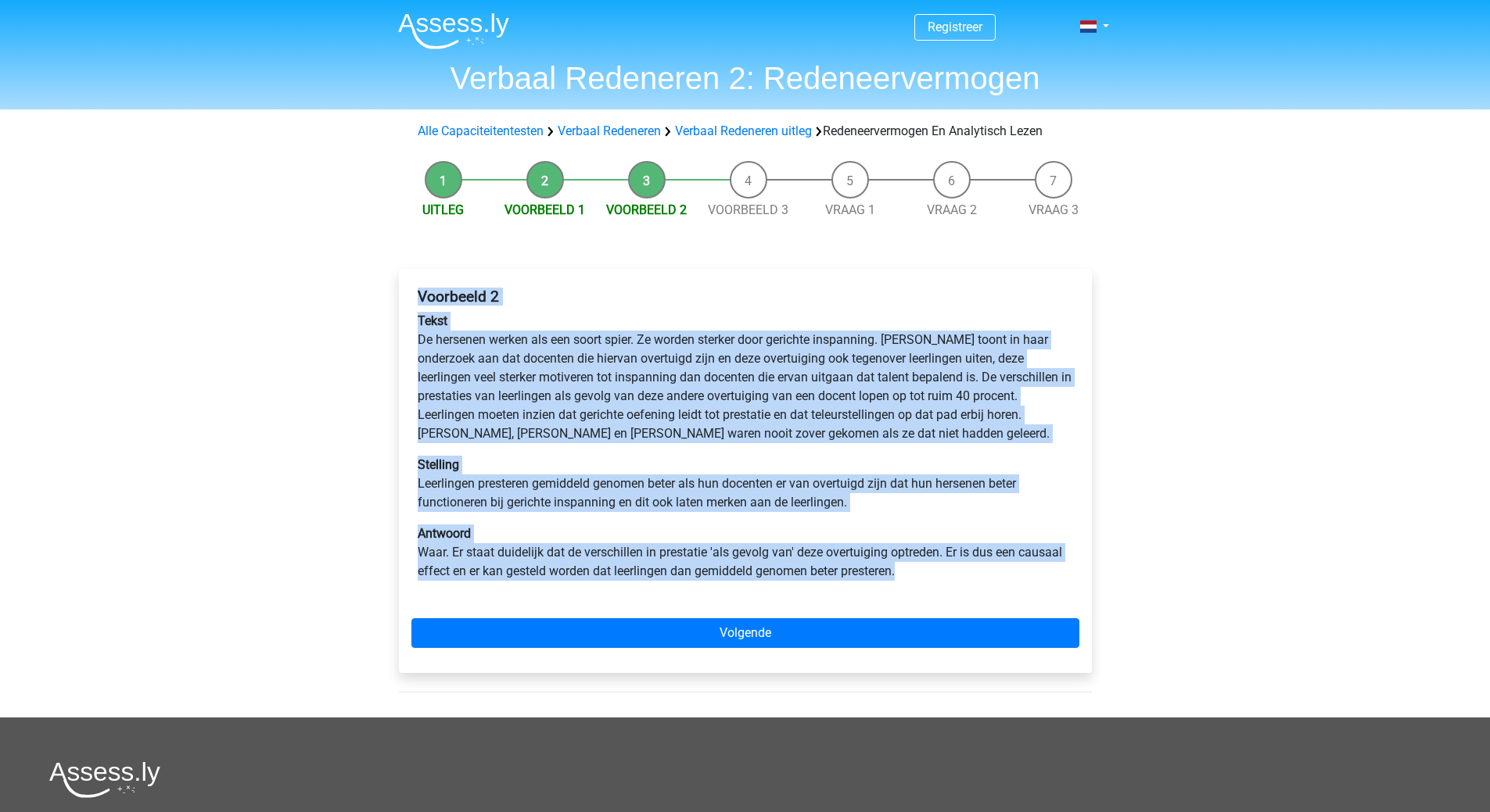
drag, startPoint x: 418, startPoint y: 295, endPoint x: 762, endPoint y: 452, distance: 378.1
click at [970, 576] on div "Voorbeeld 2 Tekst De hersenen werken als een soort spier. Ze worden sterker doo…" at bounding box center [745, 441] width 668 height 318
copy div "Voorbeeld 2 Tekst De hersenen werken als een soort spier. Ze worden sterker doo…"
click at [754, 287] on div "Voorbeeld 2 Tekst De hersenen werken als een soort spier. Ze worden sterker doo…" at bounding box center [745, 441] width 668 height 318
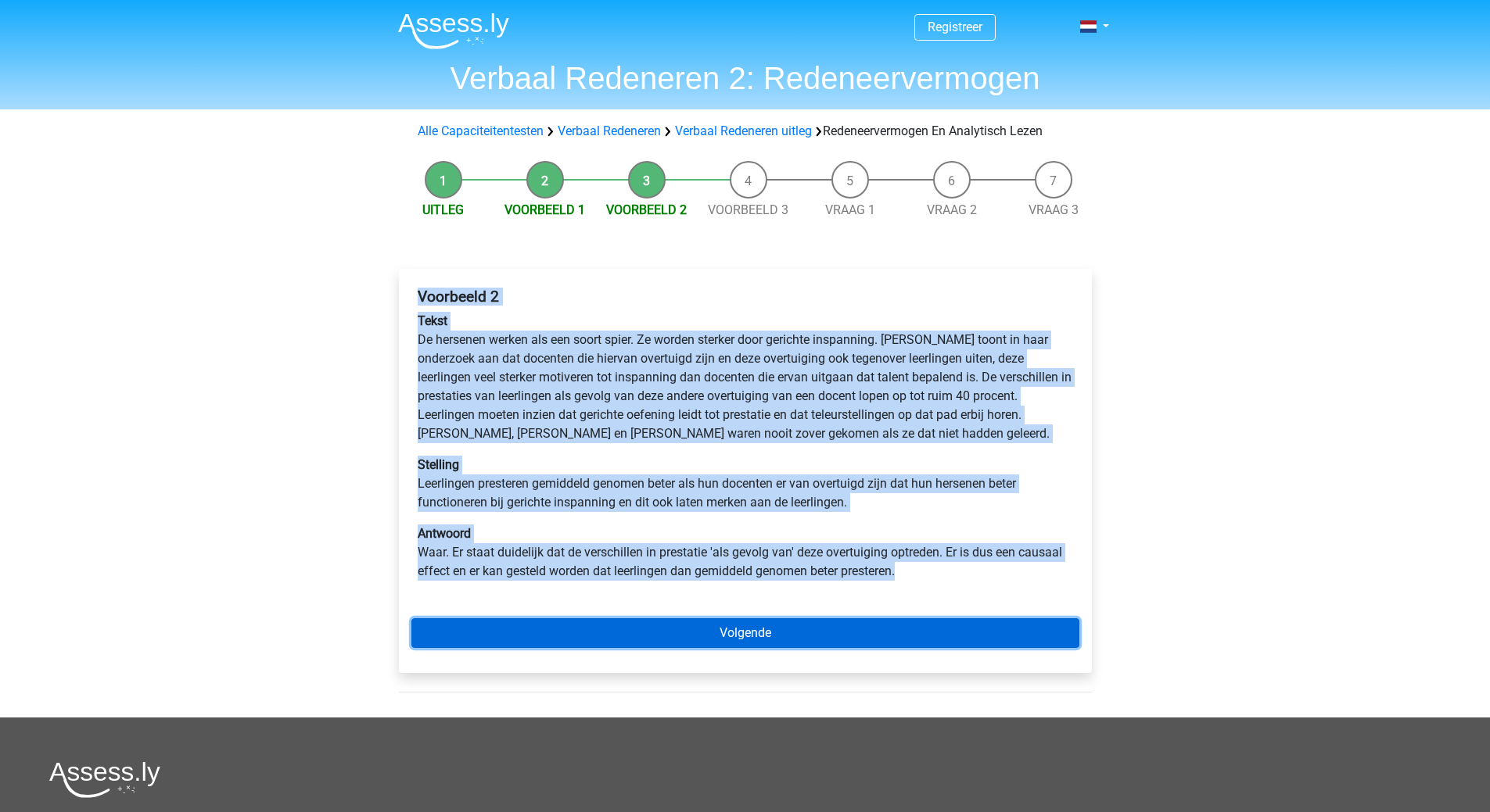
click at [738, 633] on link "Volgende" at bounding box center [745, 633] width 668 height 30
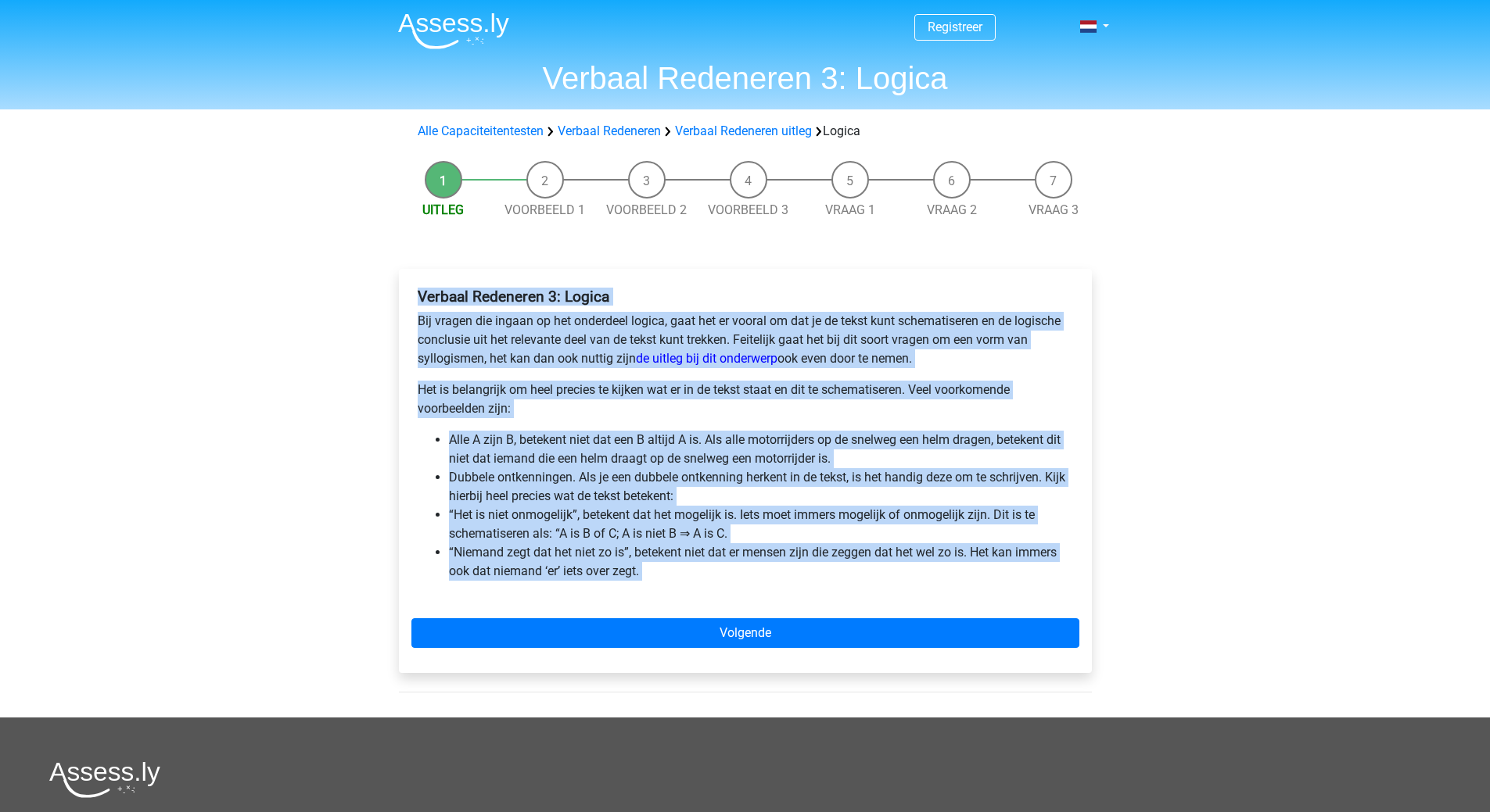
drag, startPoint x: 418, startPoint y: 297, endPoint x: 686, endPoint y: 592, distance: 398.6
click at [689, 609] on div "Verbaal Redeneren 3: Logica Bij vragen die ingaan op het onderdeel logica, gaat…" at bounding box center [745, 471] width 693 height 404
copy div "Verbaal Redeneren 3: Logica Bij vragen die ingaan op het onderdeel logica, gaat…"
click at [696, 594] on div "Verbaal Redeneren 3: Logica Bij vragen die ingaan op het onderdeel logica, gaat…" at bounding box center [745, 441] width 668 height 318
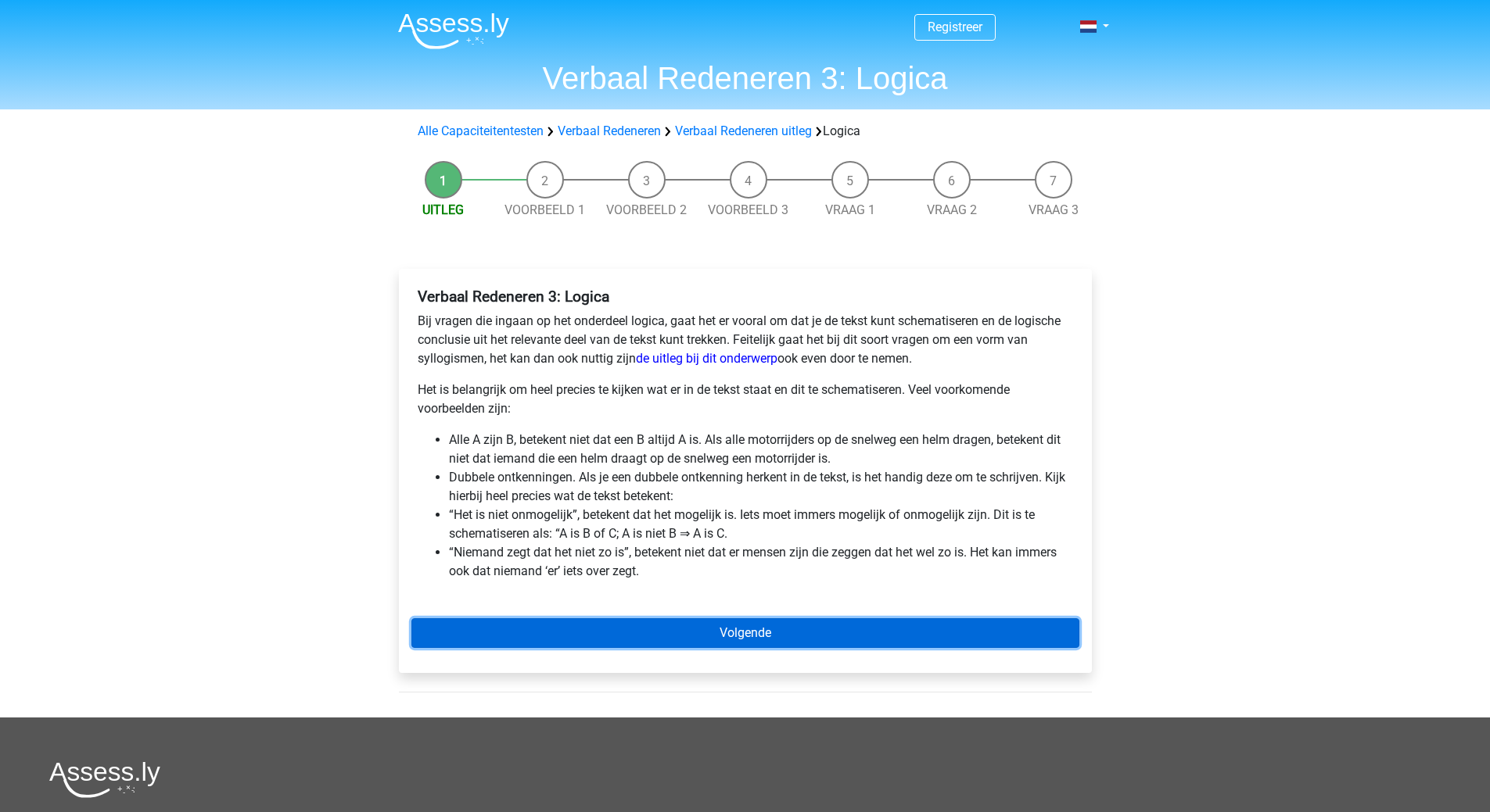
click at [707, 632] on link "Volgende" at bounding box center [745, 633] width 668 height 30
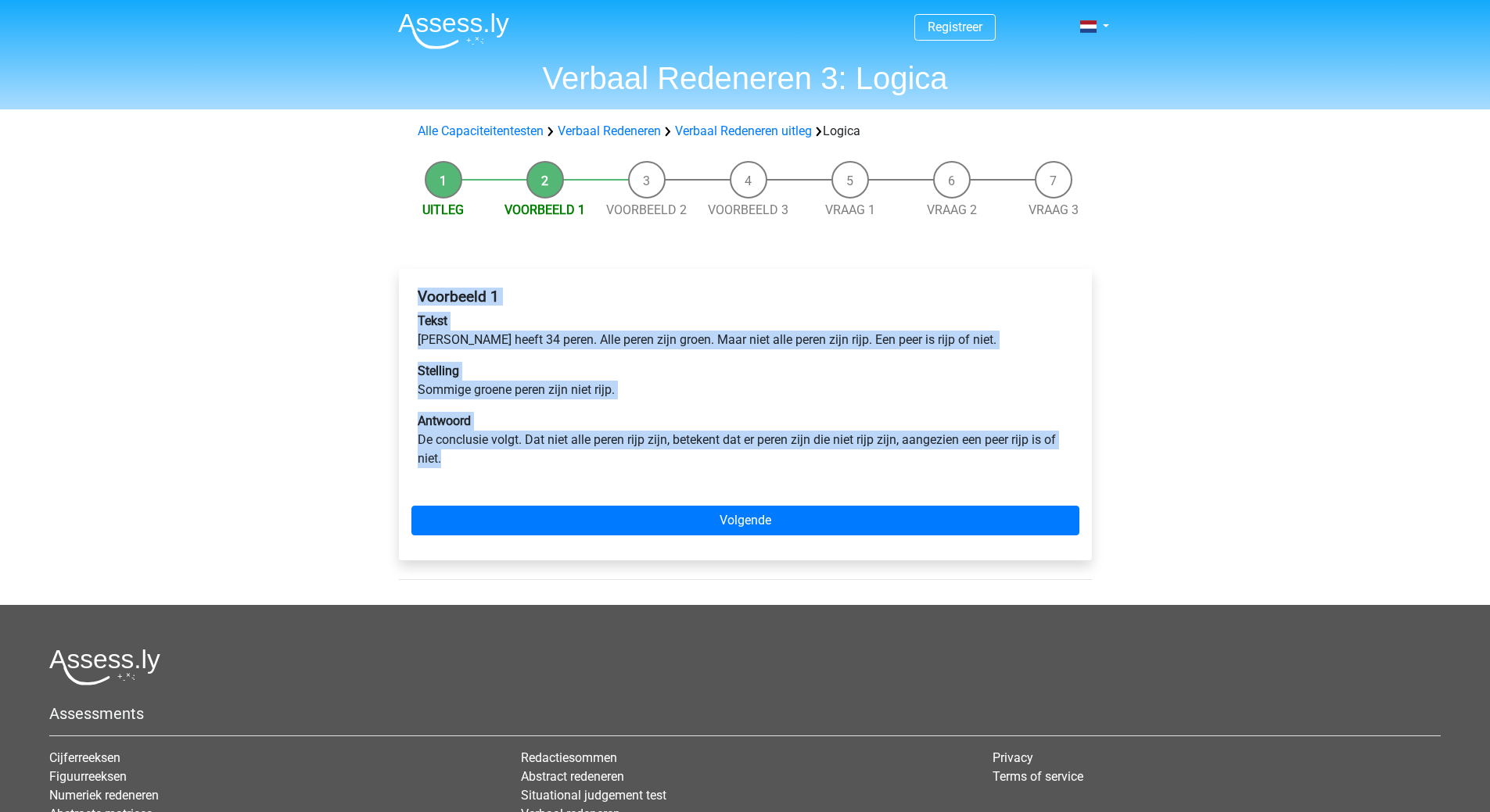
drag, startPoint x: 419, startPoint y: 299, endPoint x: 554, endPoint y: 486, distance: 230.6
click at [554, 486] on div "Voorbeeld 1 Tekst Peter heeft 34 peren. Alle peren zijn groen. Maar niet alle p…" at bounding box center [745, 384] width 668 height 205
copy div "Voorbeeld 1 Tekst Peter heeft 34 peren. Alle peren zijn groen. Maar niet alle p…"
click at [723, 483] on div "Voorbeeld 1 Tekst Peter heeft 34 peren. Alle peren zijn groen. Maar niet alle p…" at bounding box center [745, 384] width 668 height 205
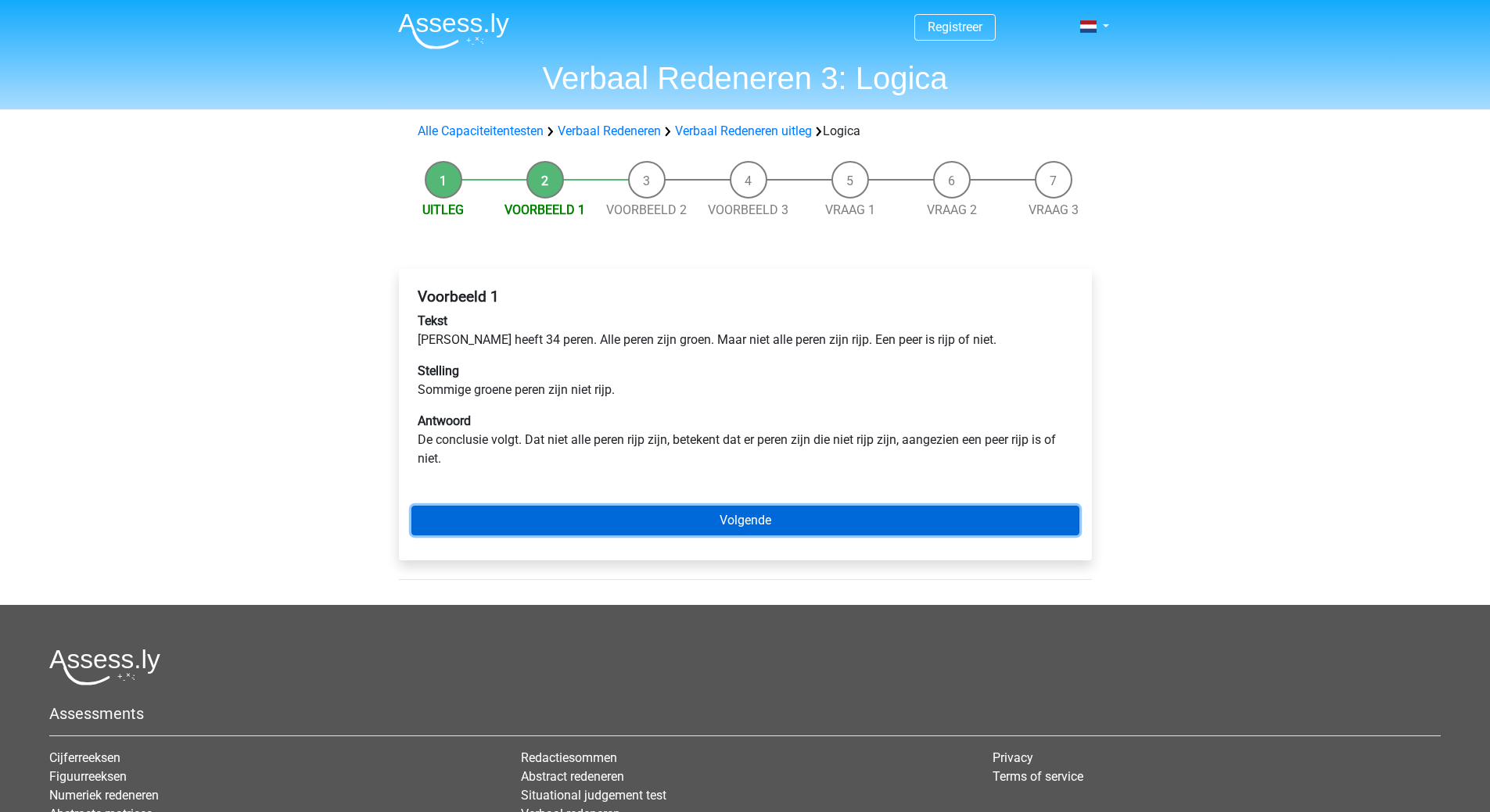
click at [740, 515] on link "Volgende" at bounding box center [745, 520] width 668 height 30
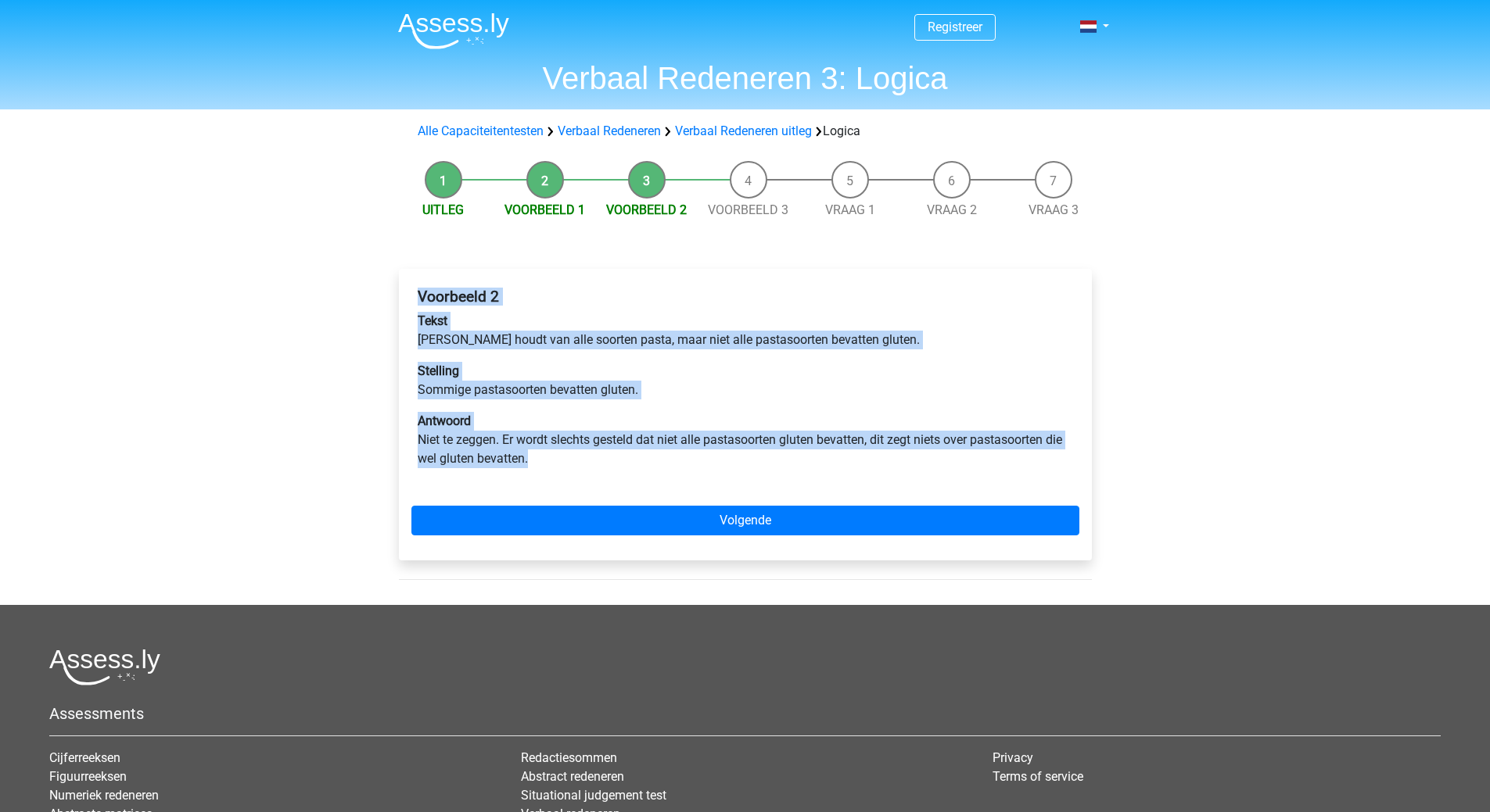
drag, startPoint x: 416, startPoint y: 295, endPoint x: 580, endPoint y: 473, distance: 242.0
click at [583, 482] on div "Voorbeeld 2 Tekst [PERSON_NAME] houdt van alle soorten pasta, maar niet alle pa…" at bounding box center [745, 384] width 668 height 205
copy div "Voorbeeld 2 Tekst [PERSON_NAME] houdt van alle soorten pasta, maar niet alle pa…"
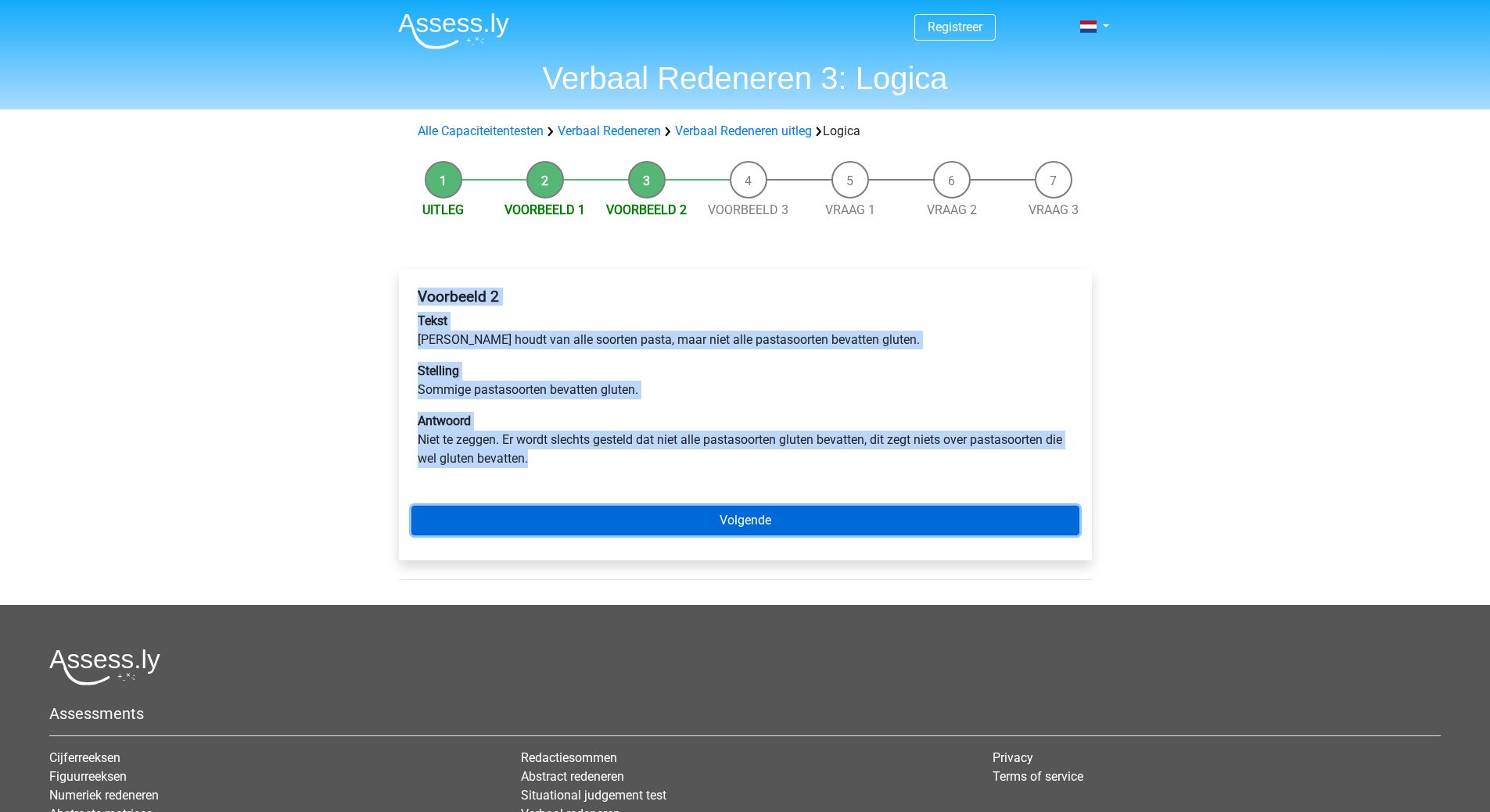
click at [632, 527] on link "Volgende" at bounding box center [745, 520] width 668 height 30
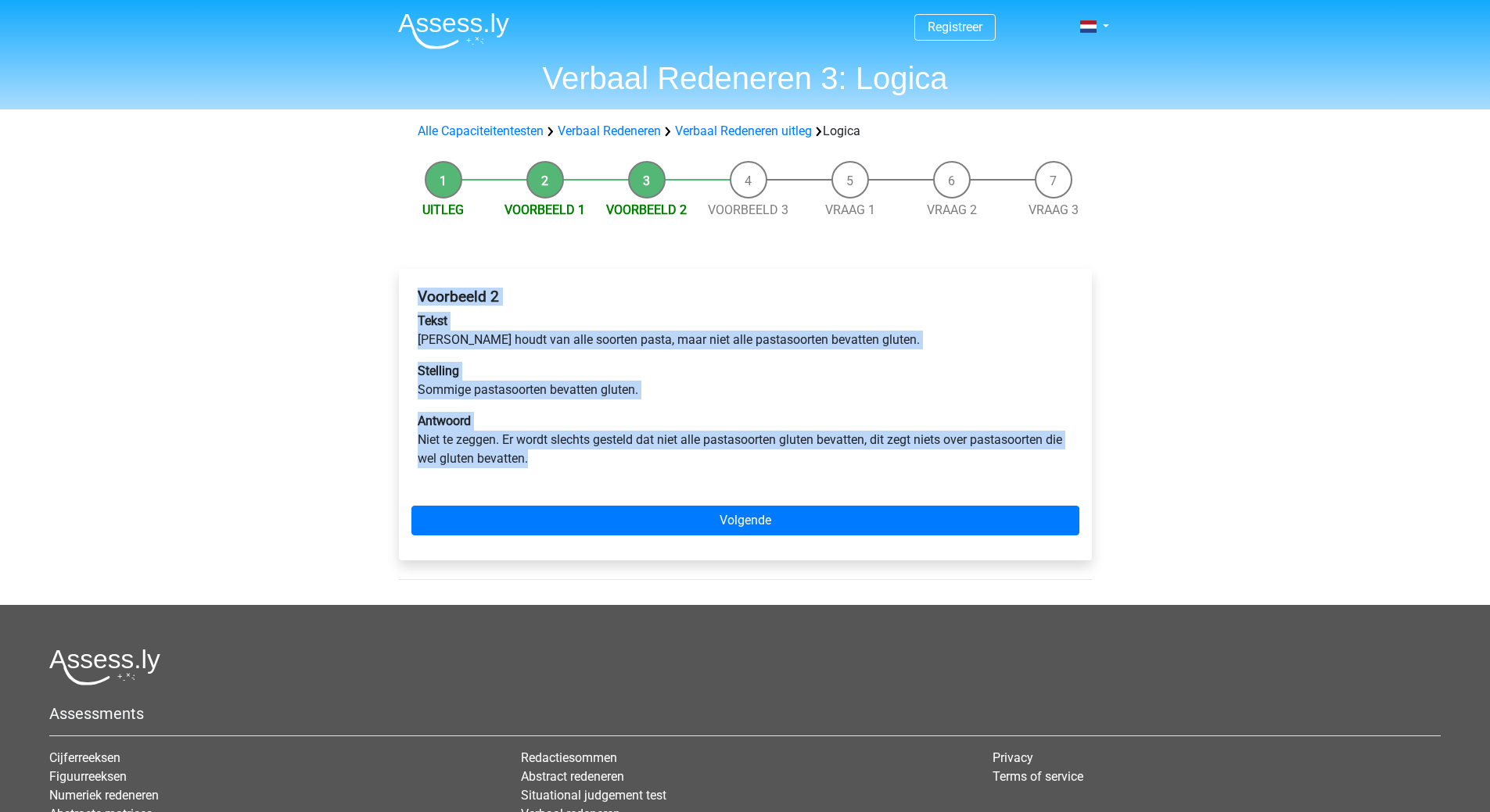
scroll to position [78, 0]
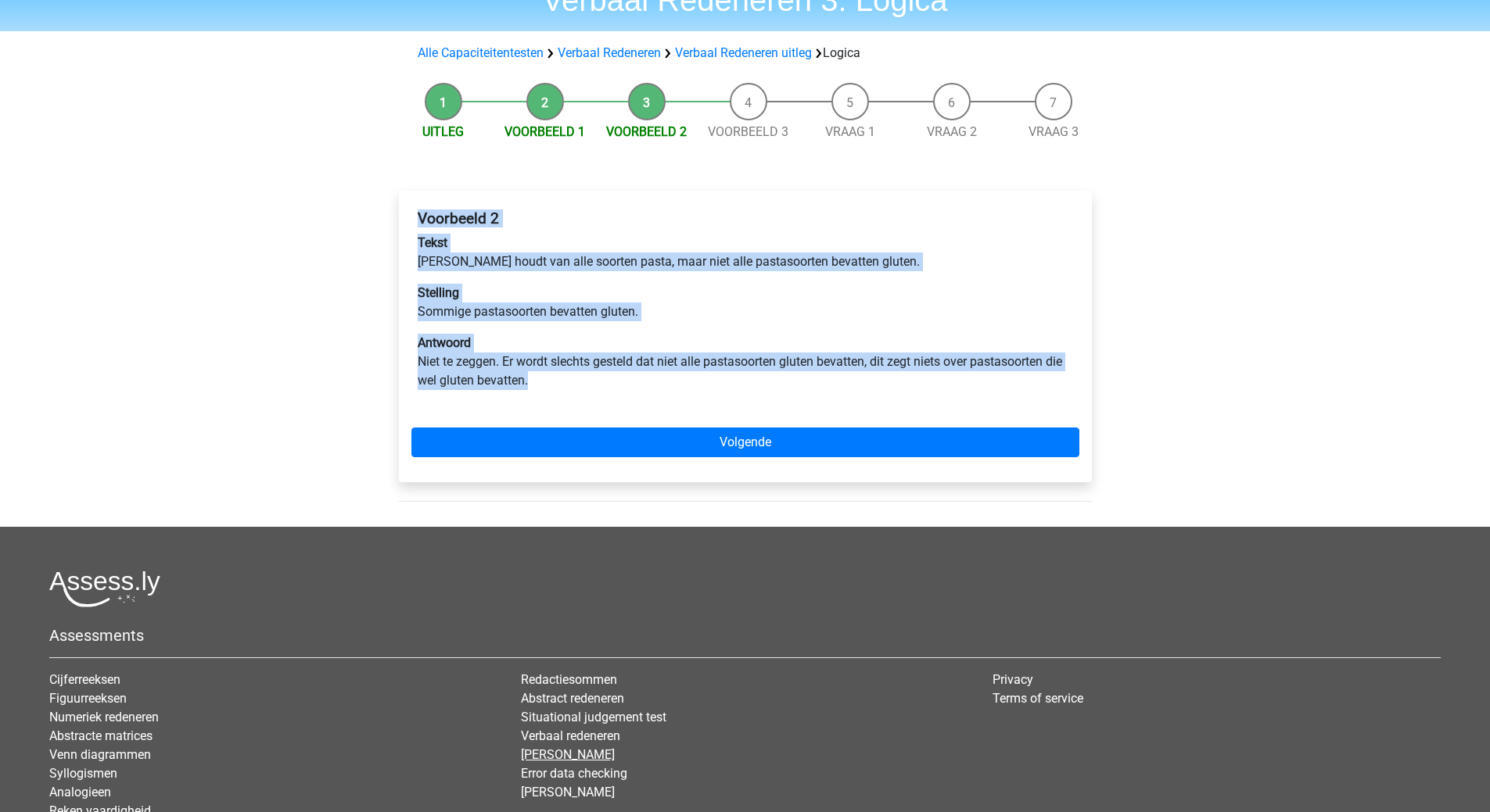
click at [580, 756] on link "[PERSON_NAME]" at bounding box center [567, 755] width 94 height 15
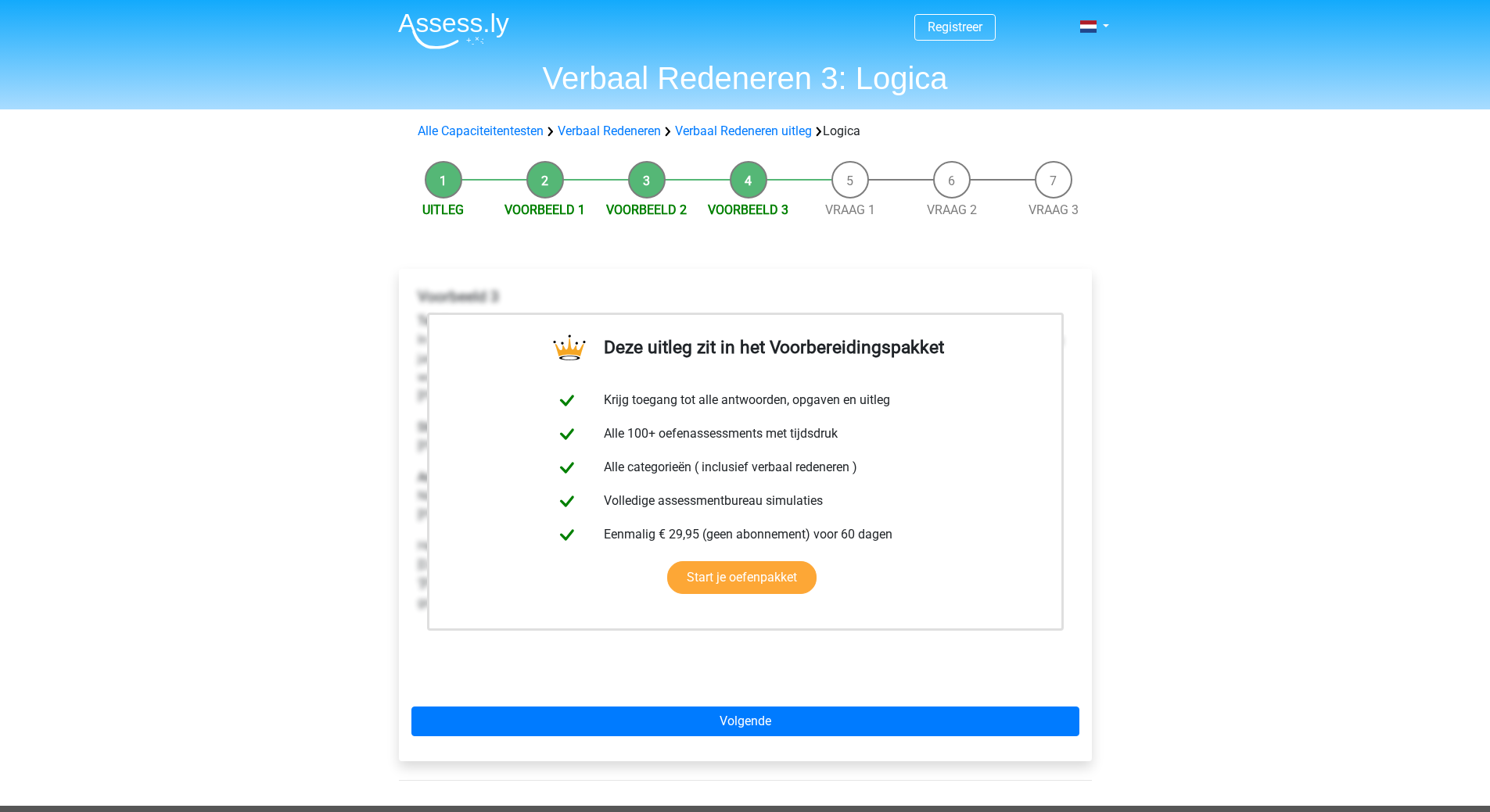
click at [119, 306] on div "Registreer Nederlands English" at bounding box center [745, 609] width 1490 height 1219
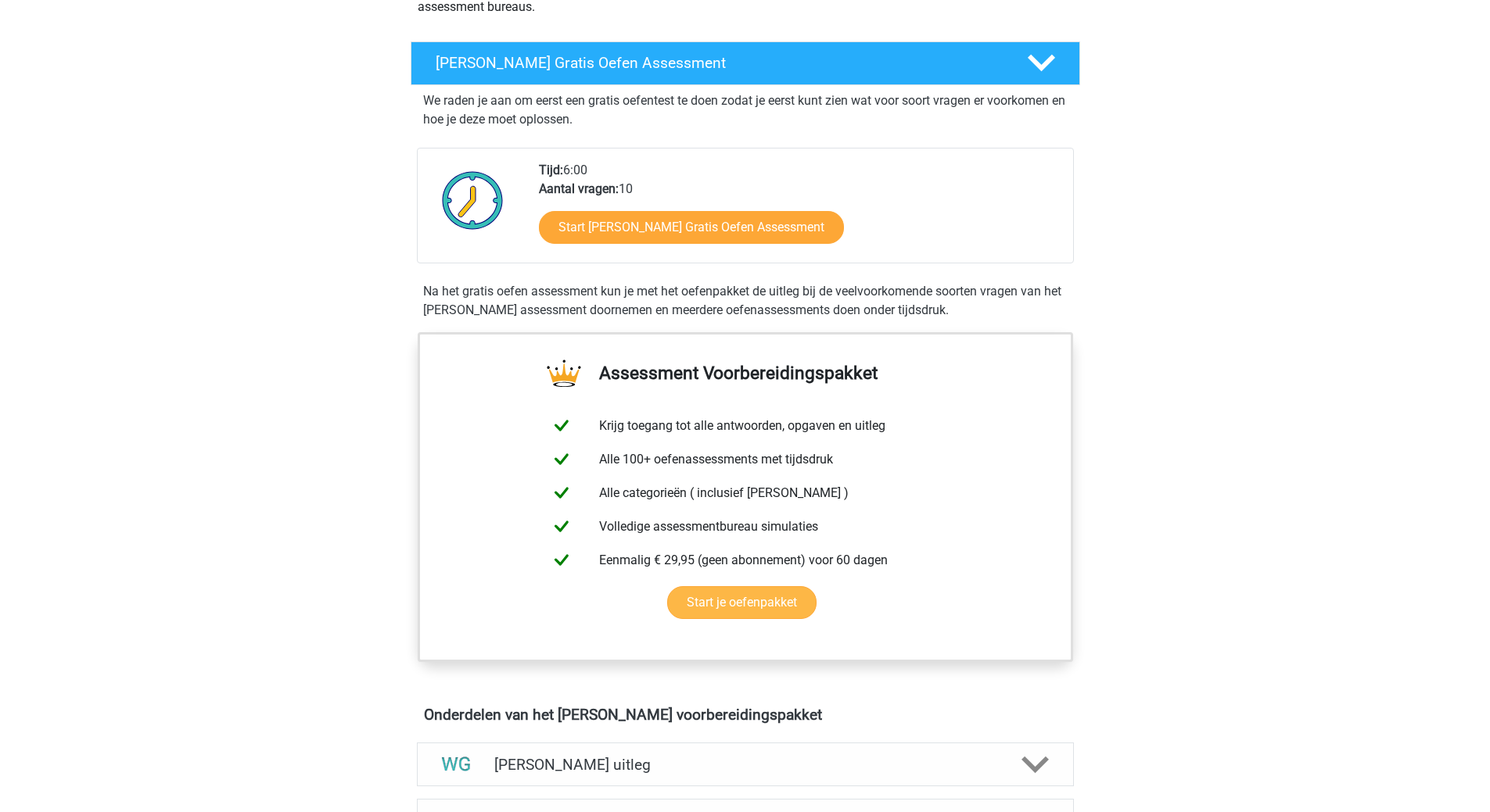
scroll to position [548, 0]
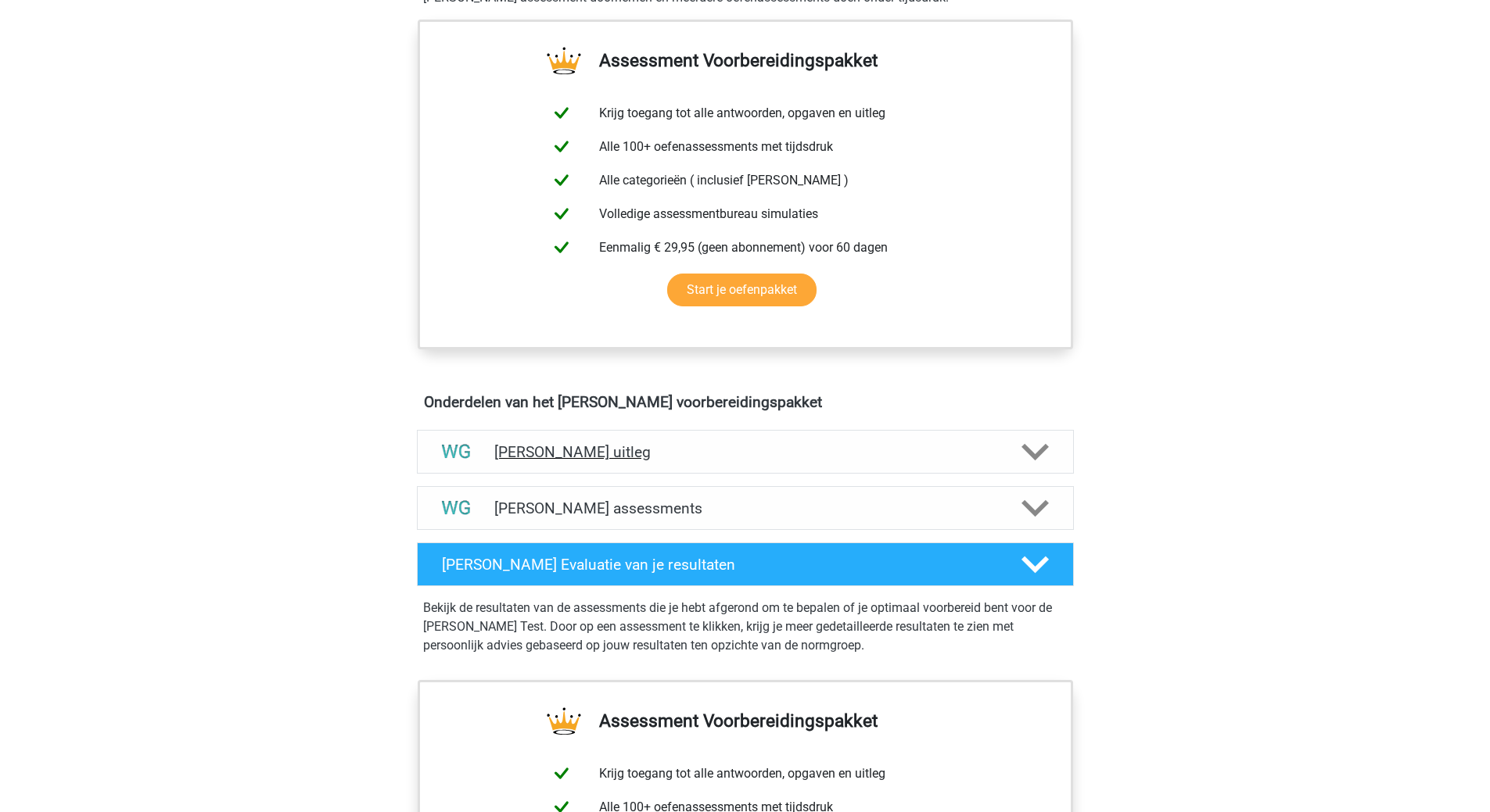
click at [589, 452] on h4 "[PERSON_NAME] uitleg" at bounding box center [745, 452] width 502 height 18
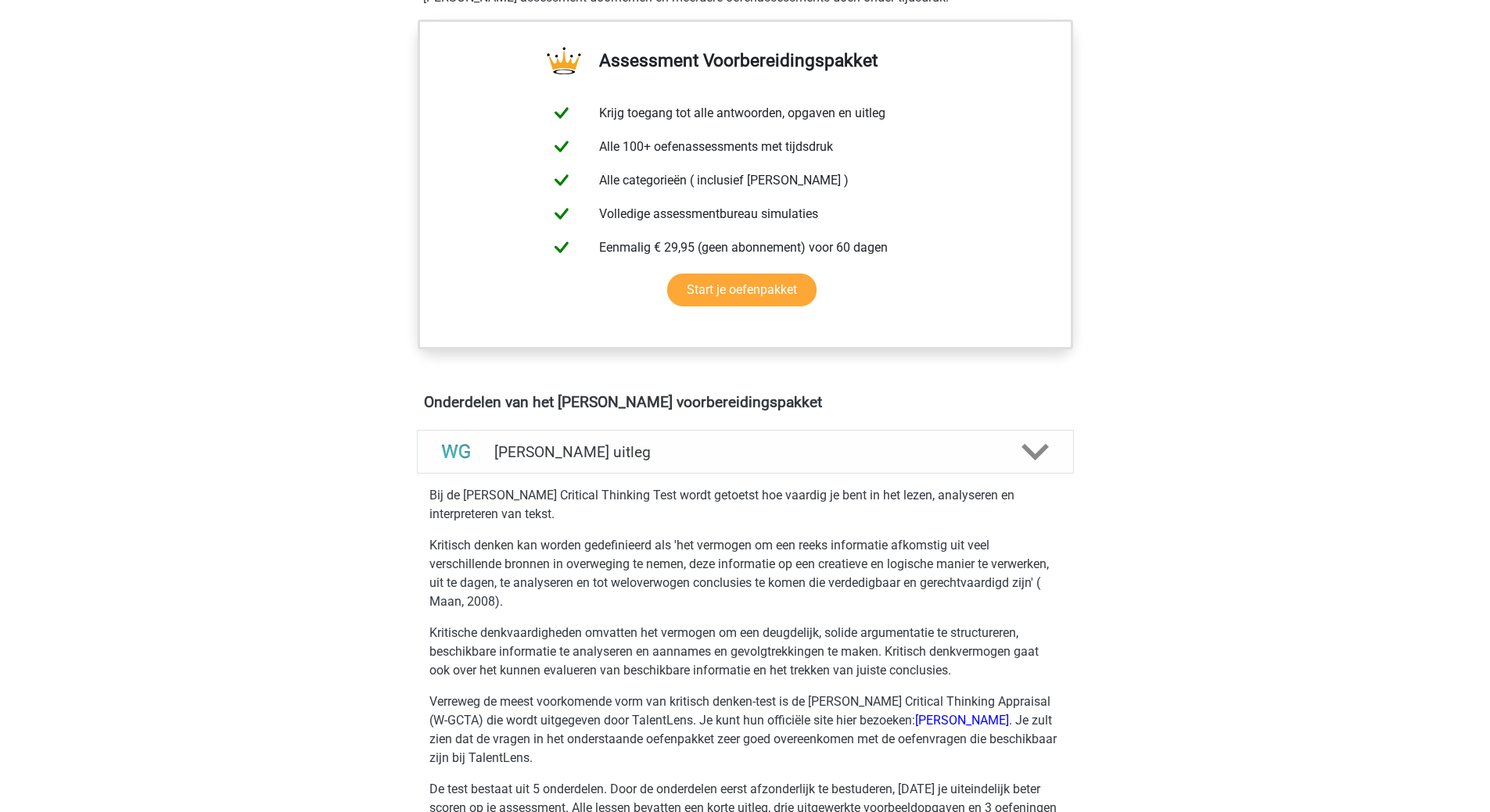
scroll to position [782, 0]
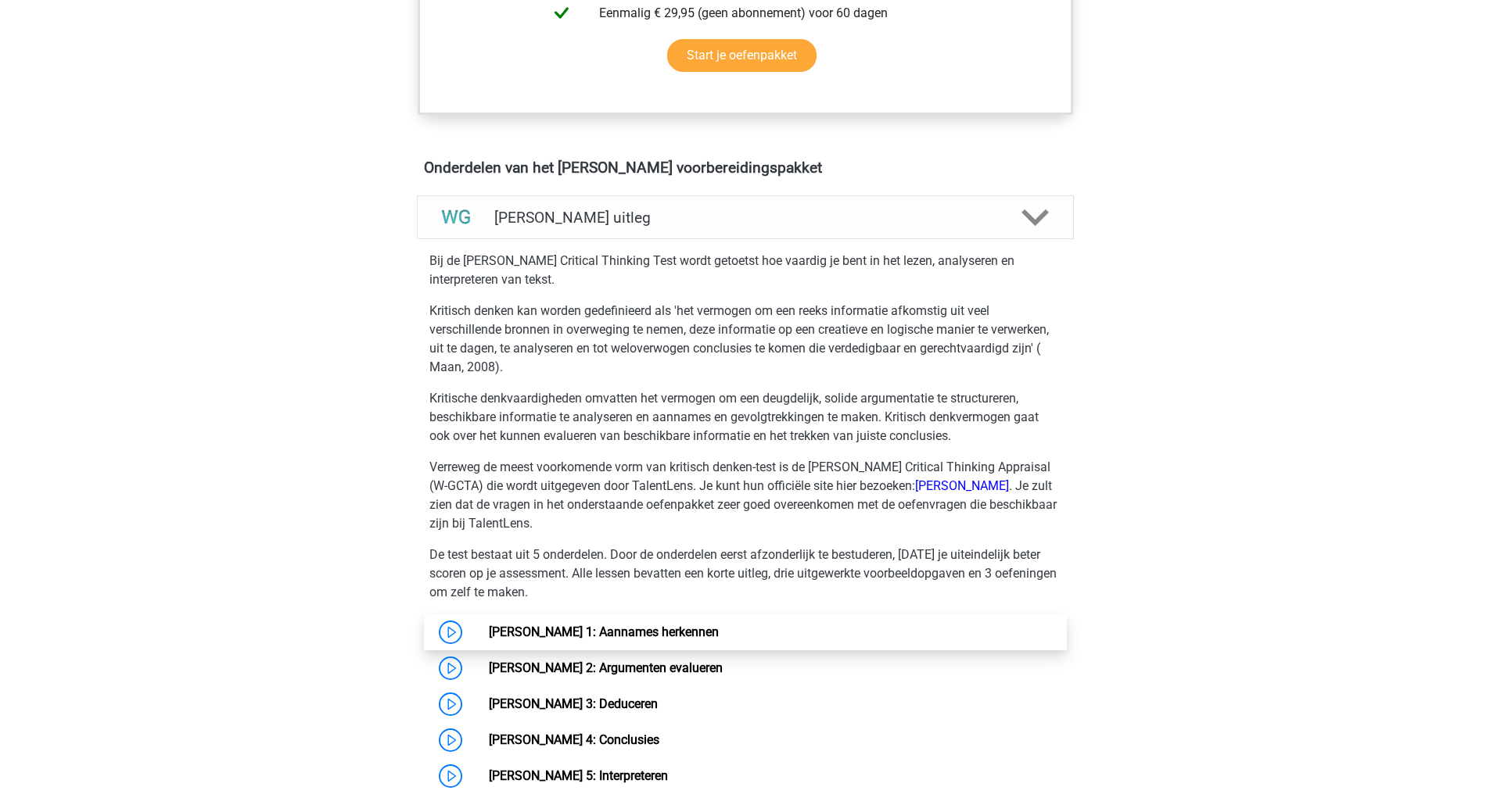
click at [617, 631] on link "[PERSON_NAME] 1: Aannames herkennen" at bounding box center [603, 632] width 230 height 15
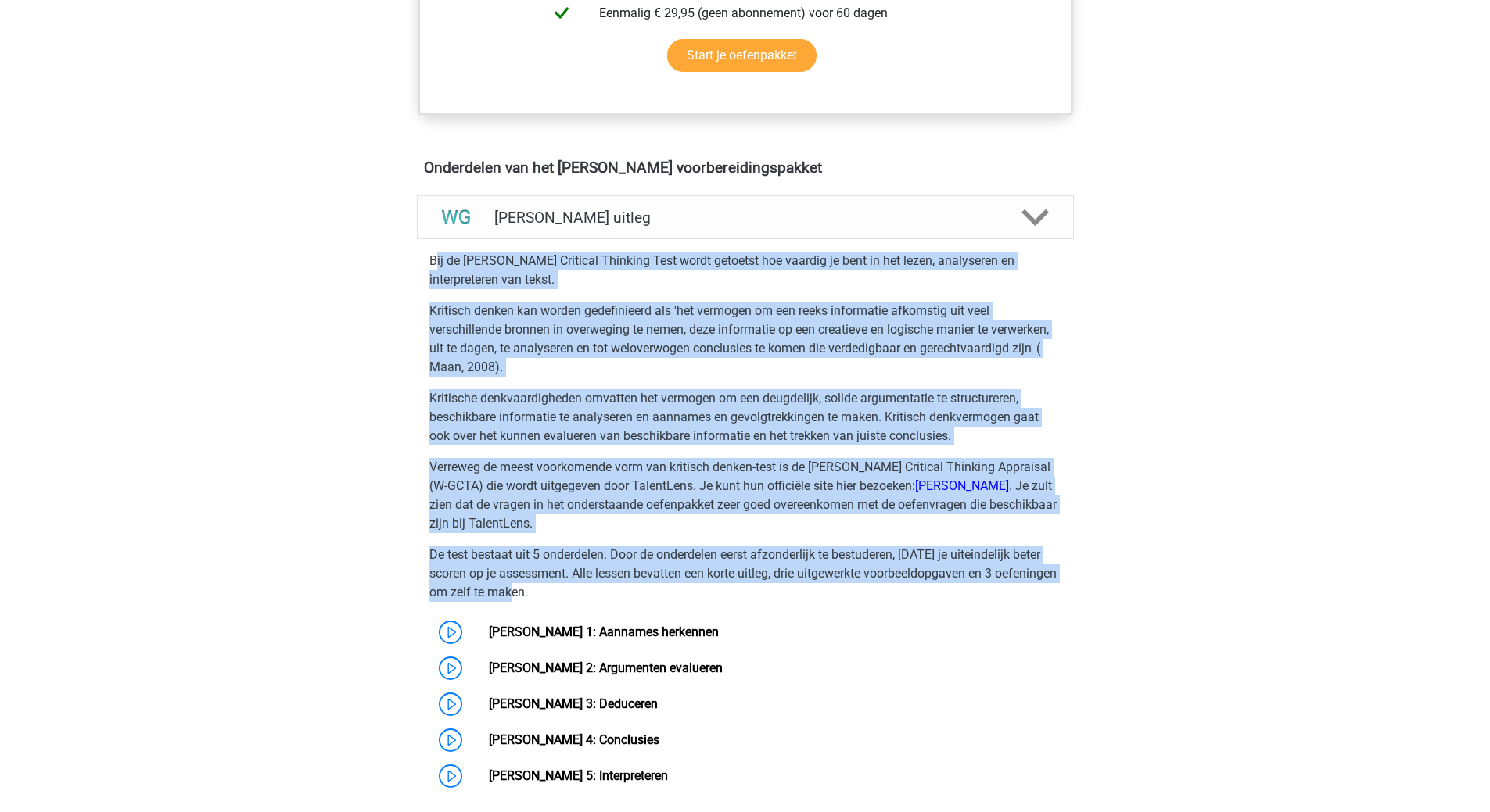
drag, startPoint x: 435, startPoint y: 262, endPoint x: 1061, endPoint y: 591, distance: 707.2
click at [1061, 591] on div "Bij de Watson Glaser Critical Thinking Test wordt getoetst hoe vaardig je bent …" at bounding box center [745, 520] width 670 height 549
copy div "ij de Watson Glaser Critical Thinking Test wordt getoetst hoe vaardig je bent i…"
click at [1199, 511] on div "Registreer Nederlands English" at bounding box center [745, 509] width 1490 height 2582
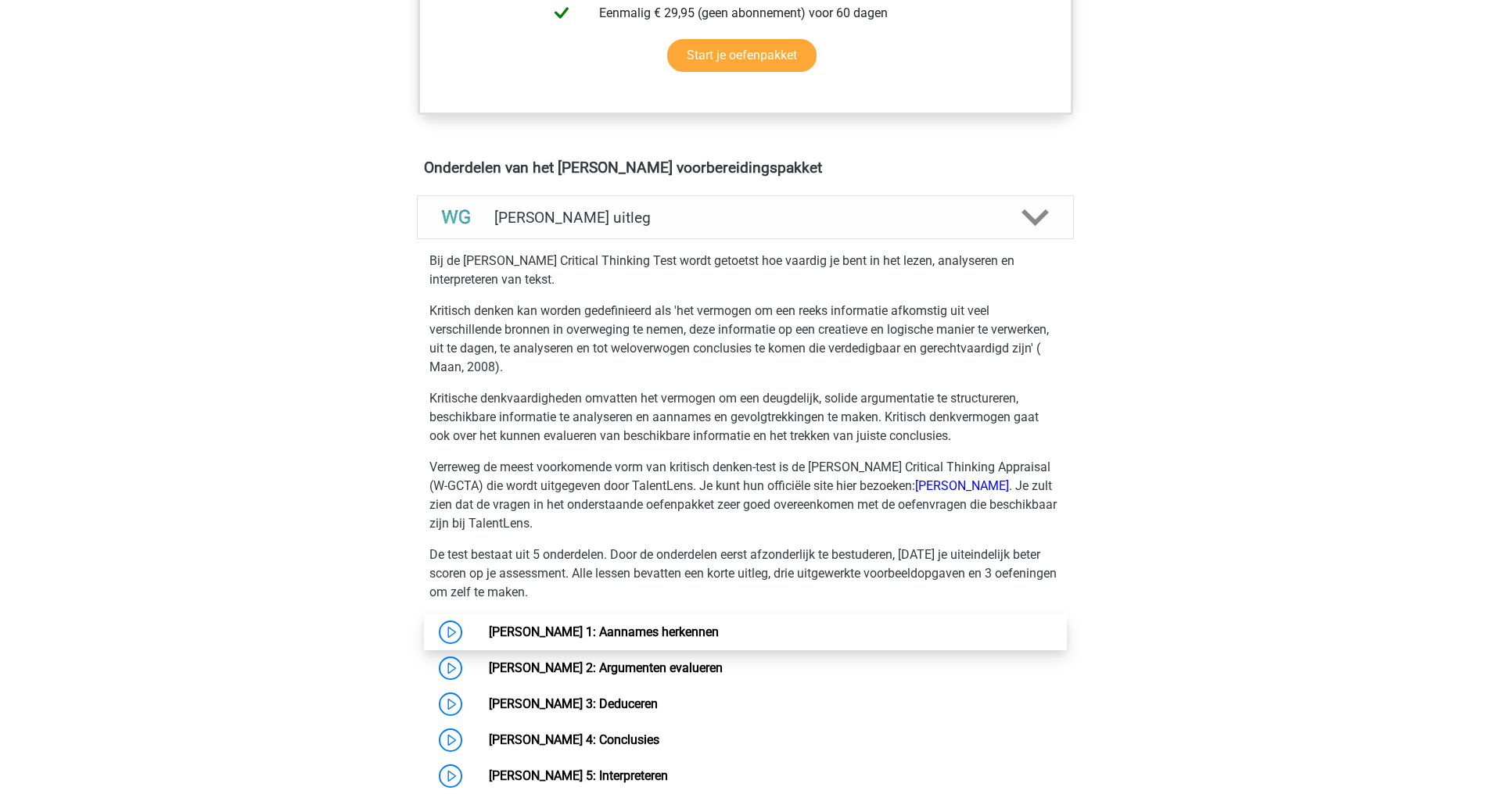
click at [534, 631] on link "[PERSON_NAME] 1: Aannames herkennen" at bounding box center [603, 632] width 230 height 15
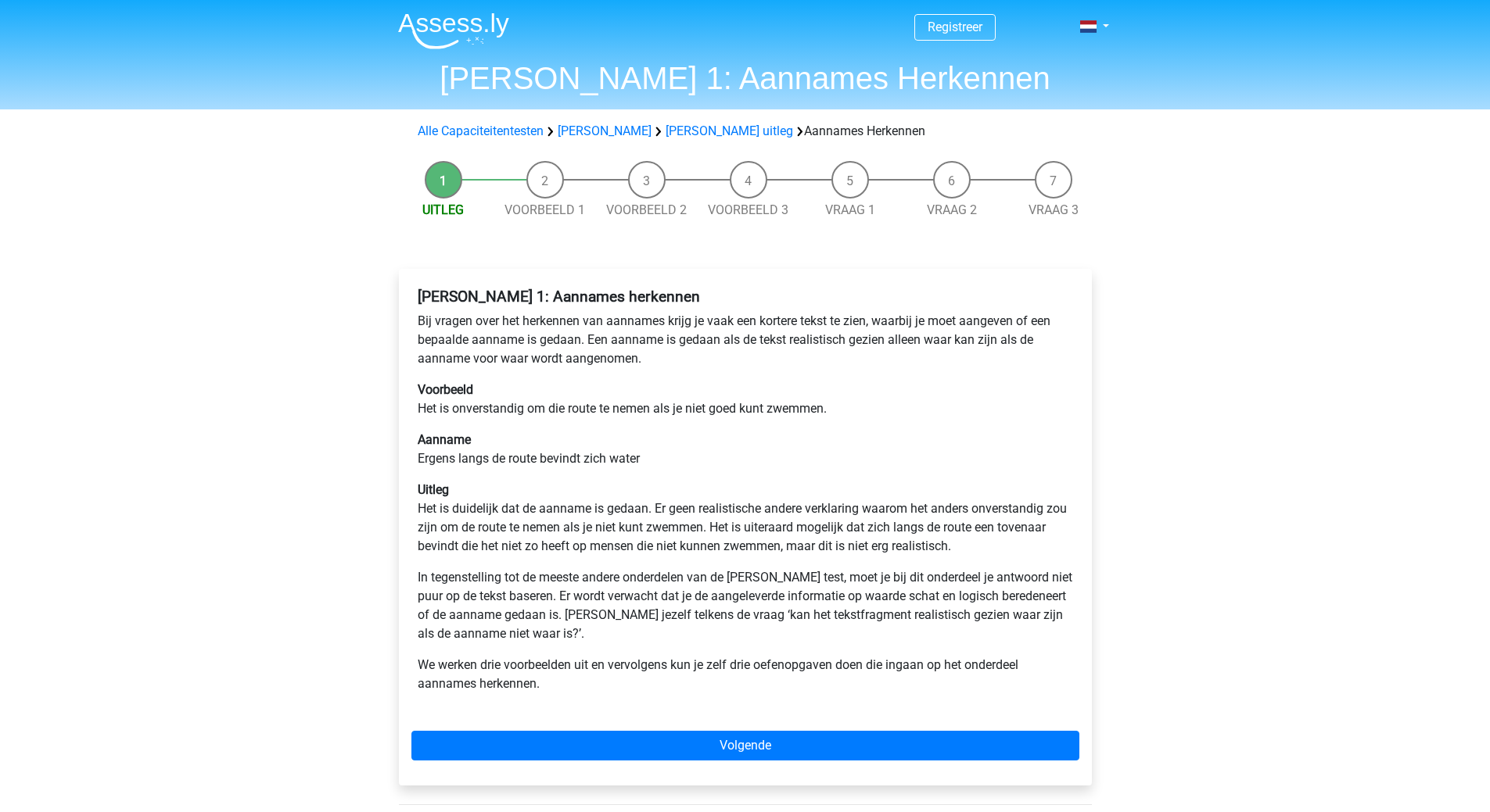
scroll to position [234, 0]
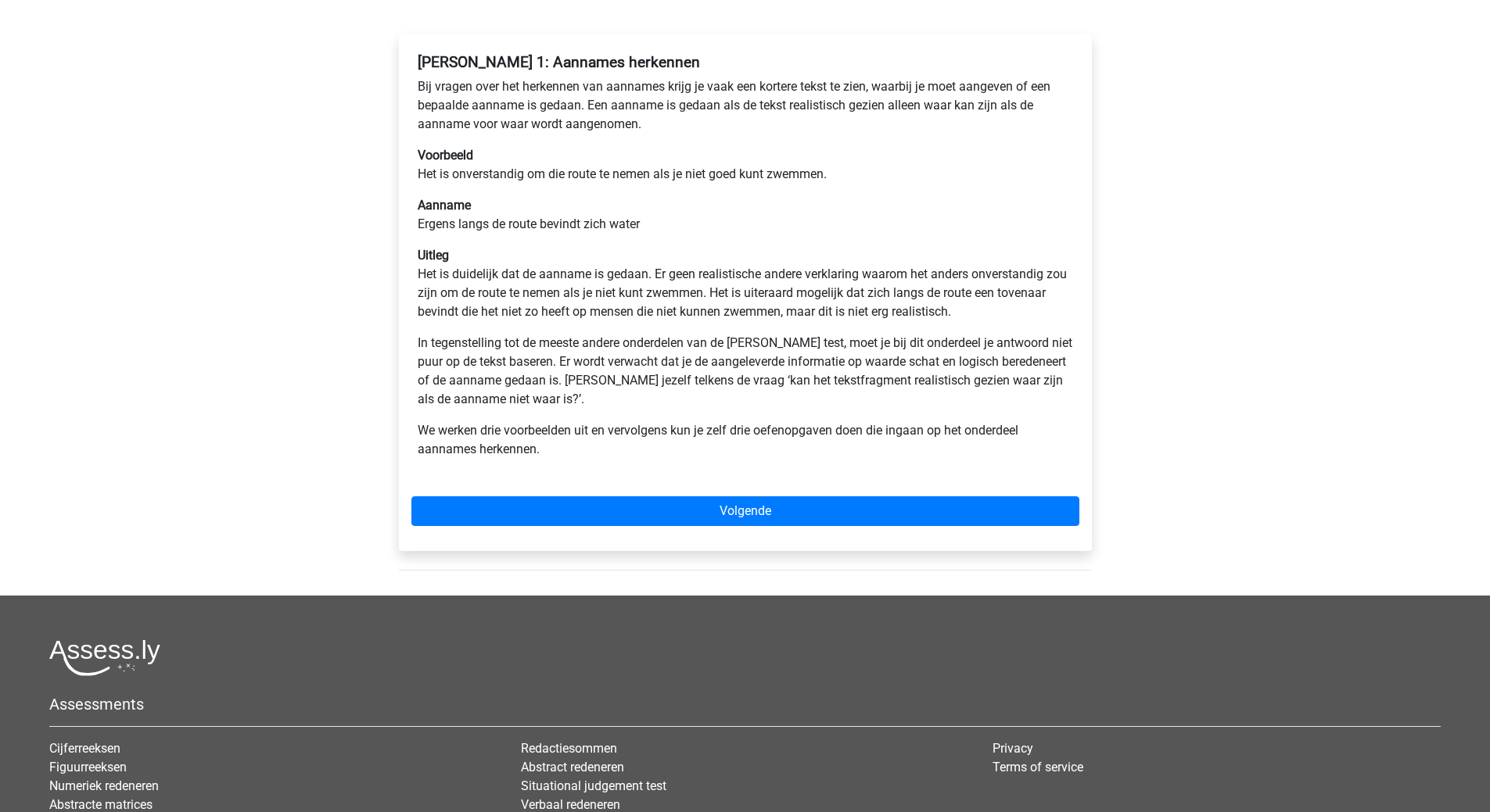
click at [735, 686] on div "Assessments Cijferreeksen Figuurreeksen Numeriek redeneren Abstracte matrices V…" at bounding box center [744, 771] width 1415 height 263
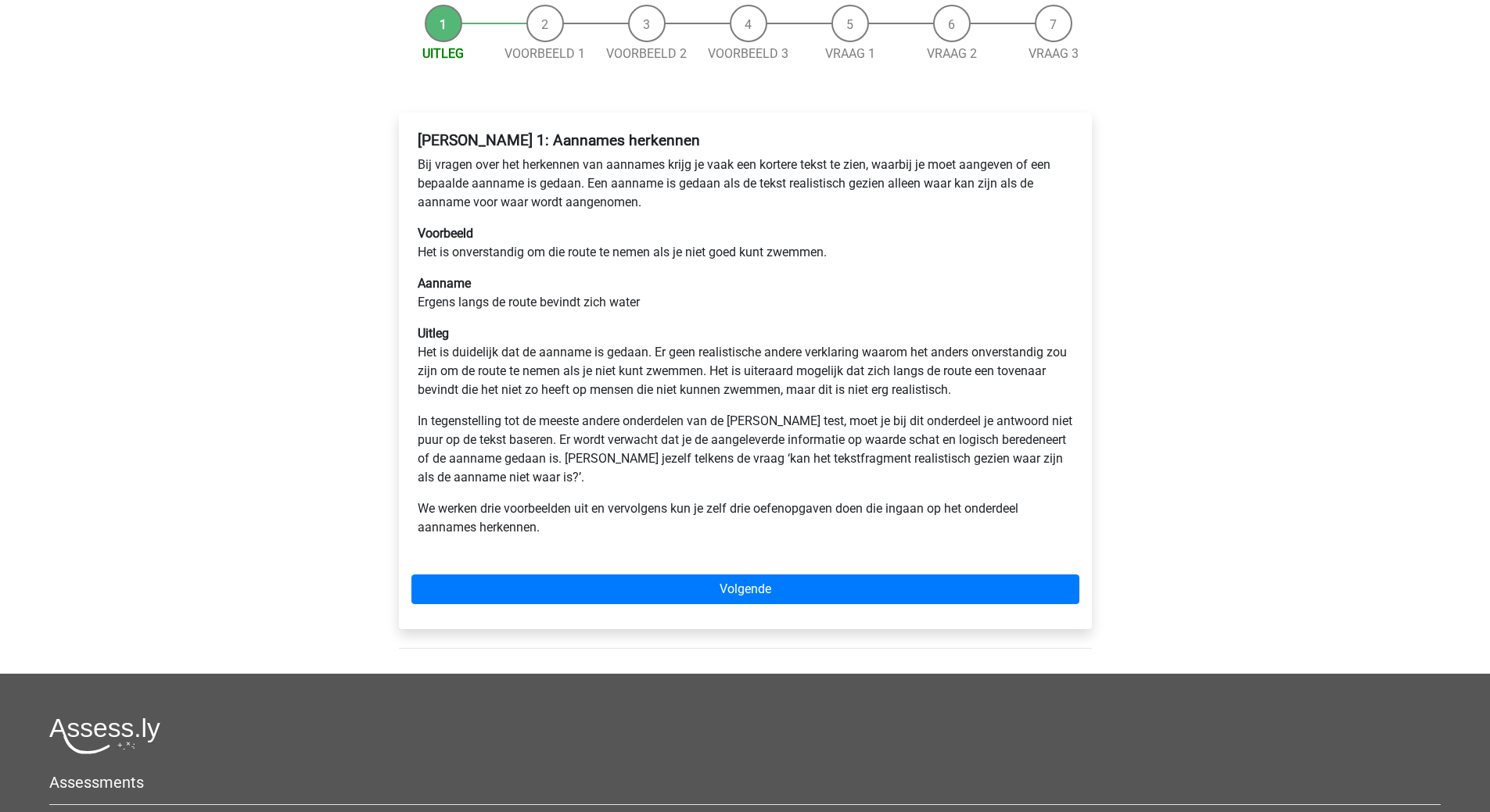
scroll to position [431, 0]
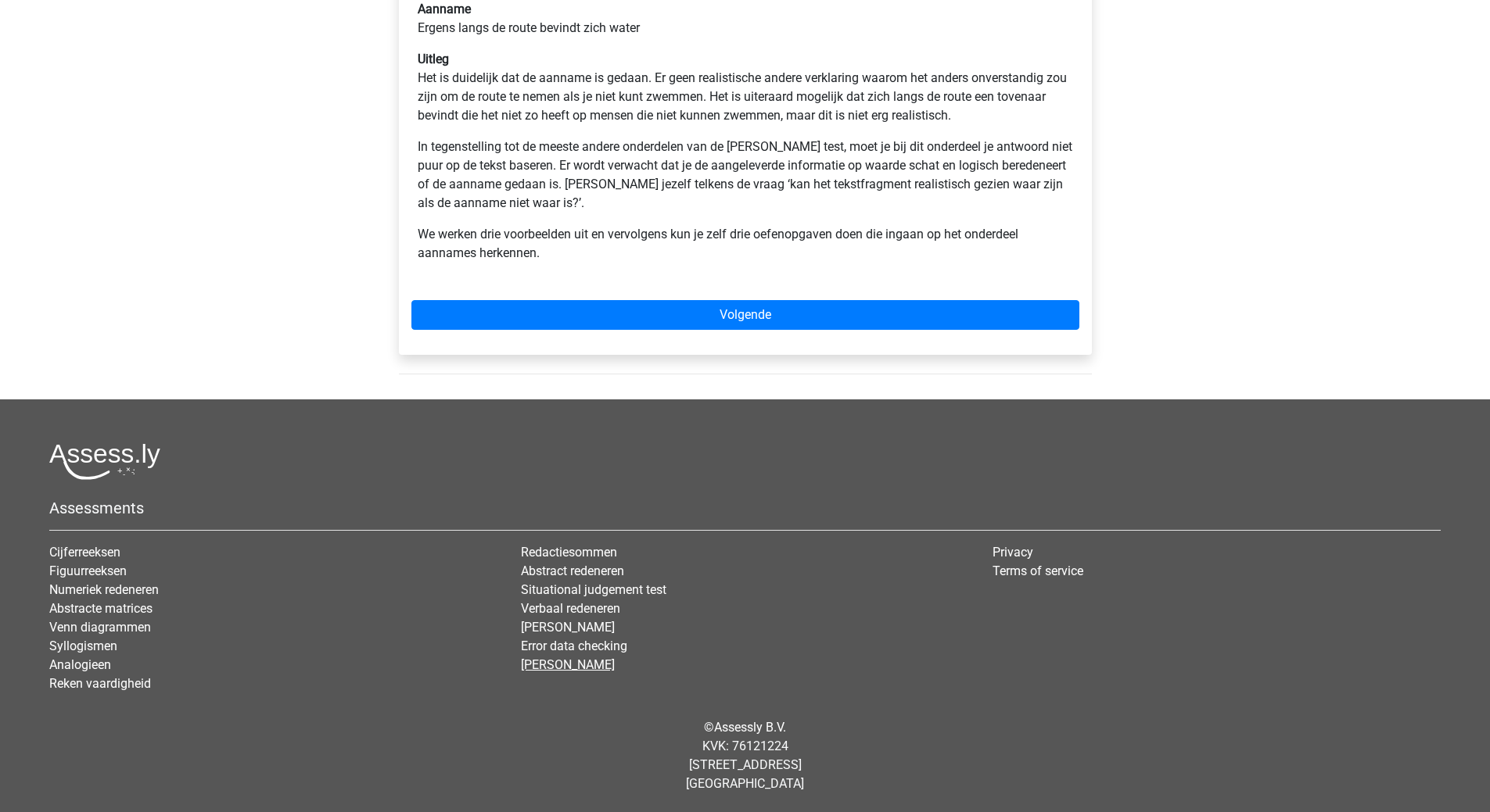
click at [561, 668] on link "[PERSON_NAME]" at bounding box center [567, 665] width 94 height 15
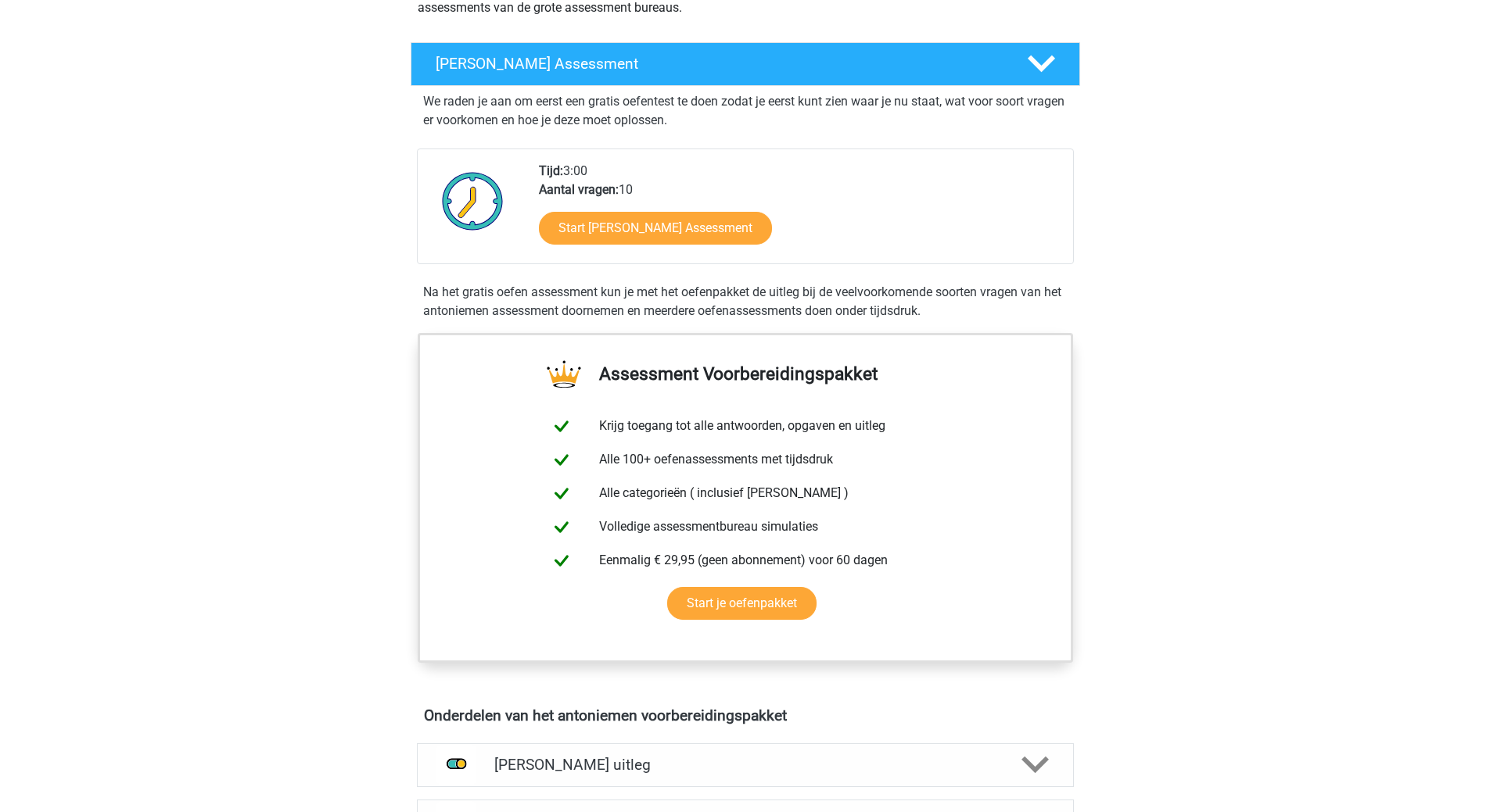
scroll to position [548, 0]
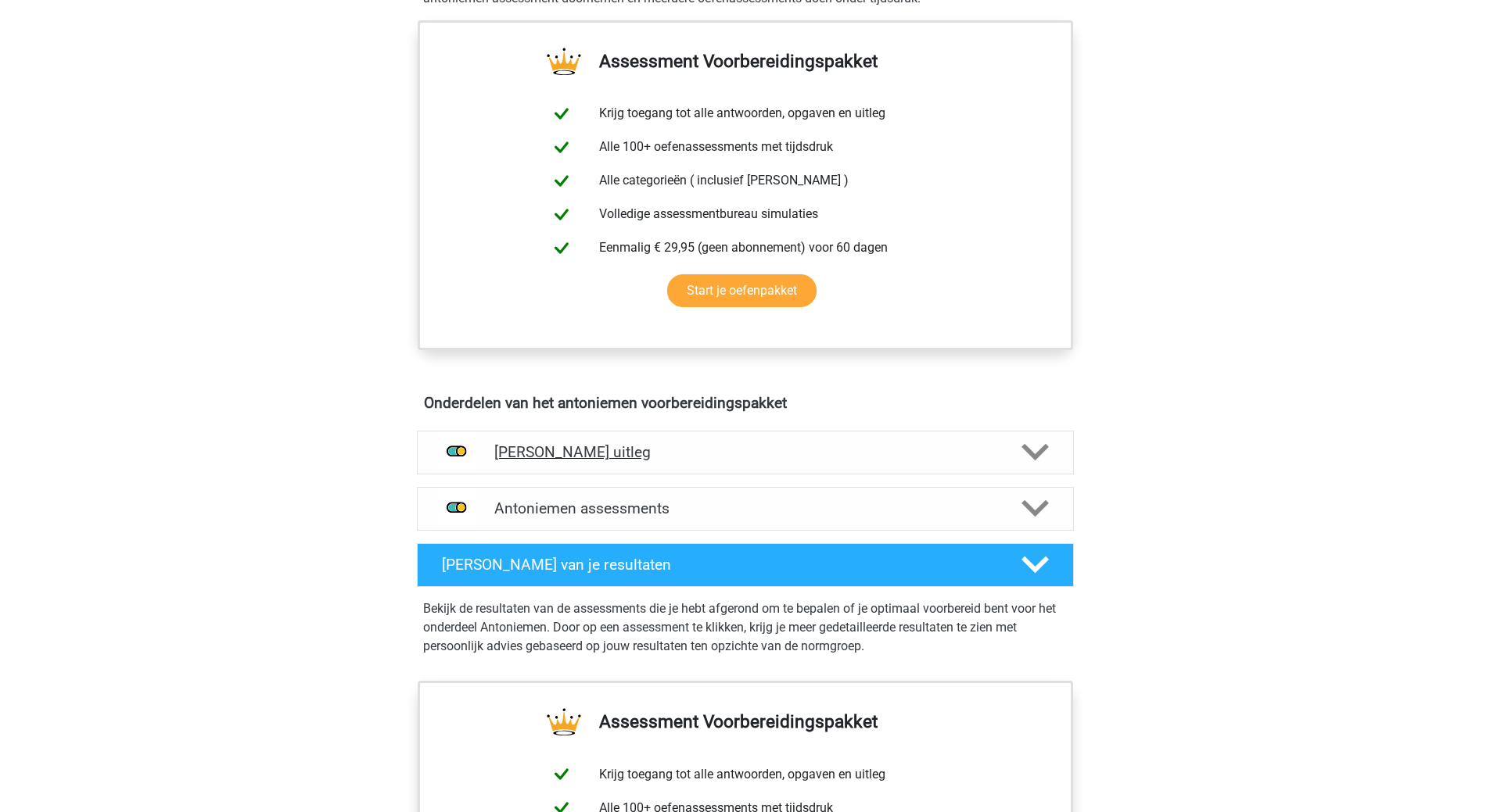
click at [594, 452] on h4 "Antoniemen uitleg" at bounding box center [745, 452] width 502 height 18
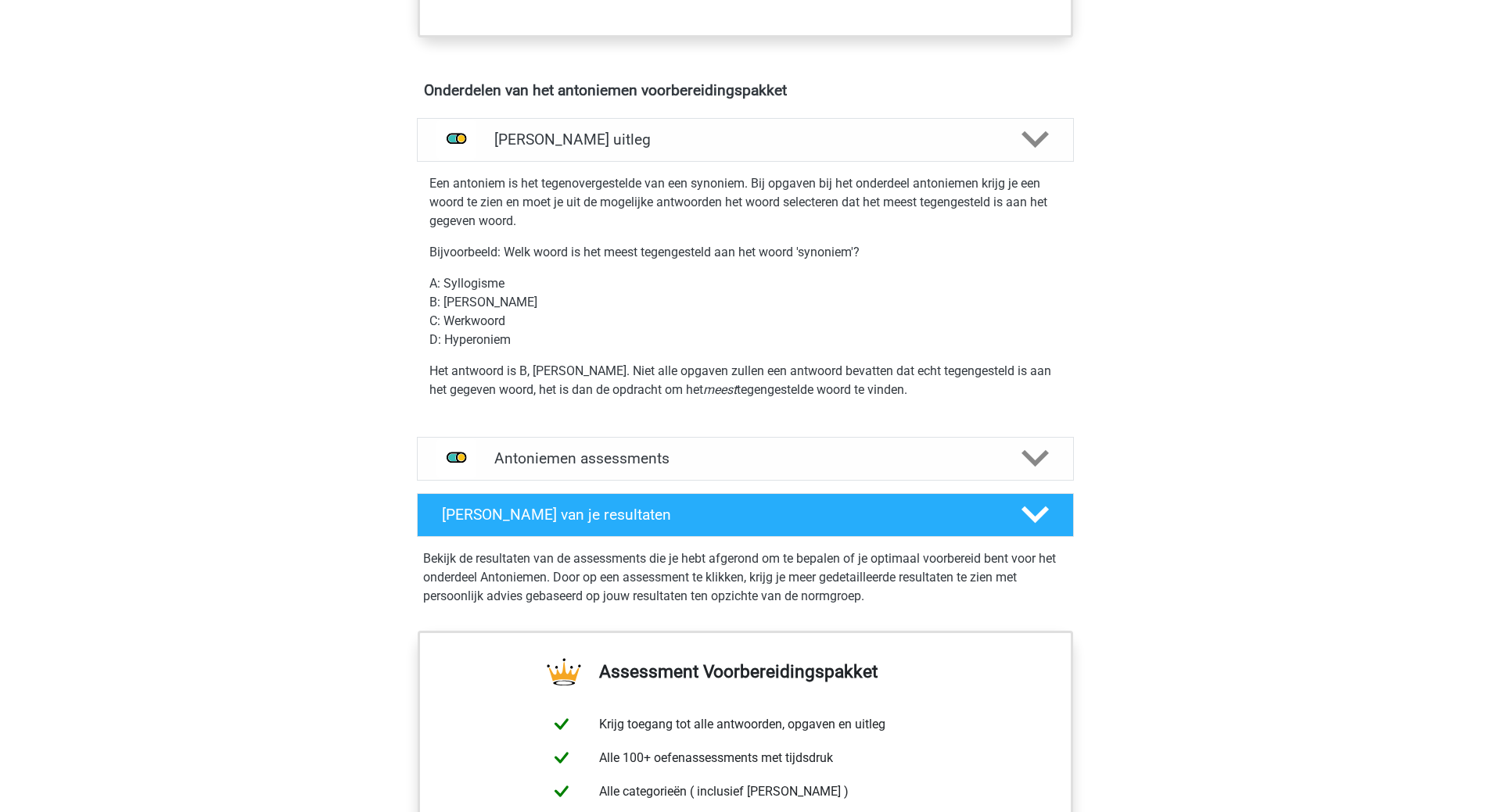
scroll to position [1095, 0]
